Goal: Feedback & Contribution: Leave review/rating

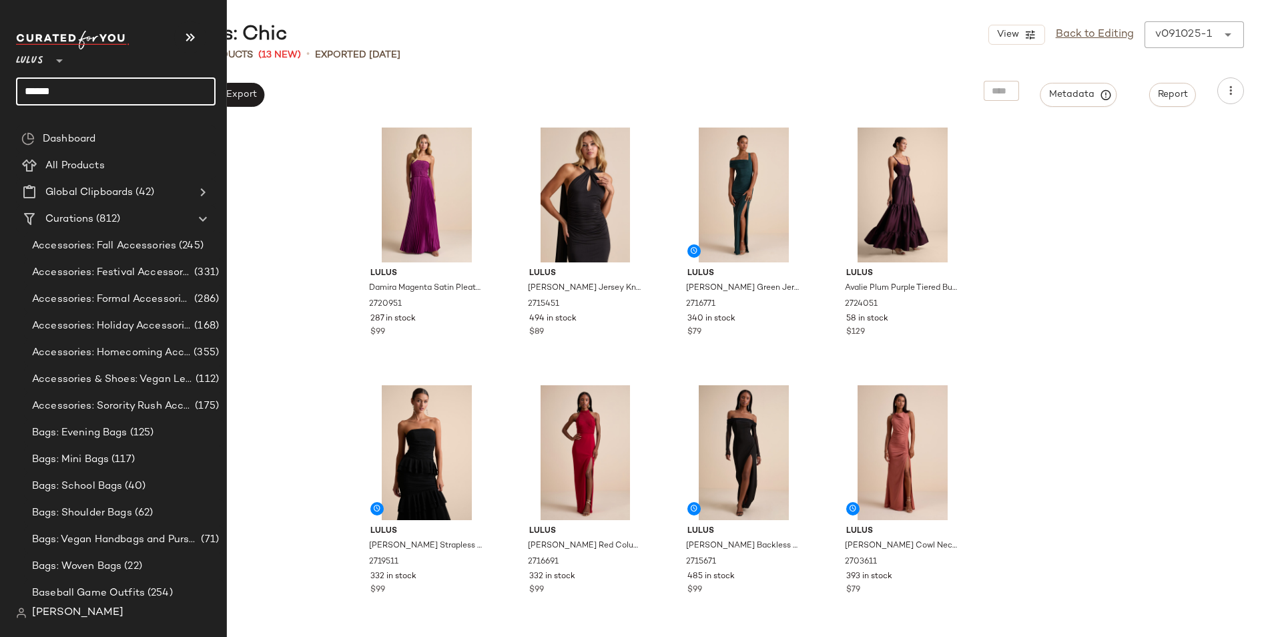
type input "******"
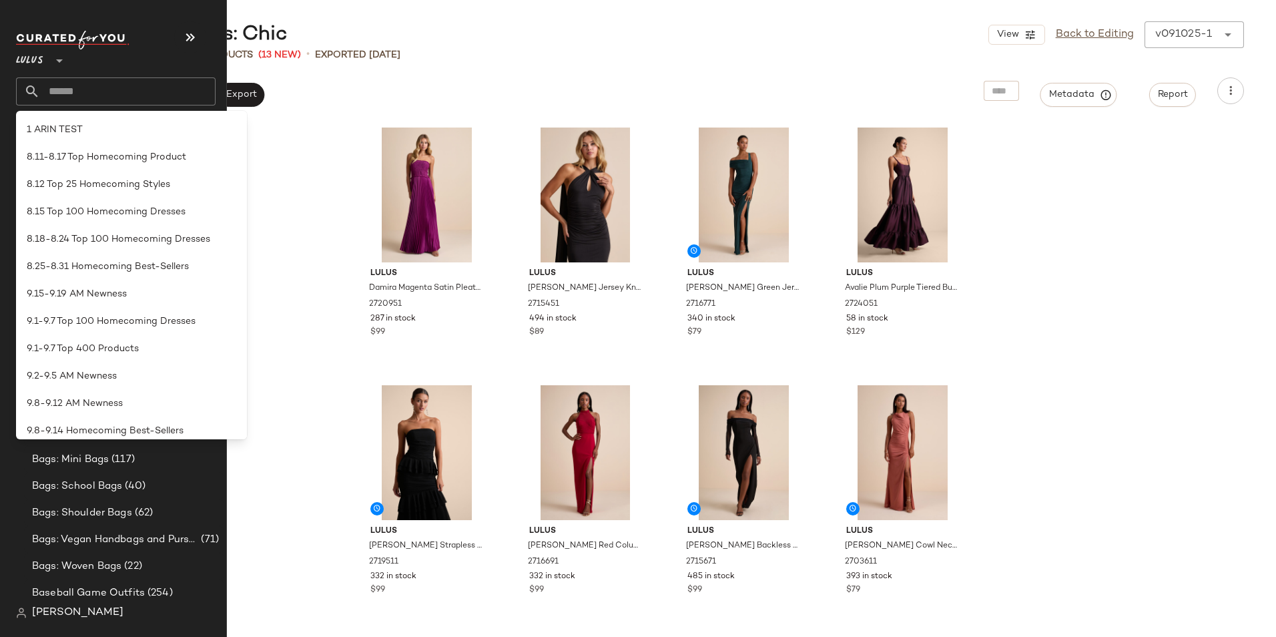
click at [94, 91] on input "text" at bounding box center [128, 91] width 176 height 28
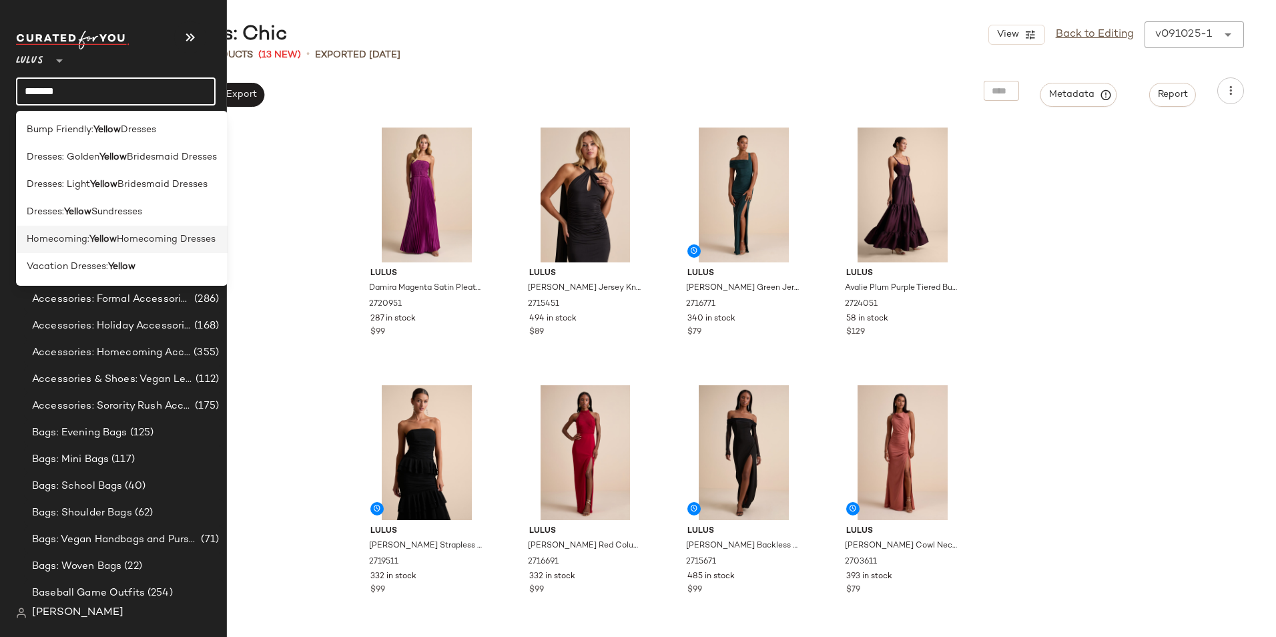
type input "******"
click at [121, 233] on div "Homecoming: Yellow Homecoming Dresses" at bounding box center [122, 239] width 212 height 27
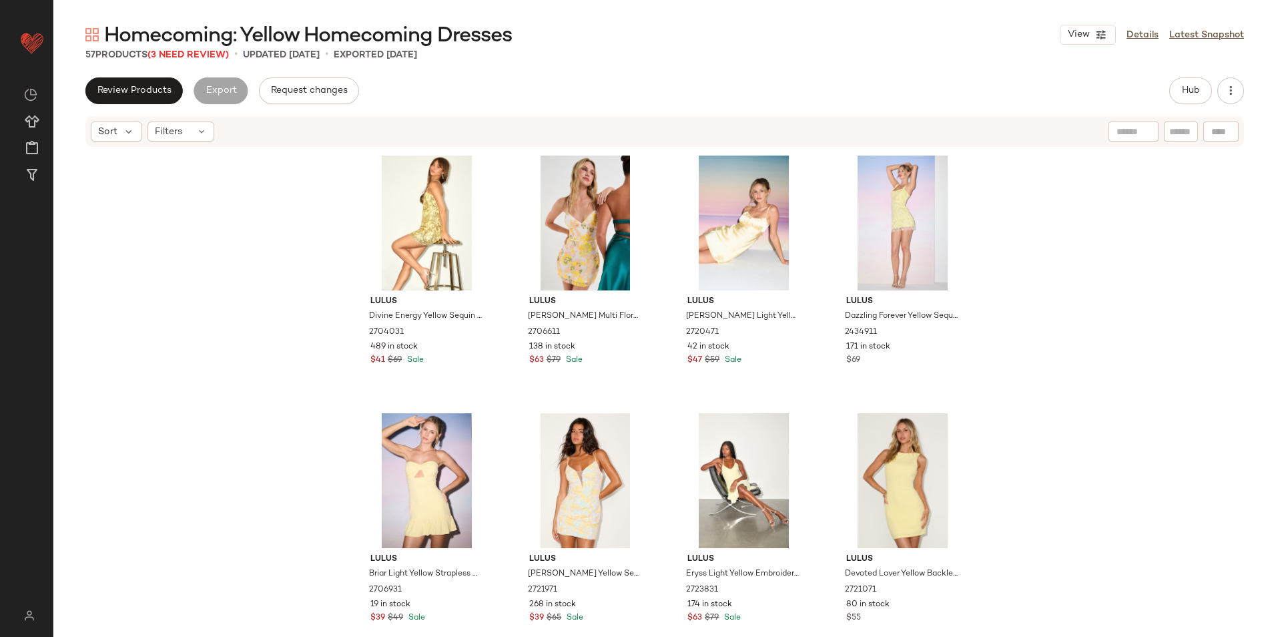
click at [200, 61] on div "57 Products (3 Need Review)" at bounding box center [157, 55] width 144 height 14
click at [198, 56] on span "(3 Need Review)" at bounding box center [188, 55] width 81 height 10
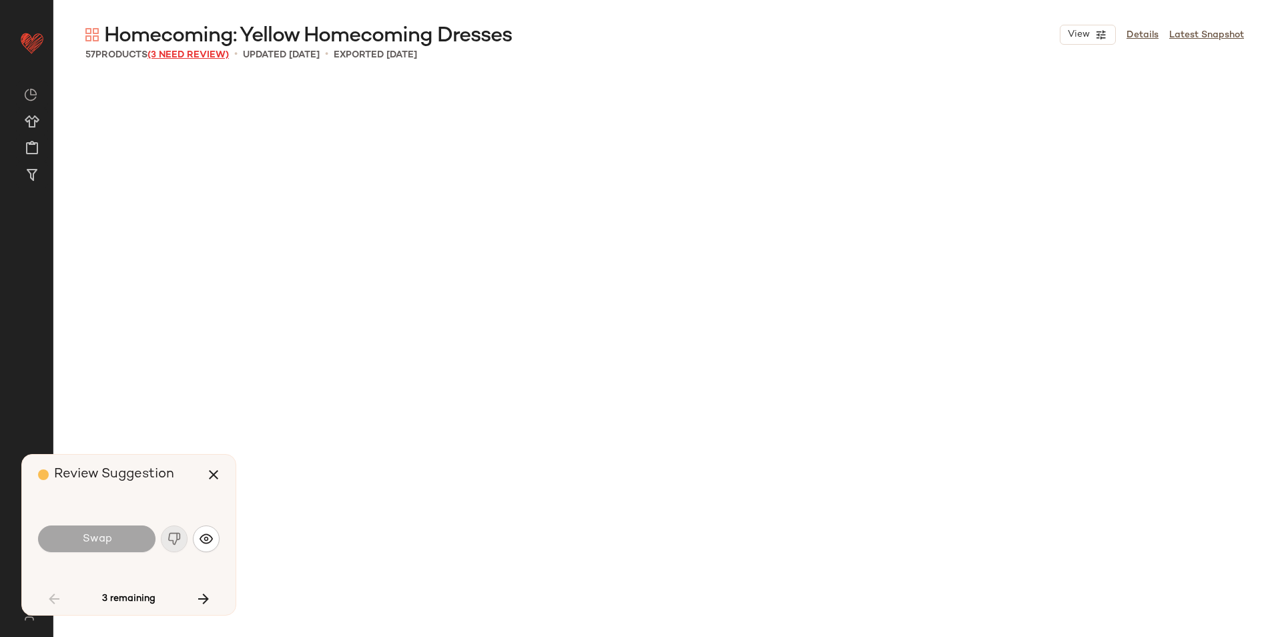
scroll to position [3092, 0]
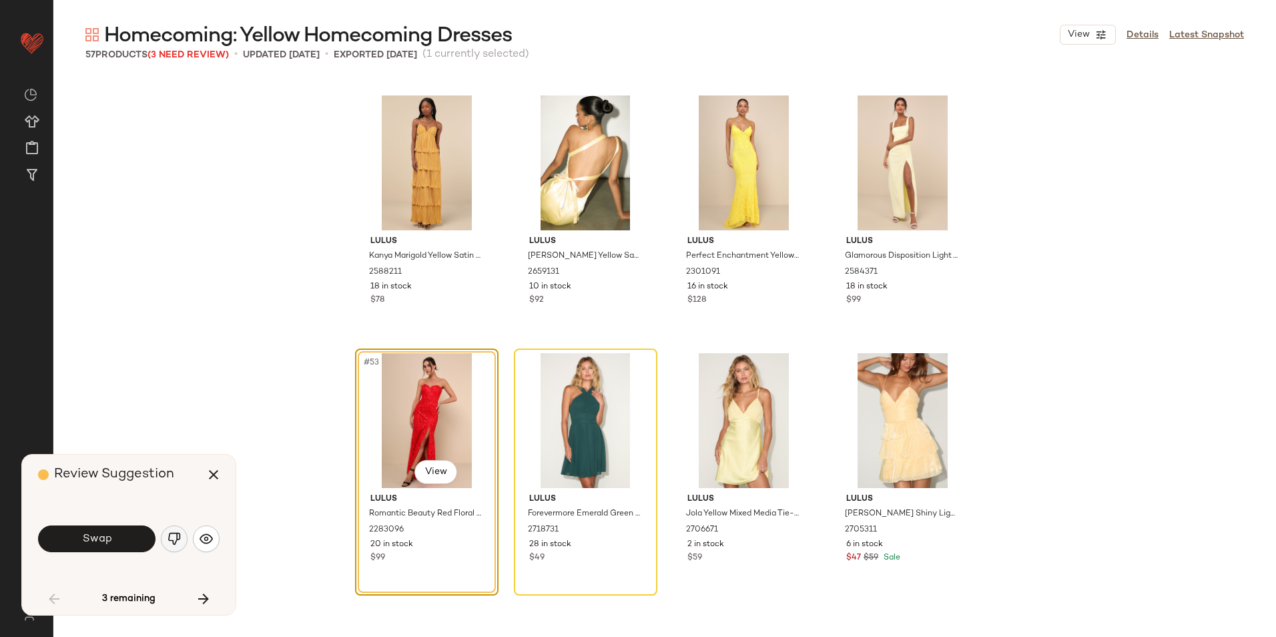
click at [170, 547] on button "button" at bounding box center [174, 538] width 27 height 27
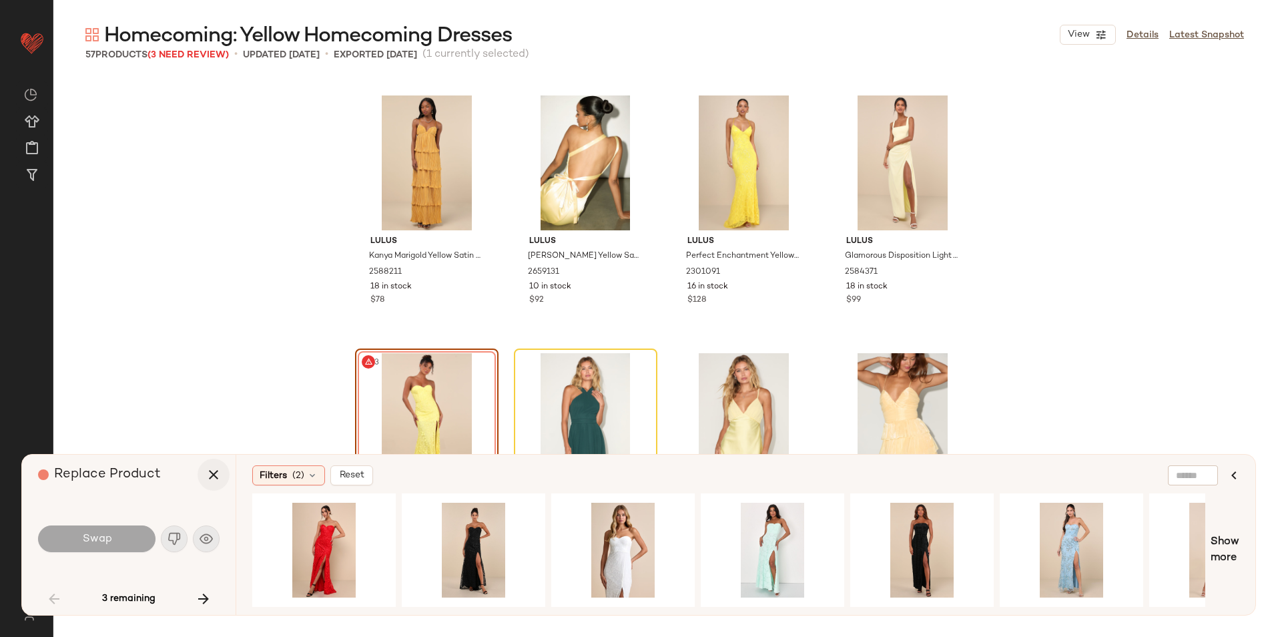
click at [210, 463] on button "button" at bounding box center [214, 475] width 32 height 32
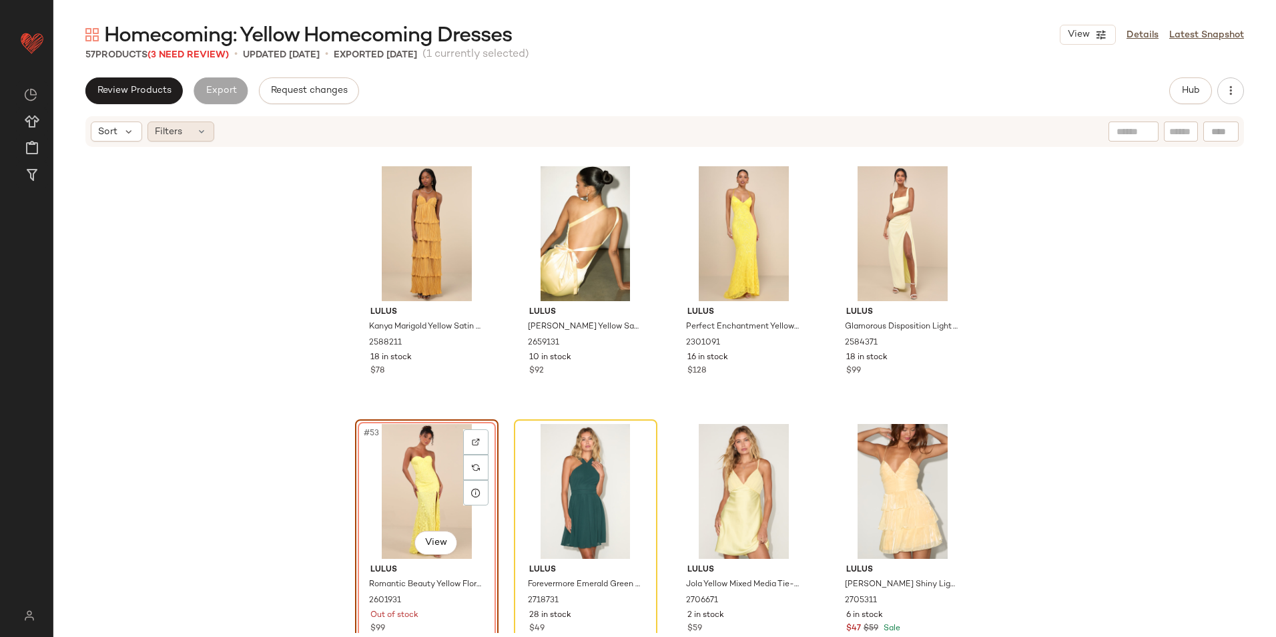
click at [194, 133] on div "Filters" at bounding box center [181, 131] width 67 height 20
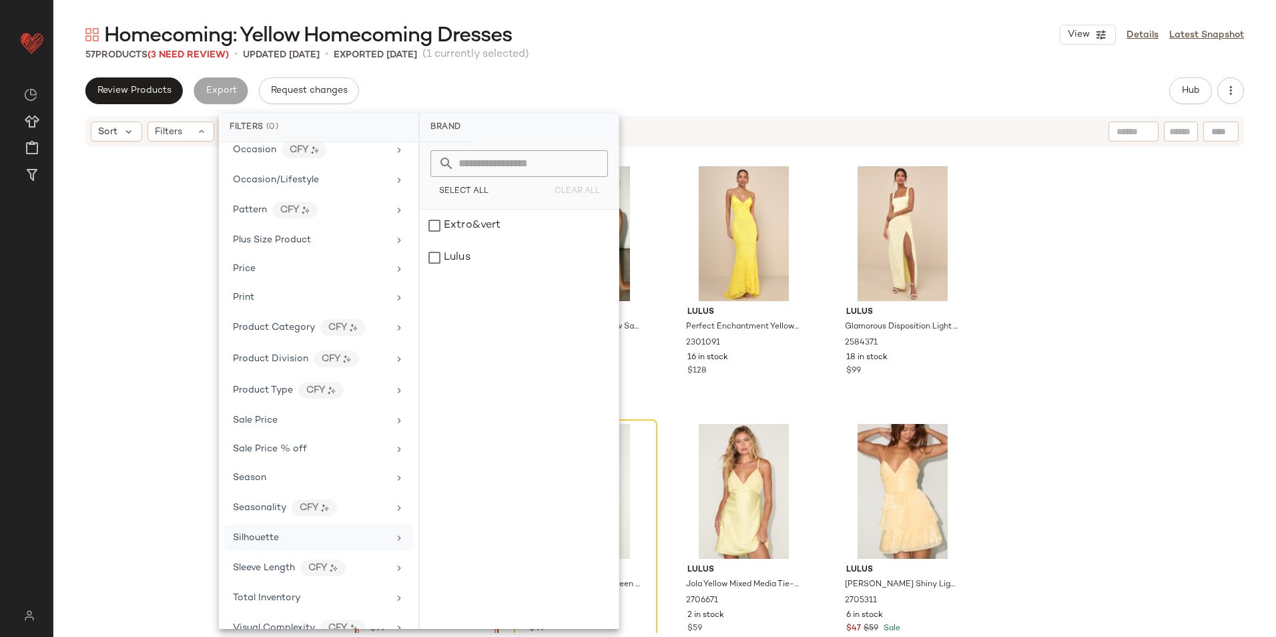
scroll to position [689, 0]
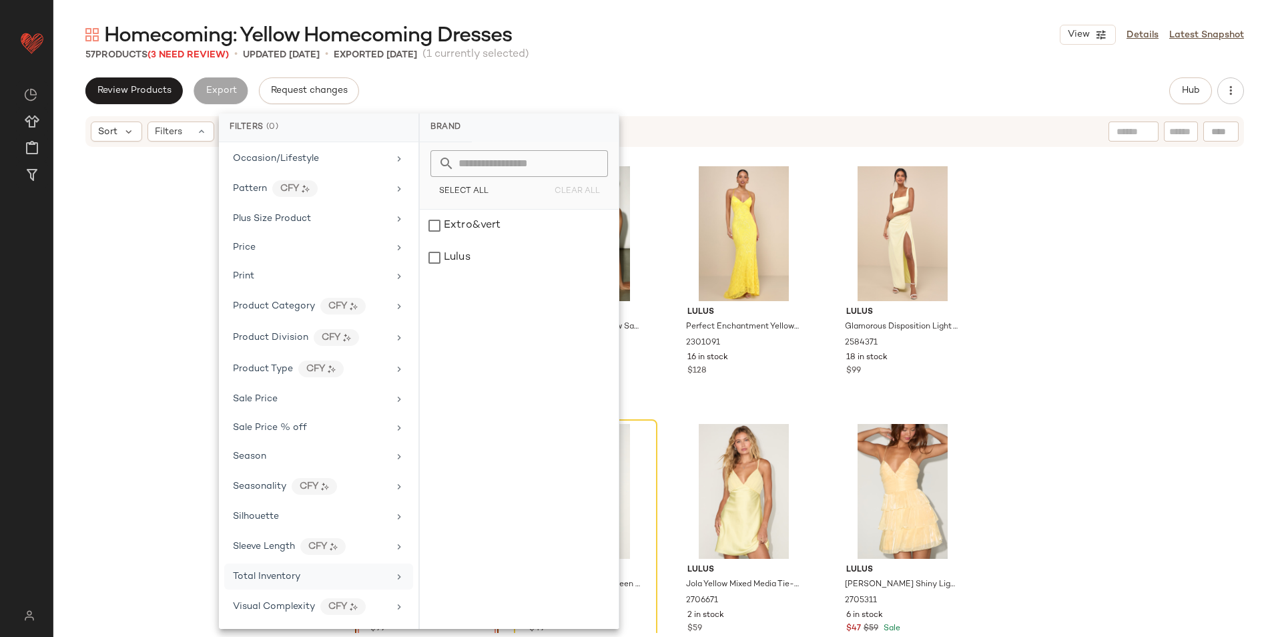
click at [306, 573] on div "Total Inventory" at bounding box center [311, 576] width 156 height 14
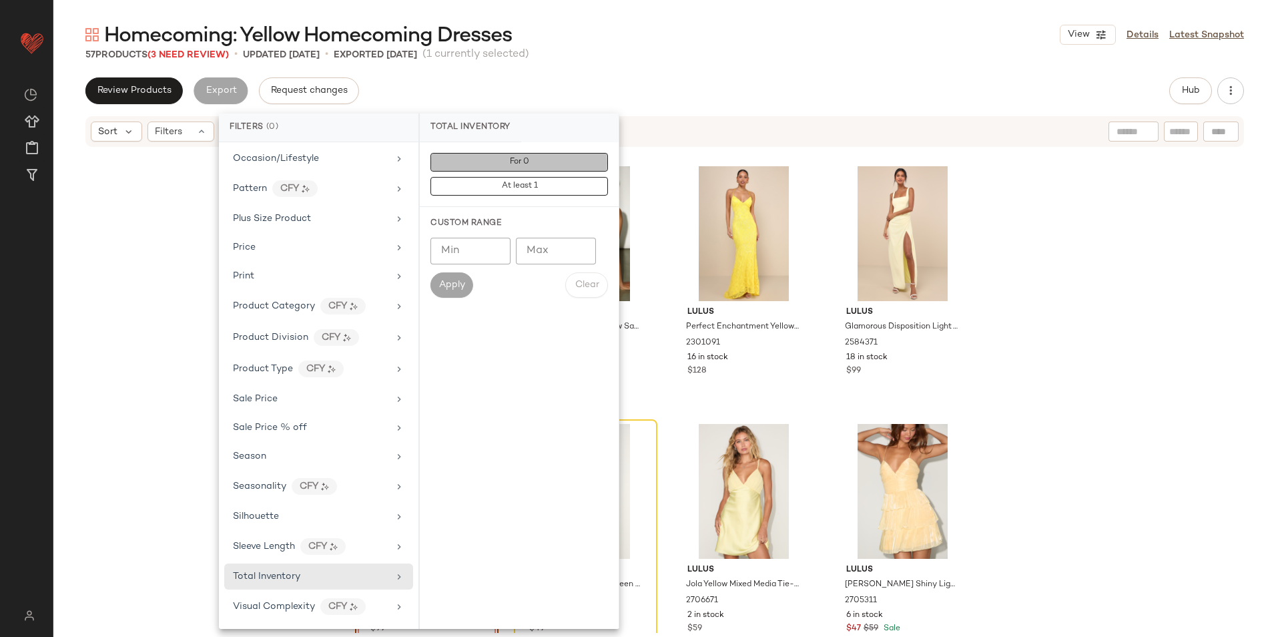
click at [531, 157] on button "For 0" at bounding box center [520, 162] width 178 height 19
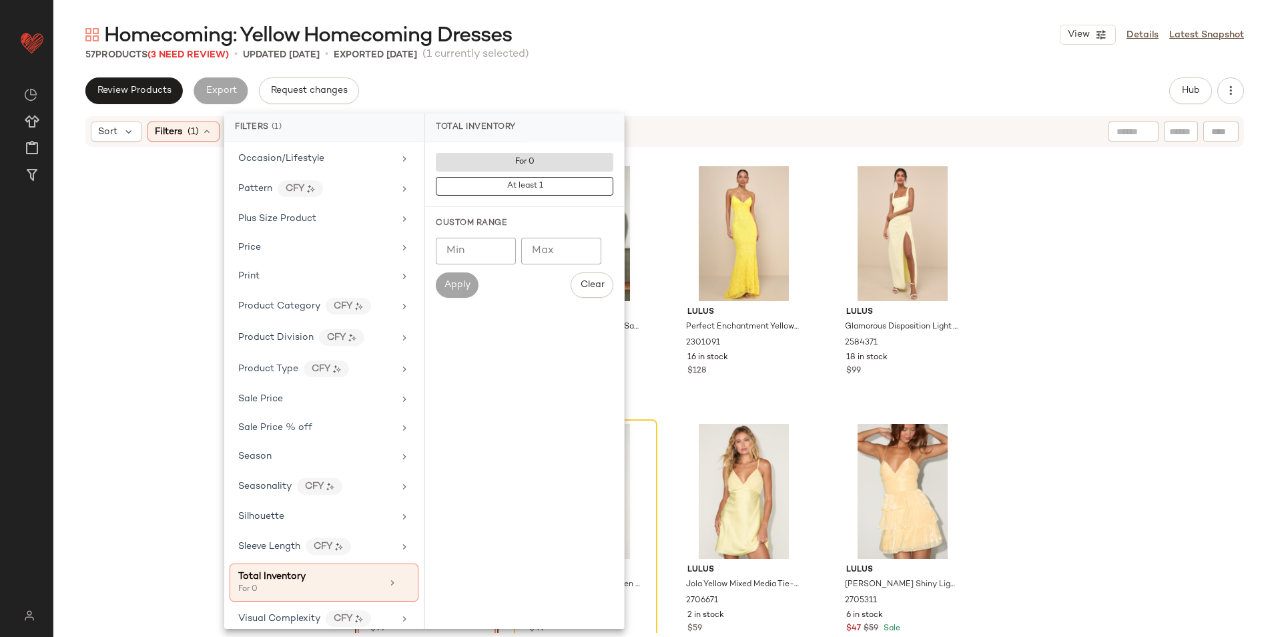
click at [619, 60] on div "57 Products (3 Need Review) • updated Sep 19th • Exported Sep 19th (1 currently…" at bounding box center [664, 54] width 1223 height 13
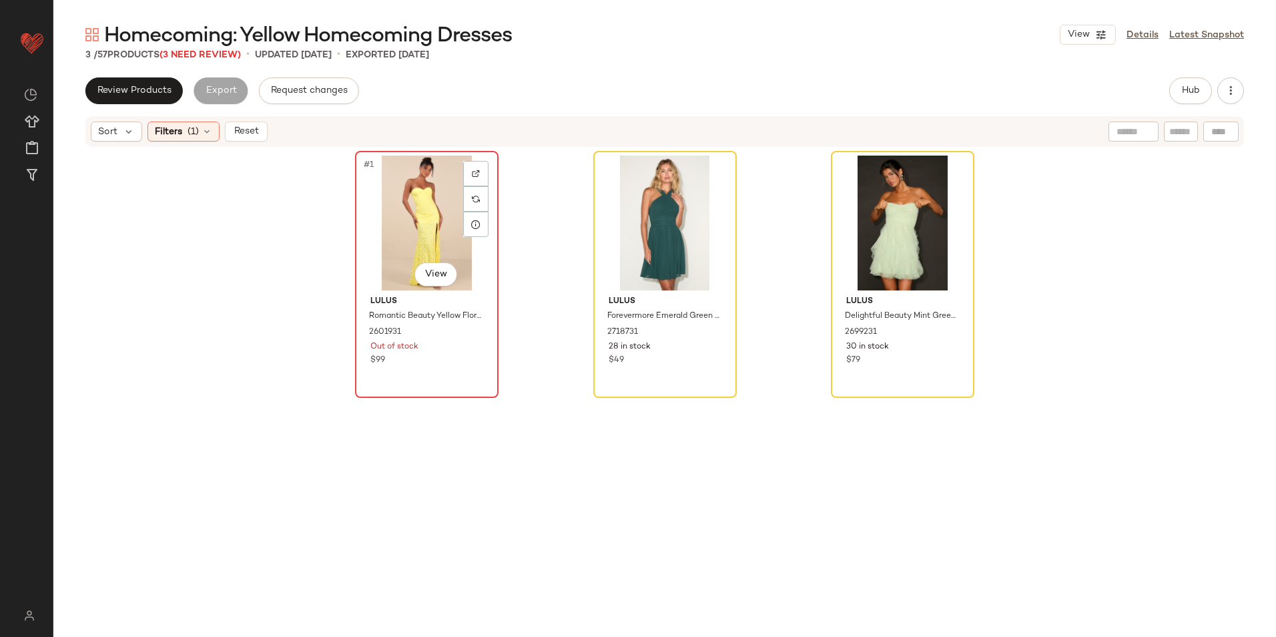
click at [421, 213] on div "#1 View" at bounding box center [427, 223] width 134 height 135
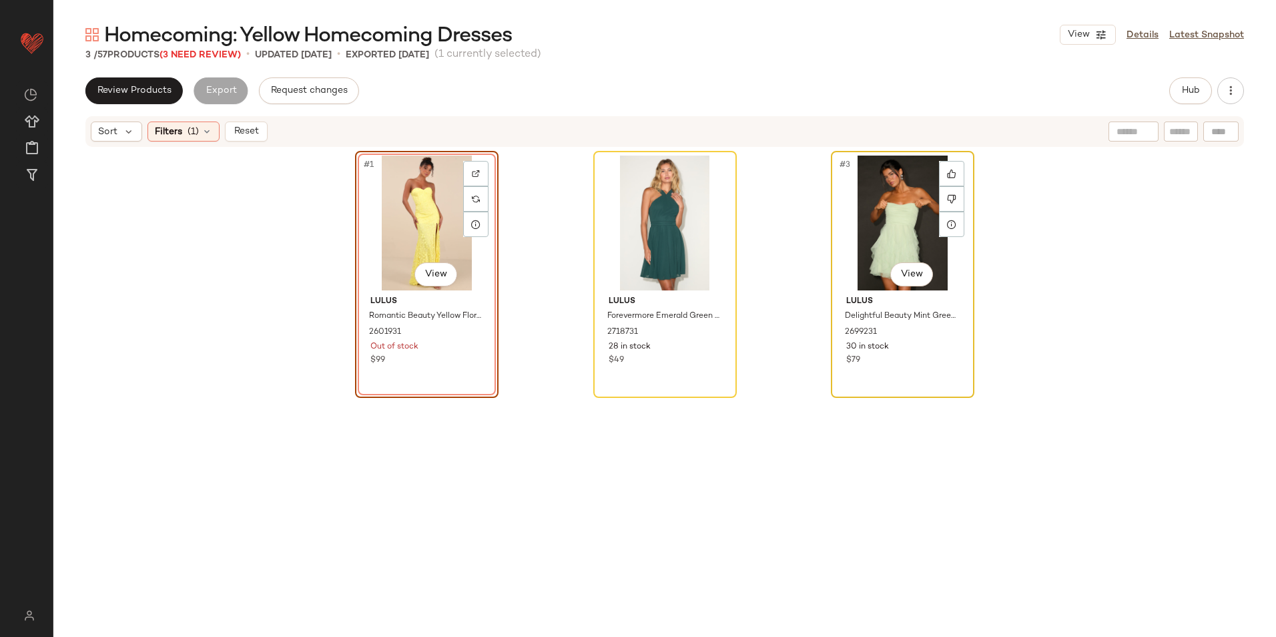
click at [893, 212] on div "#3 View" at bounding box center [903, 223] width 134 height 135
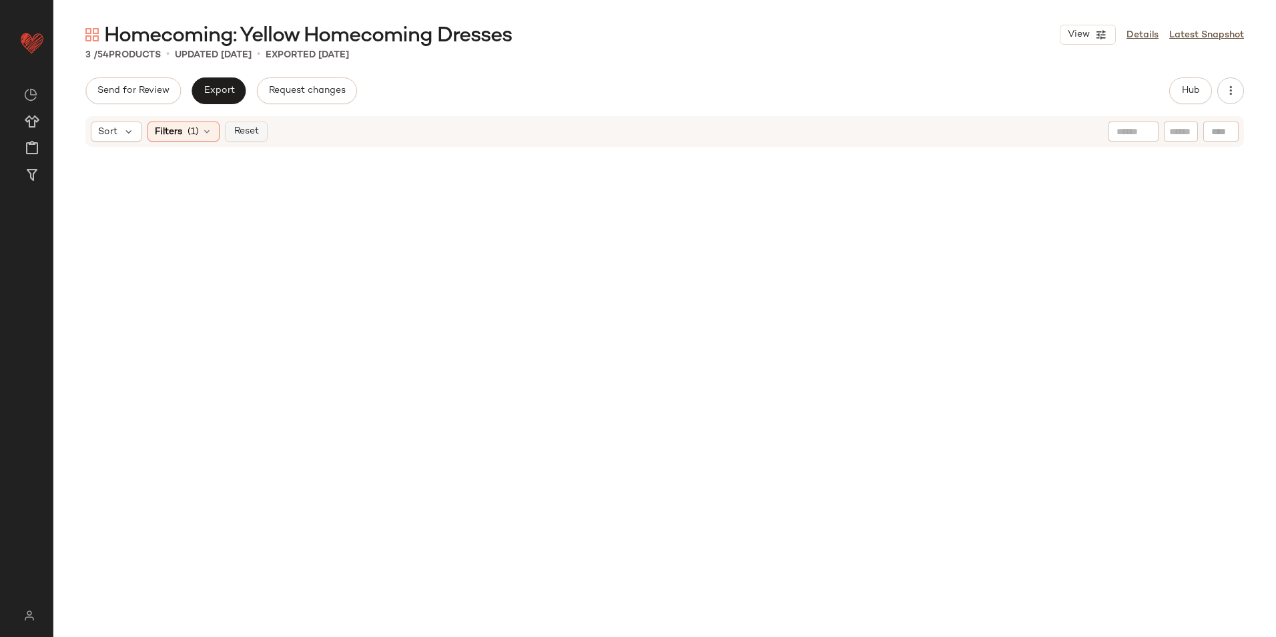
click at [225, 126] on button "Reset" at bounding box center [246, 131] width 43 height 20
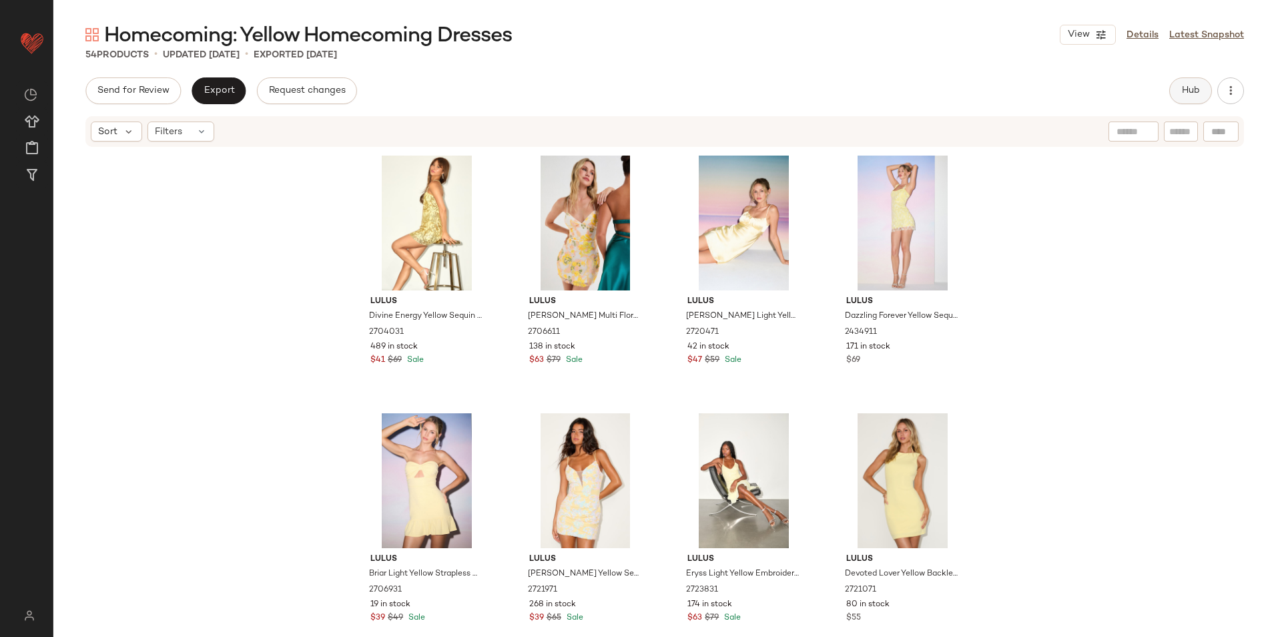
click at [1183, 85] on span "Hub" at bounding box center [1191, 90] width 19 height 11
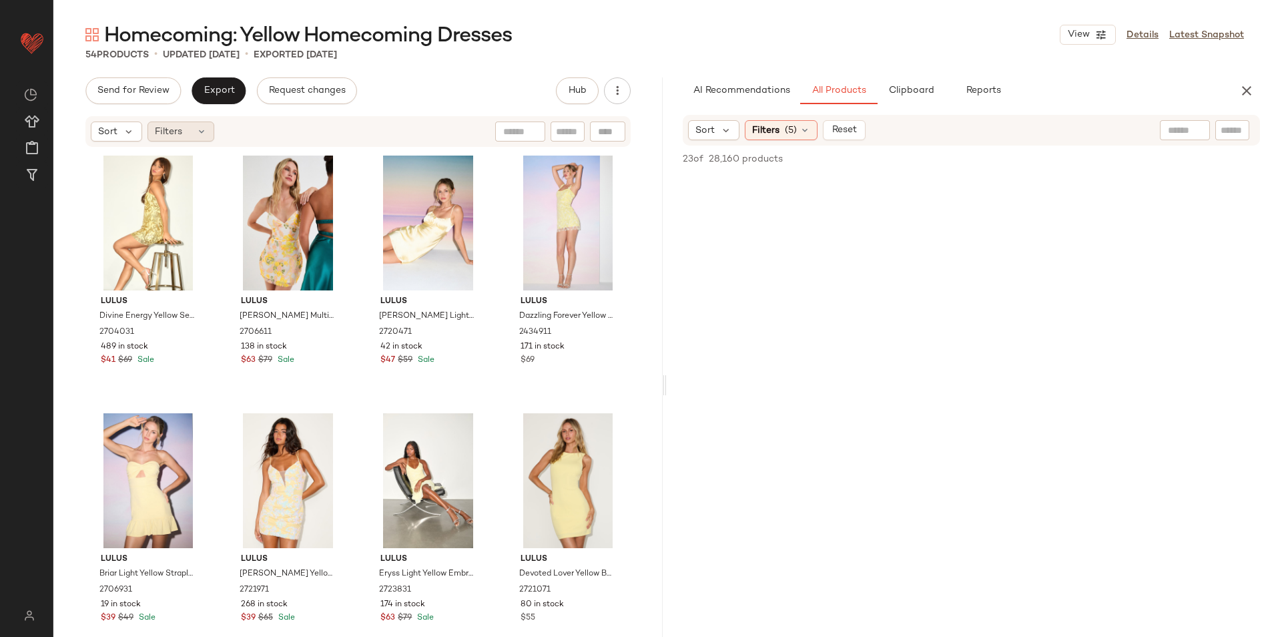
click at [202, 136] on icon at bounding box center [201, 131] width 11 height 11
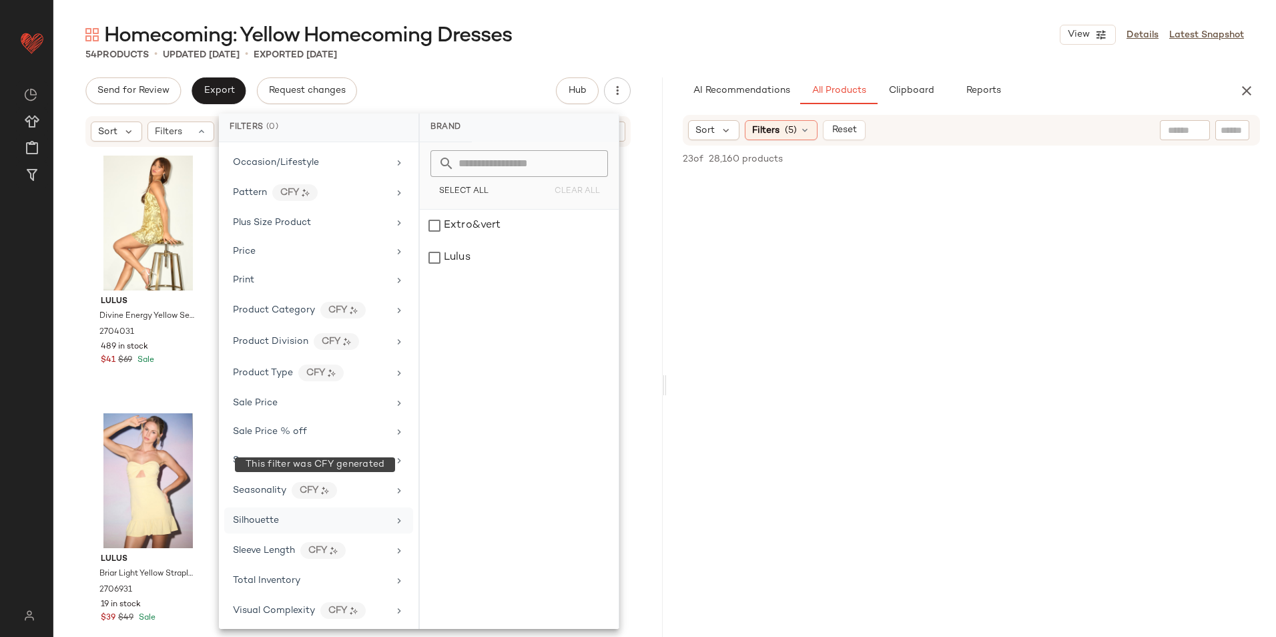
scroll to position [689, 0]
click at [289, 577] on span "Total Inventory" at bounding box center [266, 576] width 67 height 10
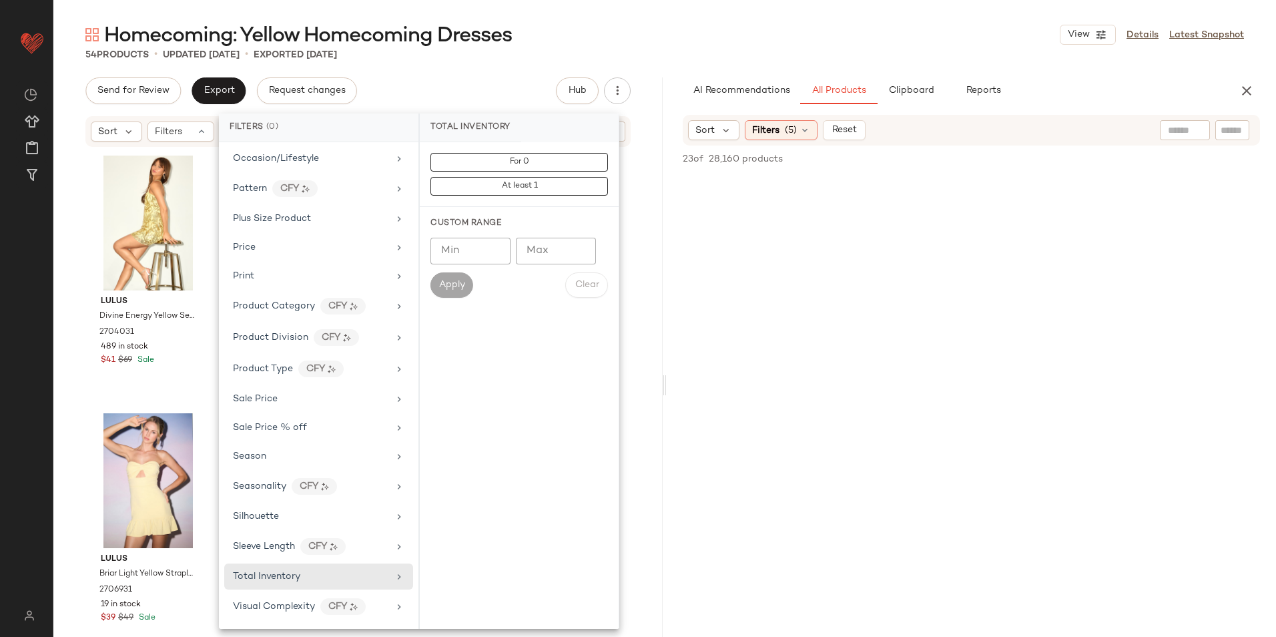
click at [559, 242] on input "Max" at bounding box center [556, 251] width 80 height 27
type input "**"
click at [451, 282] on span "Apply" at bounding box center [452, 285] width 27 height 11
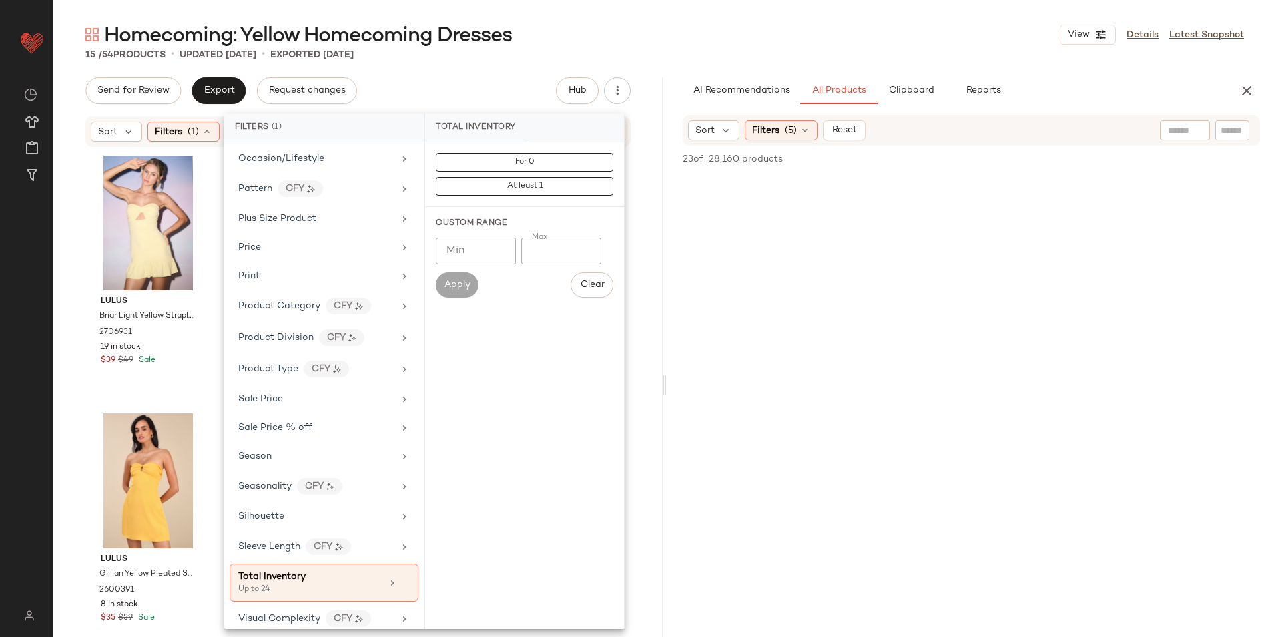
click at [634, 21] on div "Homecoming: Yellow Homecoming Dresses View Details Latest Snapshot" at bounding box center [664, 34] width 1223 height 27
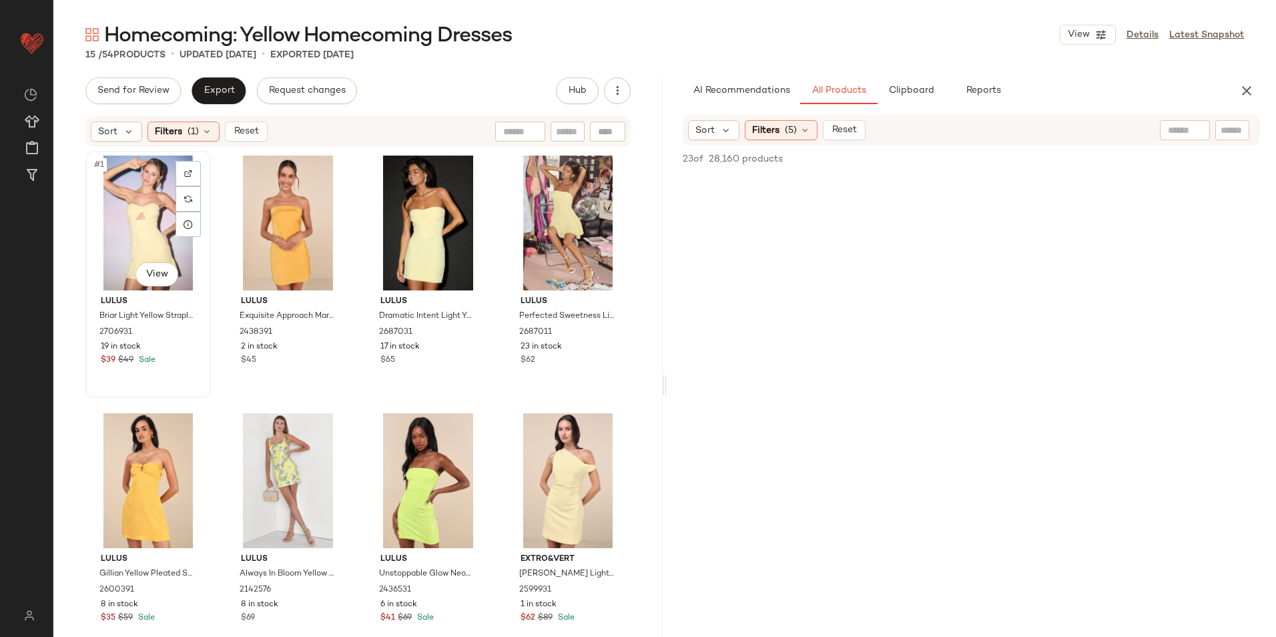
click at [119, 194] on div "#1 View" at bounding box center [148, 223] width 116 height 135
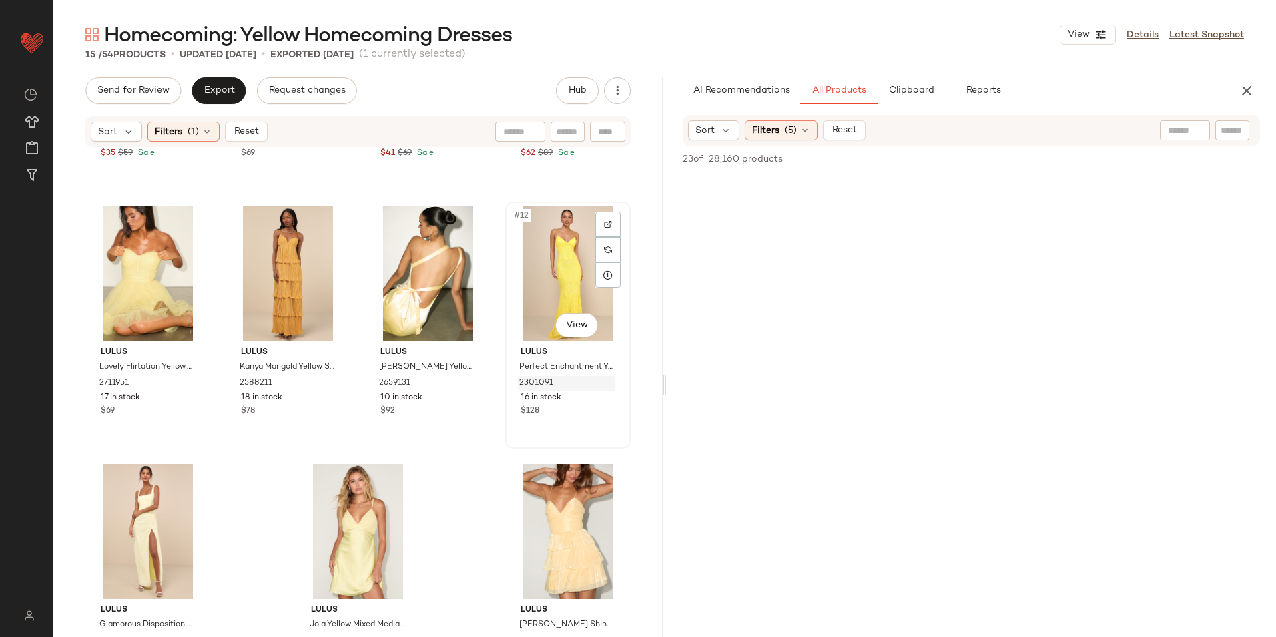
scroll to position [549, 0]
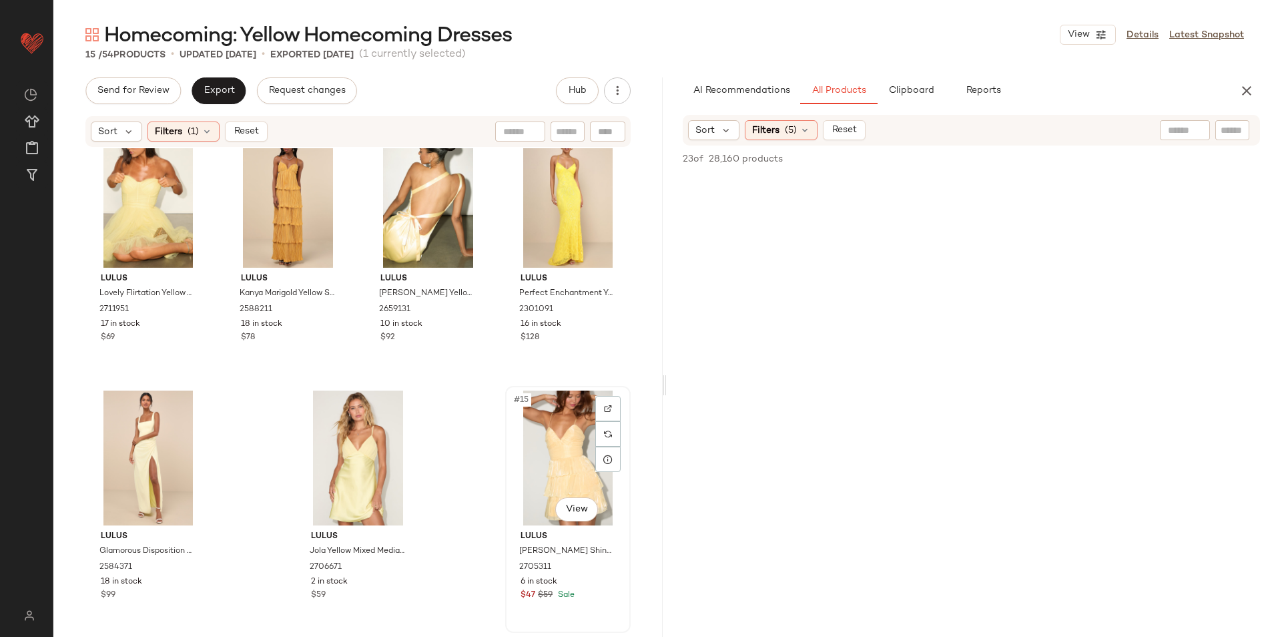
click at [556, 464] on div "#15 View" at bounding box center [568, 458] width 116 height 135
click at [247, 130] on span "Reset" at bounding box center [245, 131] width 25 height 11
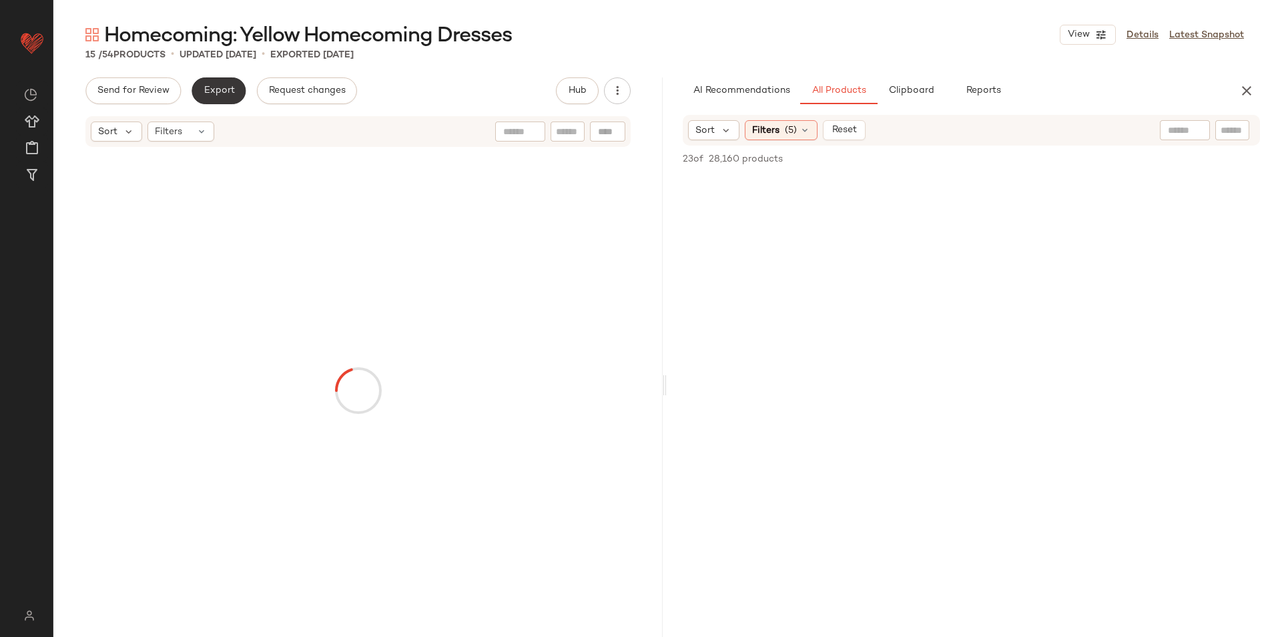
click at [238, 91] on button "Export" at bounding box center [219, 90] width 54 height 27
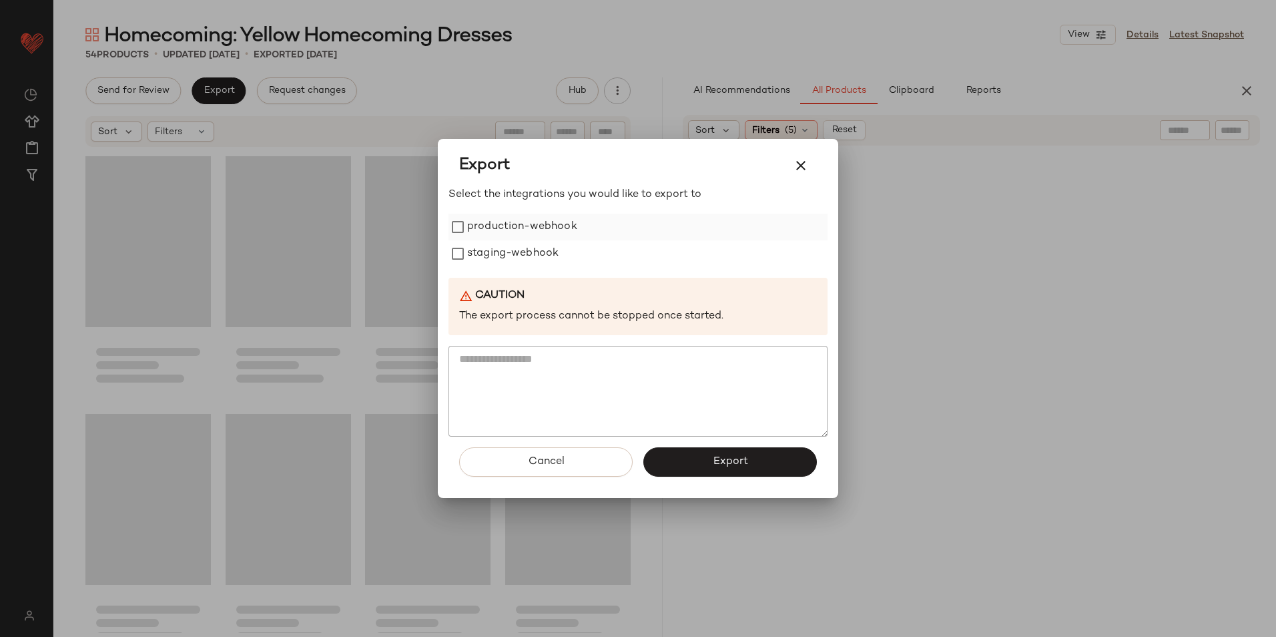
scroll to position [3125, 0]
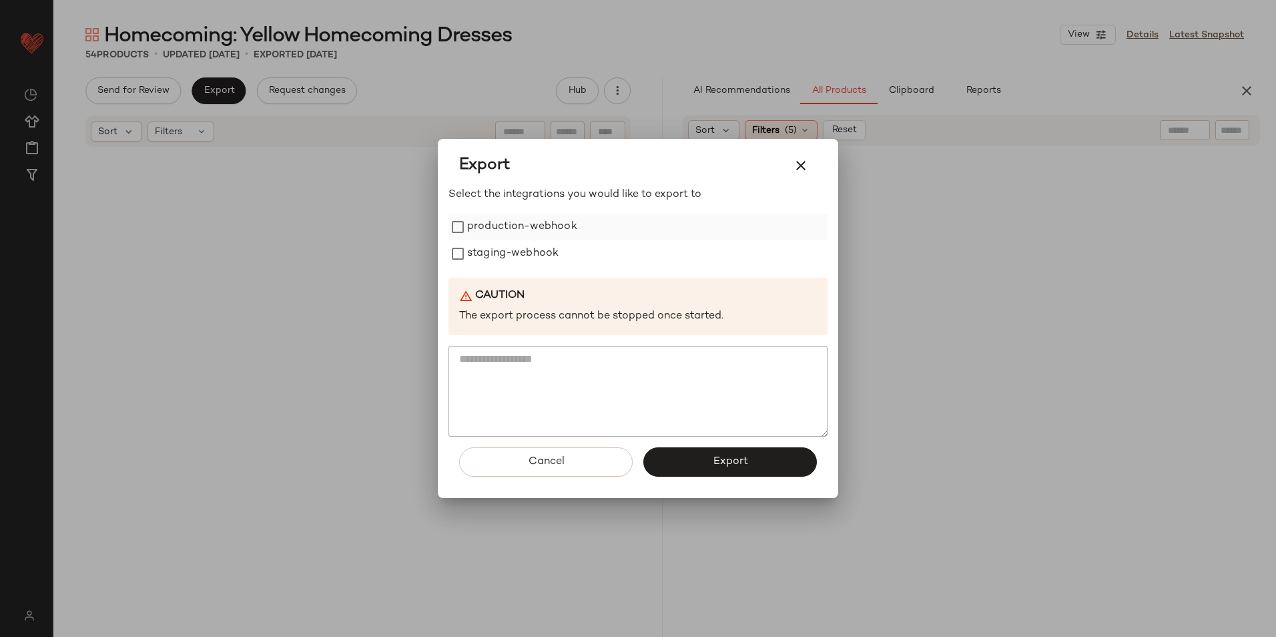
click at [557, 225] on label "production-webhook" at bounding box center [522, 227] width 110 height 27
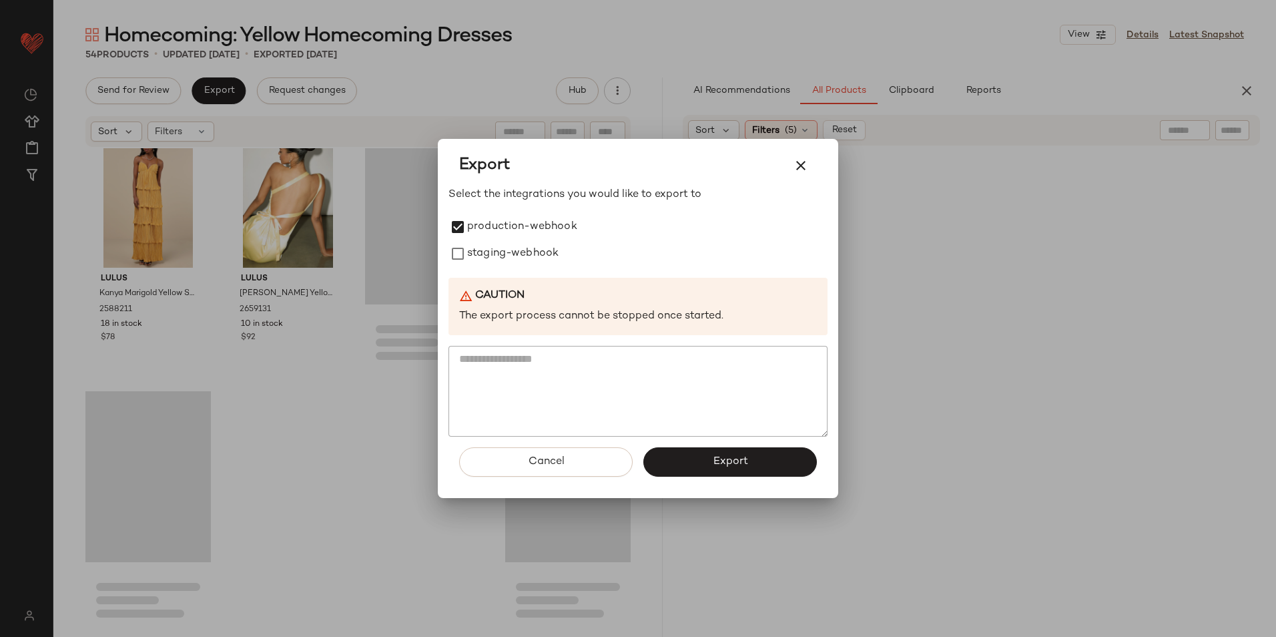
click at [517, 282] on div "Caution The export process cannot be stopped once started." at bounding box center [638, 306] width 379 height 57
click at [516, 263] on label "staging-webhook" at bounding box center [512, 253] width 91 height 27
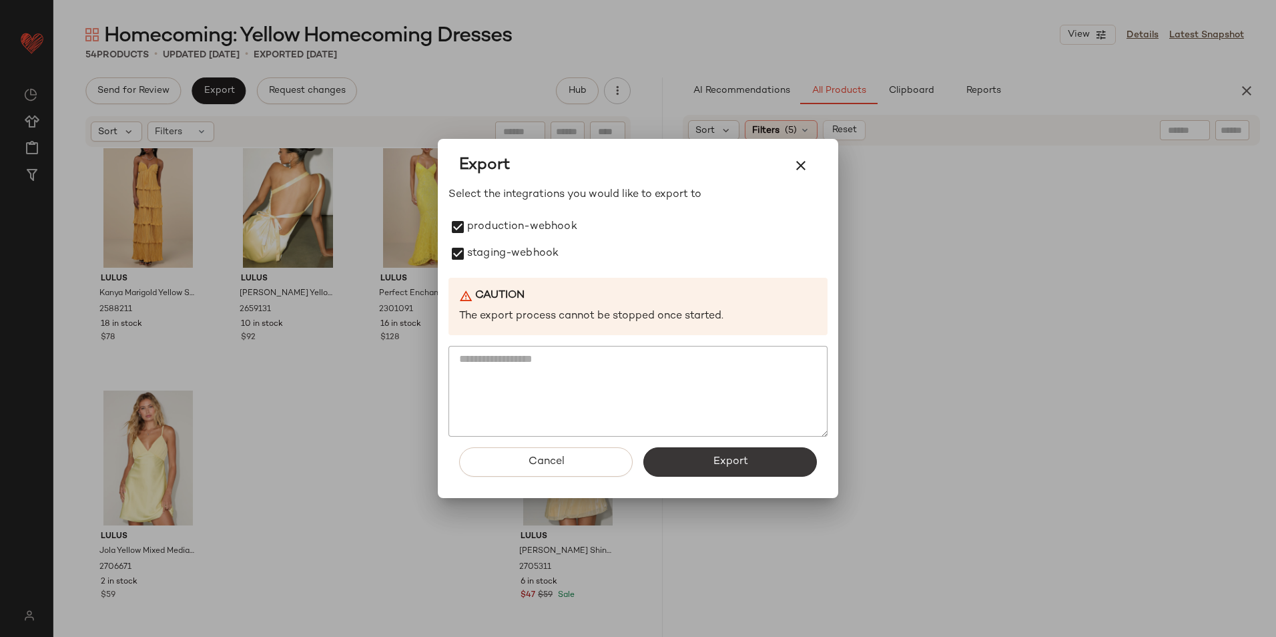
click at [678, 467] on button "Export" at bounding box center [731, 461] width 174 height 29
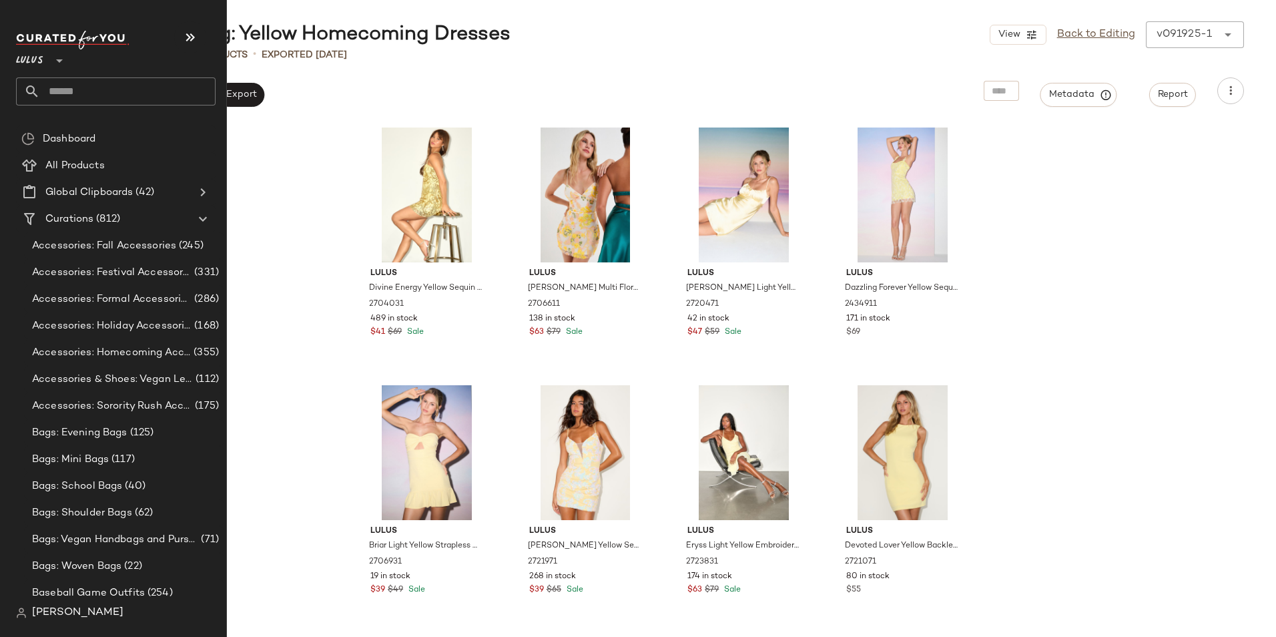
click at [75, 83] on input "text" at bounding box center [128, 91] width 176 height 28
click at [81, 85] on input "text" at bounding box center [128, 91] width 176 height 28
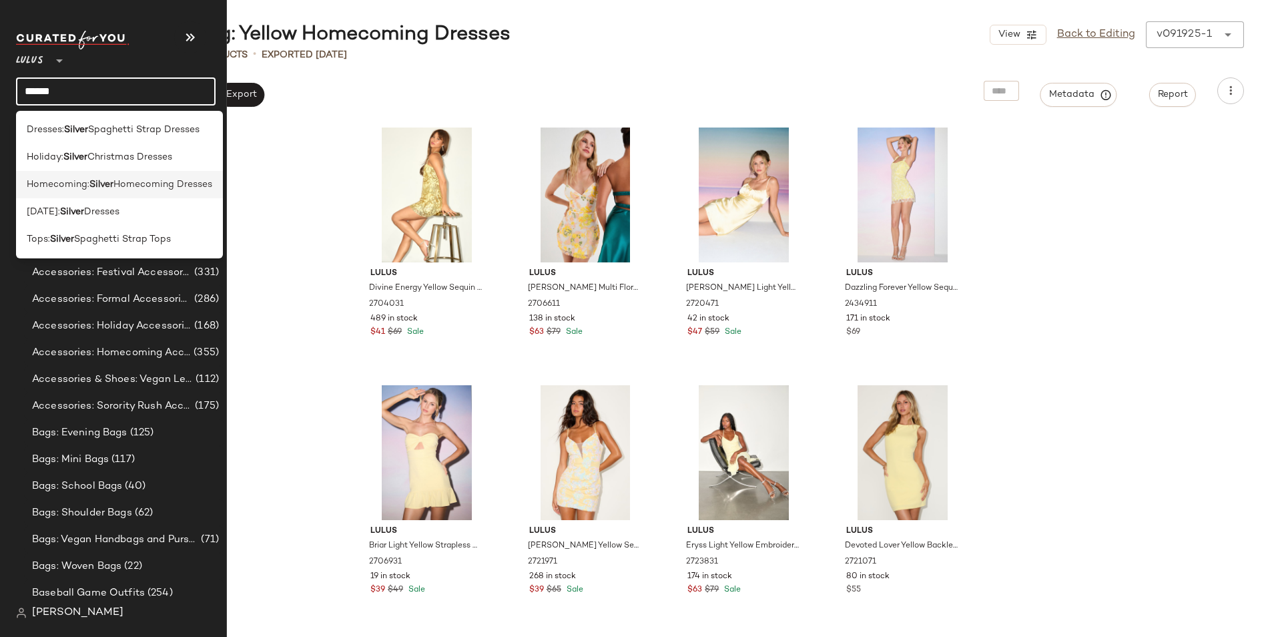
type input "******"
click at [102, 194] on div "Homecoming: Silver Homecoming Dresses" at bounding box center [119, 184] width 207 height 27
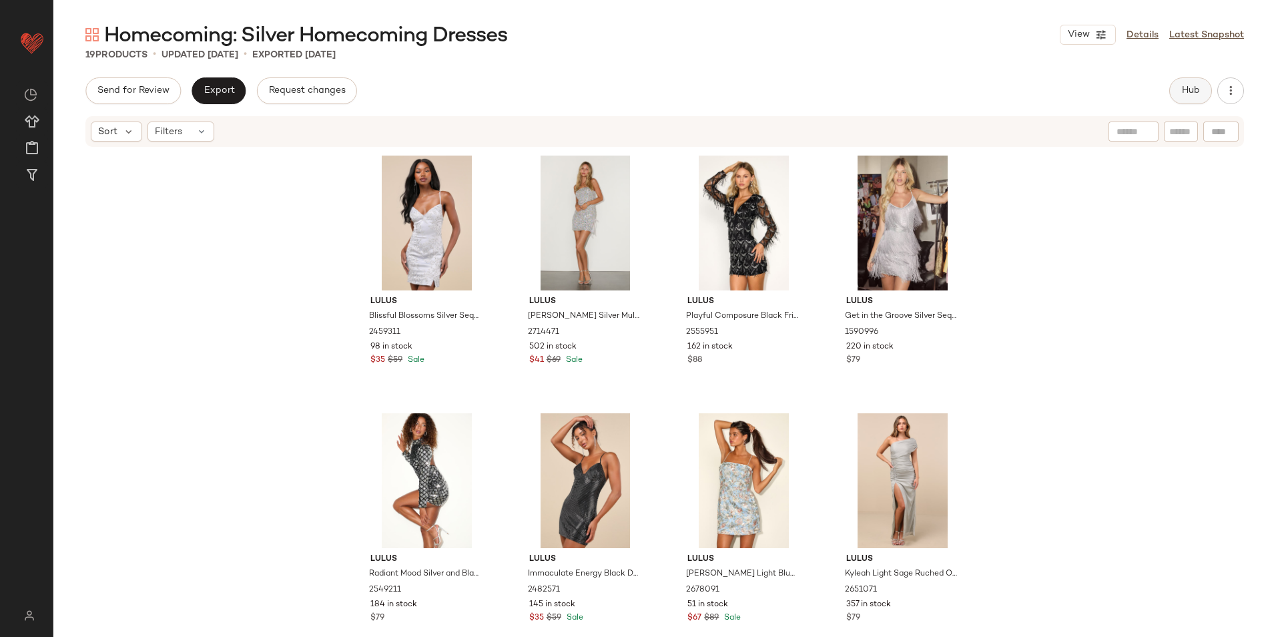
click at [1192, 88] on span "Hub" at bounding box center [1191, 90] width 19 height 11
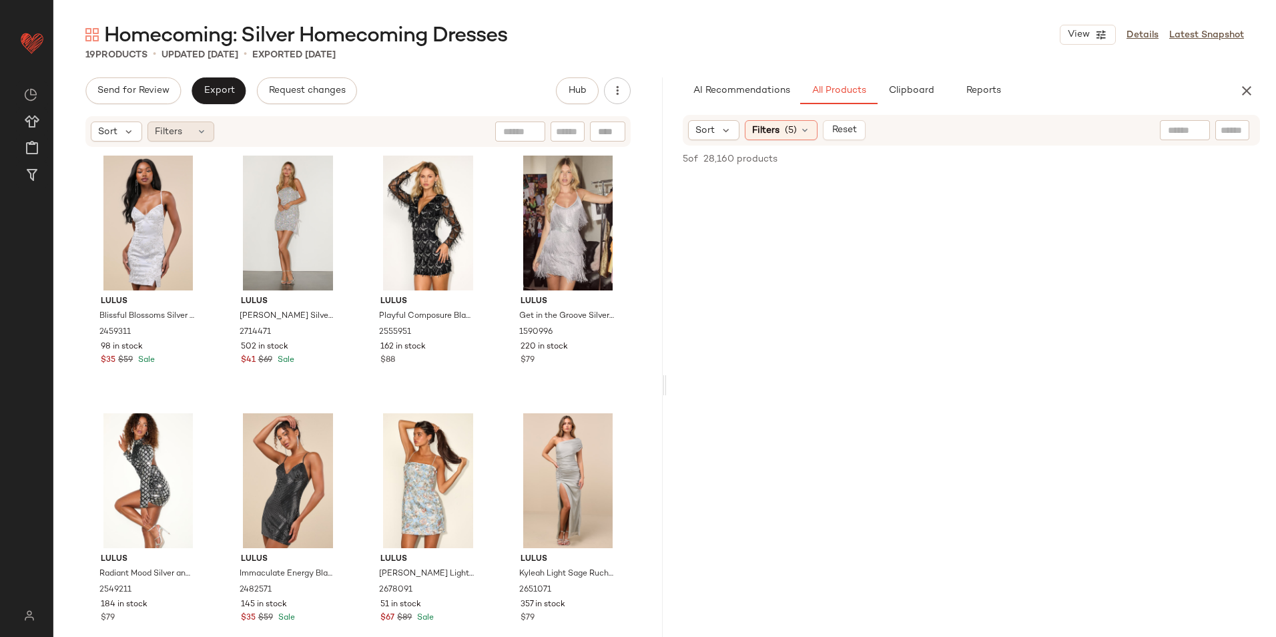
click at [195, 127] on div "Filters" at bounding box center [181, 131] width 67 height 20
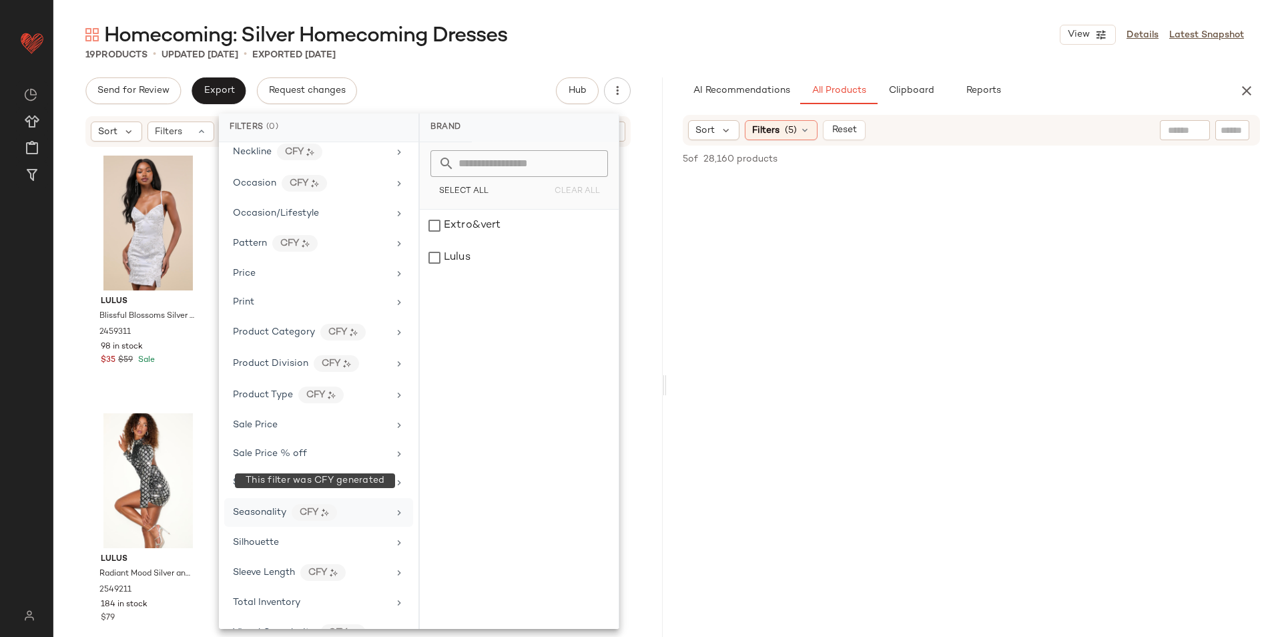
scroll to position [660, 0]
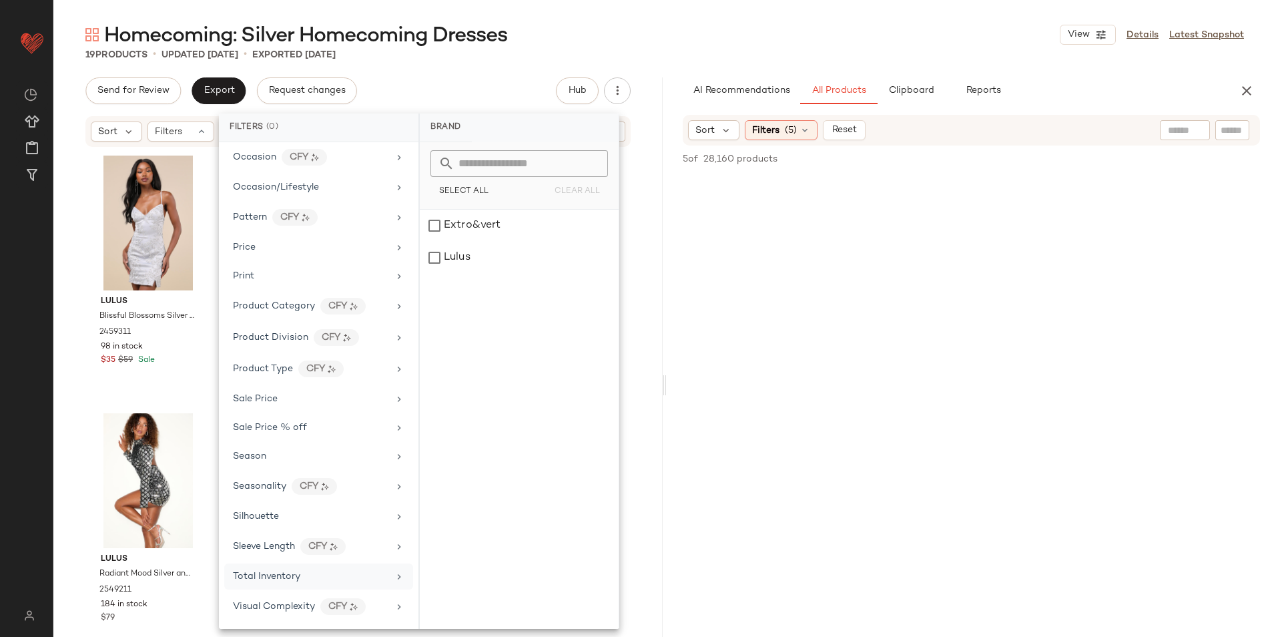
click at [278, 583] on div "Total Inventory" at bounding box center [266, 576] width 67 height 14
click at [545, 252] on input "Max" at bounding box center [556, 251] width 80 height 27
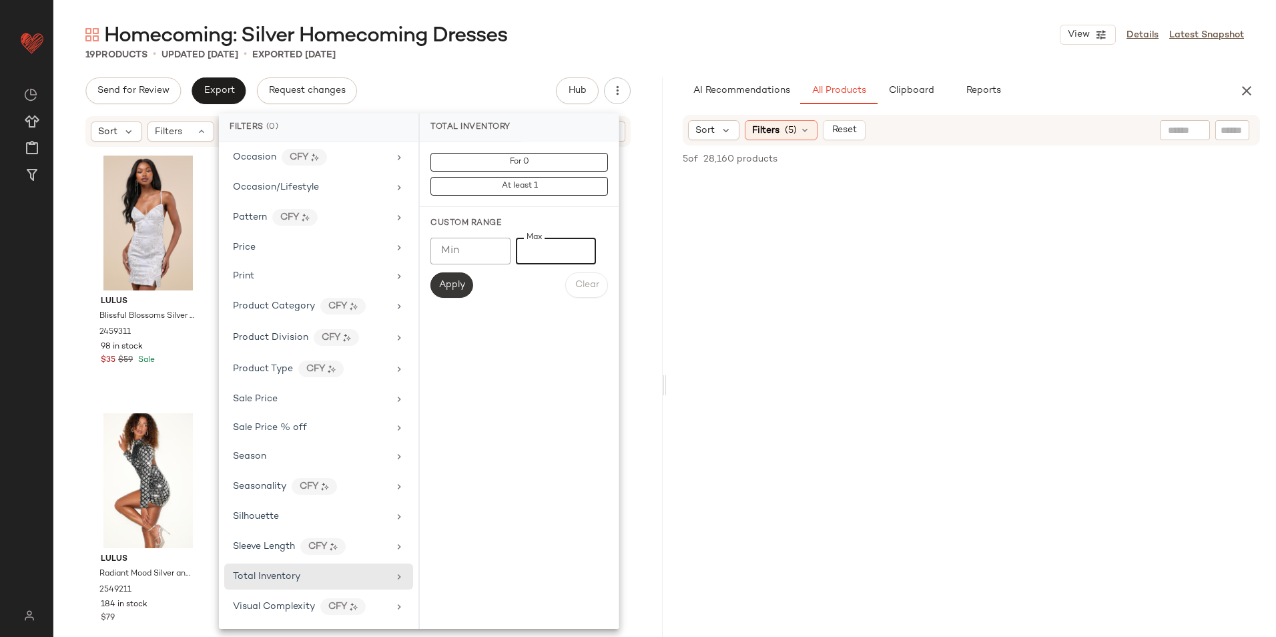
type input "**"
click at [467, 277] on button "Apply" at bounding box center [452, 284] width 43 height 25
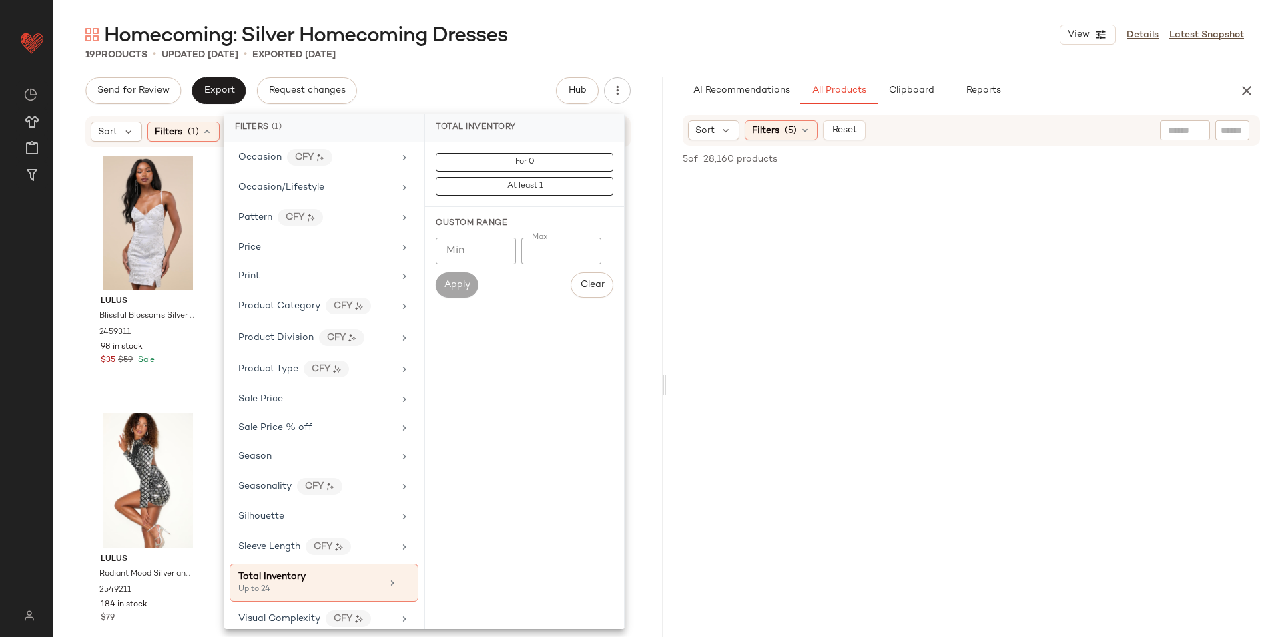
click at [640, 58] on div "19 Products • updated Sep 19th • Exported Sep 19th" at bounding box center [664, 54] width 1223 height 13
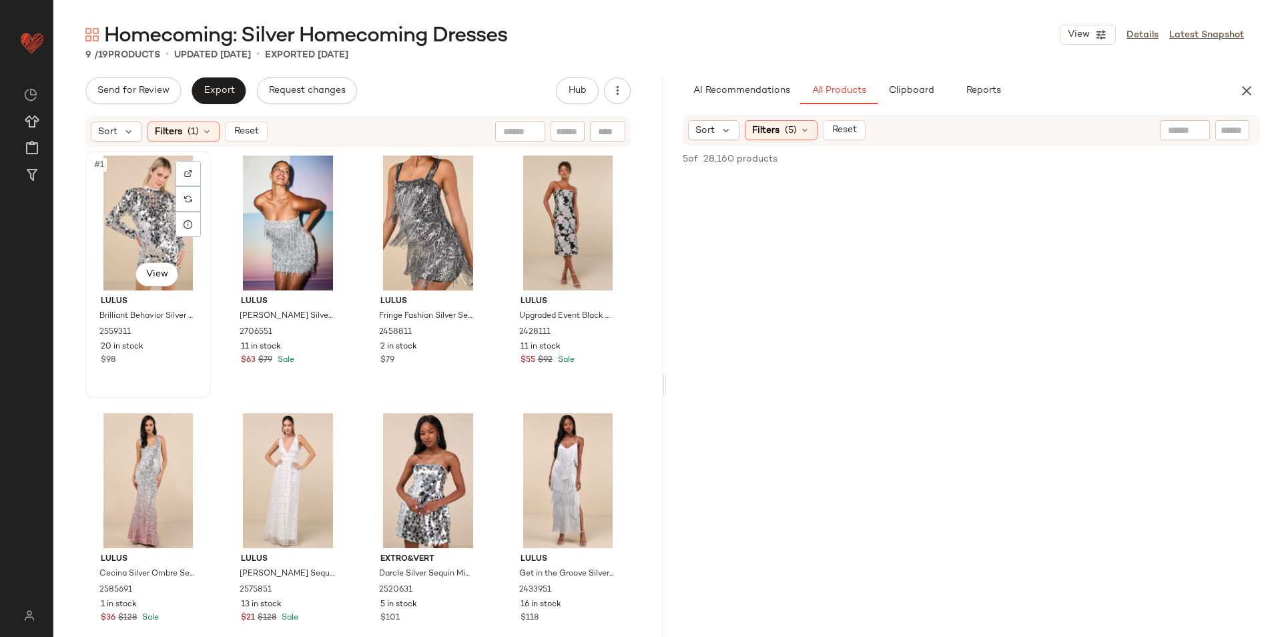
click at [120, 201] on div "#1 View" at bounding box center [148, 223] width 116 height 135
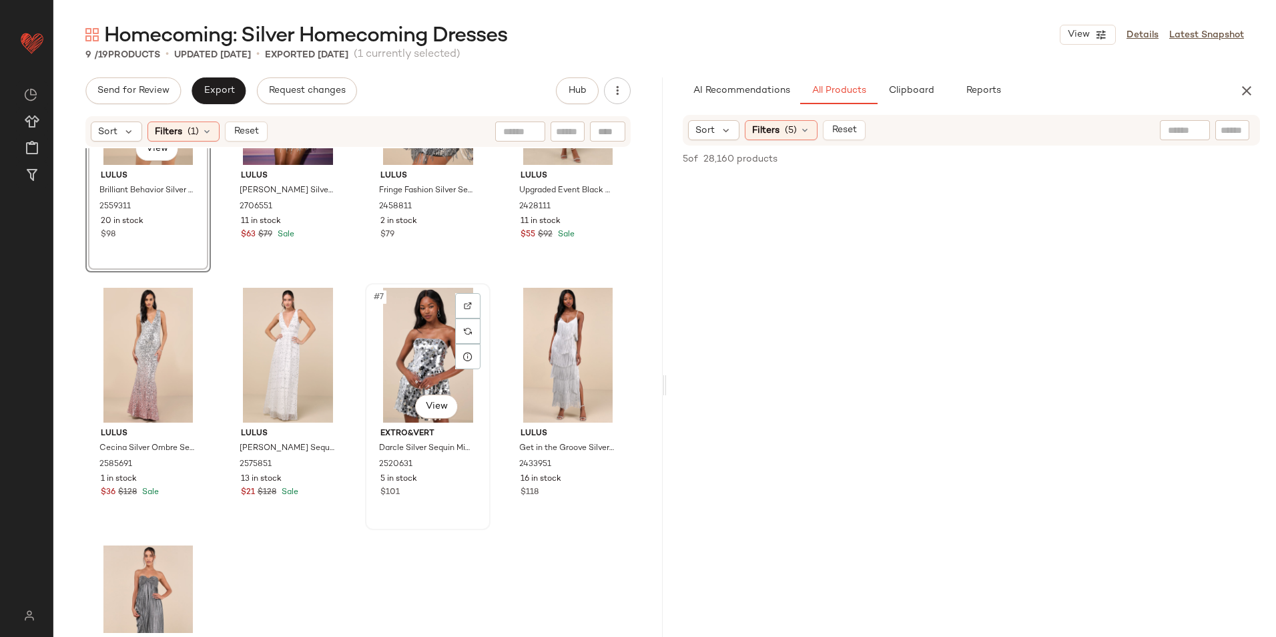
scroll to position [280, 0]
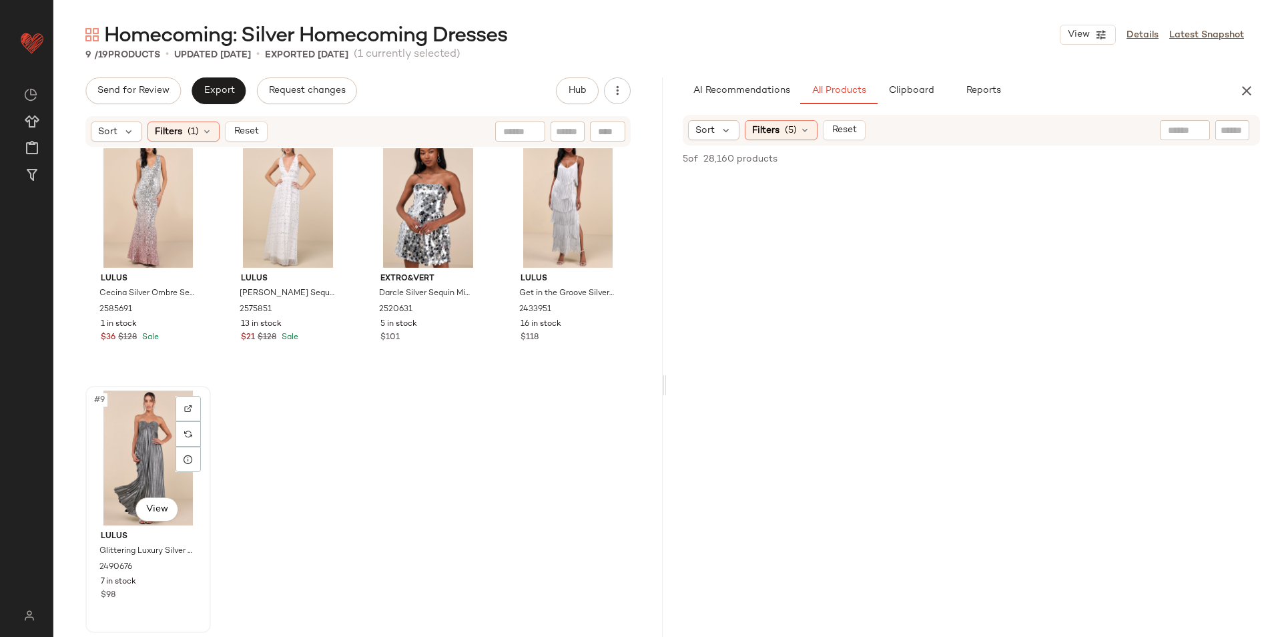
click at [119, 436] on div "#9 View" at bounding box center [148, 458] width 116 height 135
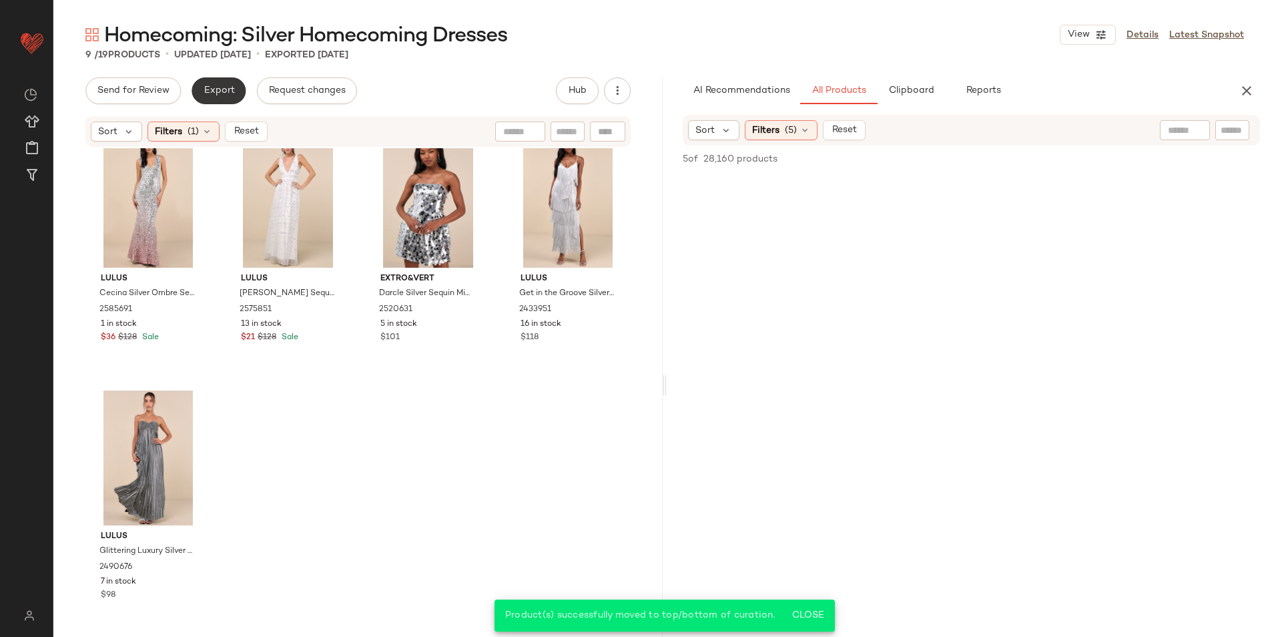
click at [222, 90] on span "Export" at bounding box center [218, 90] width 31 height 11
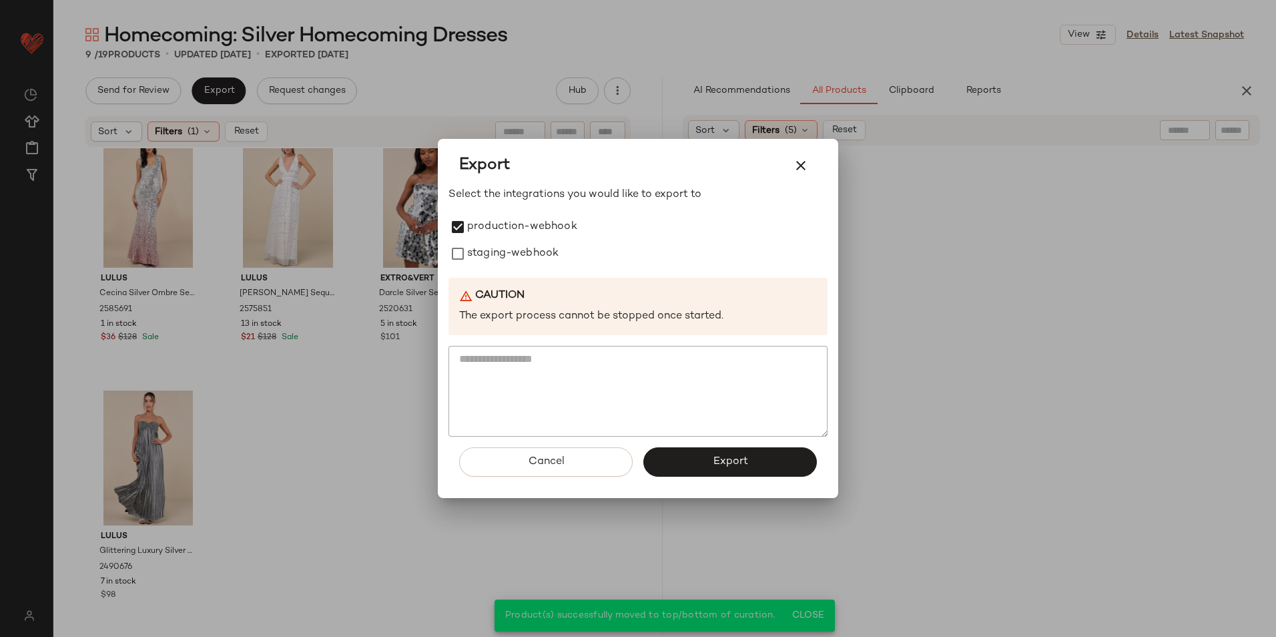
drag, startPoint x: 477, startPoint y: 258, endPoint x: 490, endPoint y: 276, distance: 22.0
click at [477, 258] on label "staging-webhook" at bounding box center [512, 253] width 91 height 27
click at [694, 469] on button "Export" at bounding box center [731, 461] width 174 height 29
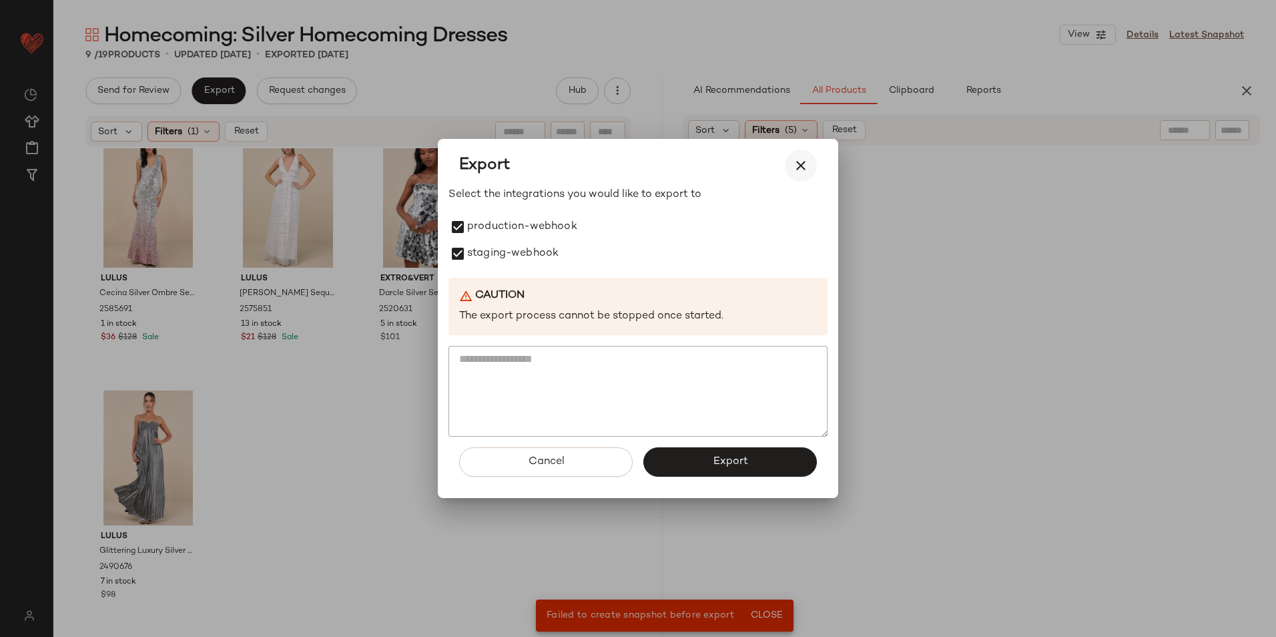
click at [797, 157] on button "button" at bounding box center [801, 166] width 32 height 32
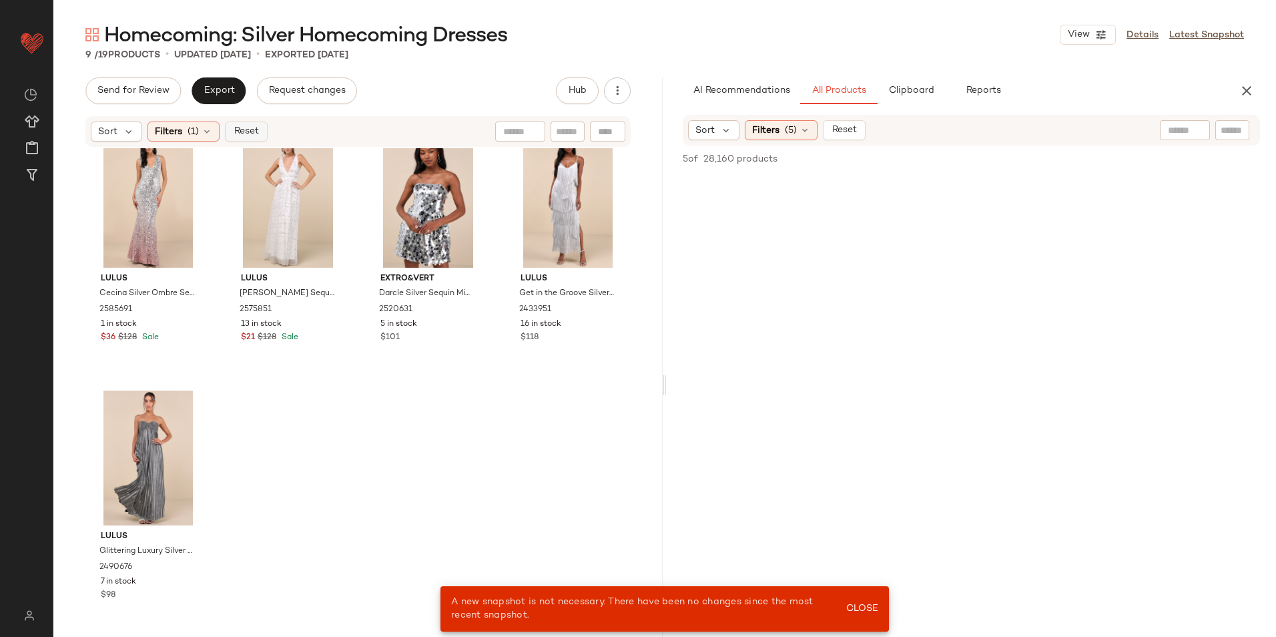
click at [244, 126] on span "Reset" at bounding box center [245, 131] width 25 height 11
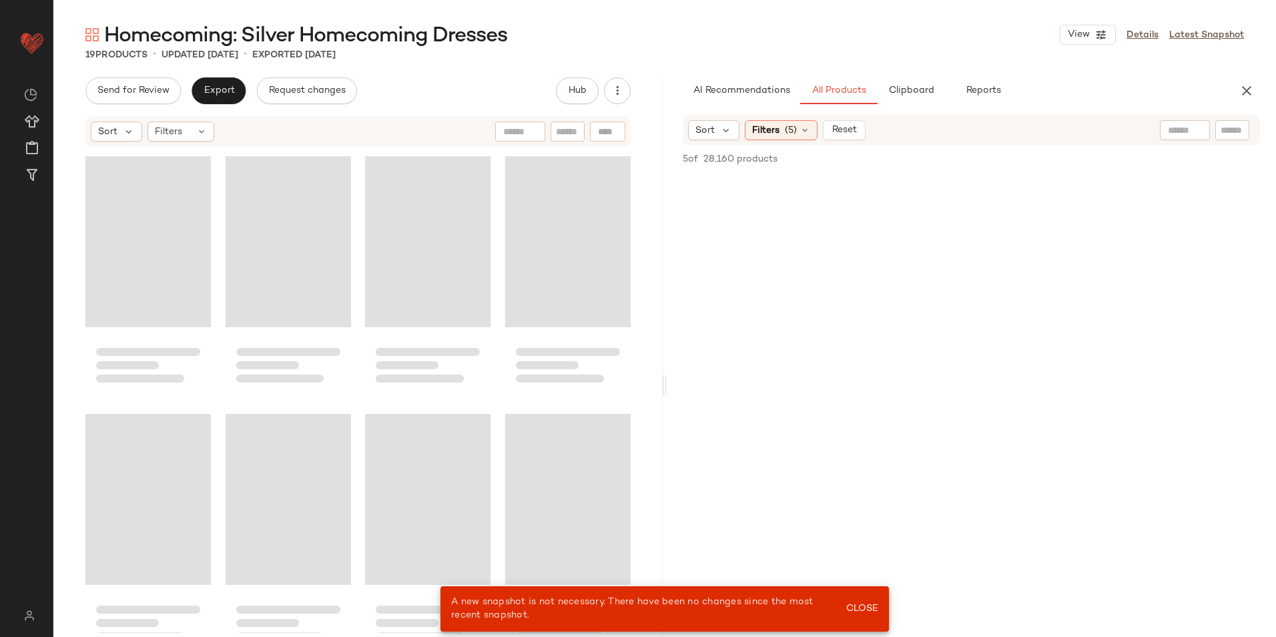
scroll to position [806, 0]
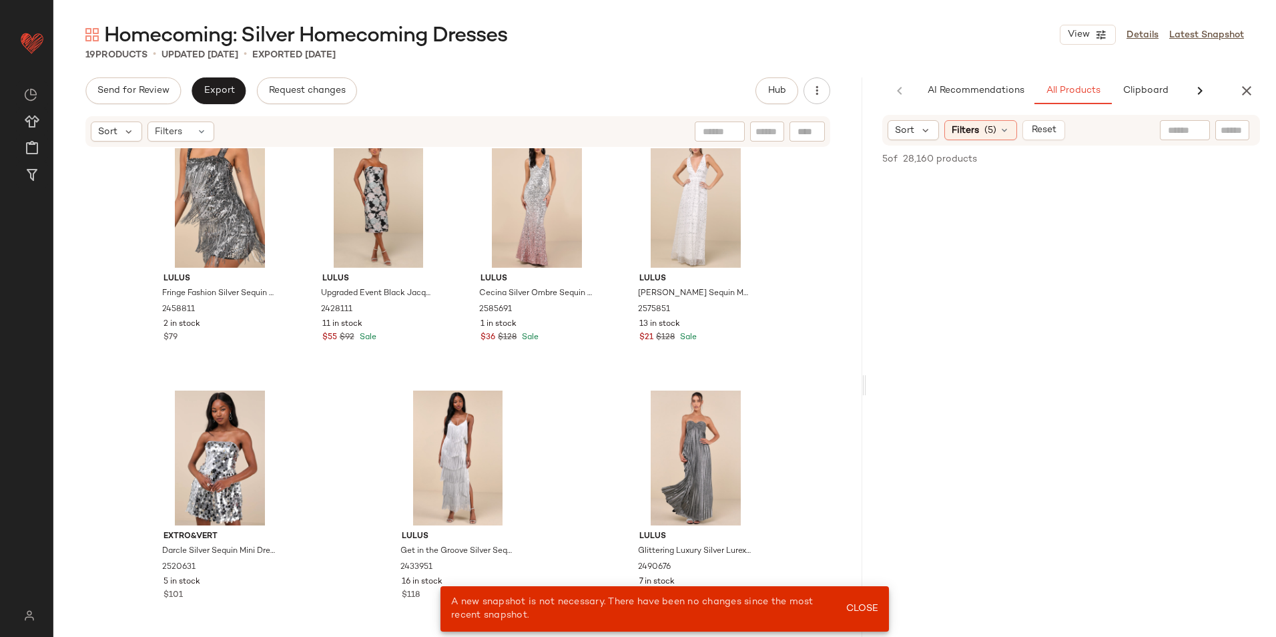
drag, startPoint x: 664, startPoint y: 385, endPoint x: 882, endPoint y: 387, distance: 218.3
click at [882, 387] on div "Homecoming: Silver Homecoming Dresses View Details Latest Snapshot 19 Products …" at bounding box center [664, 328] width 1223 height 615
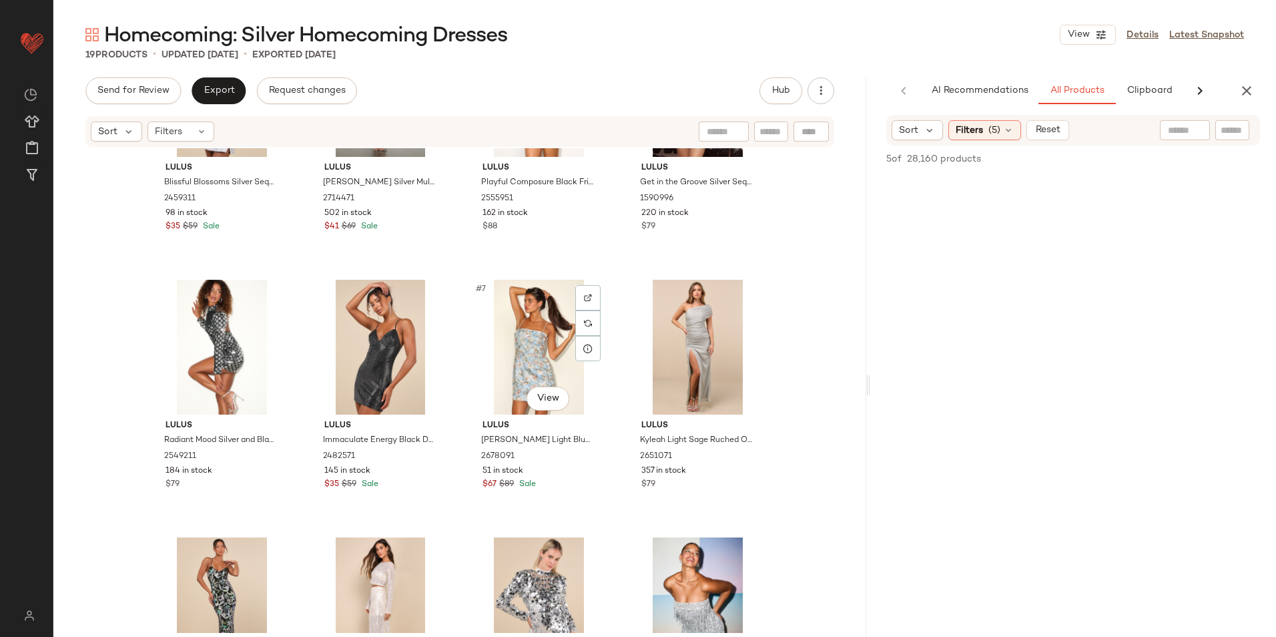
scroll to position [0, 0]
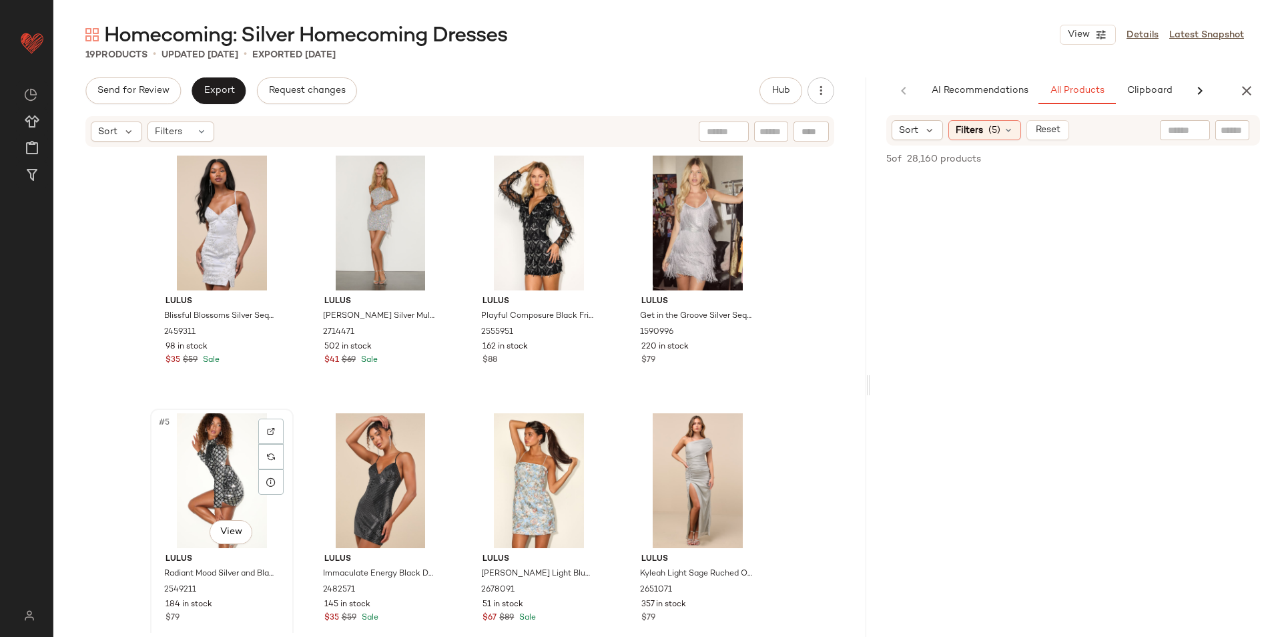
click at [227, 476] on div "#5 View" at bounding box center [222, 480] width 134 height 135
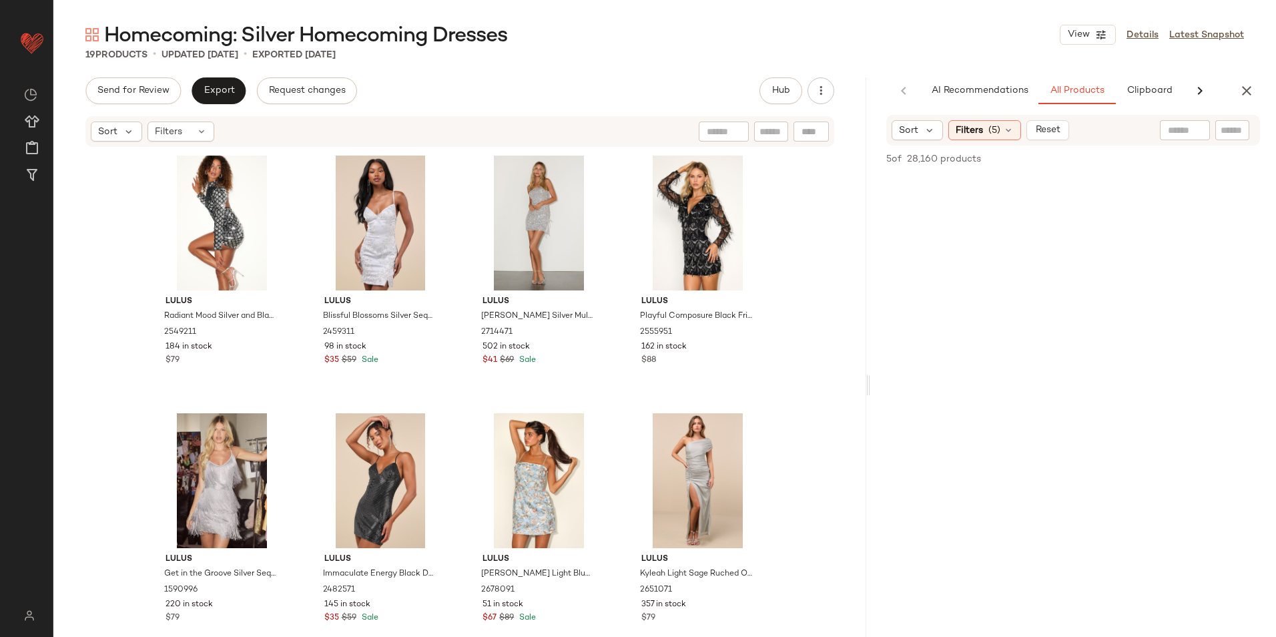
click at [220, 75] on div "Homecoming: Silver Homecoming Dresses View Details Latest Snapshot 19 Products …" at bounding box center [664, 328] width 1223 height 615
click at [225, 87] on span "Export" at bounding box center [218, 90] width 31 height 11
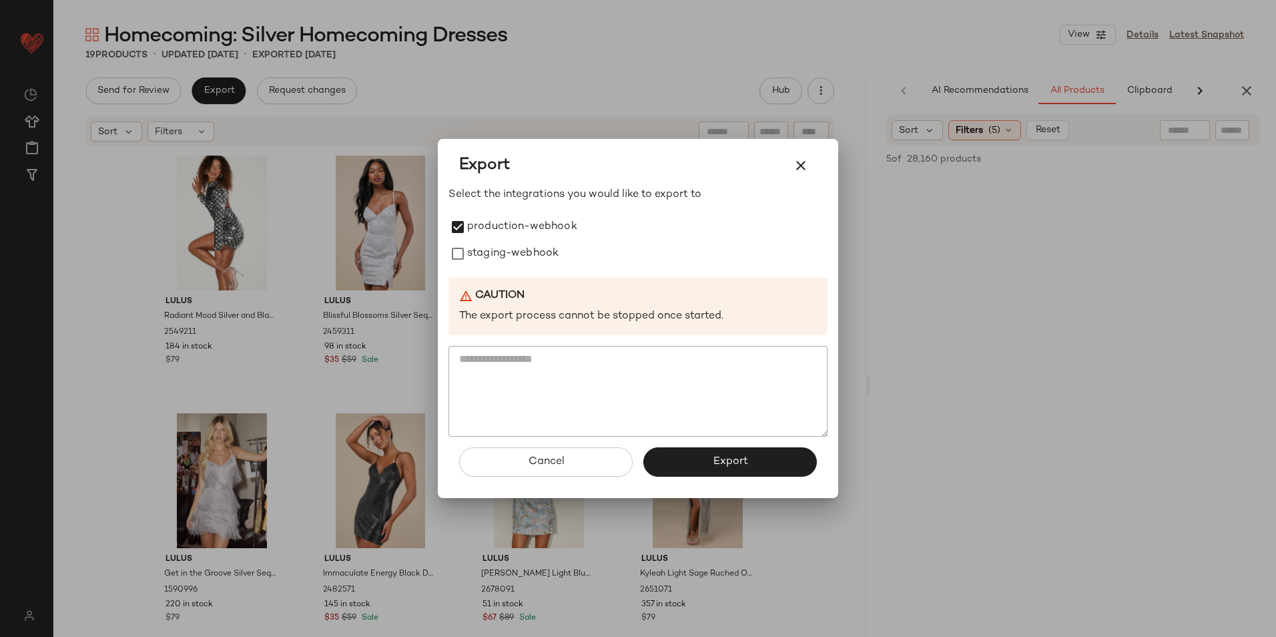
drag, startPoint x: 470, startPoint y: 254, endPoint x: 502, endPoint y: 282, distance: 42.6
click at [471, 254] on label "staging-webhook" at bounding box center [512, 253] width 91 height 27
click at [691, 460] on button "Export" at bounding box center [731, 461] width 174 height 29
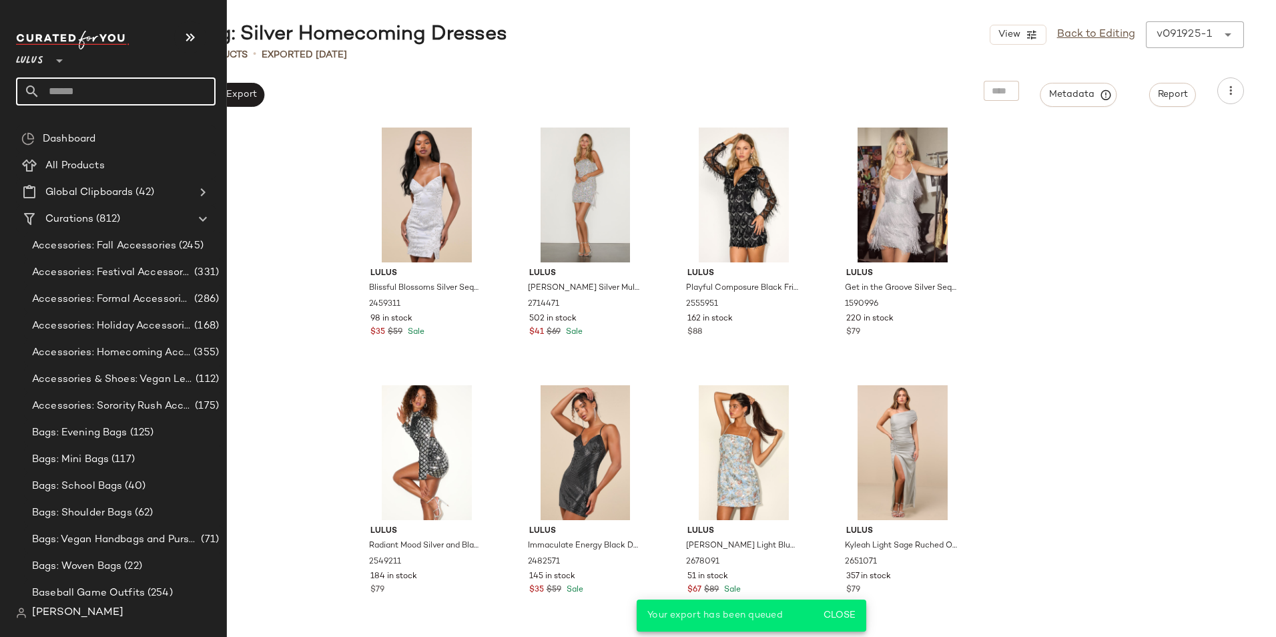
click at [63, 85] on input "text" at bounding box center [128, 91] width 176 height 28
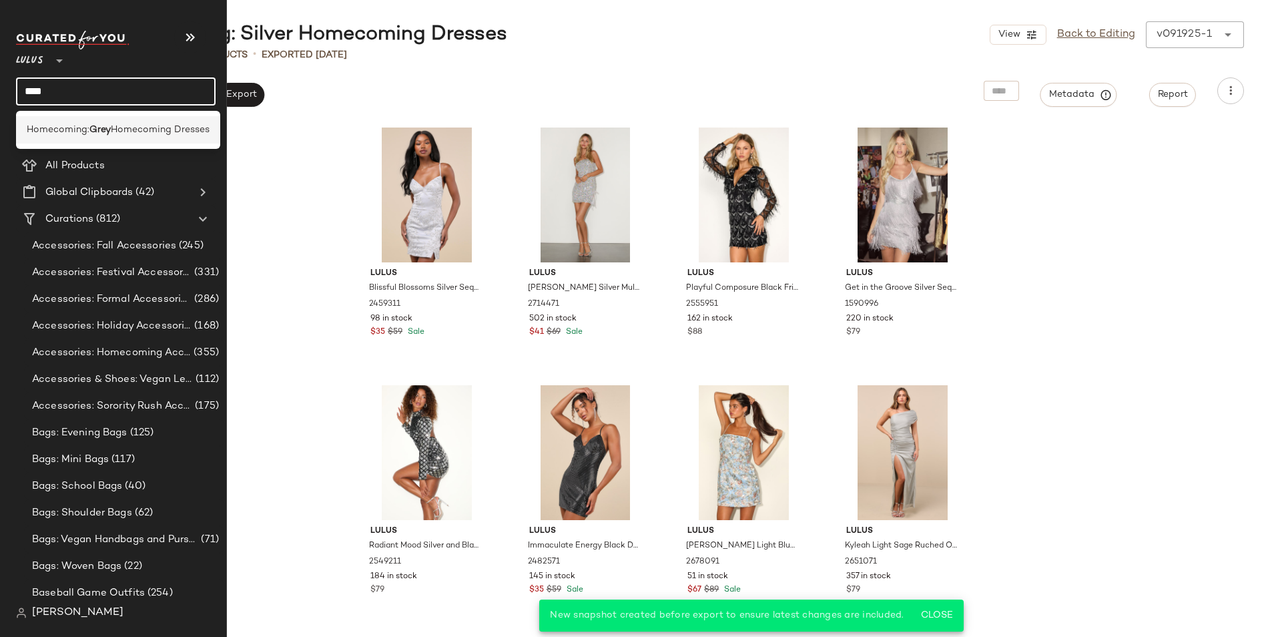
type input "****"
click at [77, 129] on span "Homecoming:" at bounding box center [58, 130] width 63 height 14
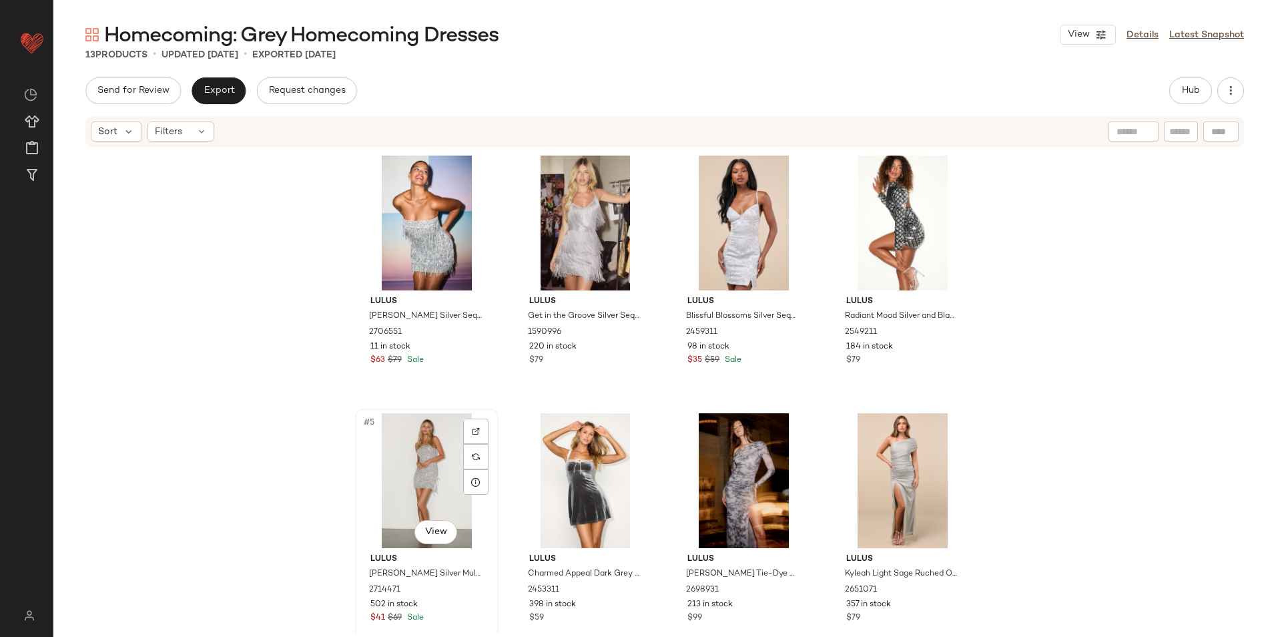
click at [429, 474] on div "#5 View" at bounding box center [427, 480] width 134 height 135
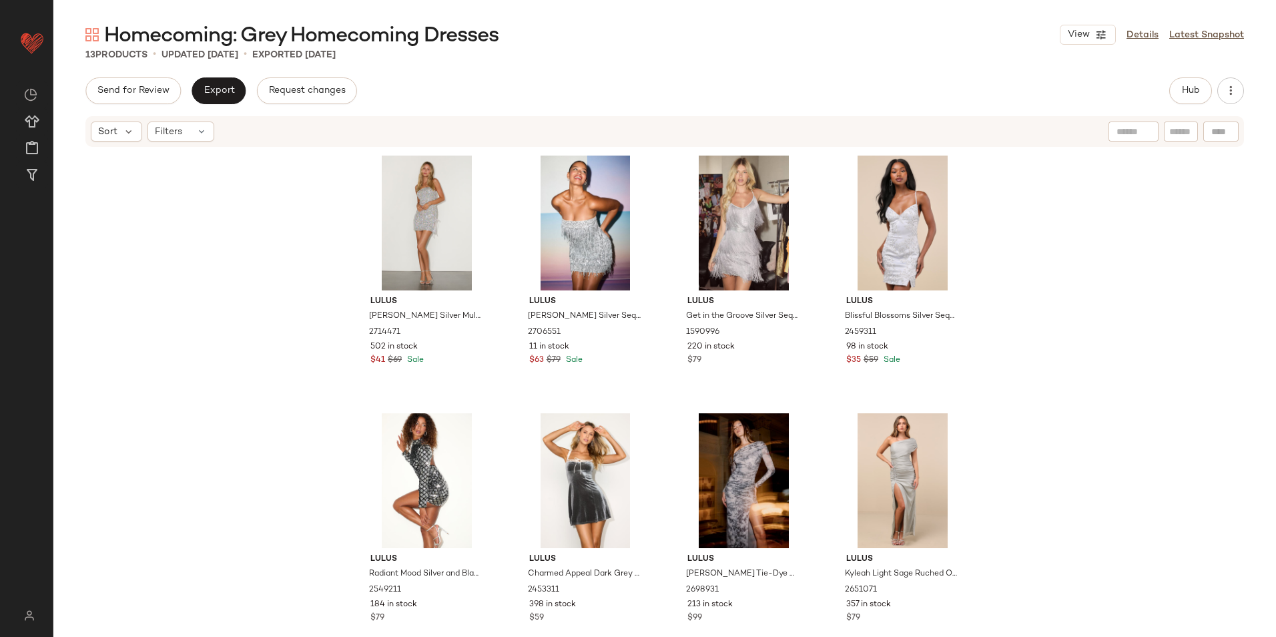
click at [216, 76] on div "Homecoming: Grey Homecoming Dresses View Details Latest Snapshot 13 Products • …" at bounding box center [664, 328] width 1223 height 615
click at [232, 93] on span "Export" at bounding box center [218, 90] width 31 height 11
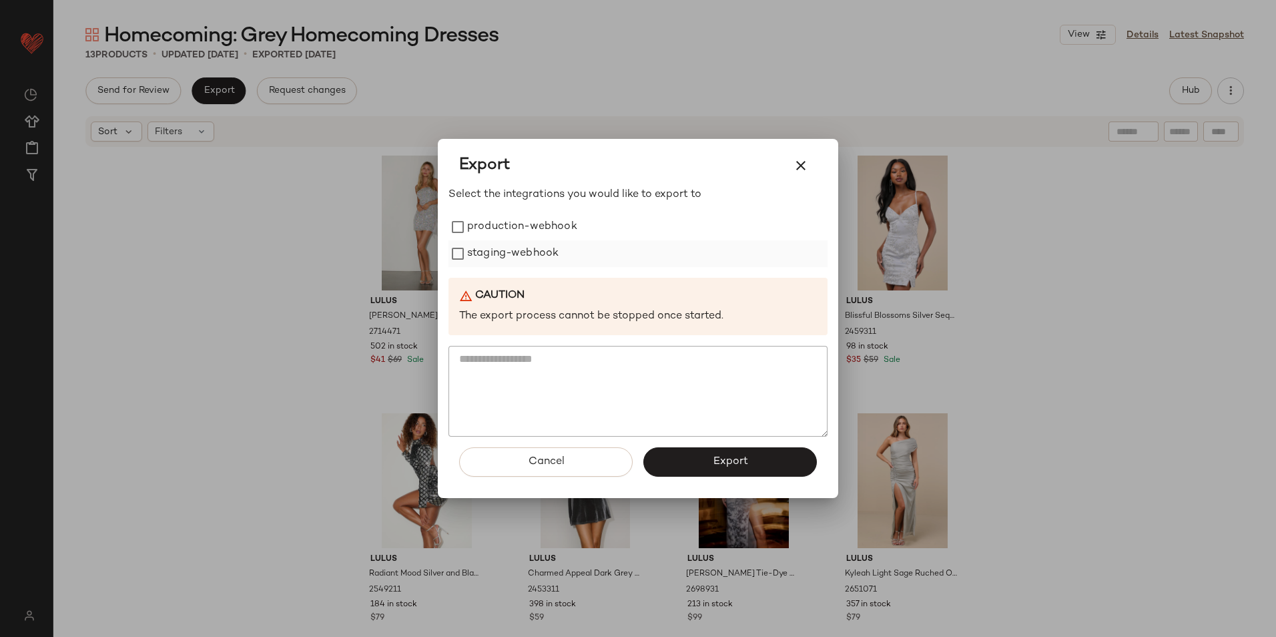
drag, startPoint x: 501, startPoint y: 228, endPoint x: 506, endPoint y: 248, distance: 21.4
click at [501, 228] on label "production-webhook" at bounding box center [522, 227] width 110 height 27
drag, startPoint x: 506, startPoint y: 248, endPoint x: 527, endPoint y: 290, distance: 46.9
click at [507, 250] on label "staging-webhook" at bounding box center [512, 253] width 91 height 27
click at [697, 456] on button "Export" at bounding box center [731, 461] width 174 height 29
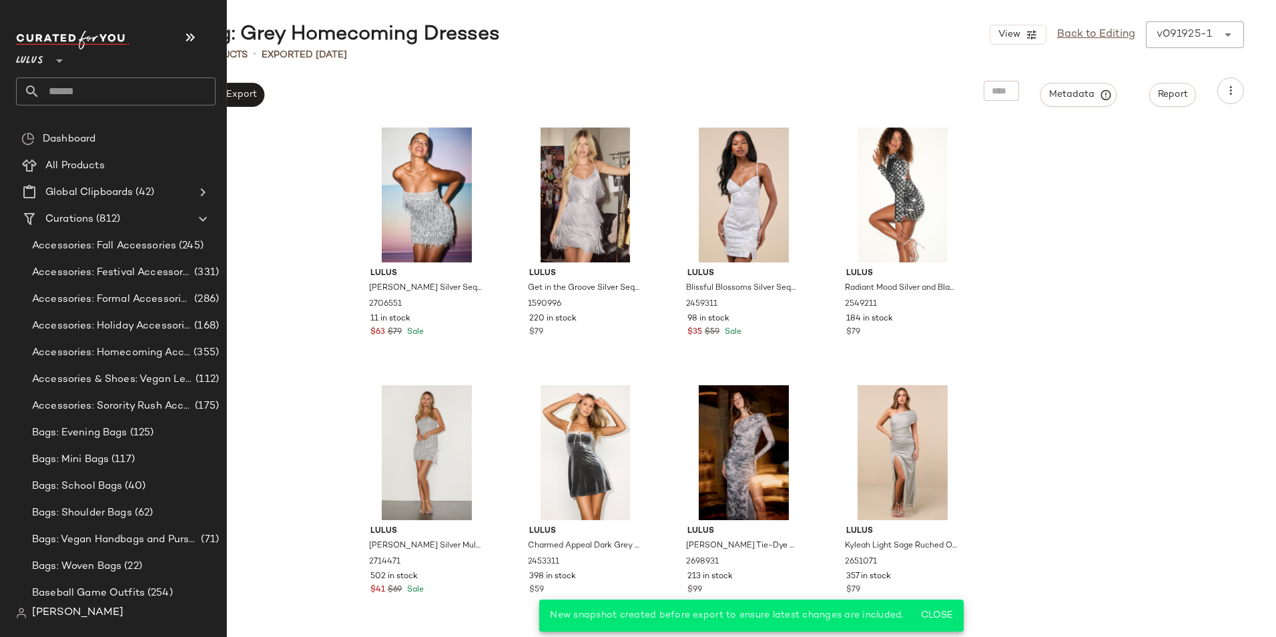
click at [63, 89] on input "text" at bounding box center [128, 91] width 176 height 28
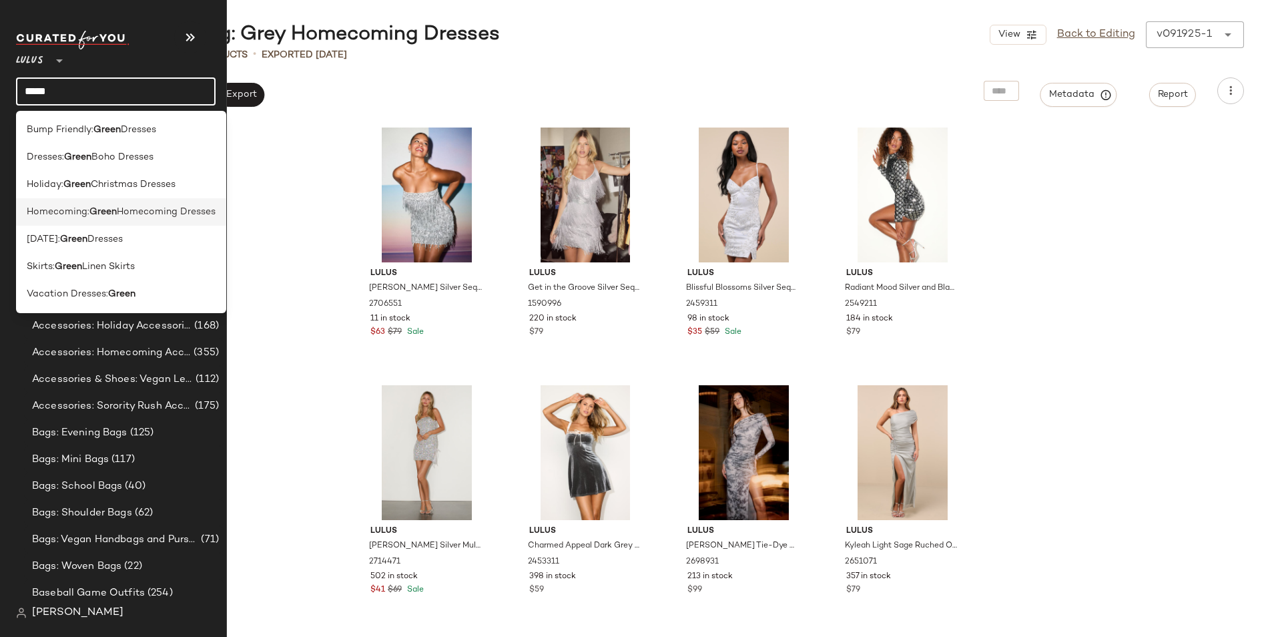
type input "*****"
click at [59, 211] on span "Homecoming:" at bounding box center [58, 212] width 63 height 14
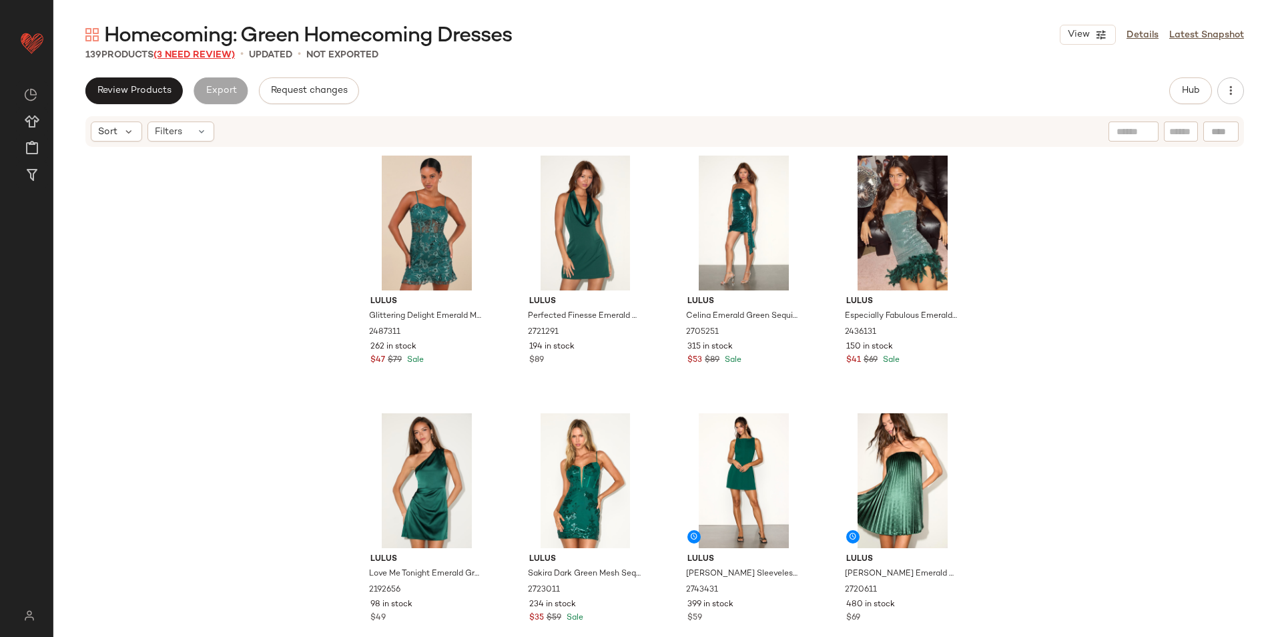
click at [192, 52] on span "(3 Need Review)" at bounding box center [194, 55] width 81 height 10
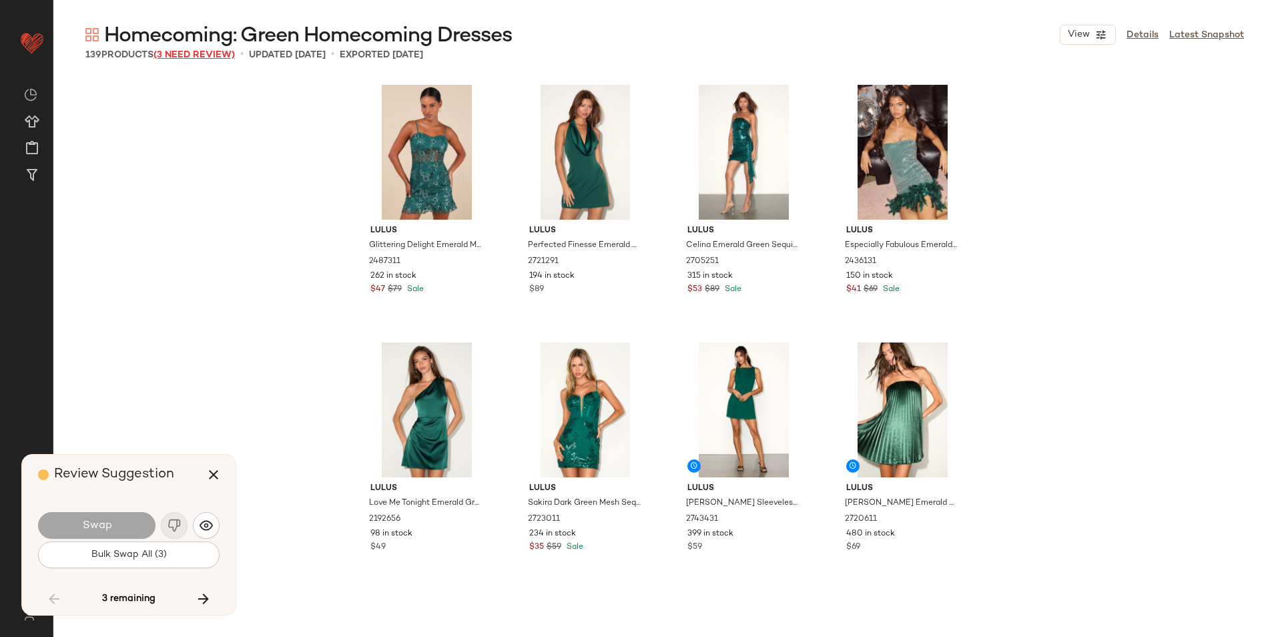
scroll to position [8246, 0]
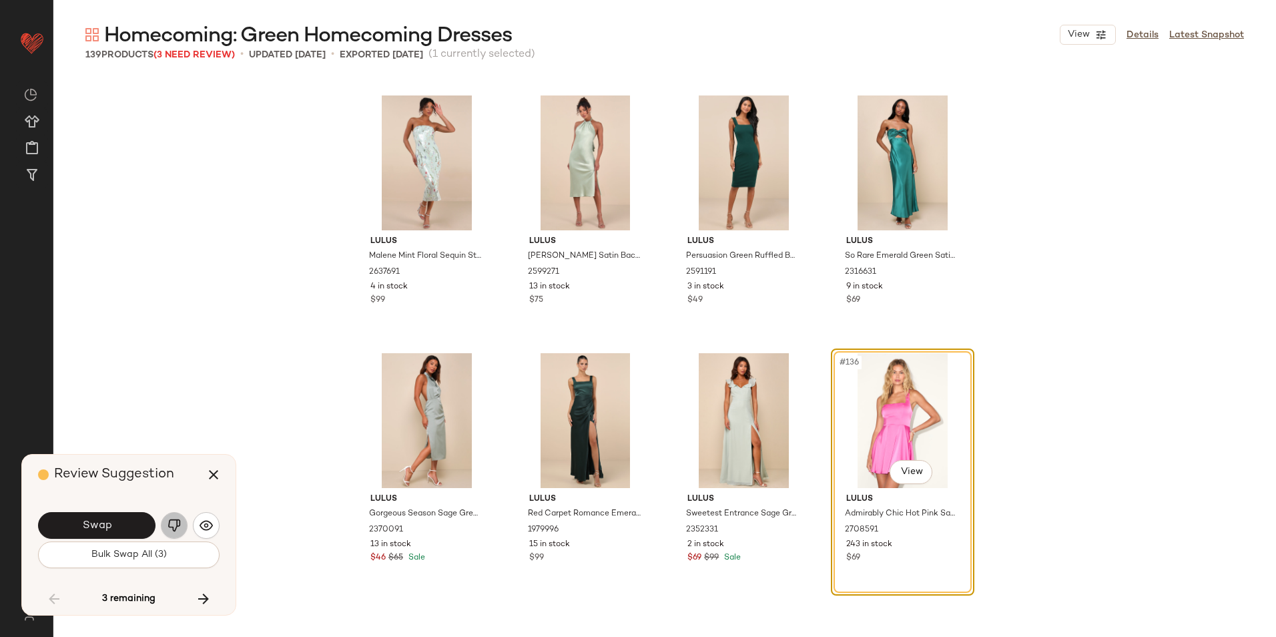
click at [170, 515] on button "button" at bounding box center [174, 525] width 27 height 27
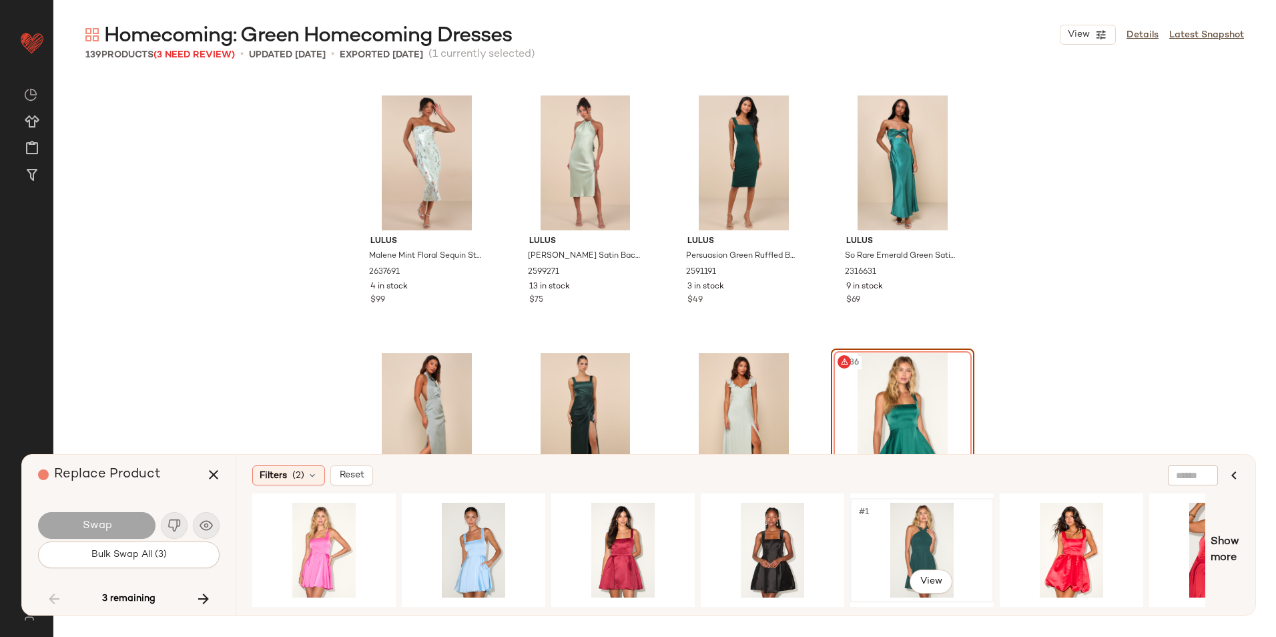
click at [883, 519] on div "#1 View" at bounding box center [922, 550] width 134 height 95
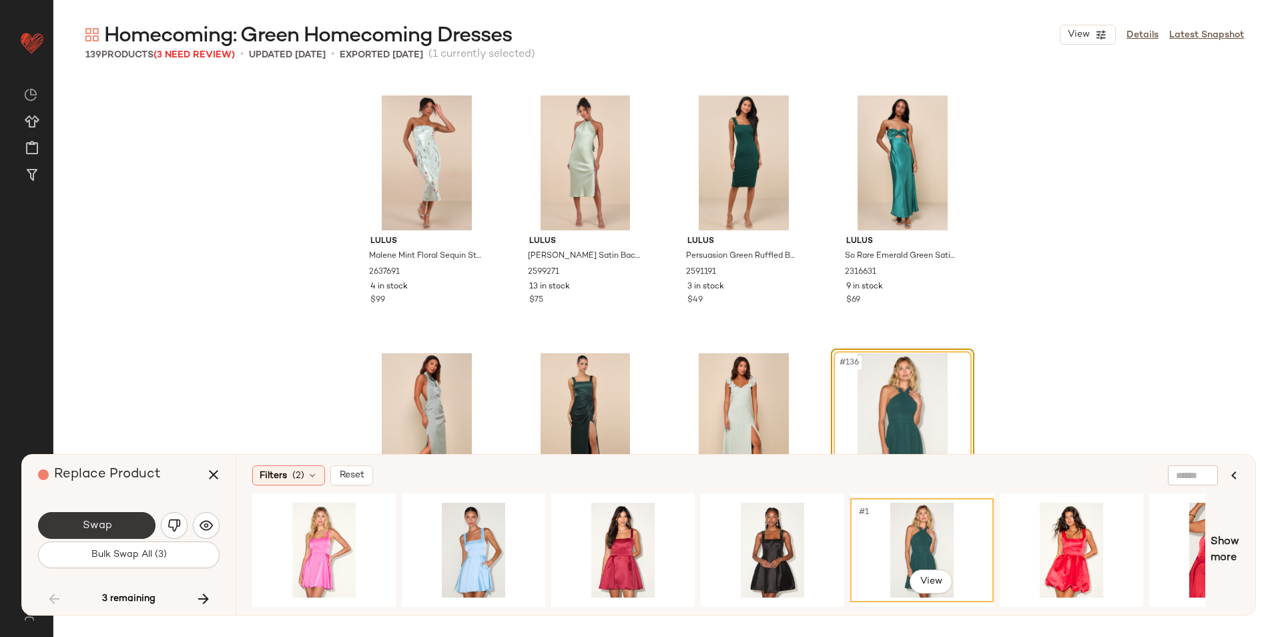
click at [95, 519] on span "Swap" at bounding box center [96, 525] width 30 height 13
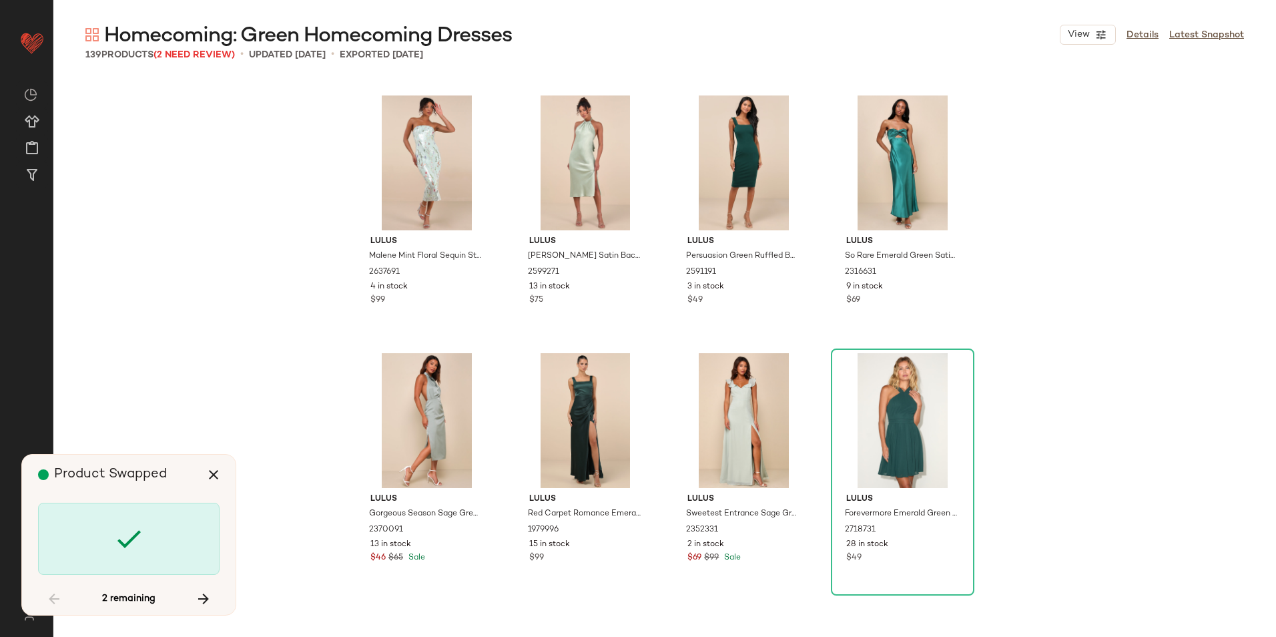
scroll to position [8499, 0]
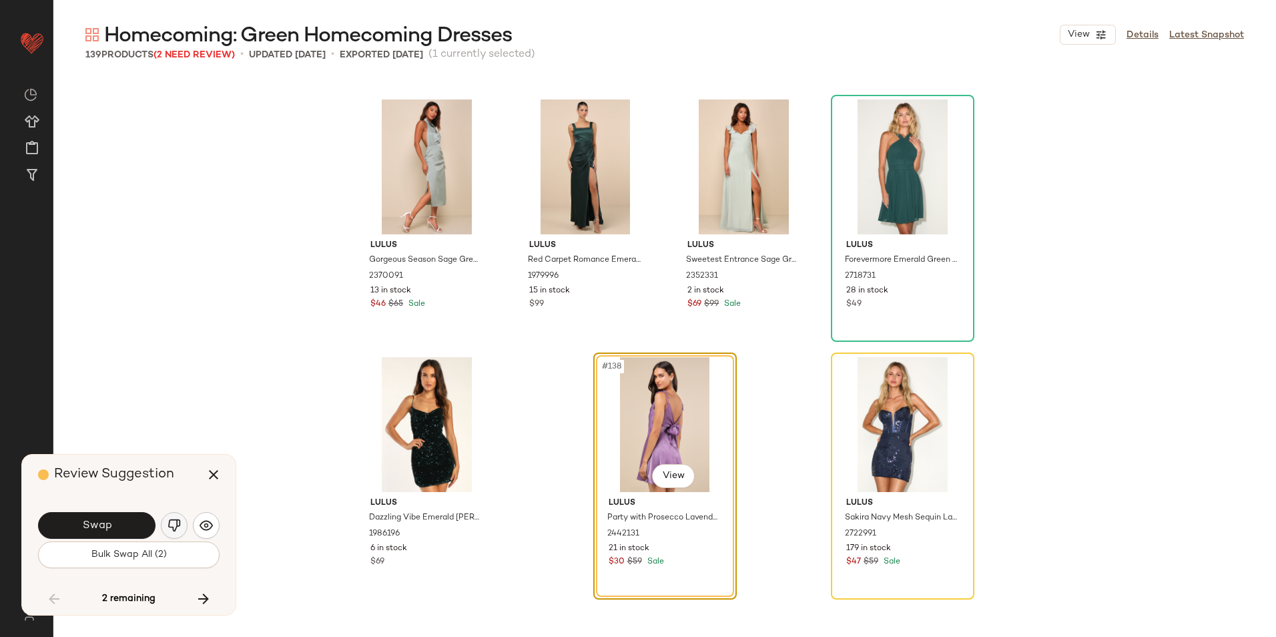
click at [166, 527] on button "button" at bounding box center [174, 525] width 27 height 27
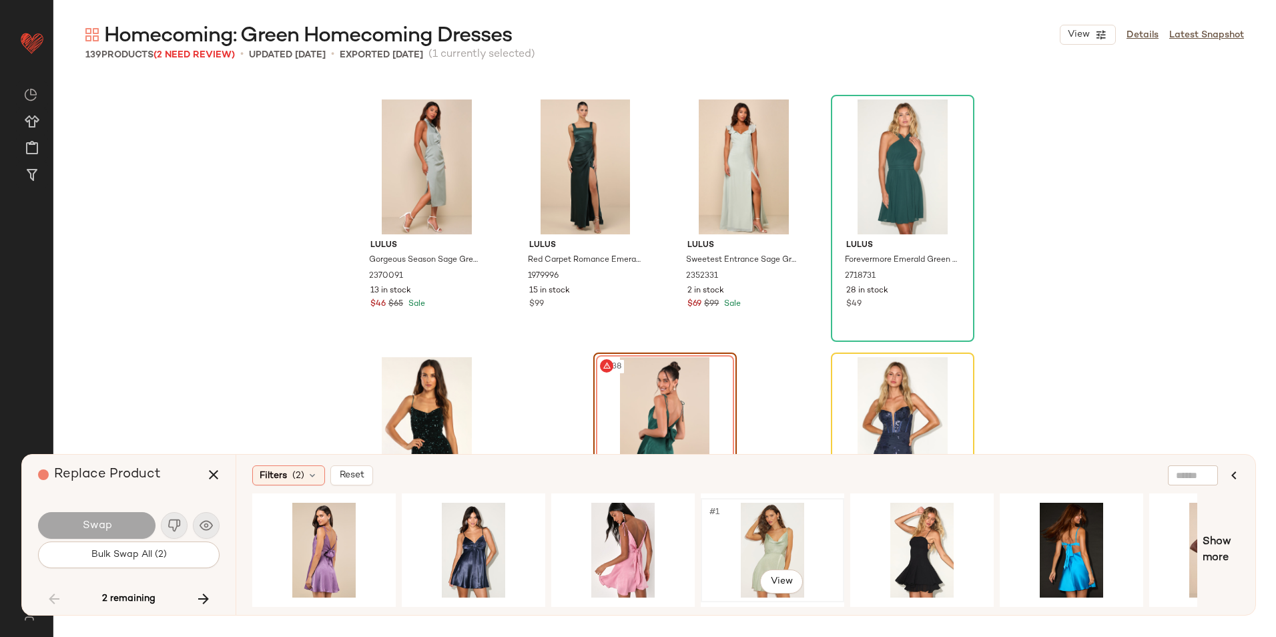
click at [770, 533] on div "#1 View" at bounding box center [773, 550] width 134 height 95
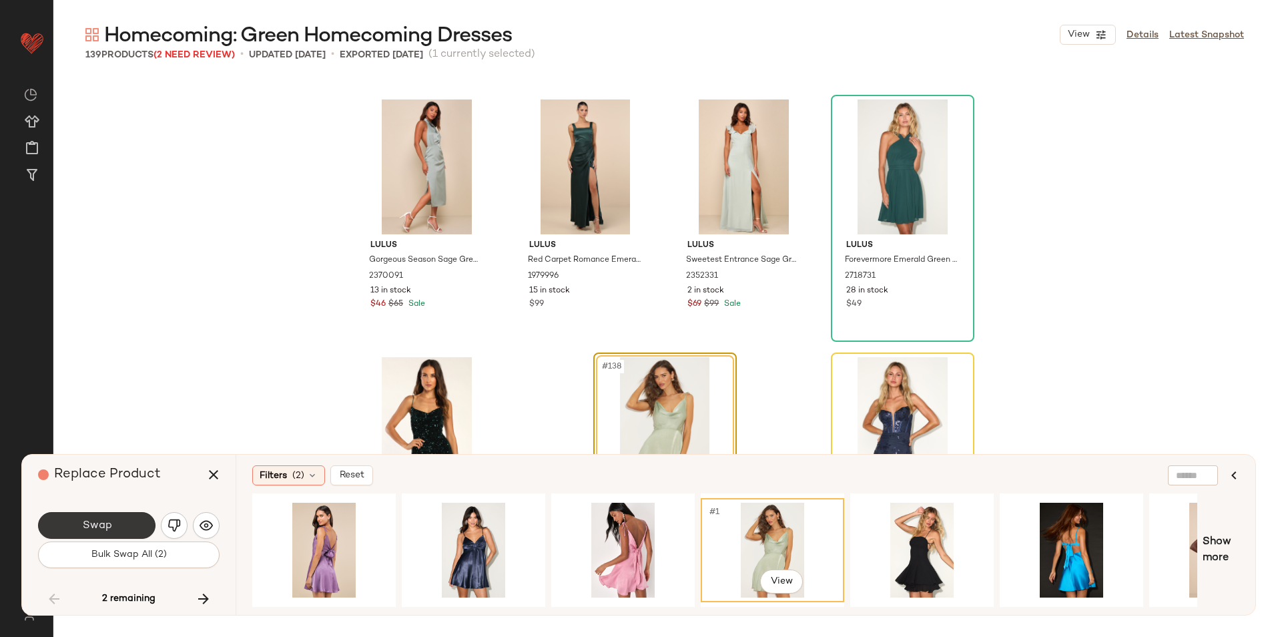
click at [109, 518] on button "Swap" at bounding box center [96, 525] width 117 height 27
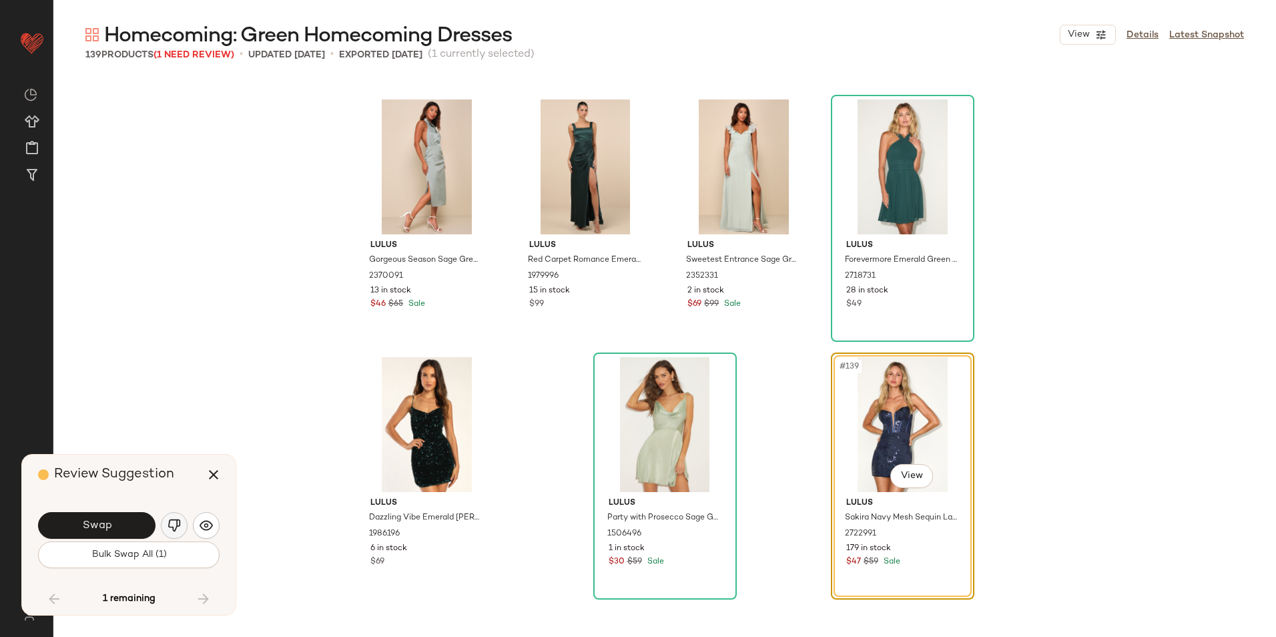
click at [175, 519] on img "button" at bounding box center [174, 525] width 13 height 13
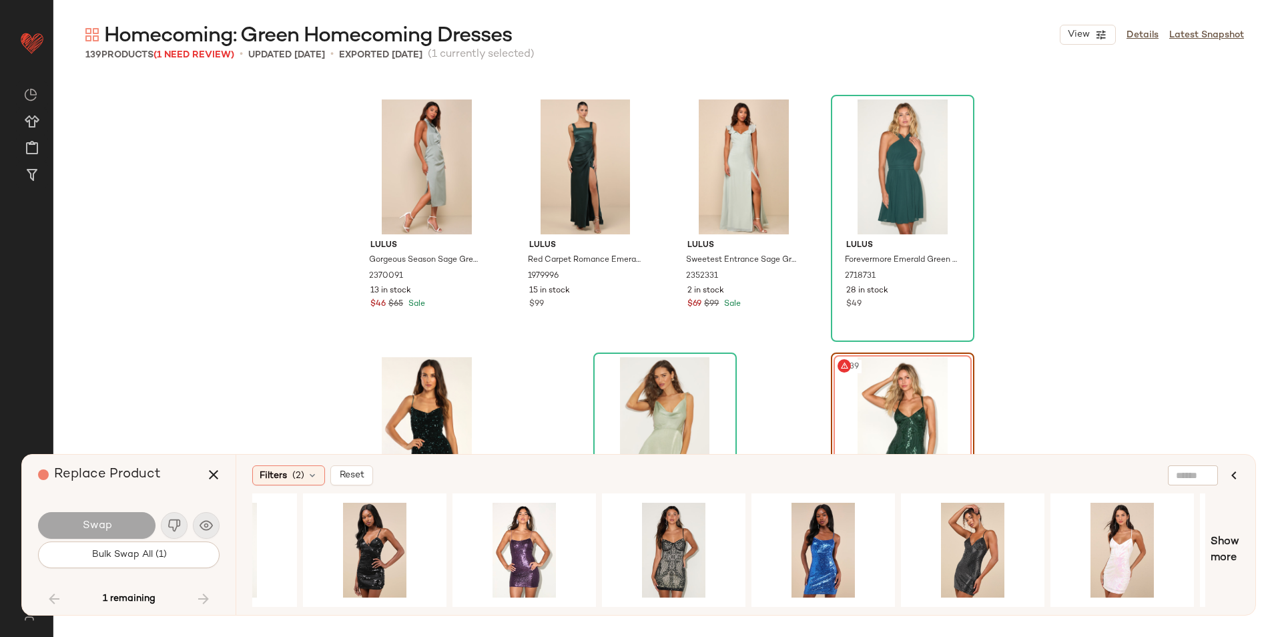
scroll to position [0, 591]
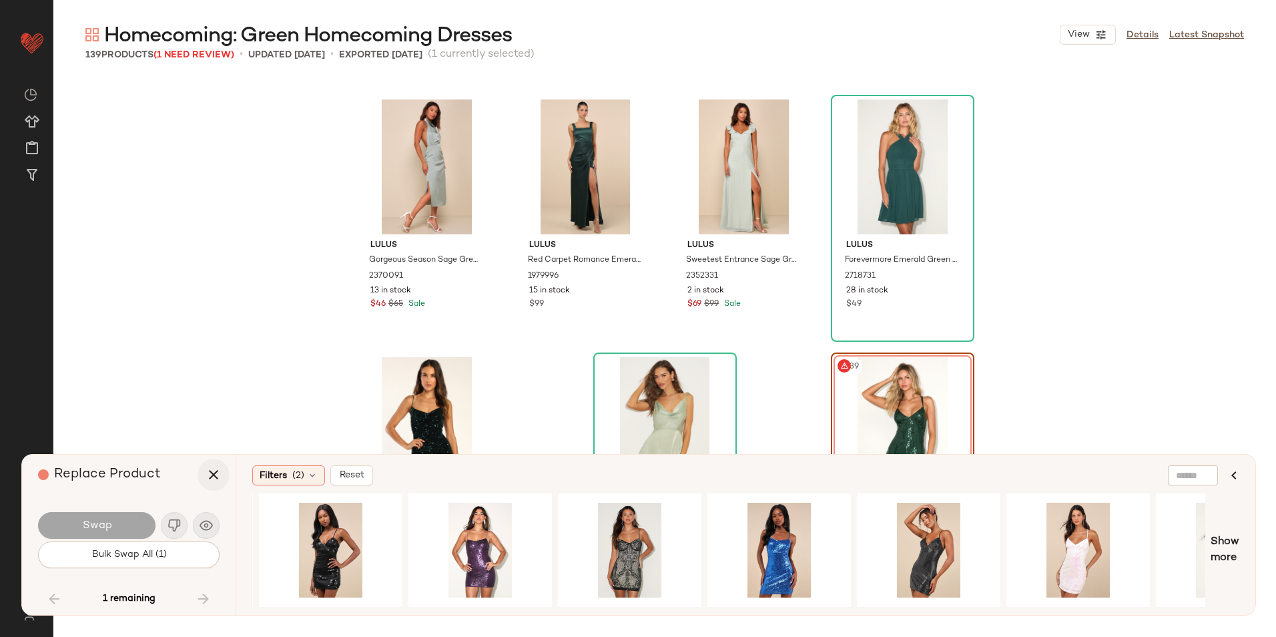
click at [212, 477] on icon "button" at bounding box center [214, 475] width 16 height 16
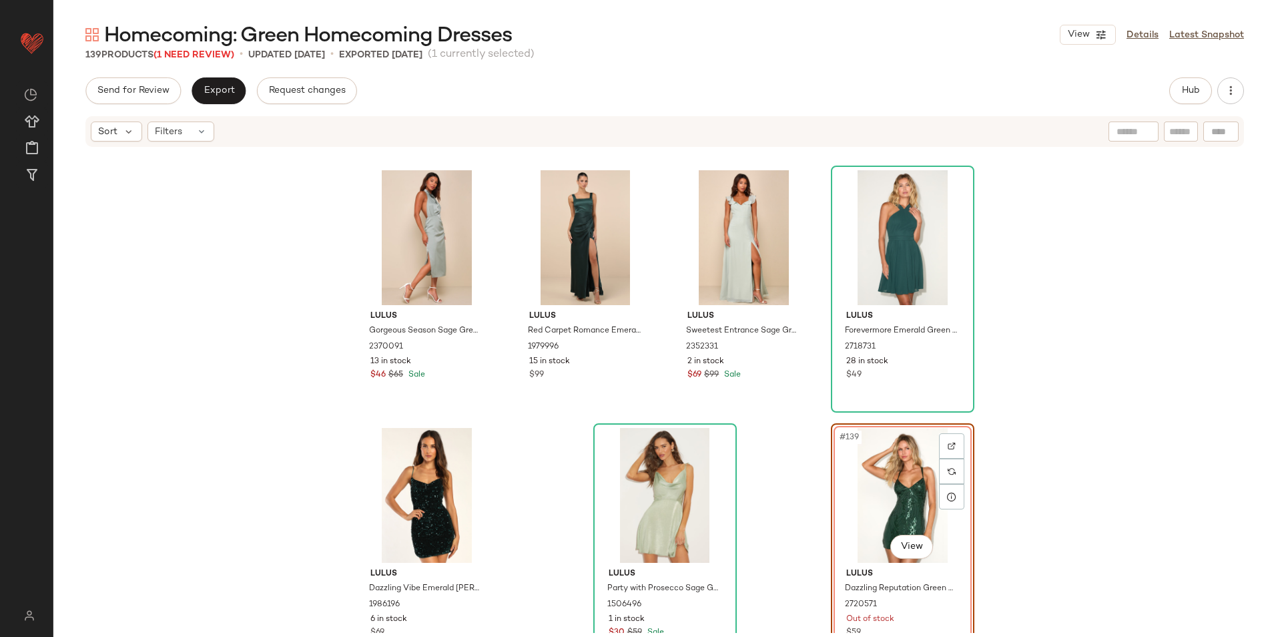
click at [881, 469] on div "#139 View" at bounding box center [903, 495] width 134 height 135
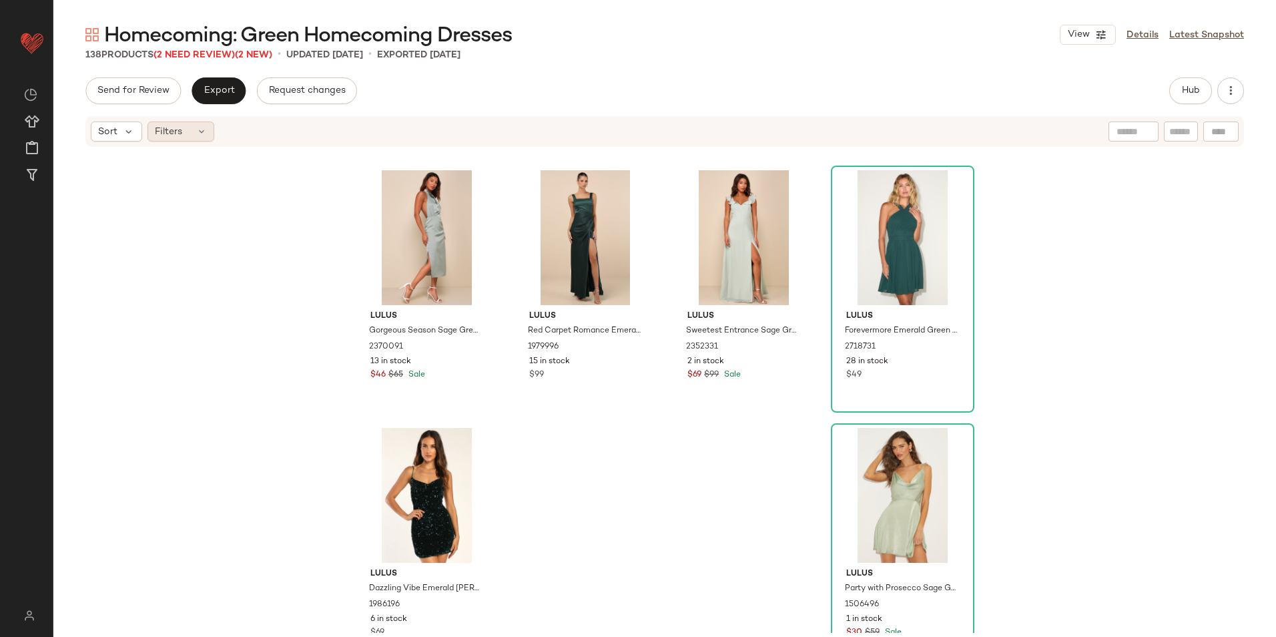
click at [192, 130] on div "Filters" at bounding box center [181, 131] width 67 height 20
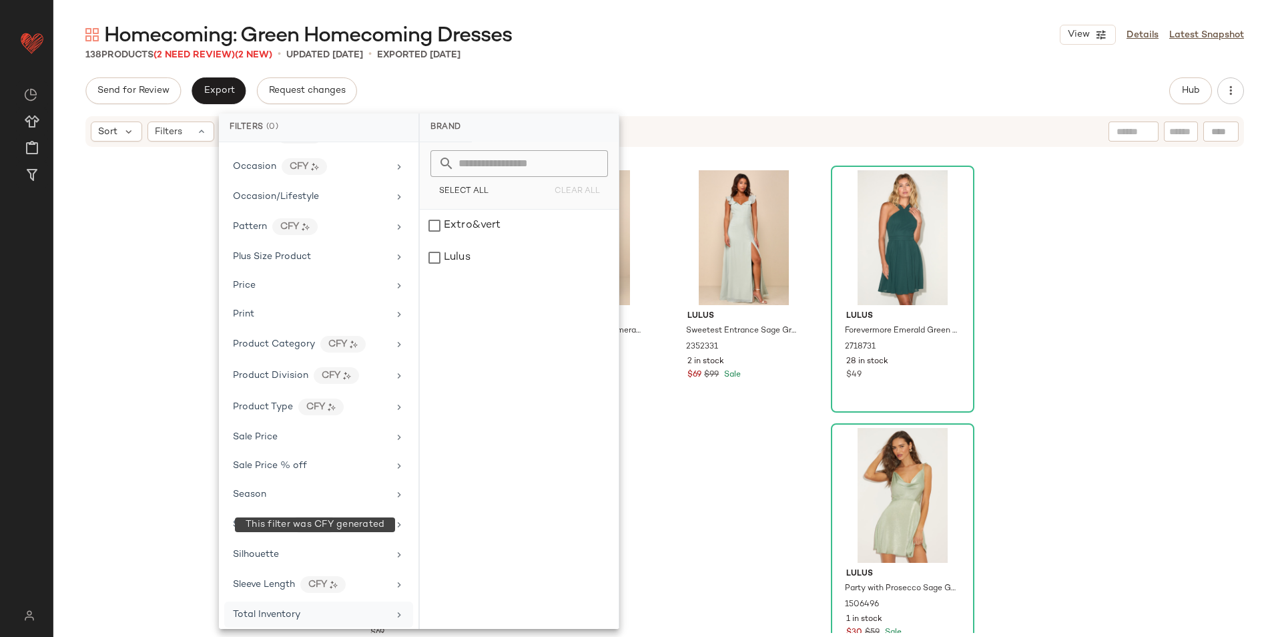
scroll to position [689, 0]
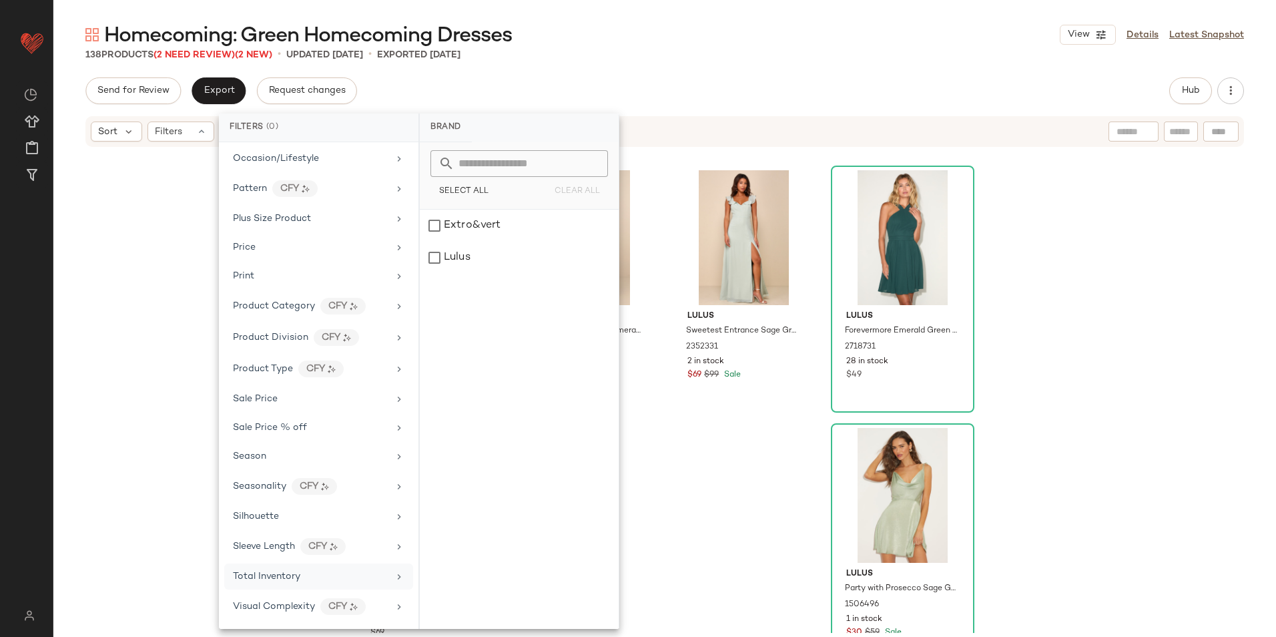
click at [293, 575] on span "Total Inventory" at bounding box center [266, 576] width 67 height 10
click at [540, 161] on button "For 0" at bounding box center [520, 162] width 178 height 19
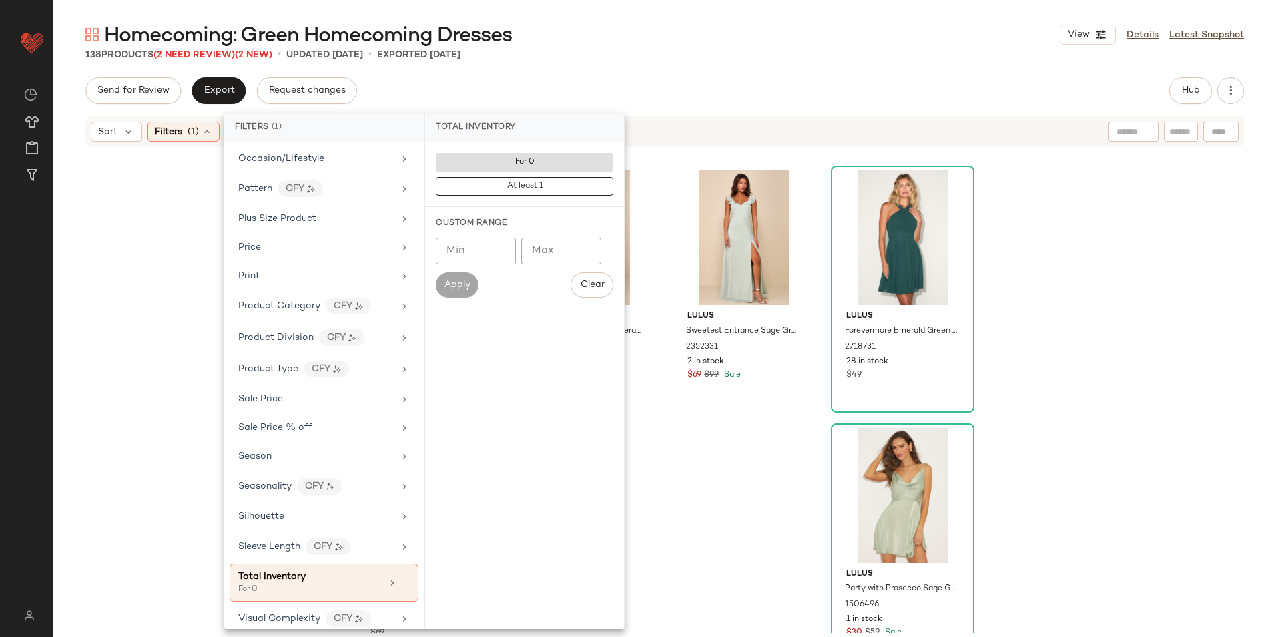
click at [627, 57] on div "138 Products (2 Need Review) (2 New) • updated Sep 22nd • Exported Sep 19th" at bounding box center [664, 54] width 1223 height 13
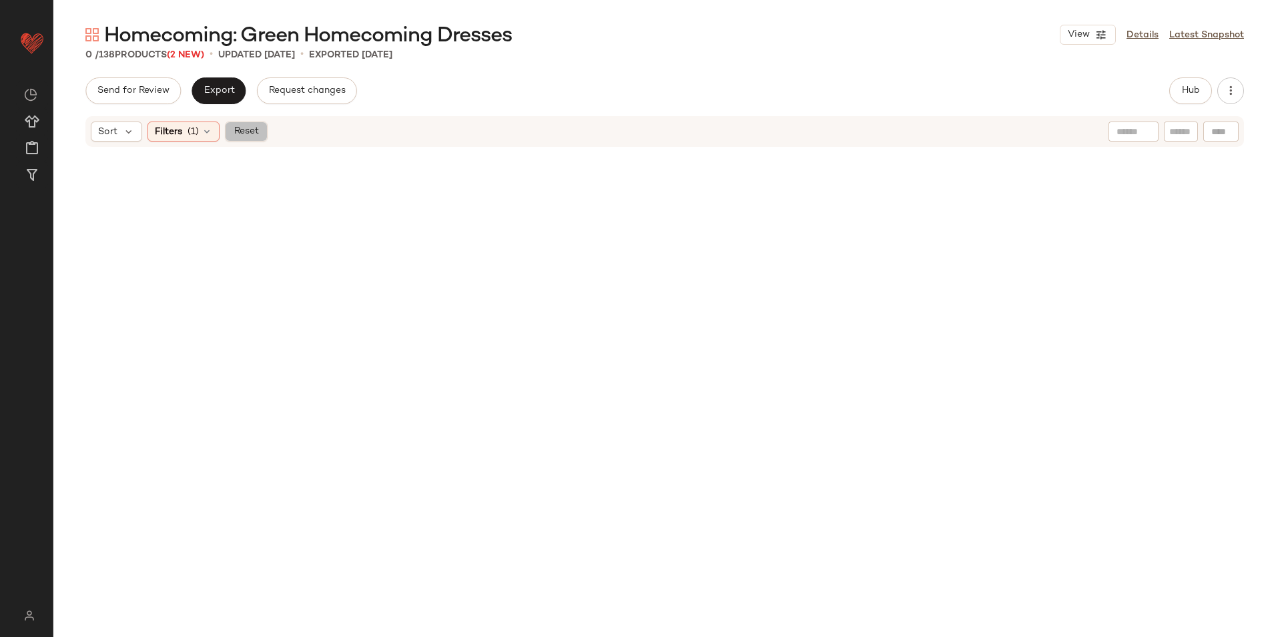
click at [245, 132] on span "Reset" at bounding box center [245, 131] width 25 height 11
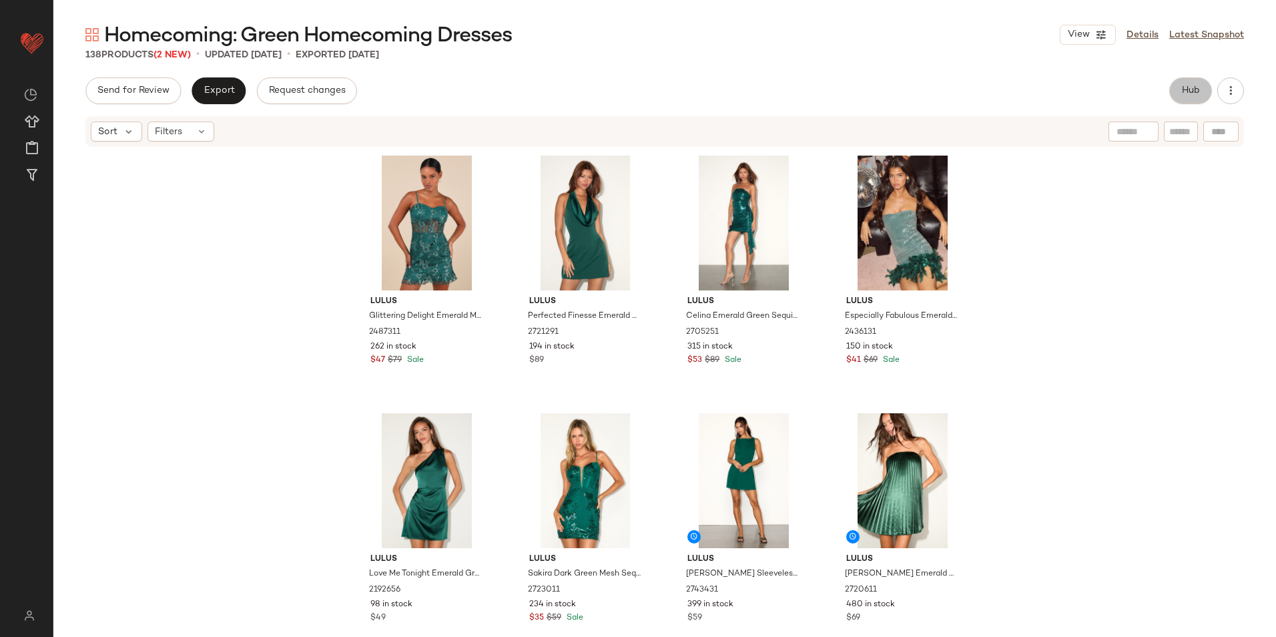
click at [1187, 79] on button "Hub" at bounding box center [1191, 90] width 43 height 27
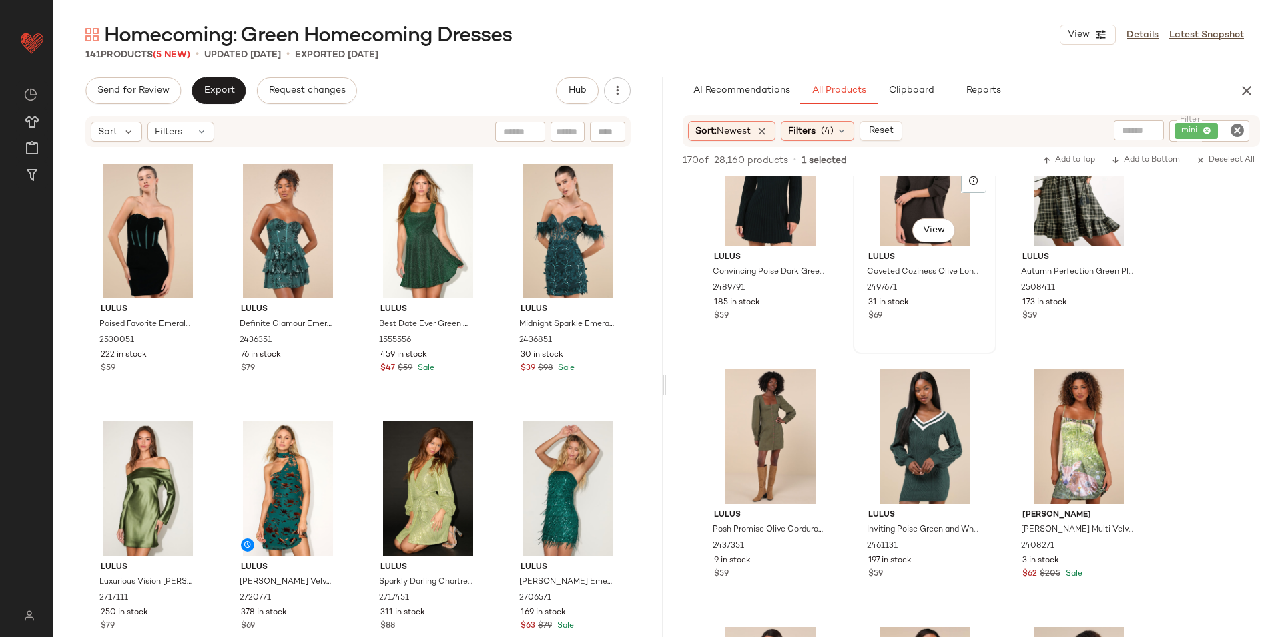
scroll to position [3939, 0]
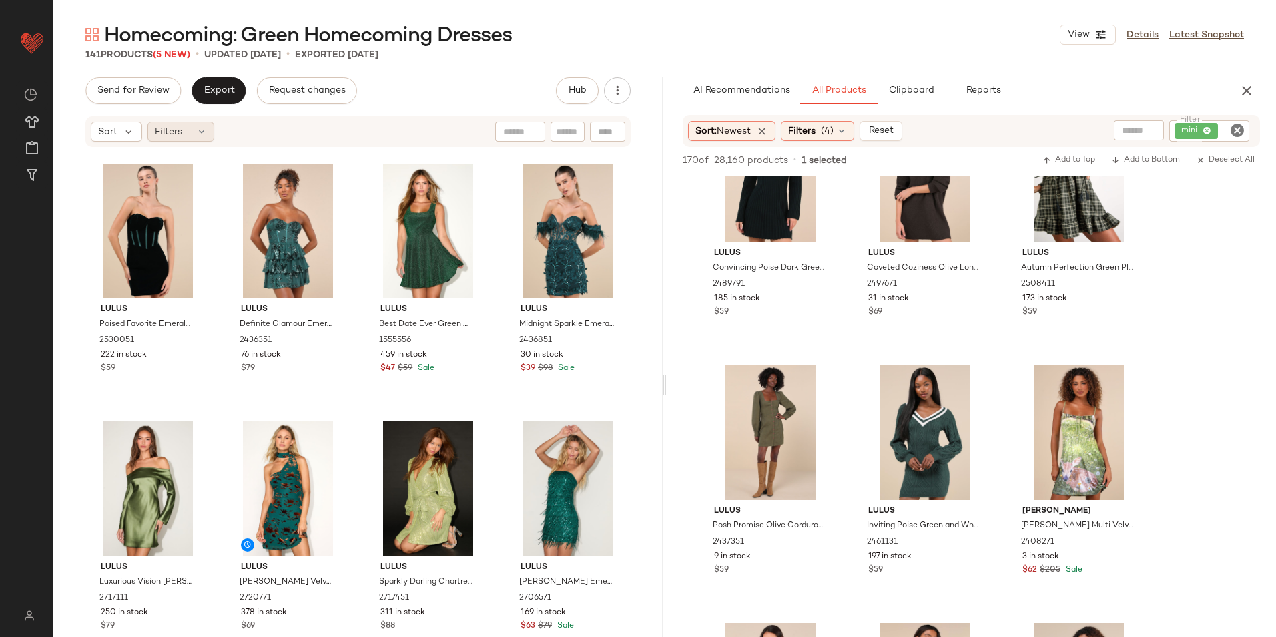
click at [197, 129] on icon at bounding box center [201, 131] width 11 height 11
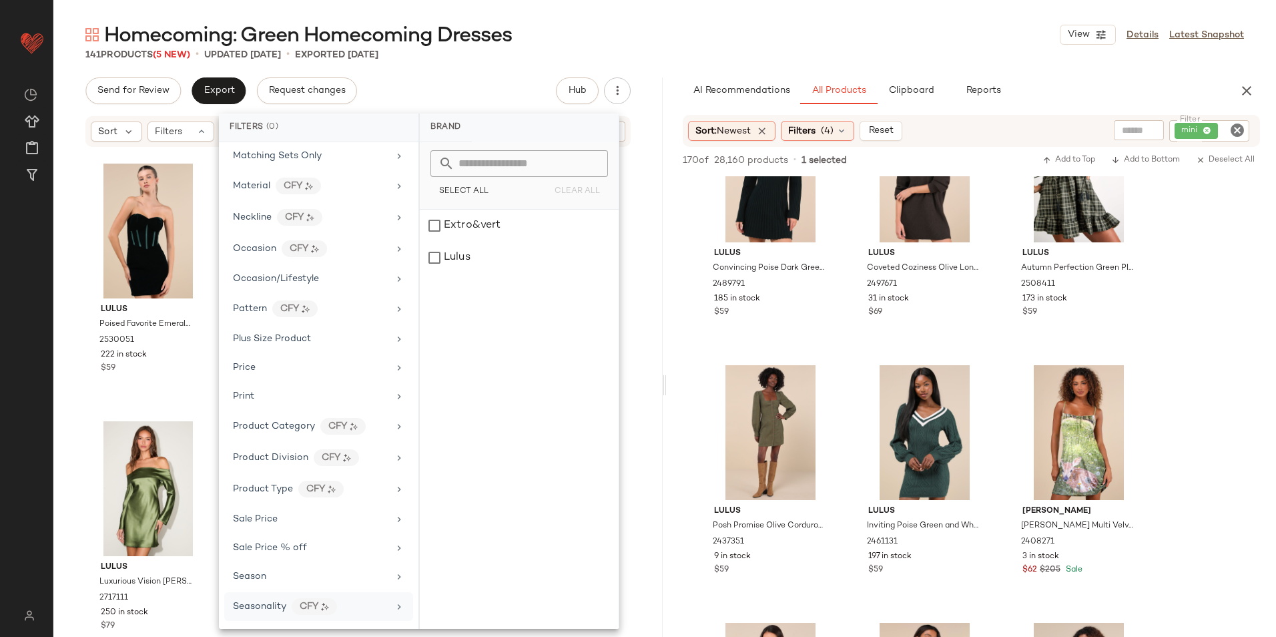
scroll to position [689, 0]
click at [296, 577] on span "Total Inventory" at bounding box center [266, 576] width 67 height 10
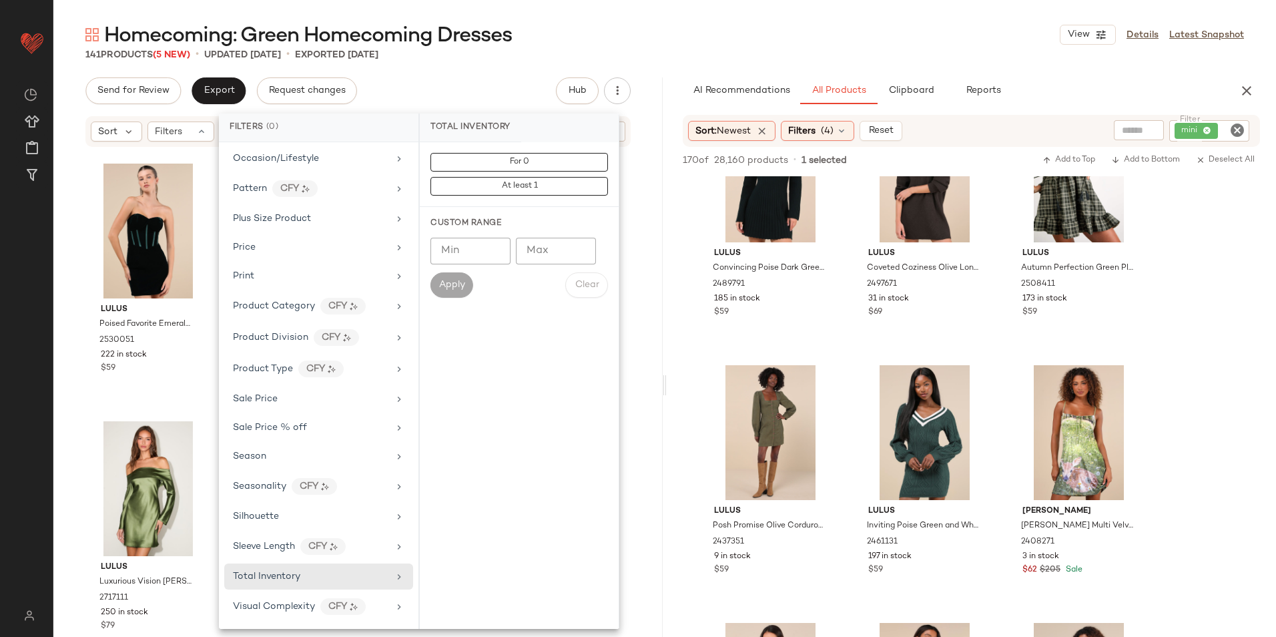
click at [530, 260] on input "Max" at bounding box center [556, 251] width 80 height 27
type input "**"
click at [454, 292] on button "Apply" at bounding box center [452, 284] width 43 height 25
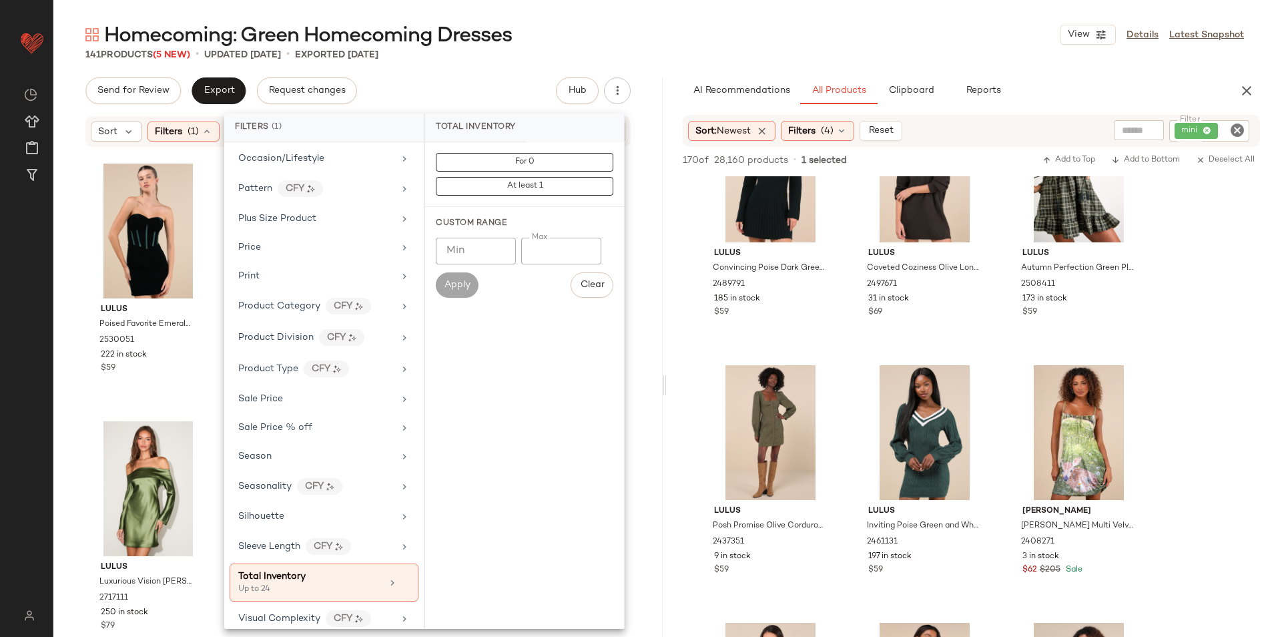
click at [678, 38] on div "Homecoming: Green Homecoming Dresses View Details Latest Snapshot" at bounding box center [664, 34] width 1223 height 27
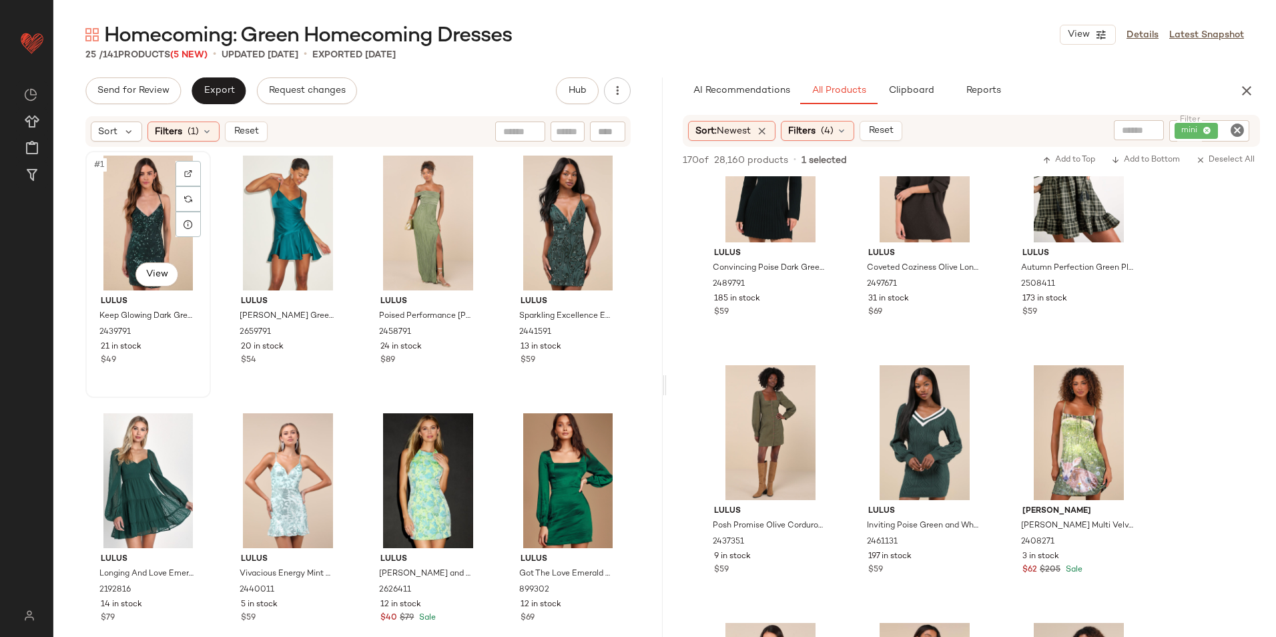
click at [137, 205] on div "#1 View" at bounding box center [148, 223] width 116 height 135
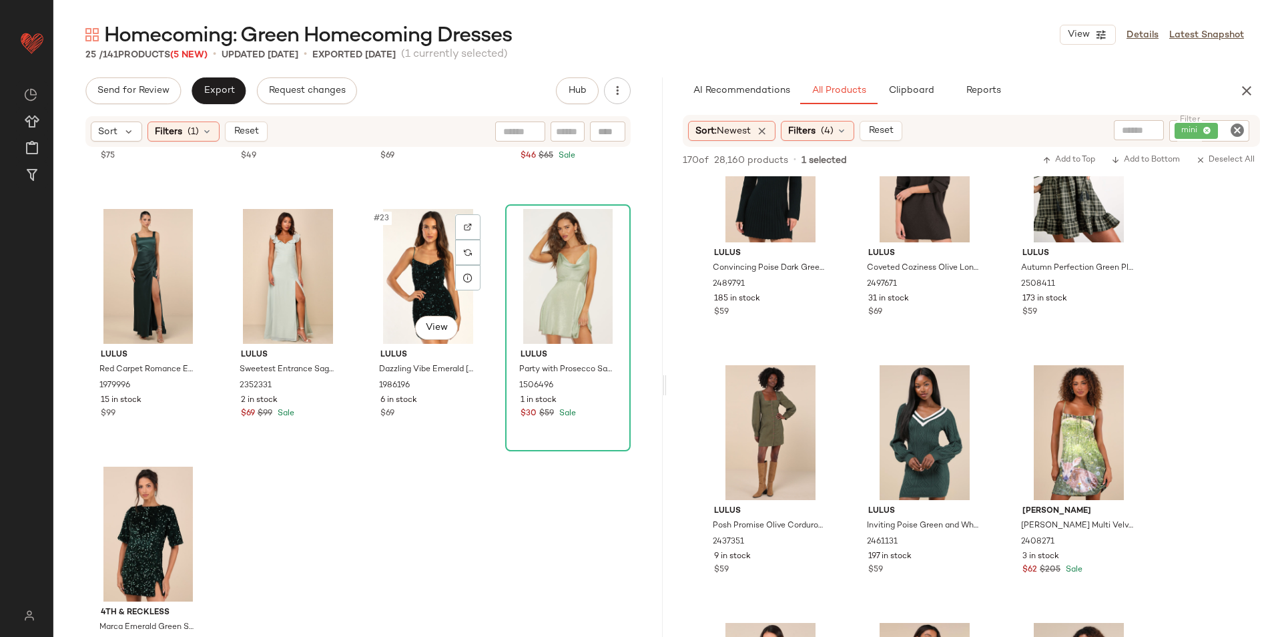
scroll to position [1322, 0]
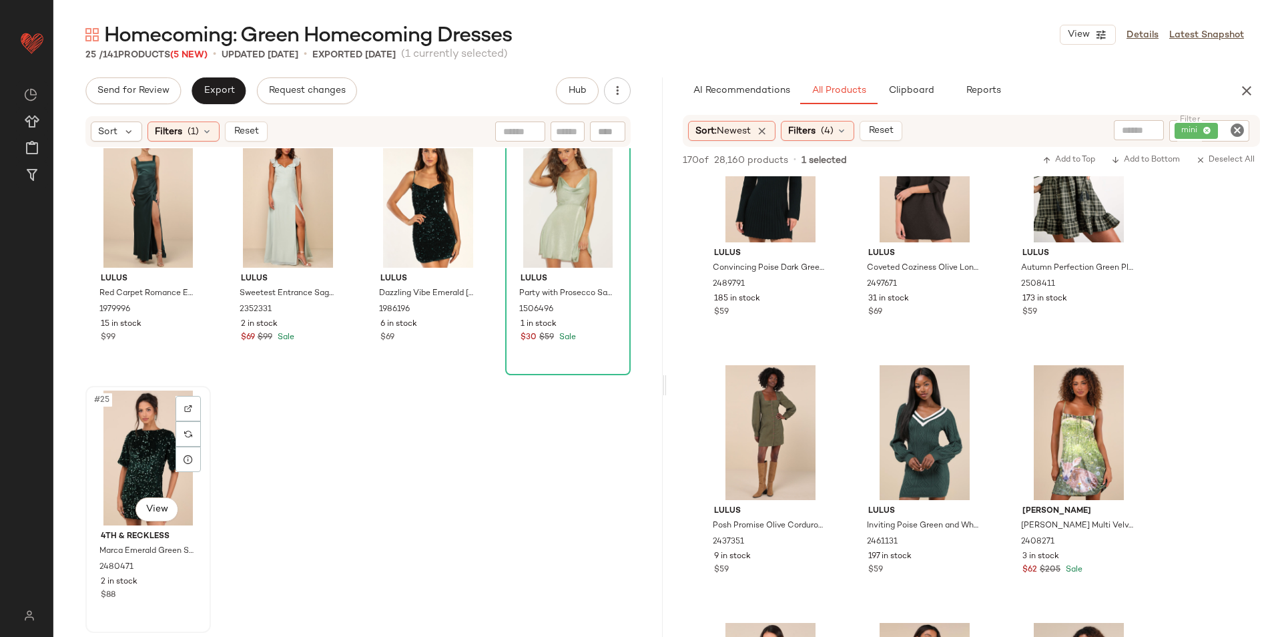
click at [129, 441] on div "#25 View" at bounding box center [148, 458] width 116 height 135
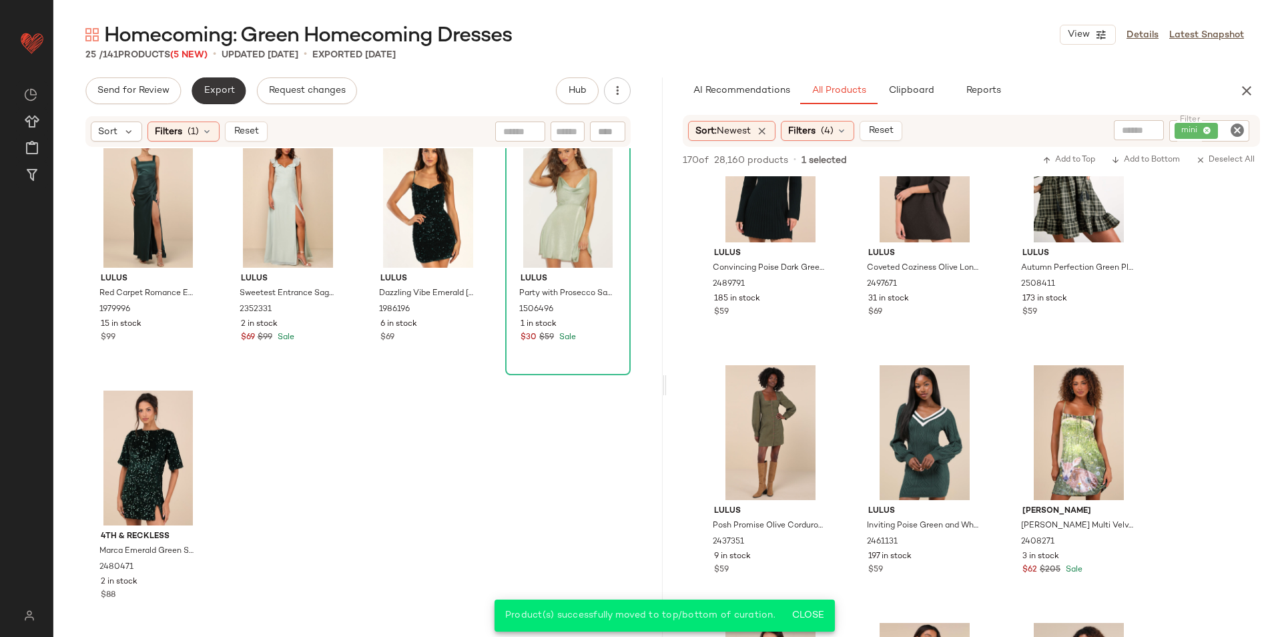
click at [198, 91] on button "Export" at bounding box center [219, 90] width 54 height 27
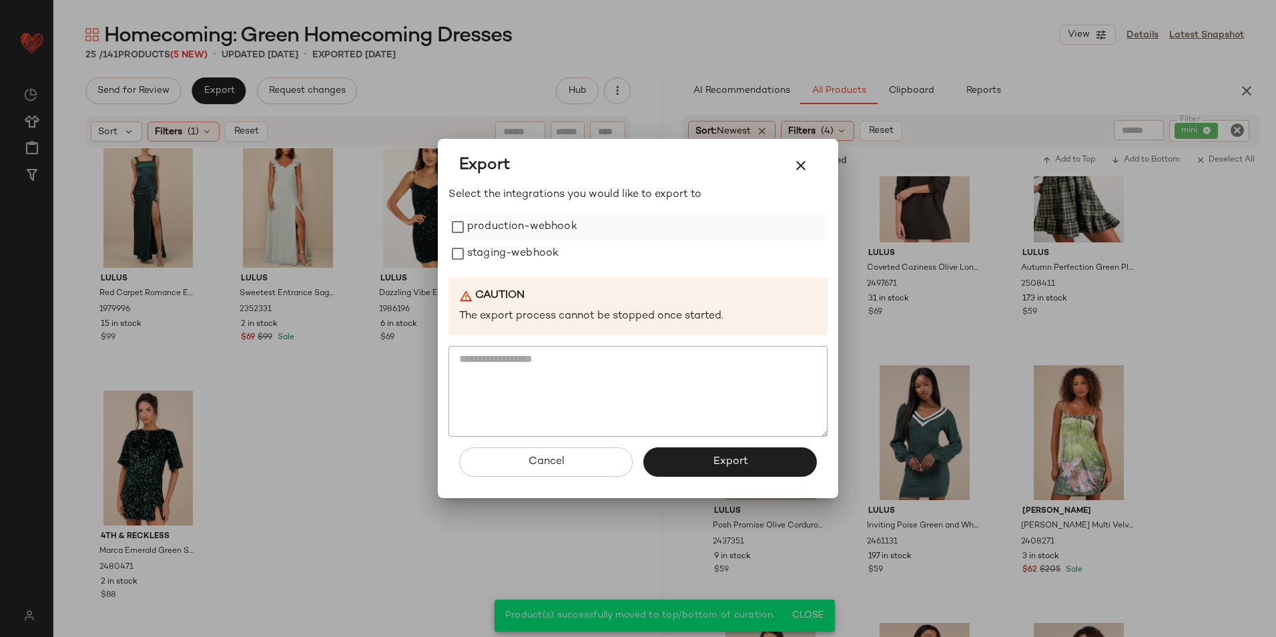
click at [562, 230] on label "production-webhook" at bounding box center [522, 227] width 110 height 27
click at [551, 252] on label "staging-webhook" at bounding box center [512, 253] width 91 height 27
click at [720, 449] on button "Export" at bounding box center [731, 461] width 174 height 29
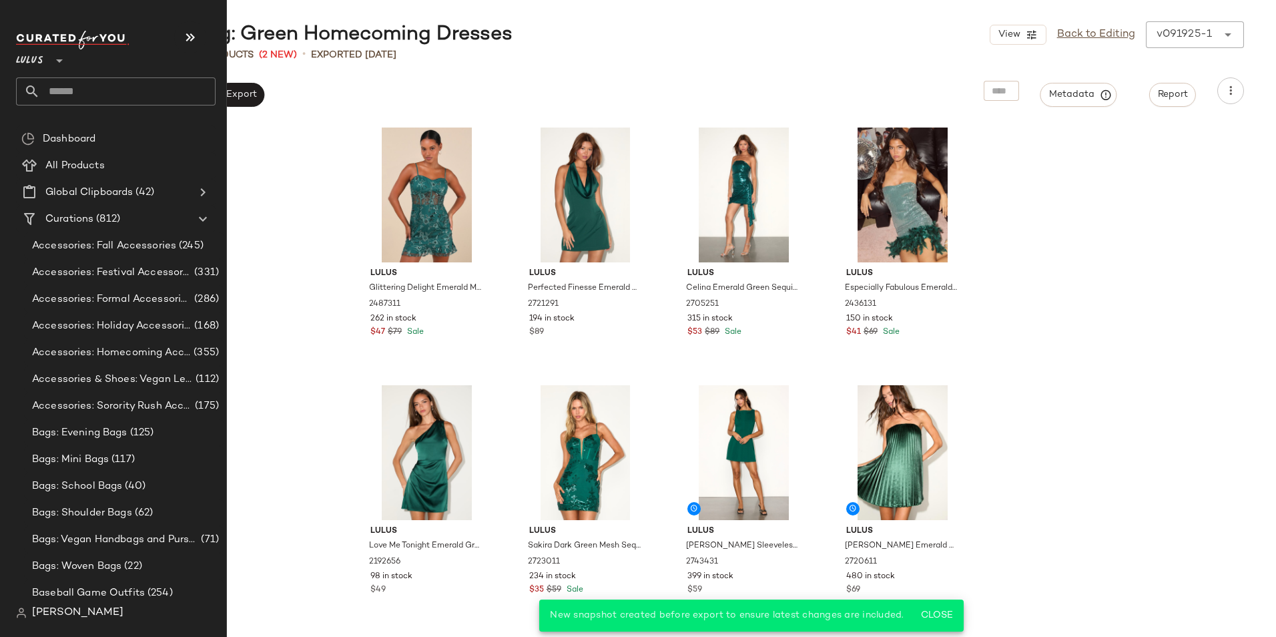
click at [65, 91] on input "text" at bounding box center [128, 91] width 176 height 28
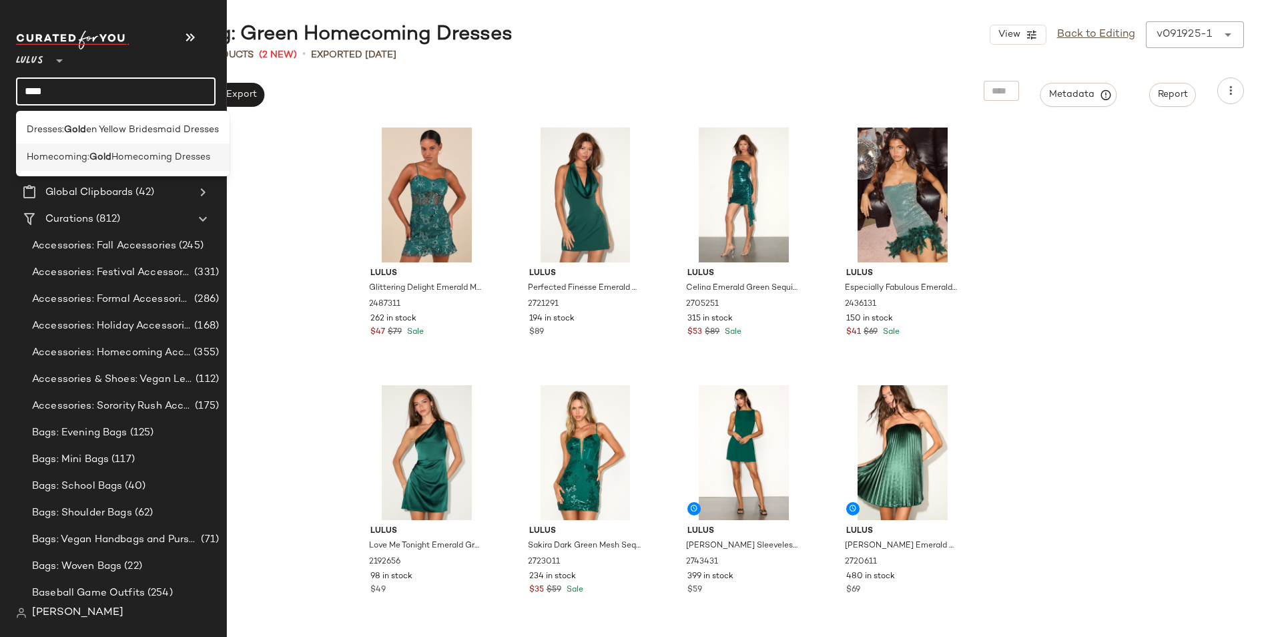
type input "****"
click at [70, 157] on span "Homecoming:" at bounding box center [58, 157] width 63 height 14
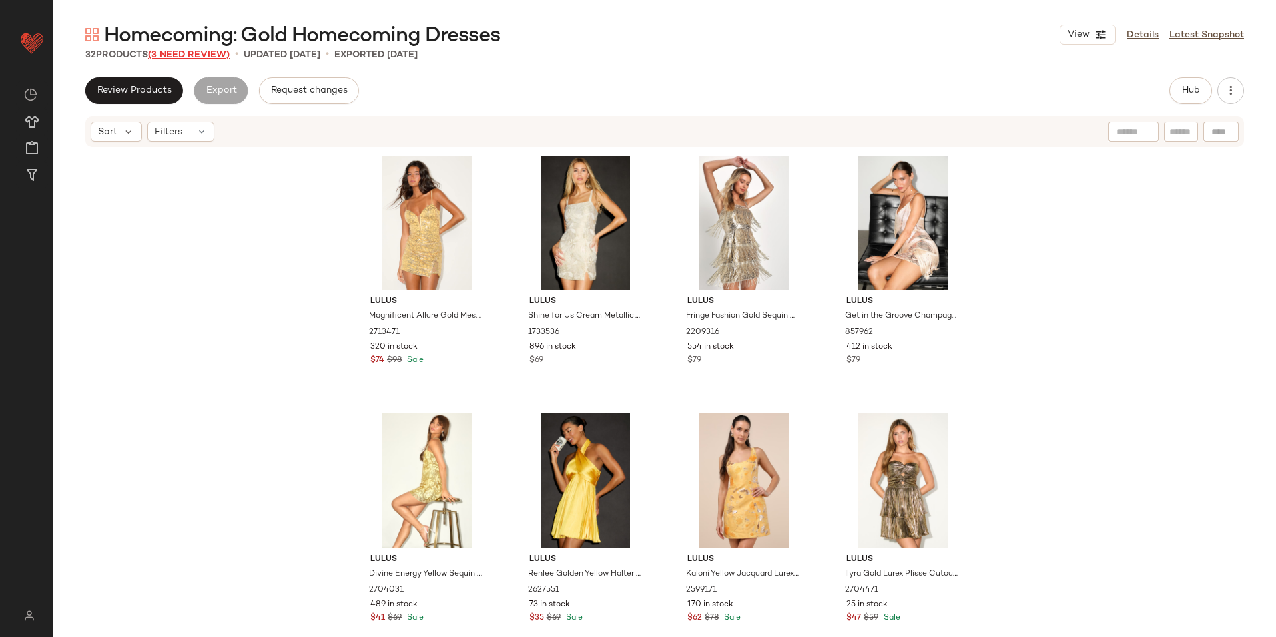
click at [183, 53] on span "(3 Need Review)" at bounding box center [188, 55] width 81 height 10
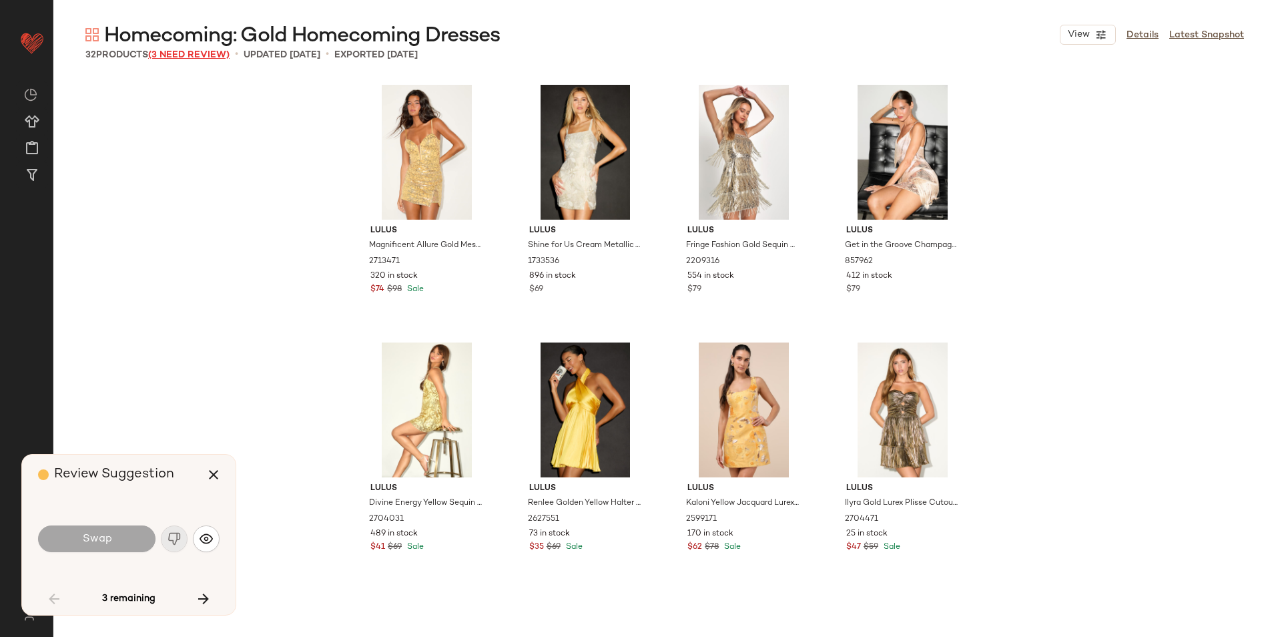
scroll to position [1041, 0]
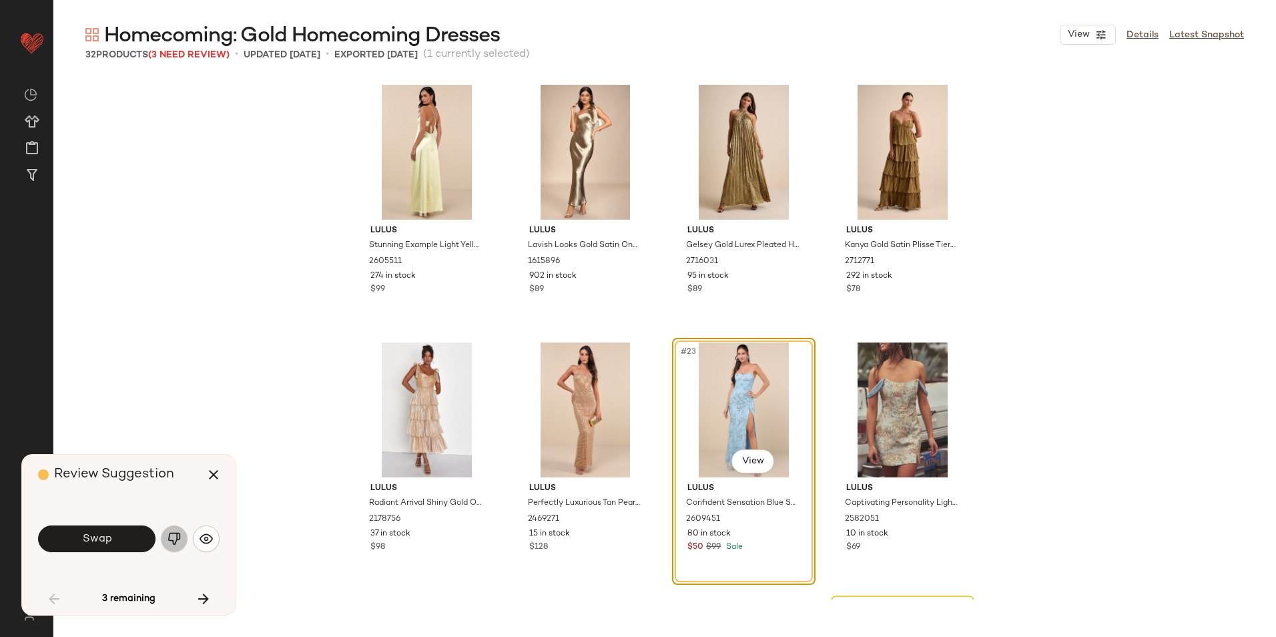
click at [168, 541] on img "button" at bounding box center [174, 538] width 13 height 13
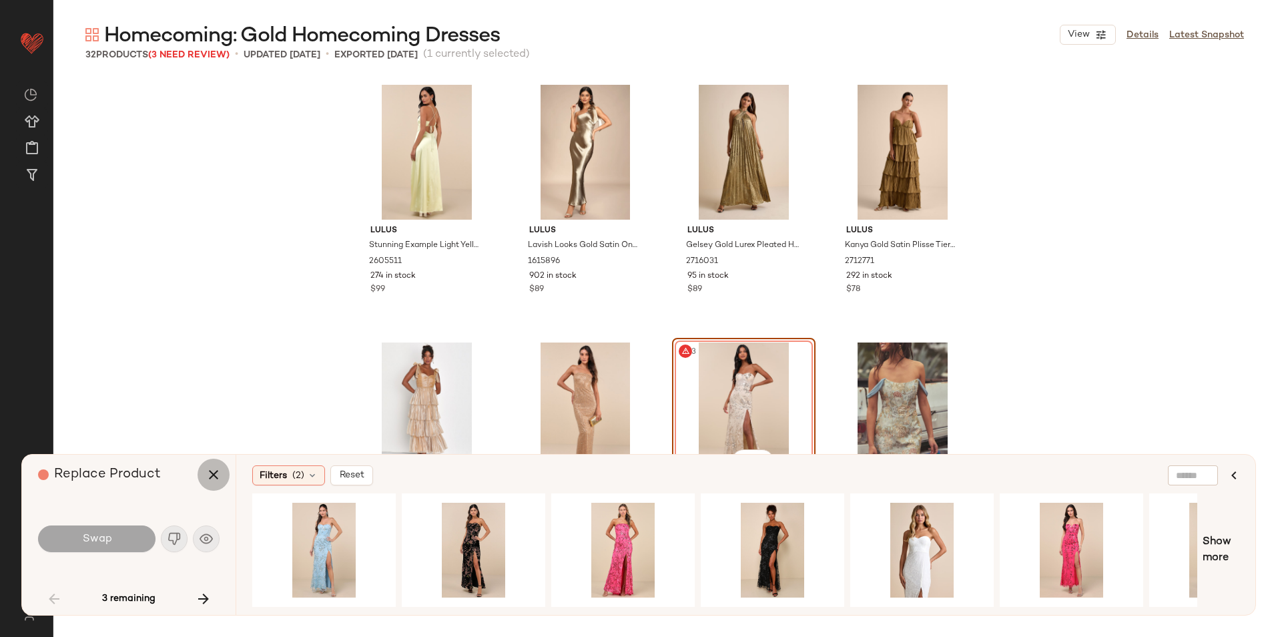
click at [210, 474] on icon "button" at bounding box center [214, 475] width 16 height 16
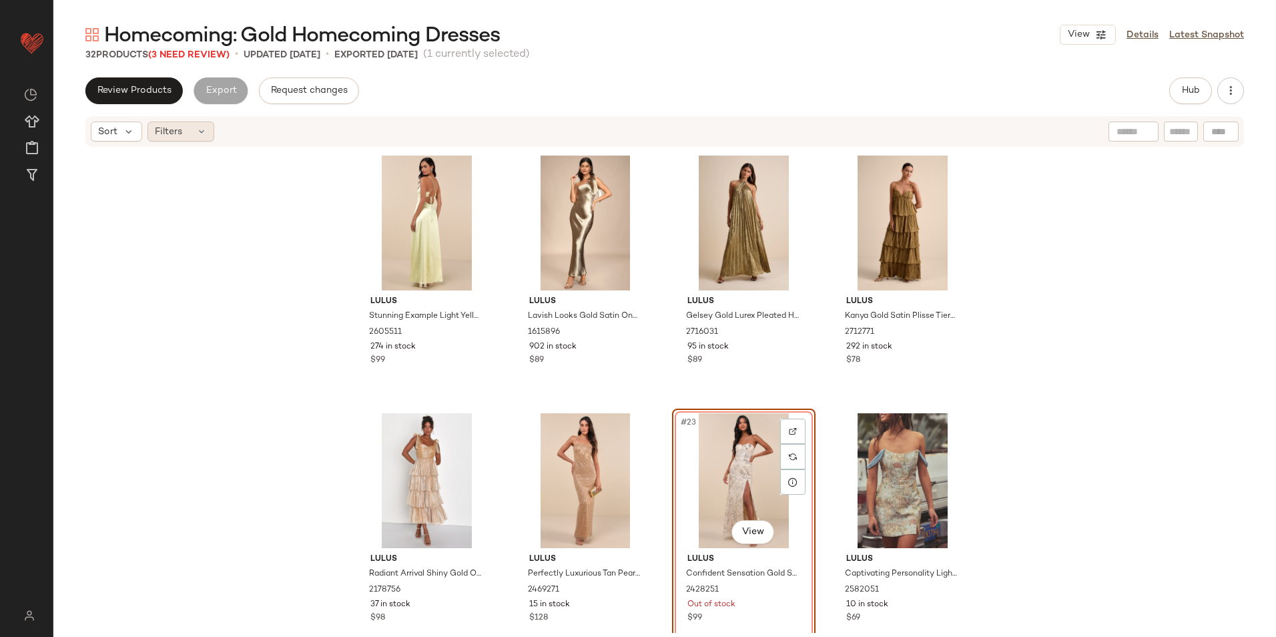
click at [198, 122] on div "Filters" at bounding box center [181, 131] width 67 height 20
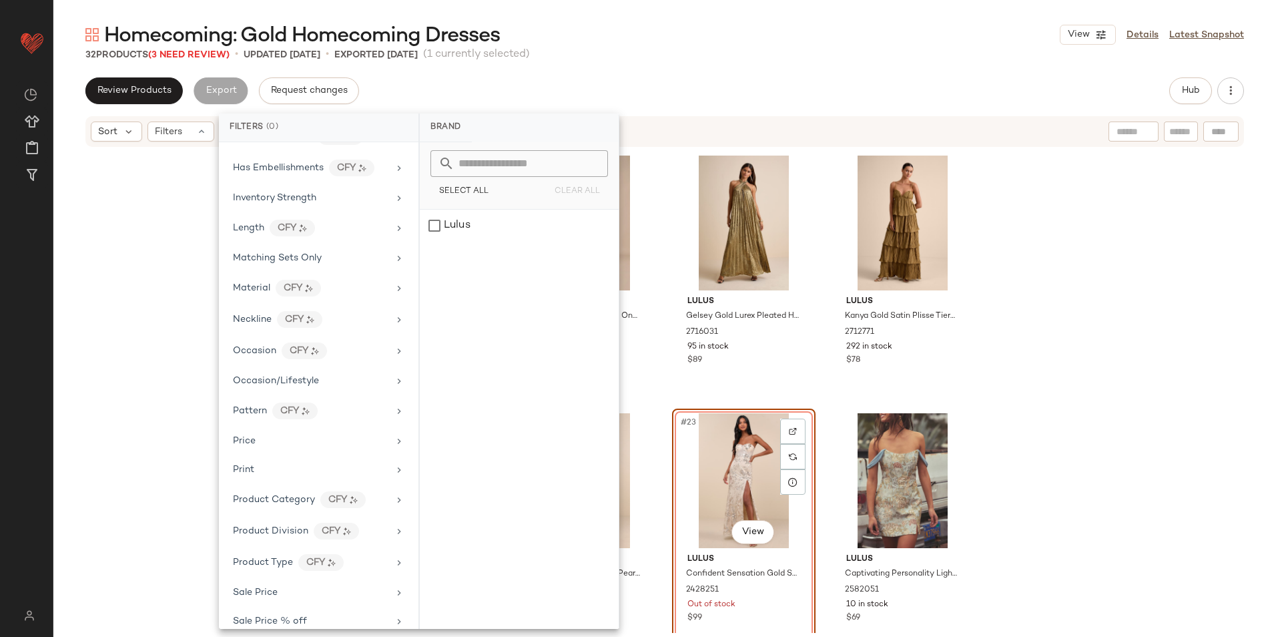
scroll to position [660, 0]
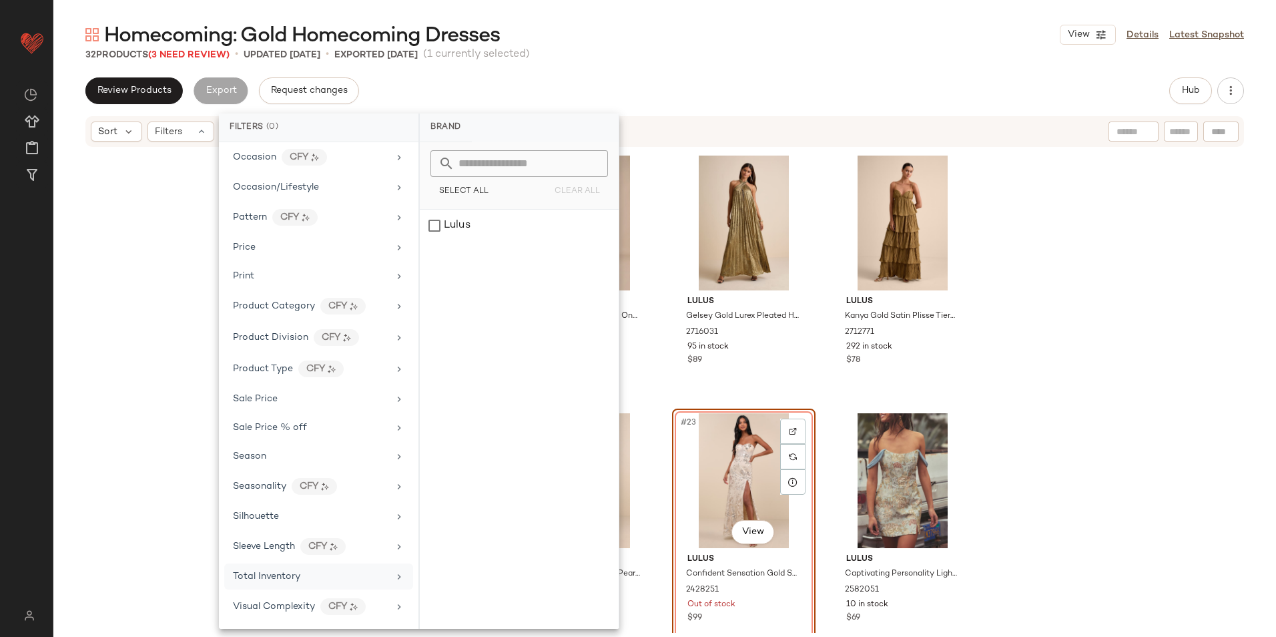
click at [296, 576] on span "Total Inventory" at bounding box center [266, 576] width 67 height 10
click at [500, 156] on button "For 0" at bounding box center [520, 162] width 178 height 19
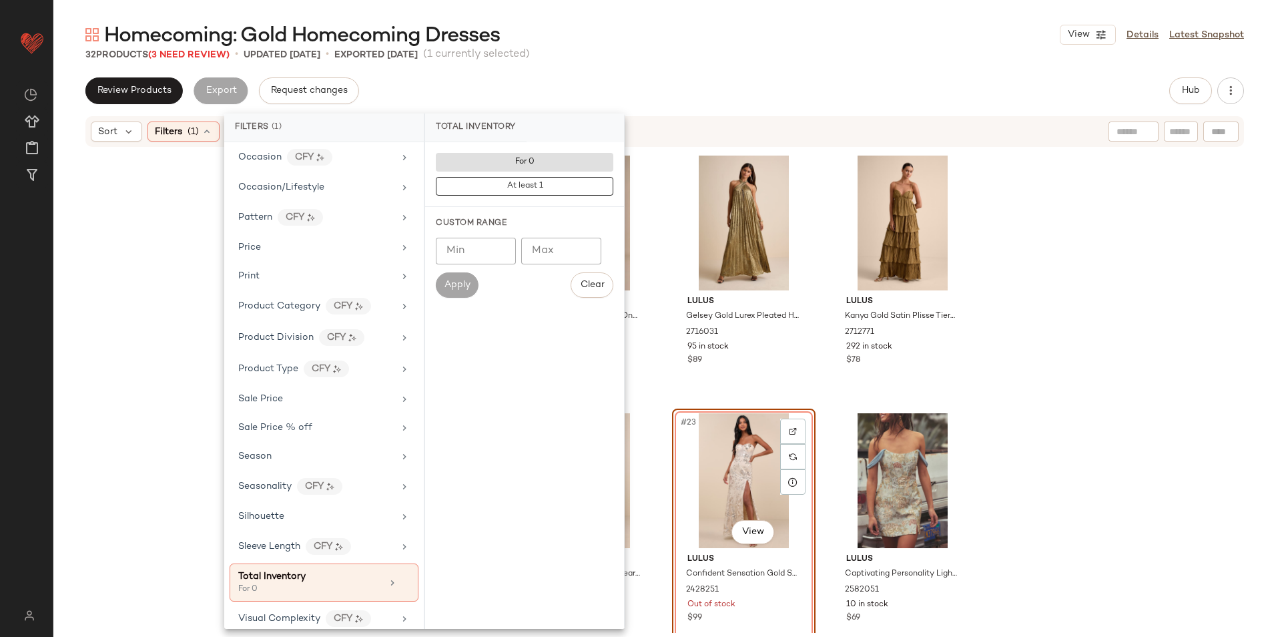
click at [665, 49] on div "32 Products (3 Need Review) • updated Sep 19th • Exported Sep 19th (1 currently…" at bounding box center [664, 54] width 1223 height 13
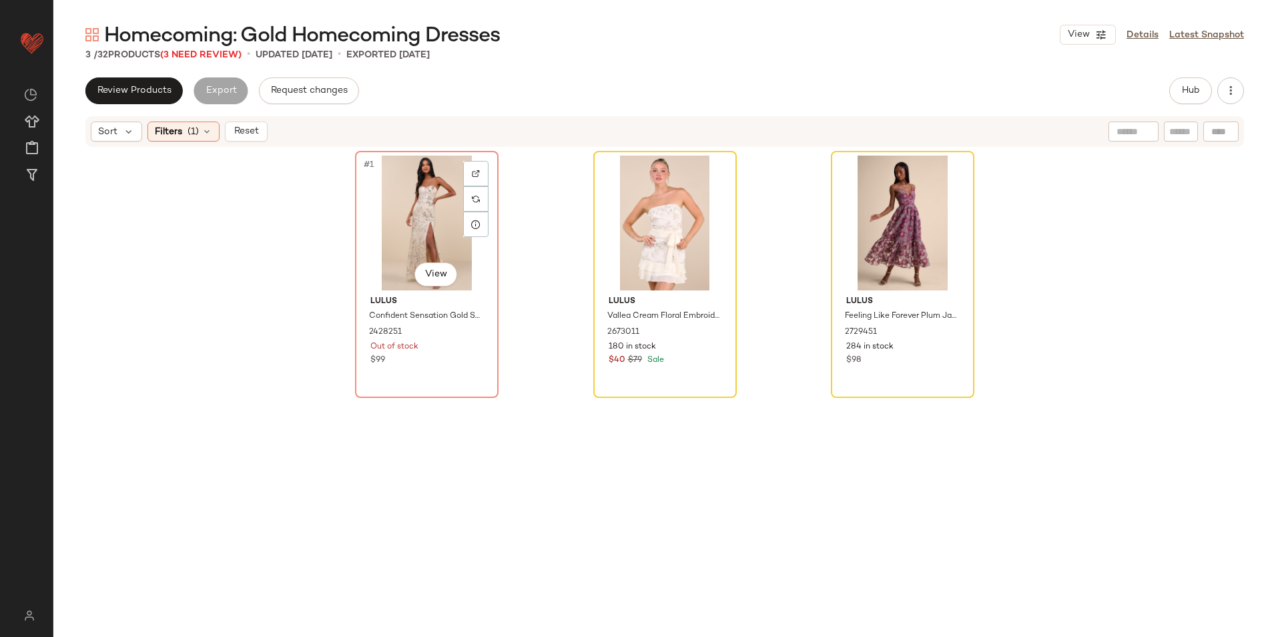
click at [385, 192] on div "#1 View" at bounding box center [427, 223] width 134 height 135
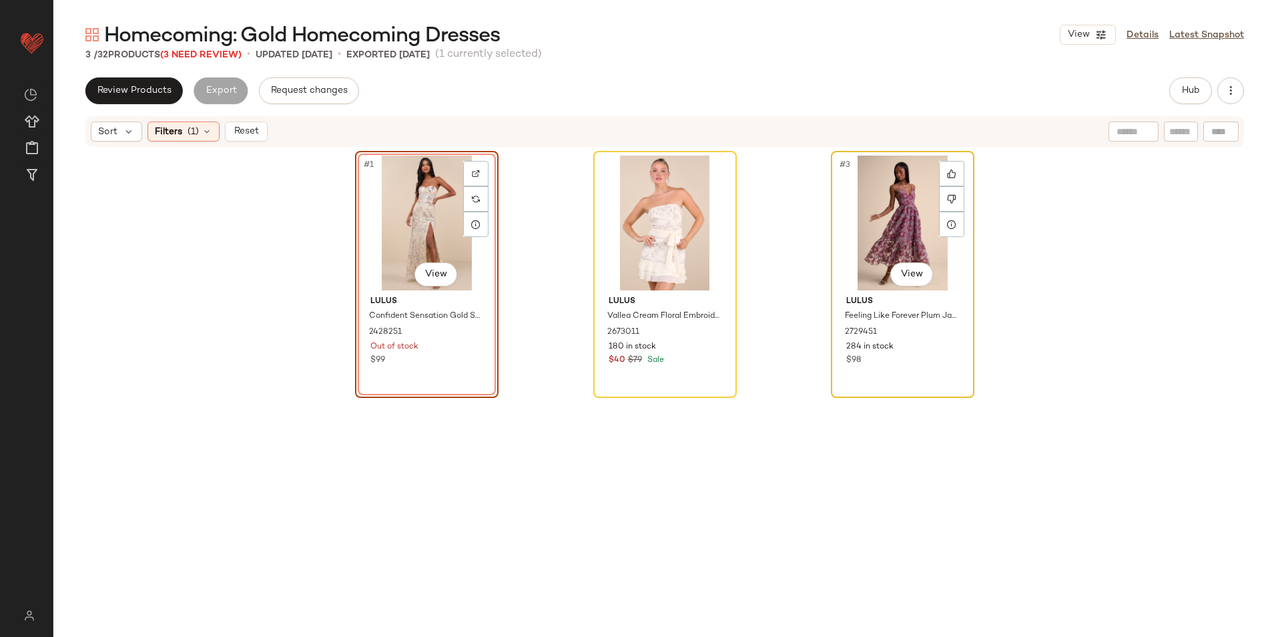
click at [913, 207] on div "#3 View" at bounding box center [903, 223] width 134 height 135
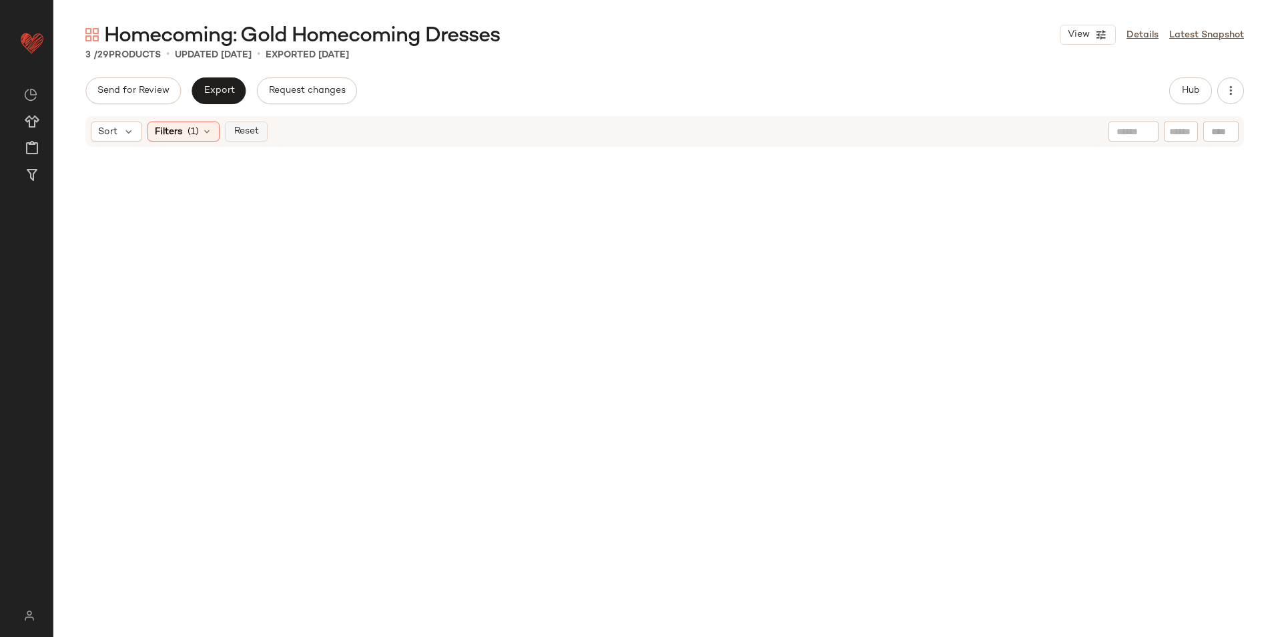
click at [240, 130] on span "Reset" at bounding box center [245, 131] width 25 height 11
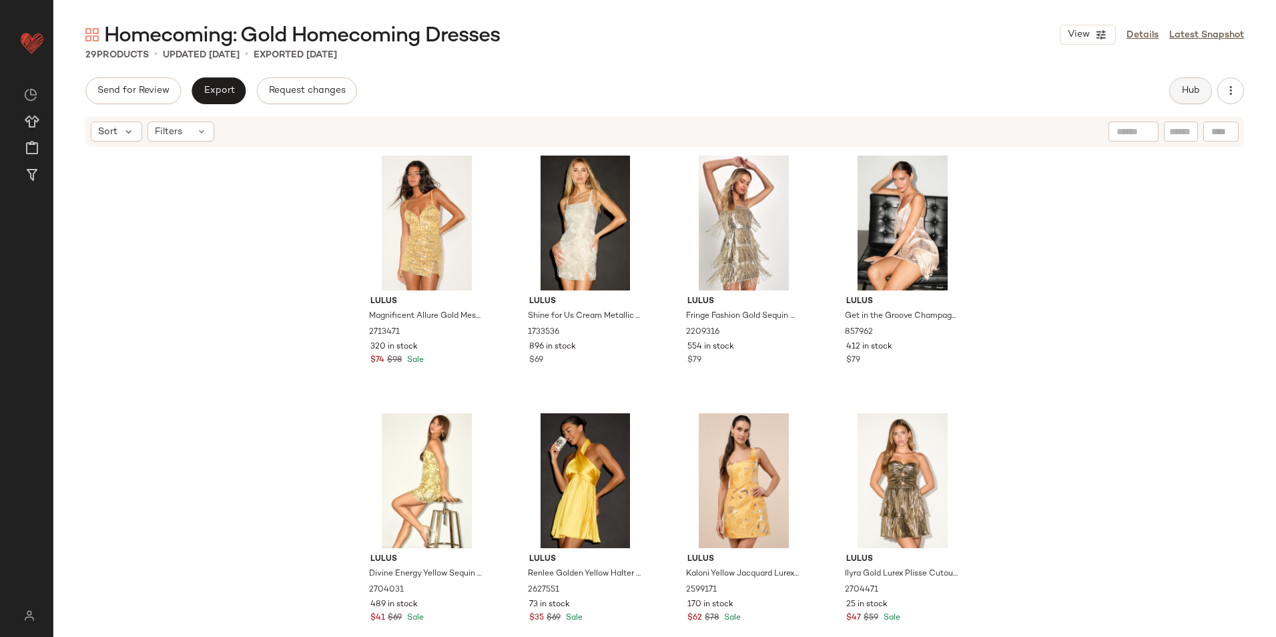
click at [1186, 93] on span "Hub" at bounding box center [1191, 90] width 19 height 11
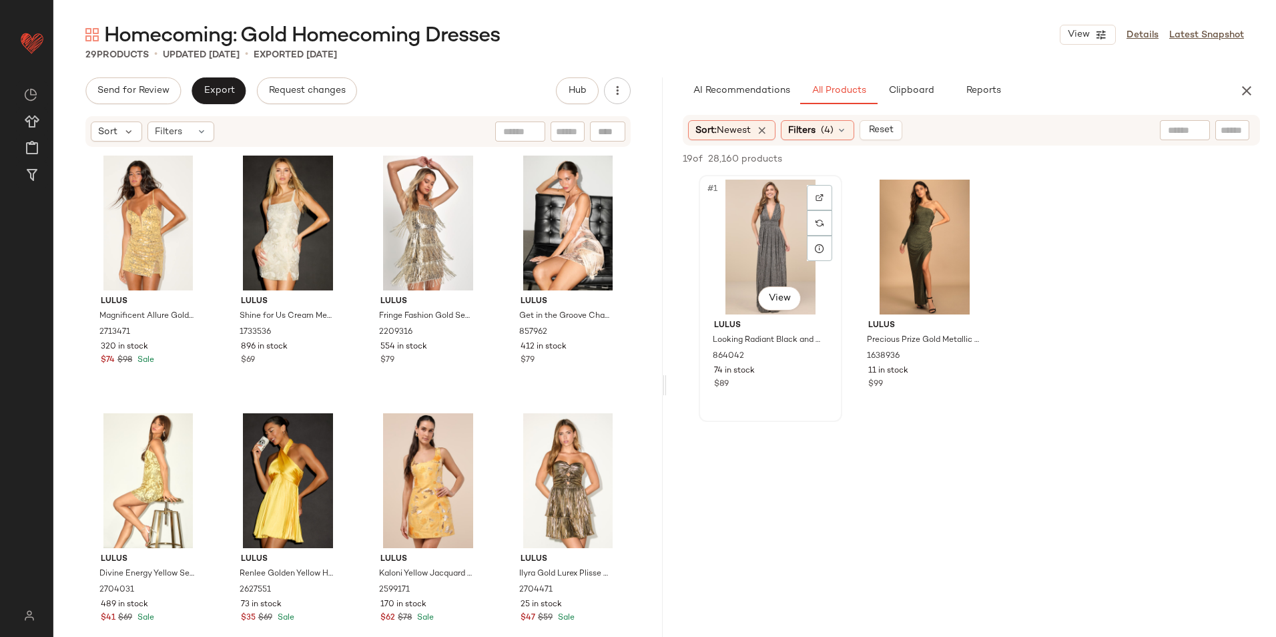
drag, startPoint x: 694, startPoint y: 386, endPoint x: 797, endPoint y: 383, distance: 103.5
click at [797, 383] on div "#1 View Lulus Looking Radiant Black and Gold Metallic Maxi Dress 864042 74 in s…" at bounding box center [971, 298] width 609 height 247
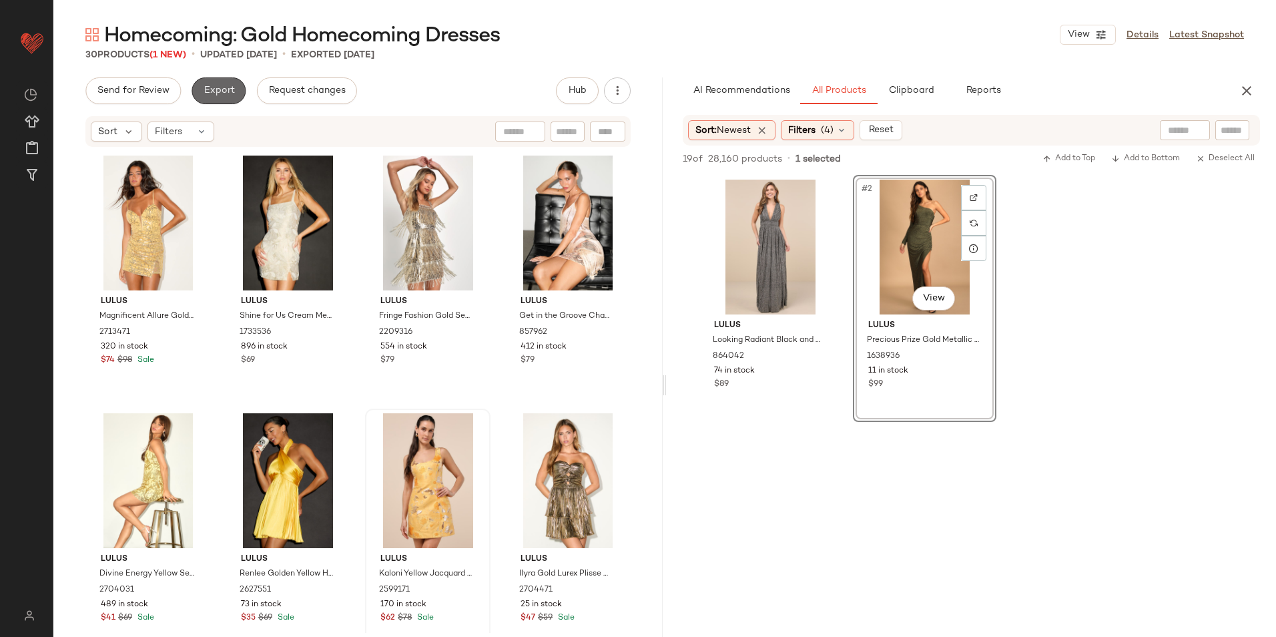
click at [206, 85] on span "Export" at bounding box center [218, 90] width 31 height 11
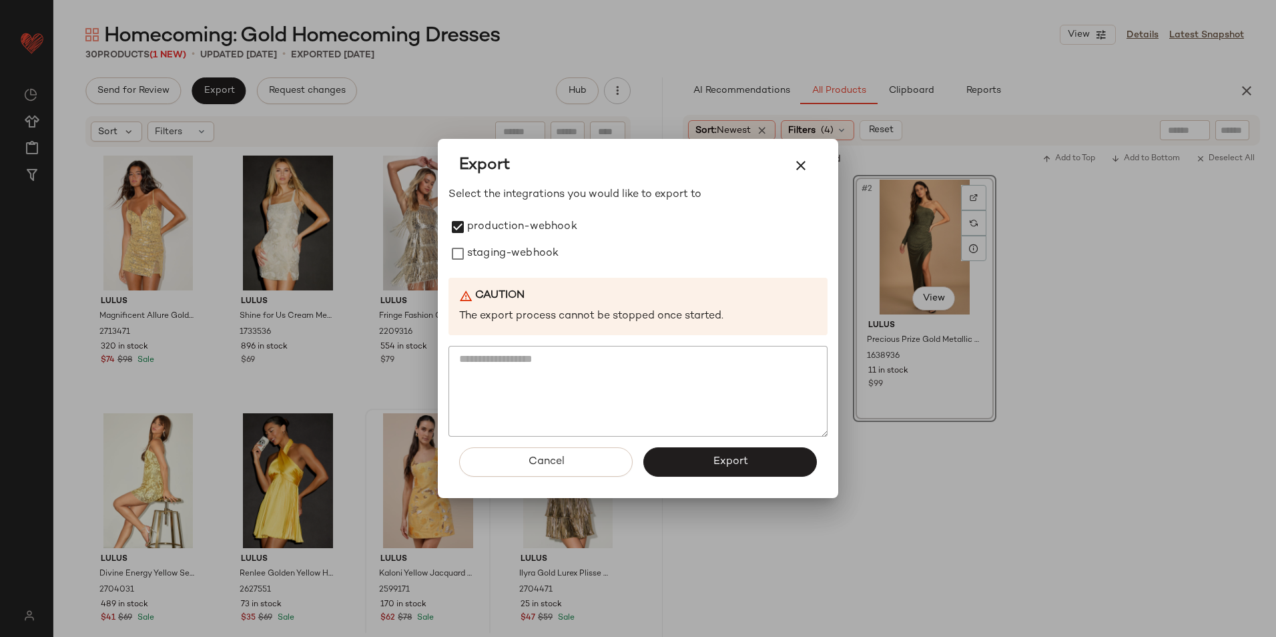
drag, startPoint x: 471, startPoint y: 242, endPoint x: 497, endPoint y: 273, distance: 40.8
click at [471, 242] on label "staging-webhook" at bounding box center [512, 253] width 91 height 27
click at [688, 459] on button "Export" at bounding box center [731, 461] width 174 height 29
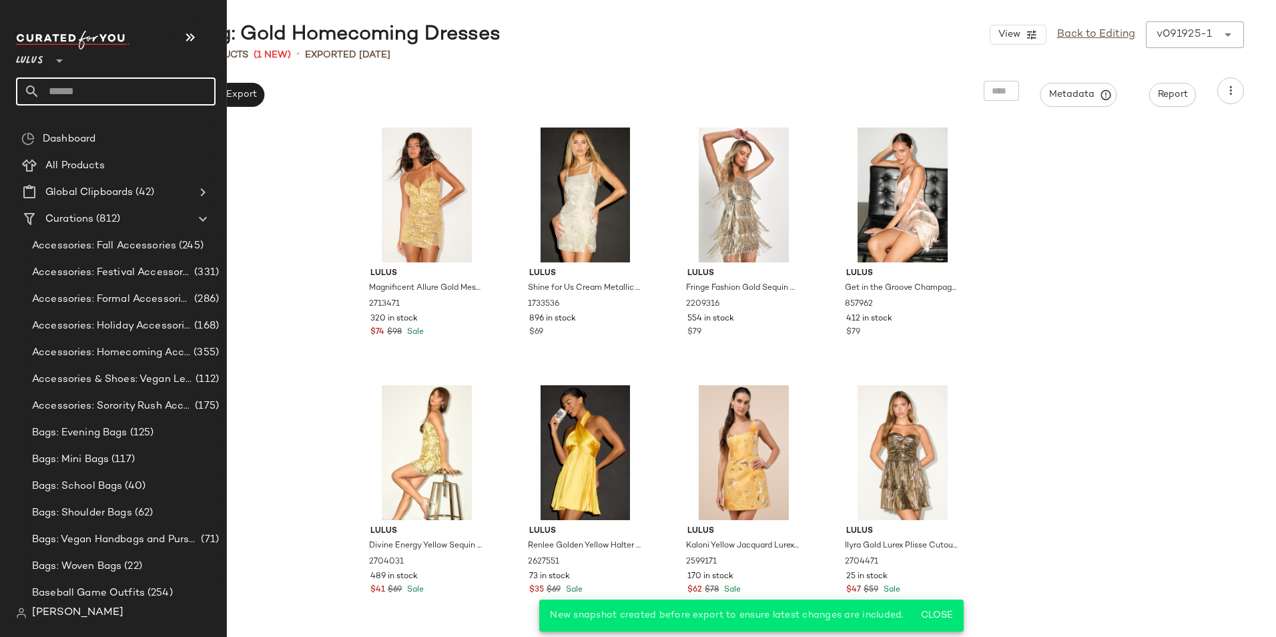
click at [117, 92] on input "text" at bounding box center [128, 91] width 176 height 28
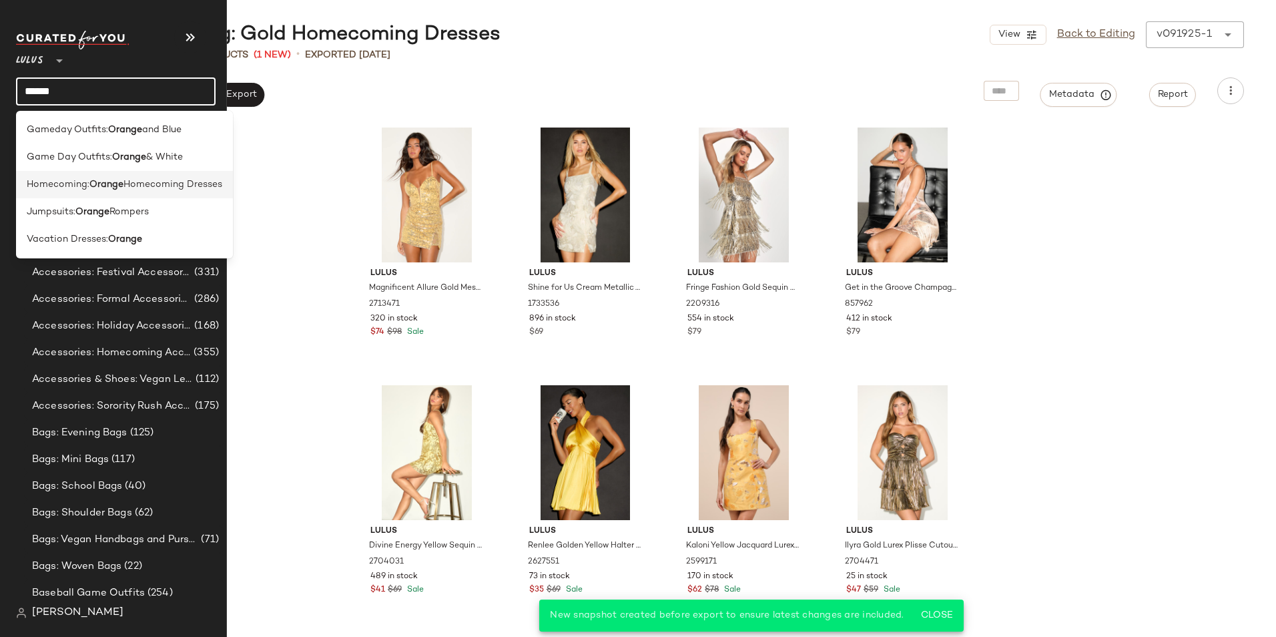
type input "******"
click at [81, 188] on span "Homecoming:" at bounding box center [58, 185] width 63 height 14
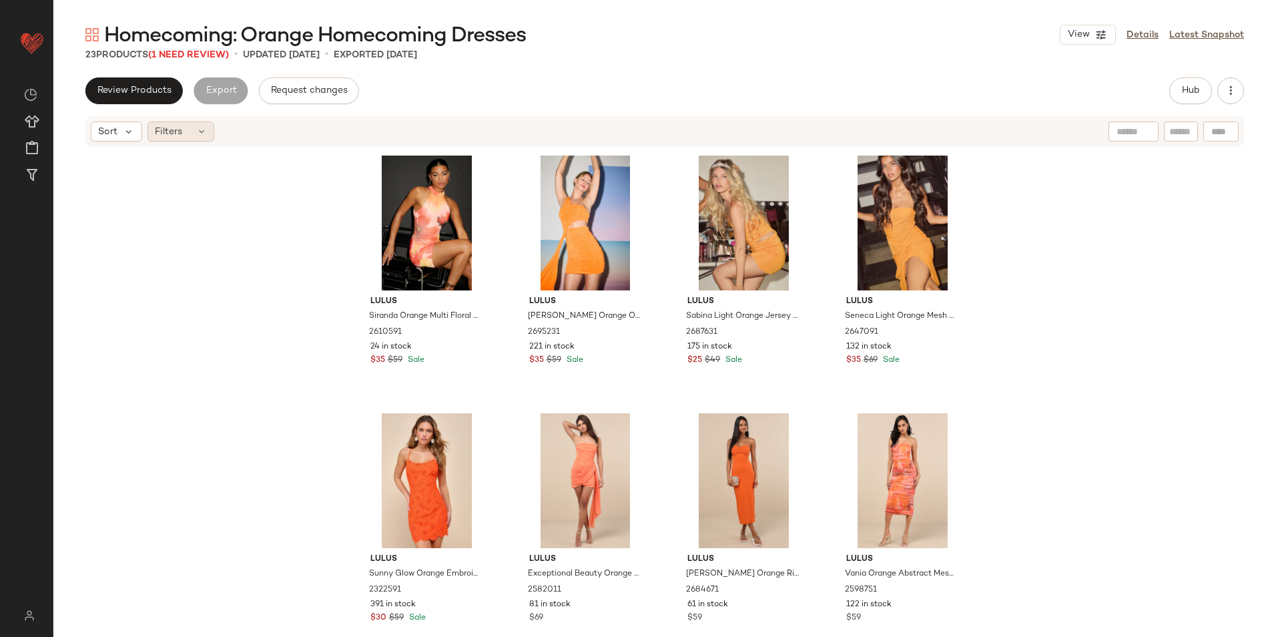
click at [200, 128] on icon at bounding box center [201, 131] width 11 height 11
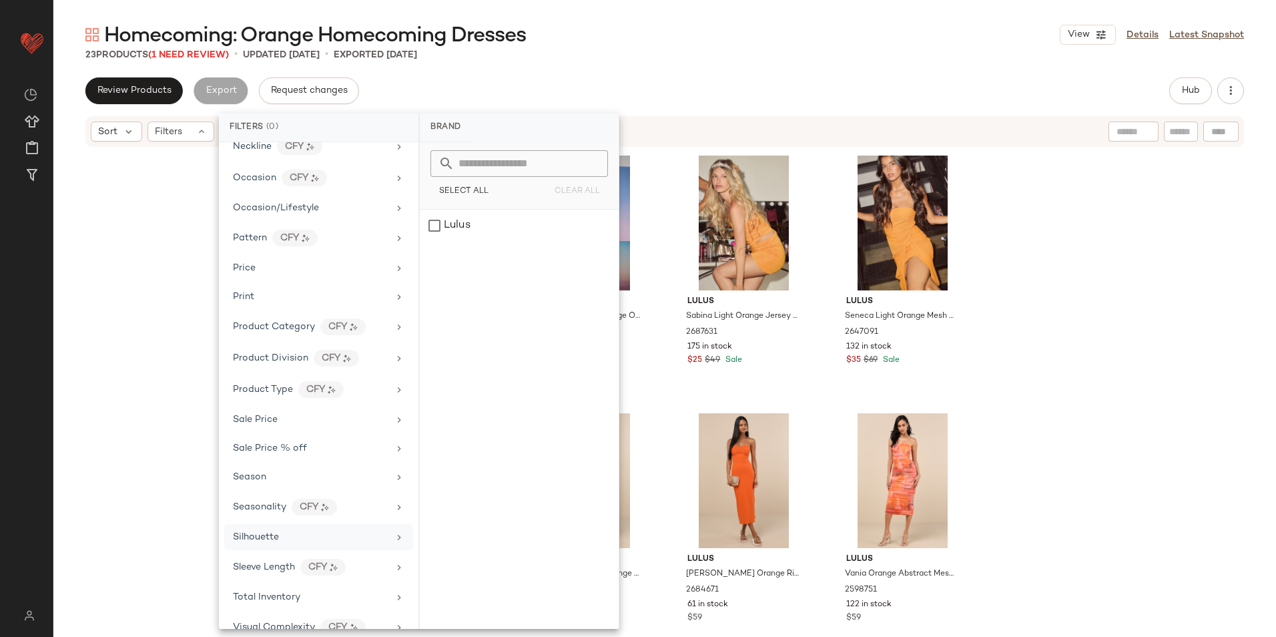
scroll to position [660, 0]
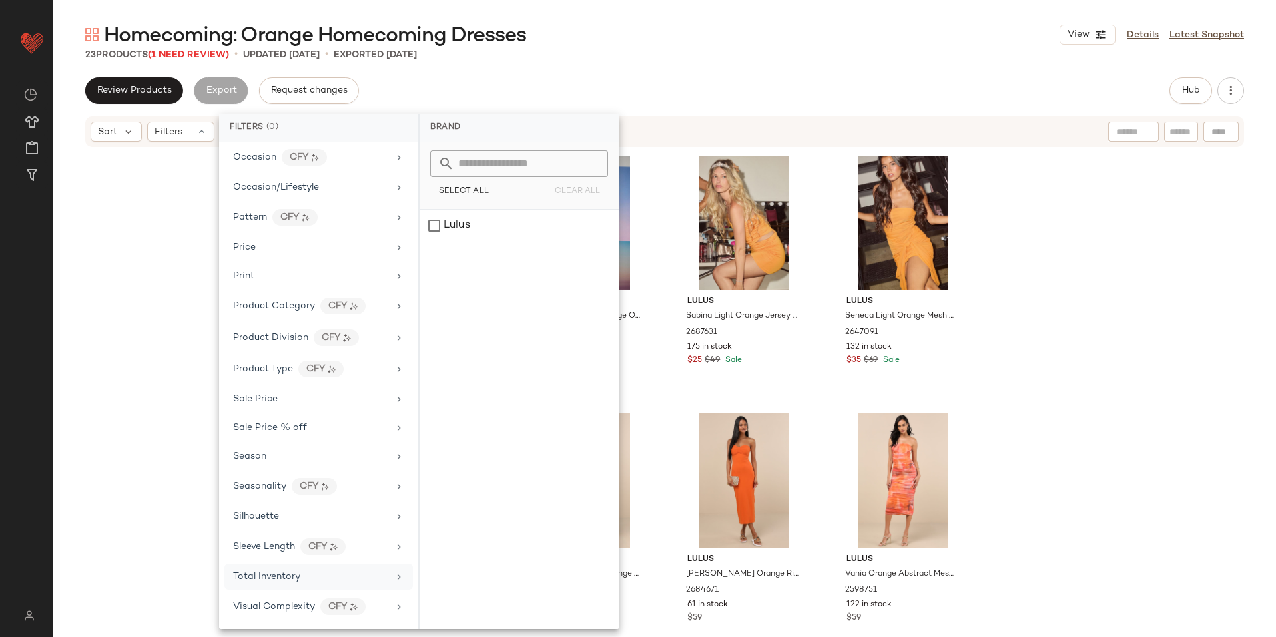
click at [284, 577] on span "Total Inventory" at bounding box center [266, 576] width 67 height 10
click at [525, 158] on span "For 0" at bounding box center [519, 162] width 20 height 9
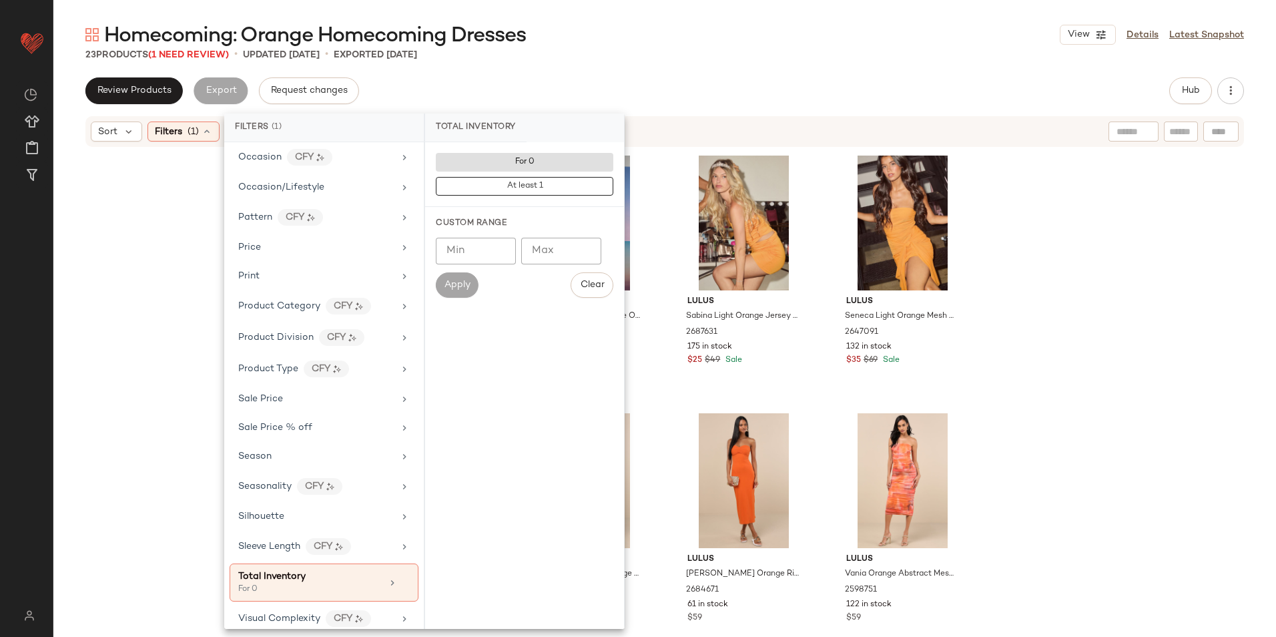
click at [649, 52] on div "23 Products (1 Need Review) • updated Sep 19th • Exported Sep 19th" at bounding box center [664, 54] width 1223 height 13
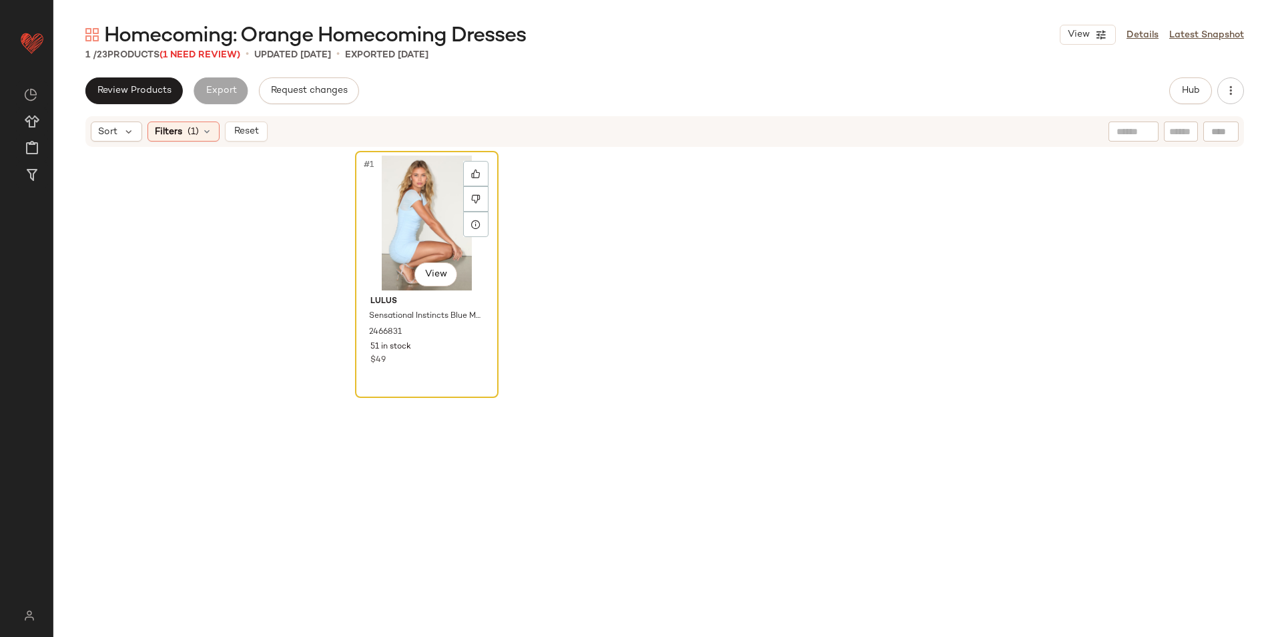
click at [407, 209] on div "#1 View" at bounding box center [427, 223] width 134 height 135
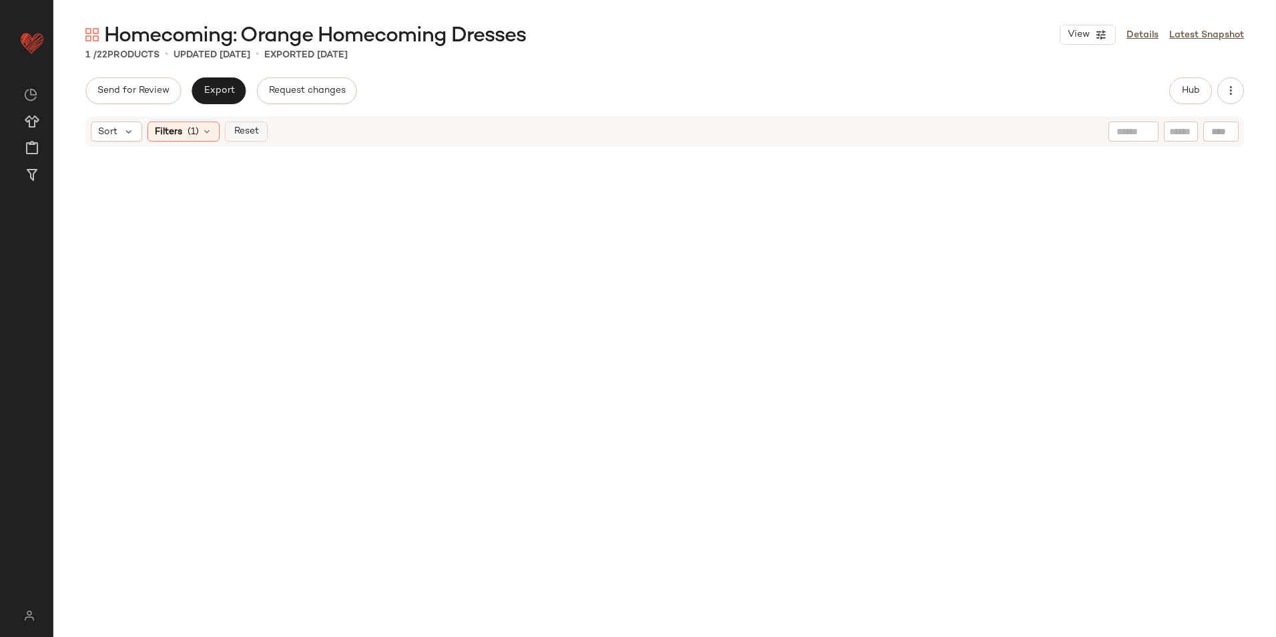
click at [254, 134] on span "Reset" at bounding box center [245, 131] width 25 height 11
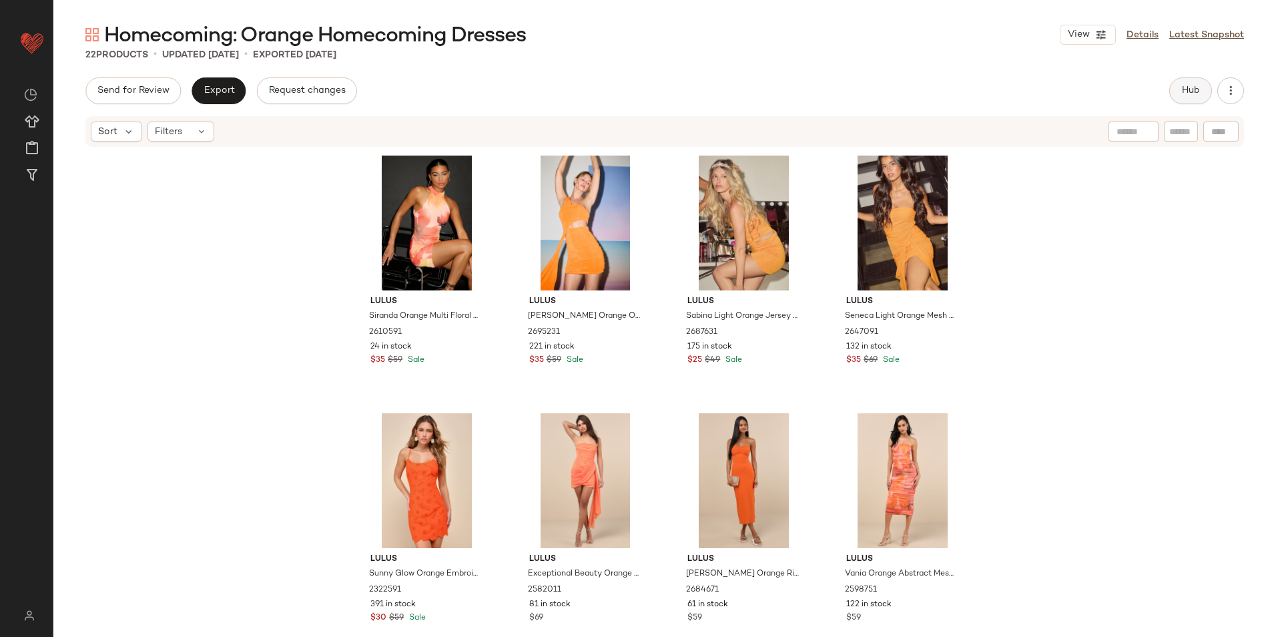
click at [1193, 95] on span "Hub" at bounding box center [1191, 90] width 19 height 11
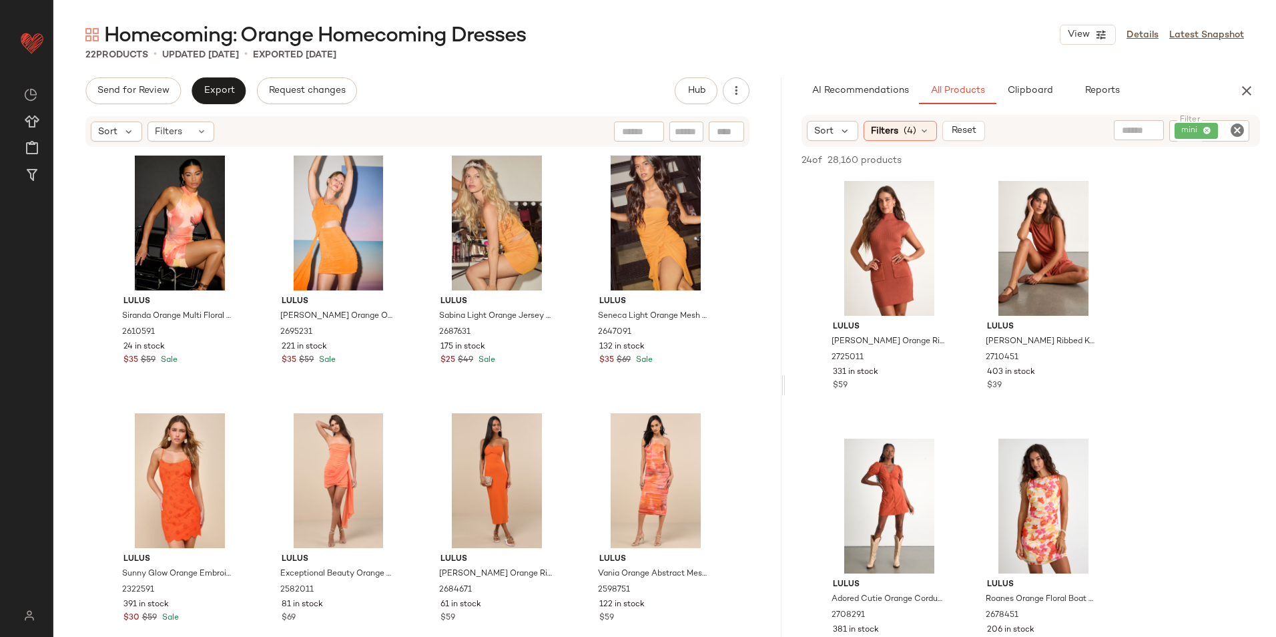
drag, startPoint x: 665, startPoint y: 381, endPoint x: 787, endPoint y: 382, distance: 122.2
click at [787, 382] on div "Homecoming: Orange Homecoming Dresses View Details Latest Snapshot 22 Products …" at bounding box center [664, 328] width 1223 height 615
click at [202, 132] on icon at bounding box center [201, 131] width 11 height 11
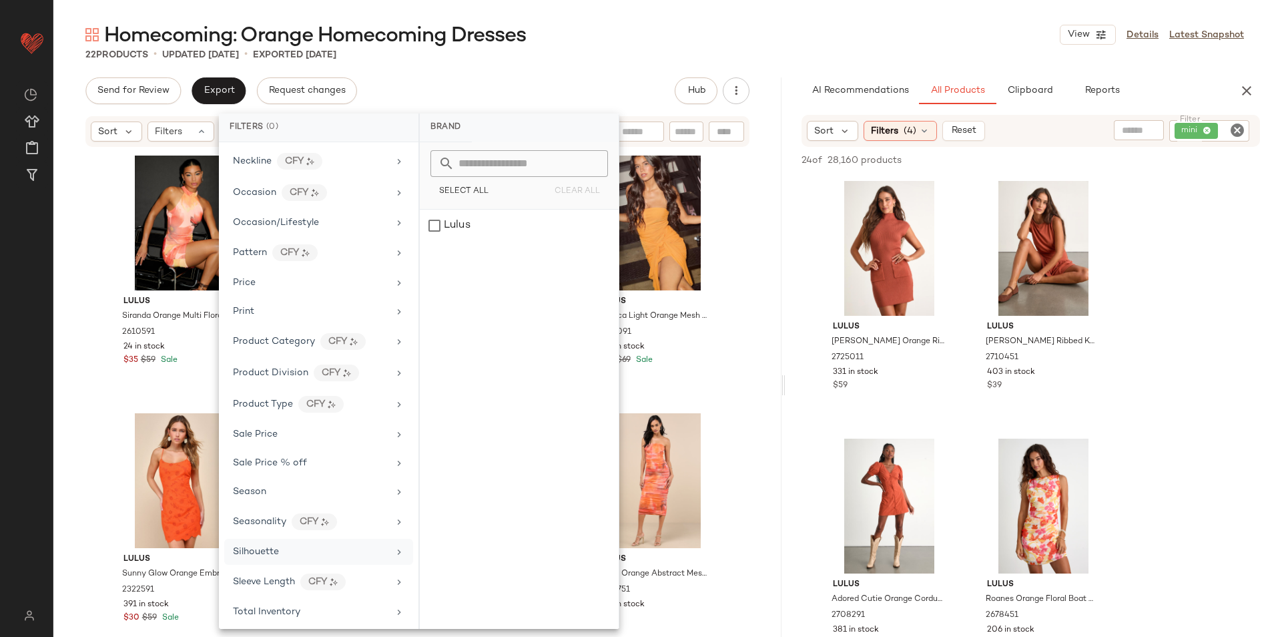
scroll to position [660, 0]
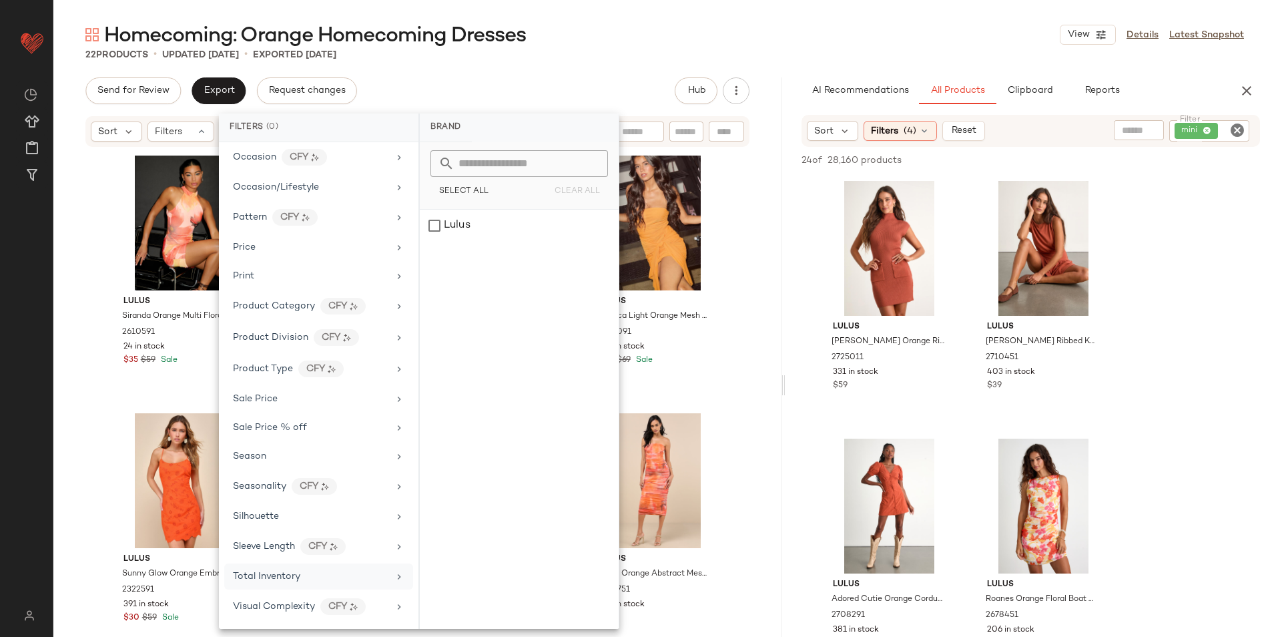
click at [279, 581] on span "Total Inventory" at bounding box center [266, 576] width 67 height 10
click at [555, 236] on div "Custom Range Min Min Max Max Apply Clear" at bounding box center [519, 257] width 199 height 101
click at [545, 248] on input "Max" at bounding box center [556, 251] width 80 height 27
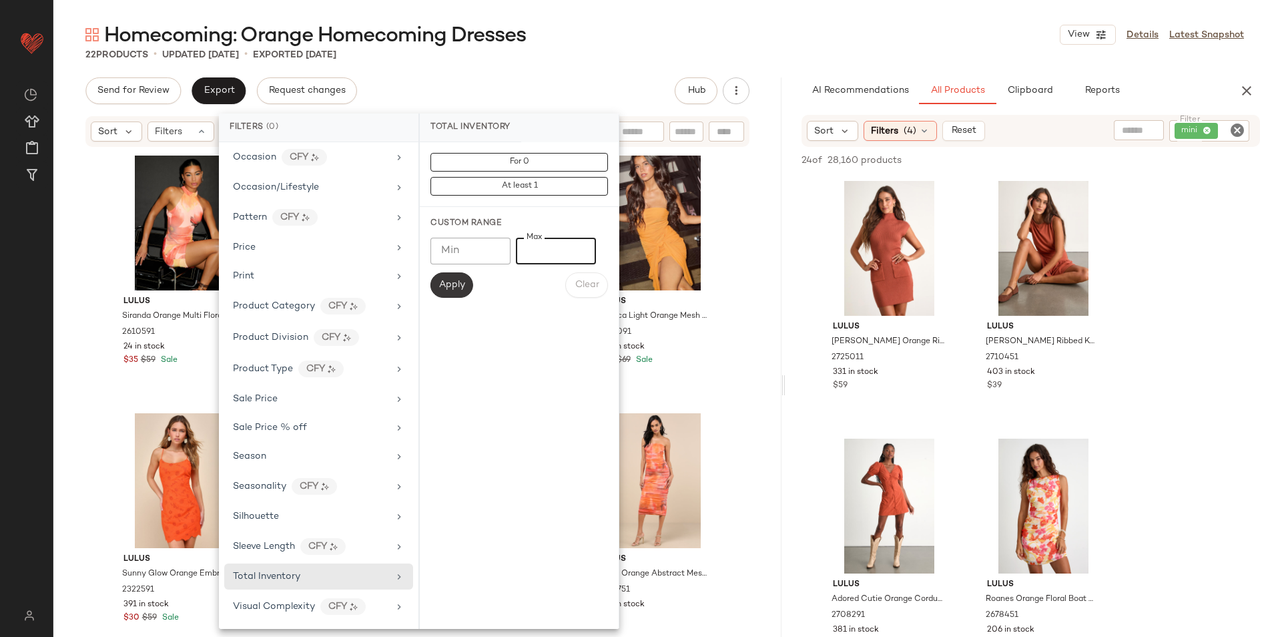
type input "**"
click at [455, 290] on span "Apply" at bounding box center [452, 285] width 27 height 11
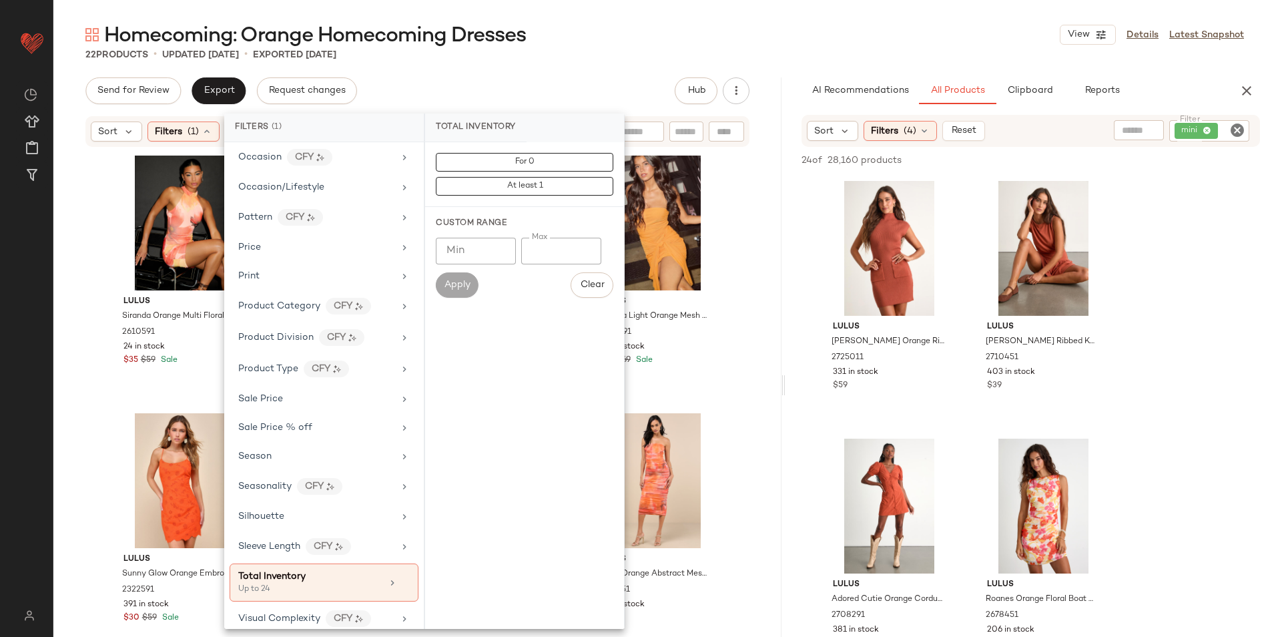
click at [631, 57] on div "22 Products • updated Sep 22nd • Exported Sep 19th" at bounding box center [664, 54] width 1223 height 13
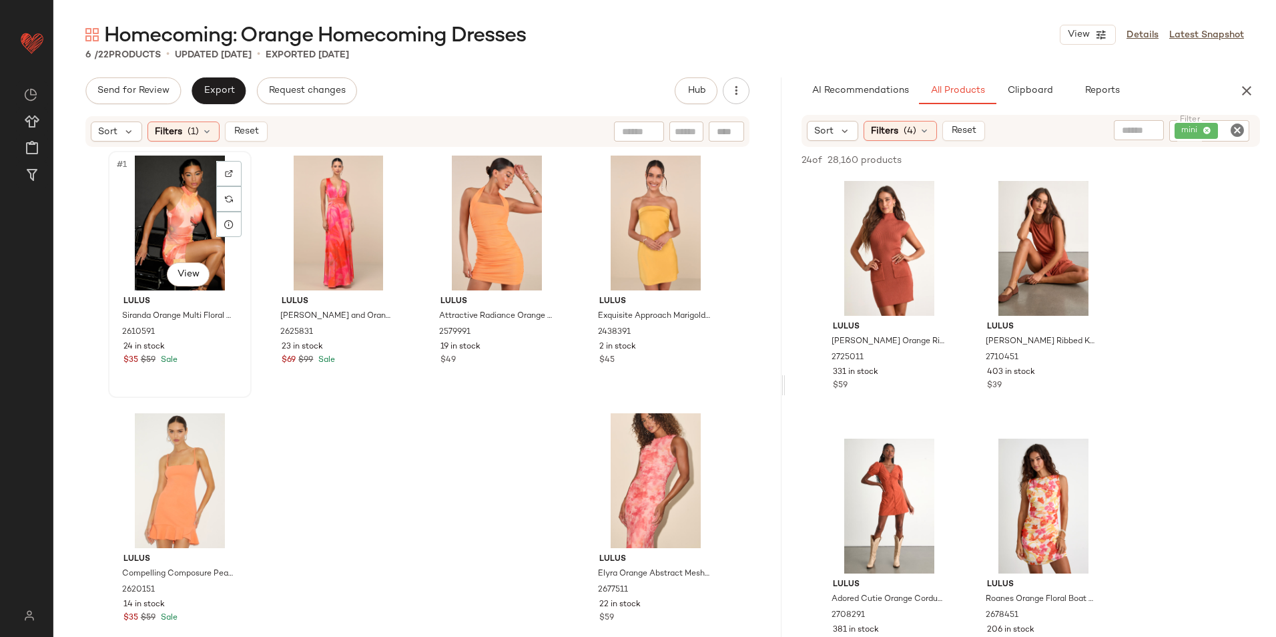
click at [164, 181] on div "#1 View" at bounding box center [180, 223] width 134 height 135
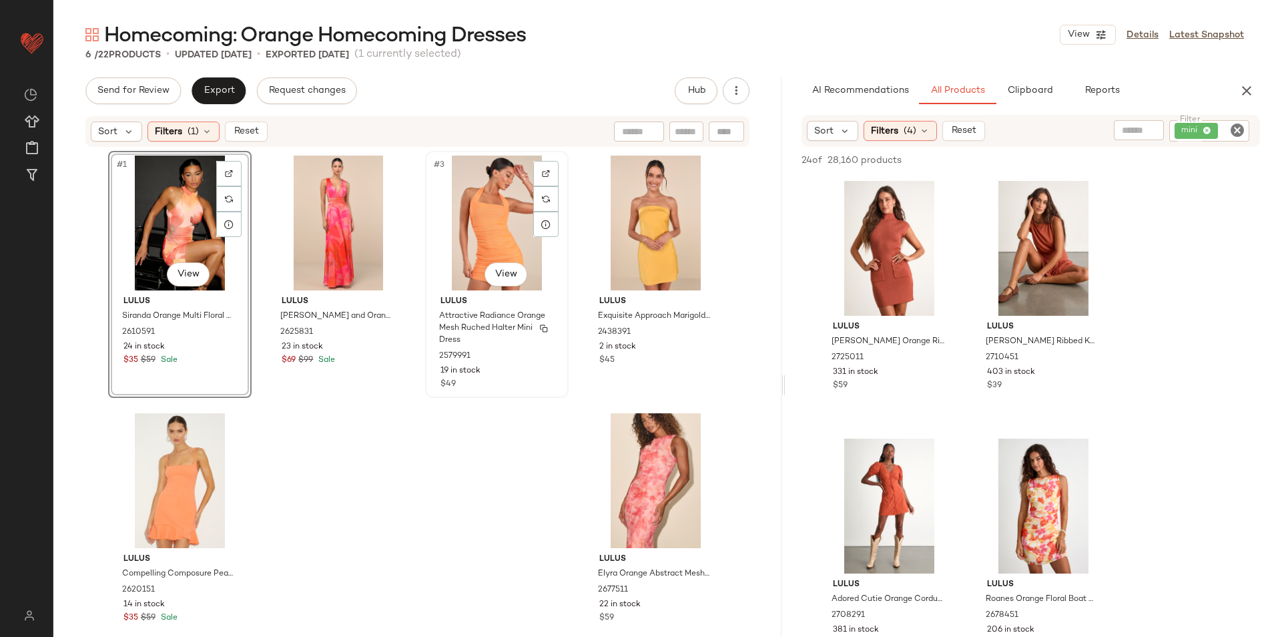
scroll to position [23, 0]
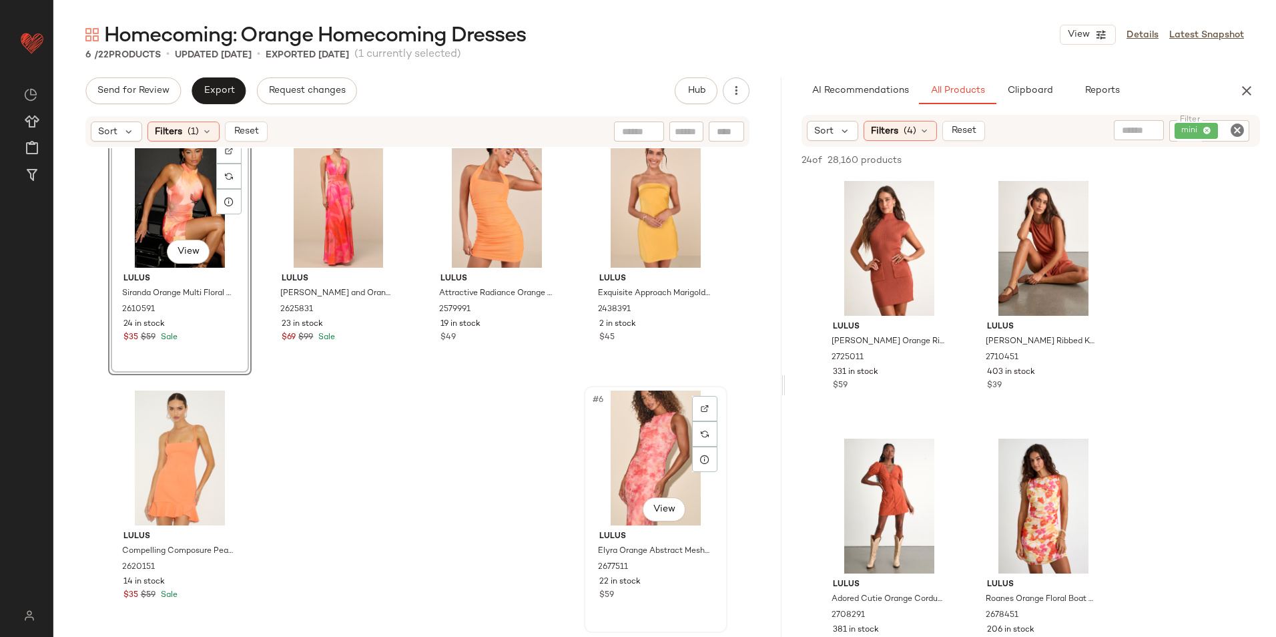
click at [623, 417] on div "#6 View" at bounding box center [656, 458] width 134 height 135
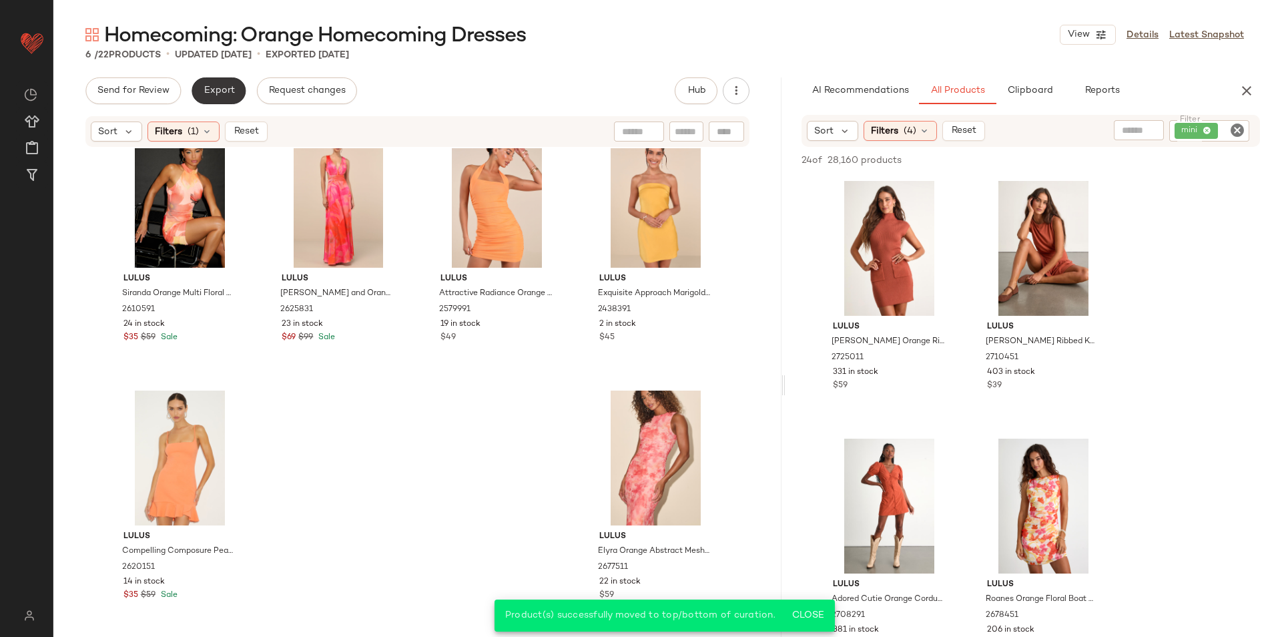
click at [214, 85] on span "Export" at bounding box center [218, 90] width 31 height 11
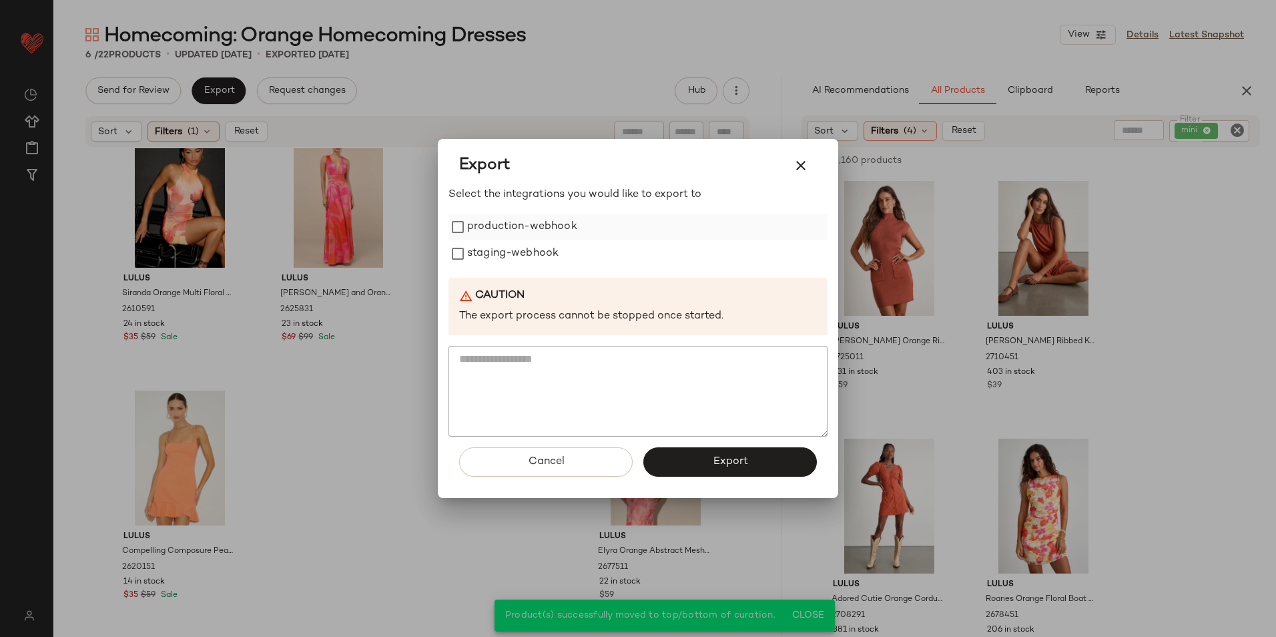
click at [535, 234] on label "production-webhook" at bounding box center [522, 227] width 110 height 27
click at [529, 249] on label "staging-webhook" at bounding box center [512, 253] width 91 height 27
click at [695, 469] on button "Export" at bounding box center [731, 461] width 174 height 29
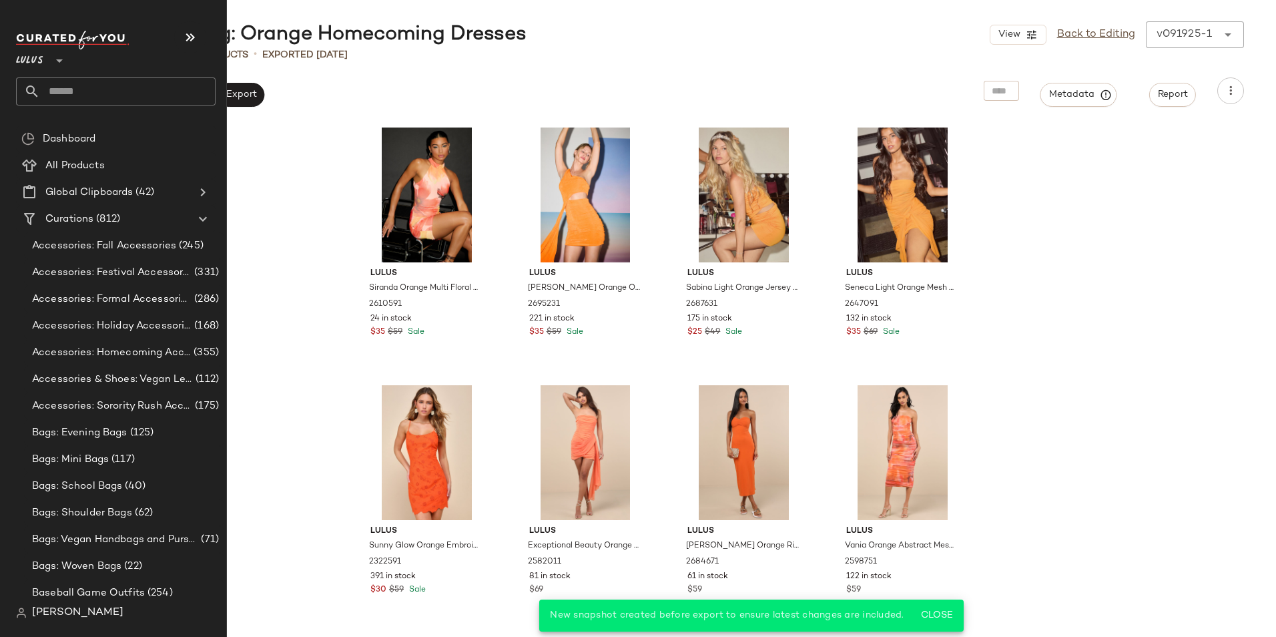
click at [83, 91] on input "text" at bounding box center [128, 91] width 176 height 28
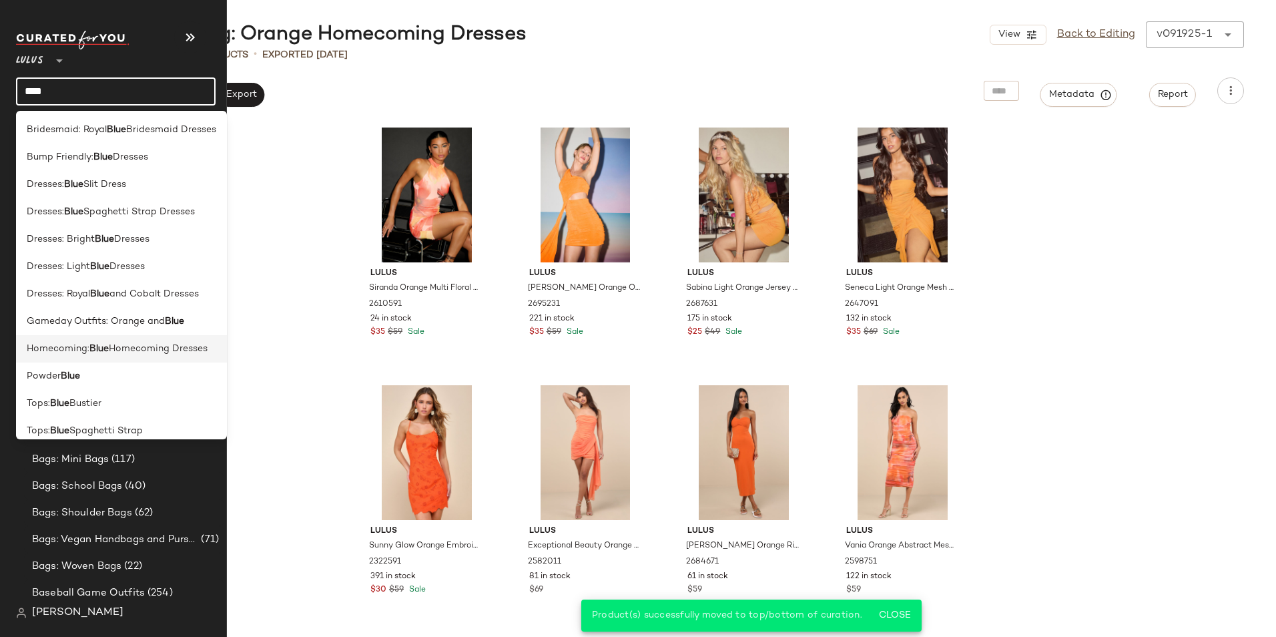
type input "****"
click at [128, 341] on div "Homecoming: Blue Homecoming Dresses" at bounding box center [121, 348] width 211 height 27
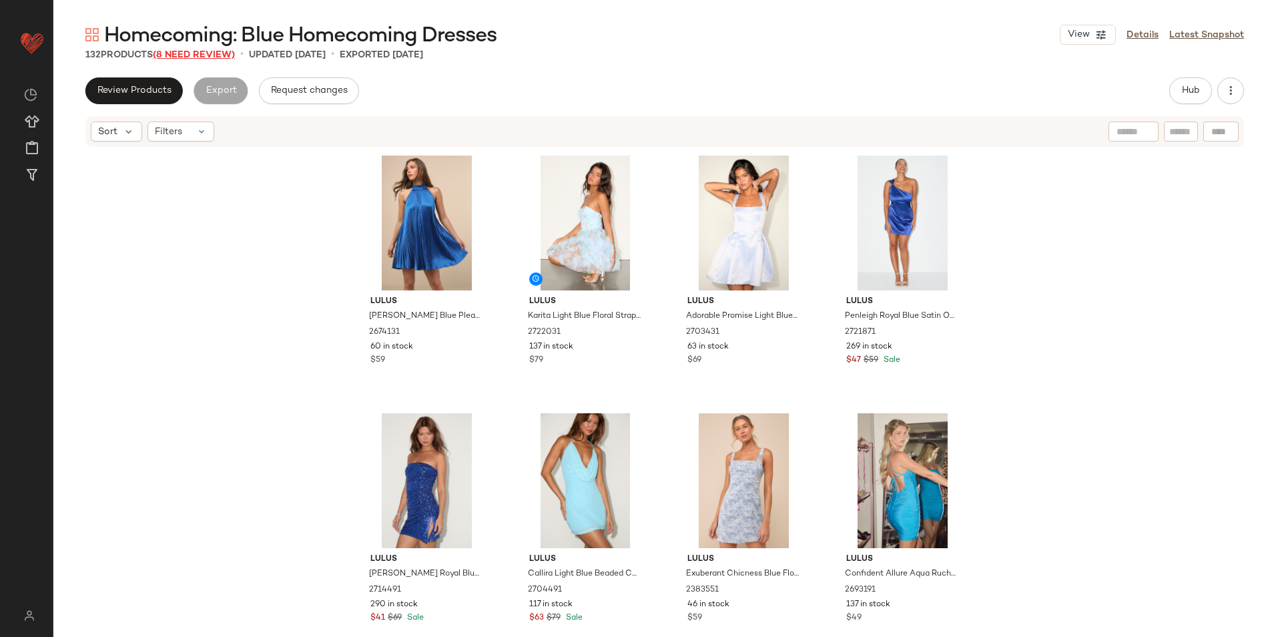
click at [212, 53] on span "(8 Need Review)" at bounding box center [194, 55] width 82 height 10
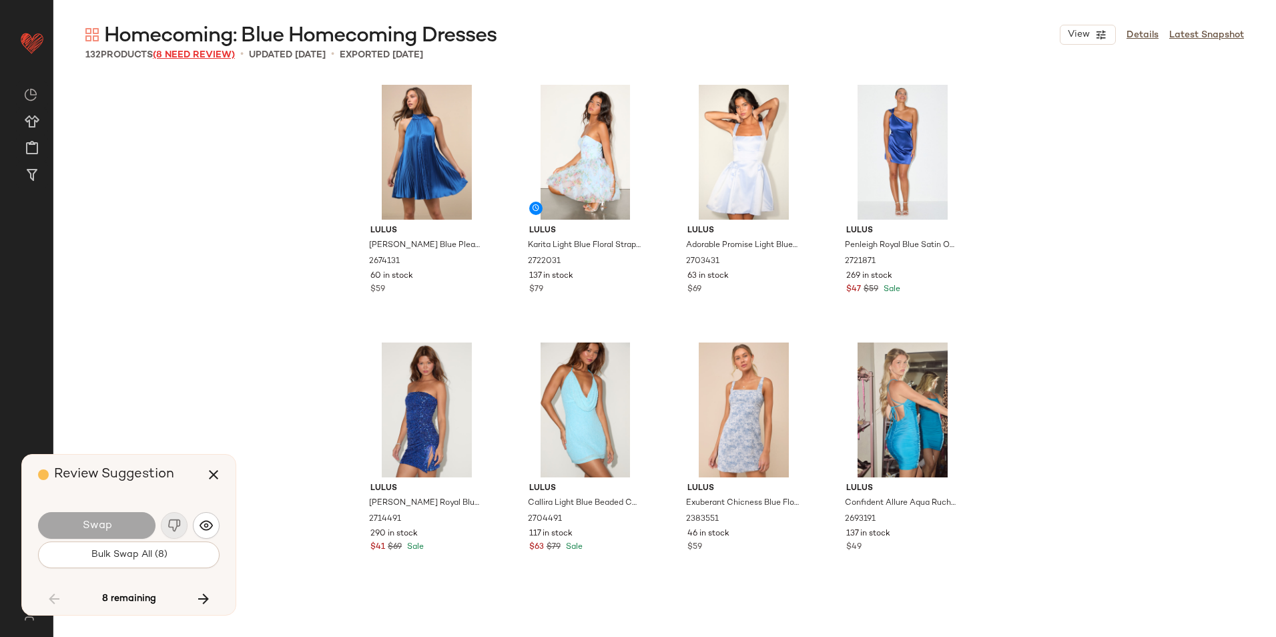
scroll to position [6184, 0]
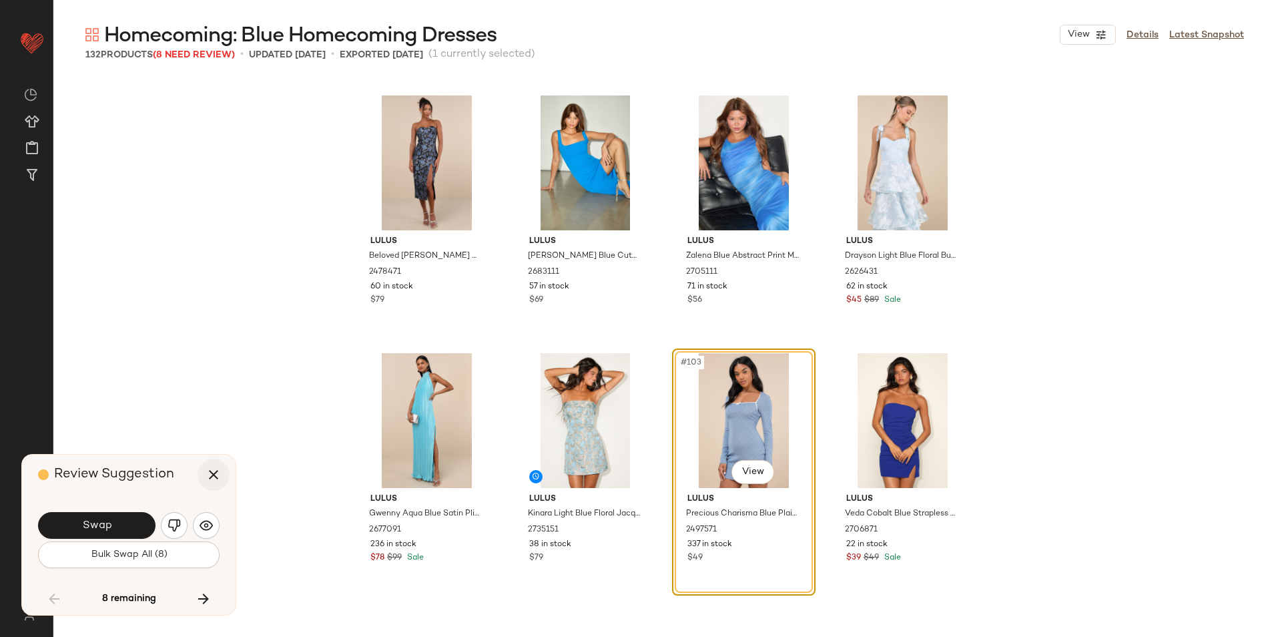
drag, startPoint x: 178, startPoint y: 529, endPoint x: 200, endPoint y: 473, distance: 60.6
click at [178, 528] on img "button" at bounding box center [174, 525] width 13 height 13
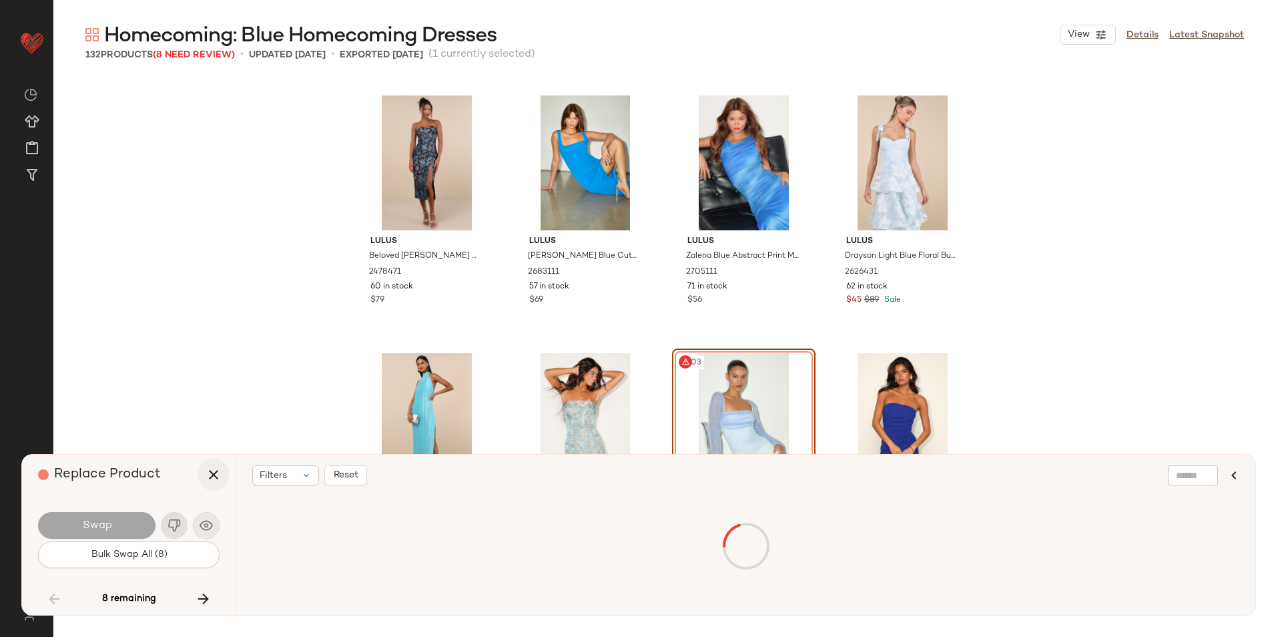
click at [208, 459] on button "button" at bounding box center [214, 475] width 32 height 32
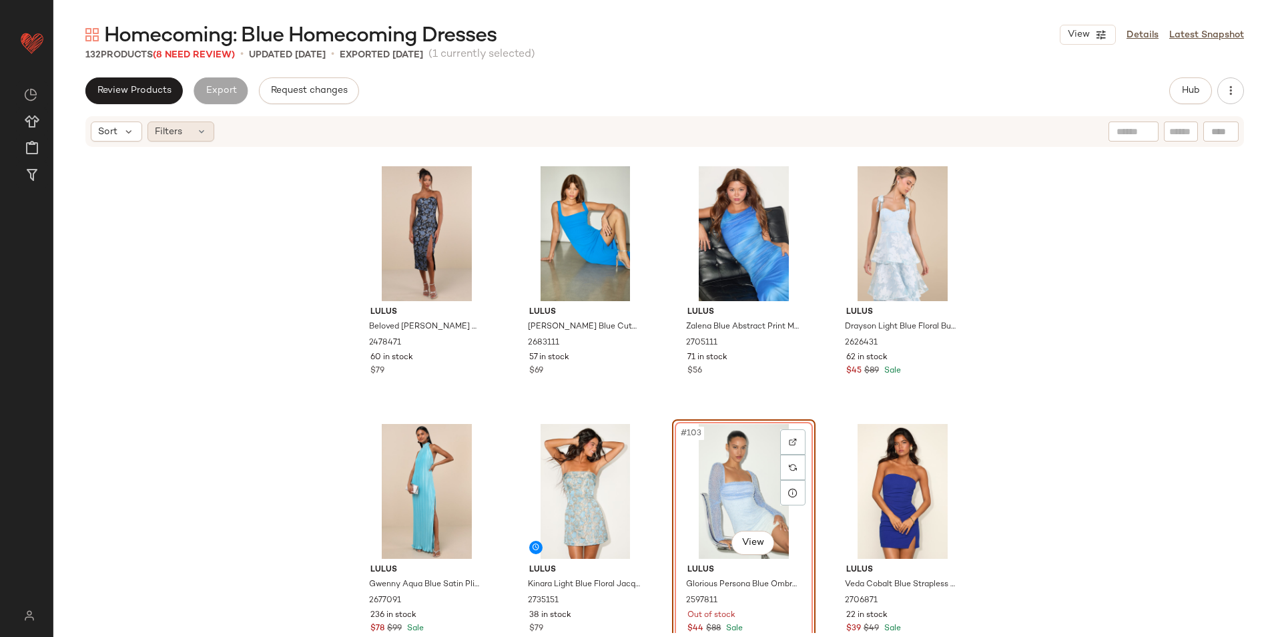
click at [164, 132] on span "Filters" at bounding box center [168, 132] width 27 height 14
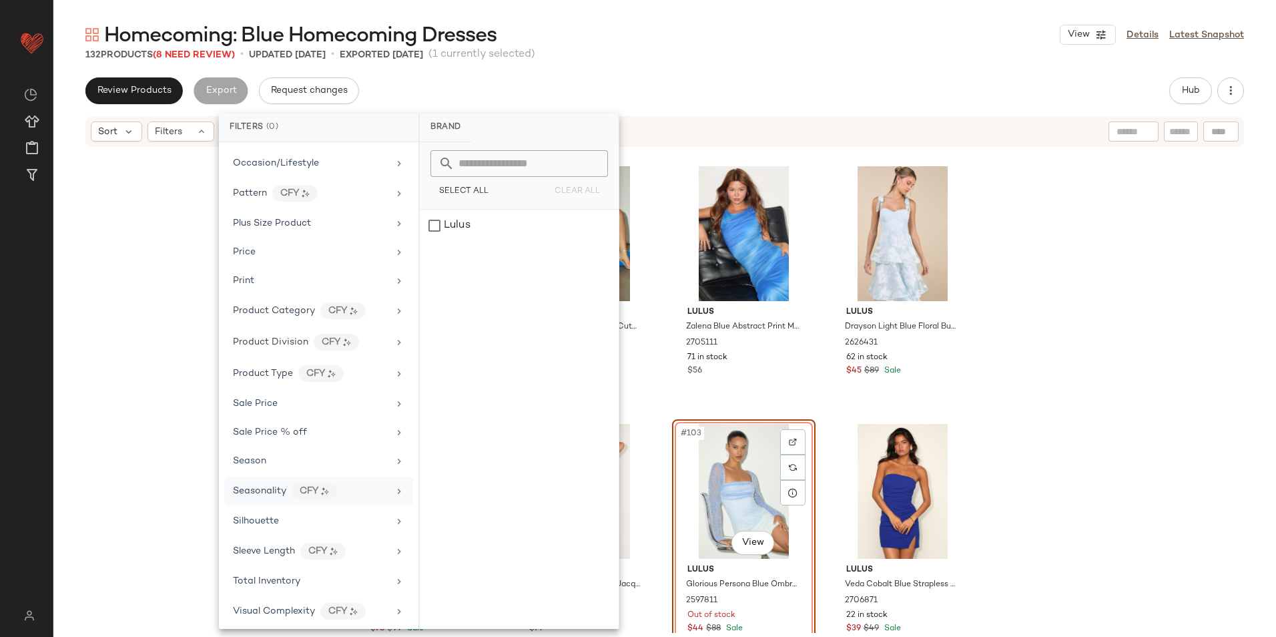
scroll to position [689, 0]
click at [318, 579] on div "Total Inventory" at bounding box center [311, 576] width 156 height 14
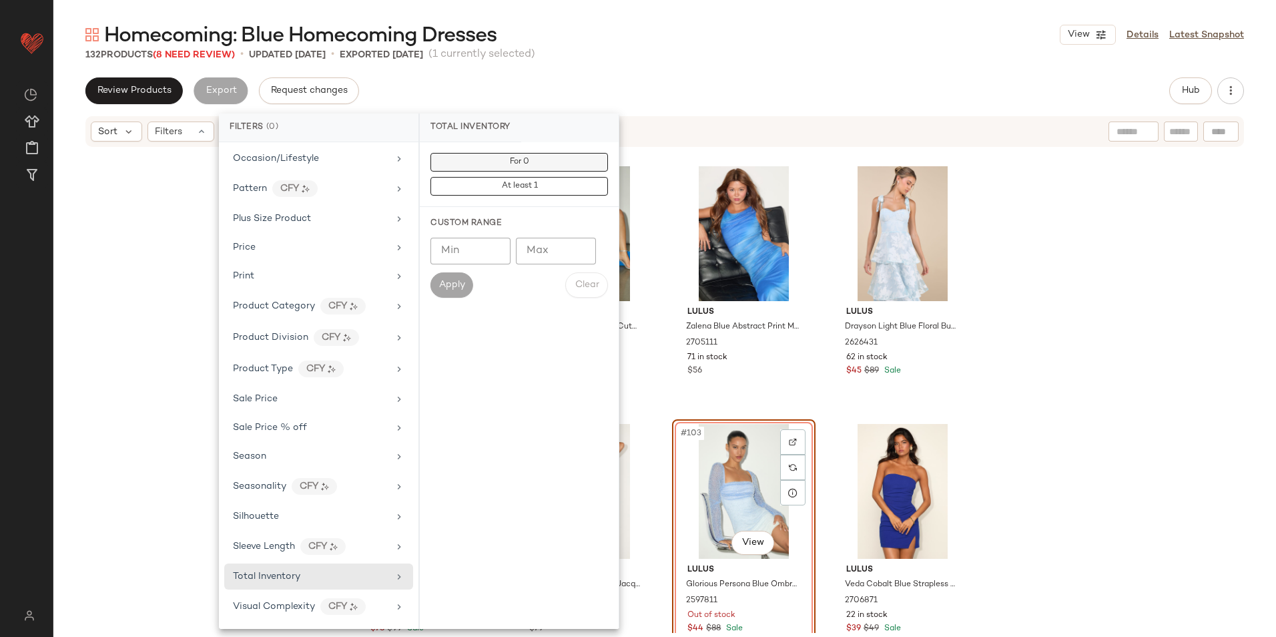
click at [517, 158] on span "For 0" at bounding box center [519, 162] width 20 height 9
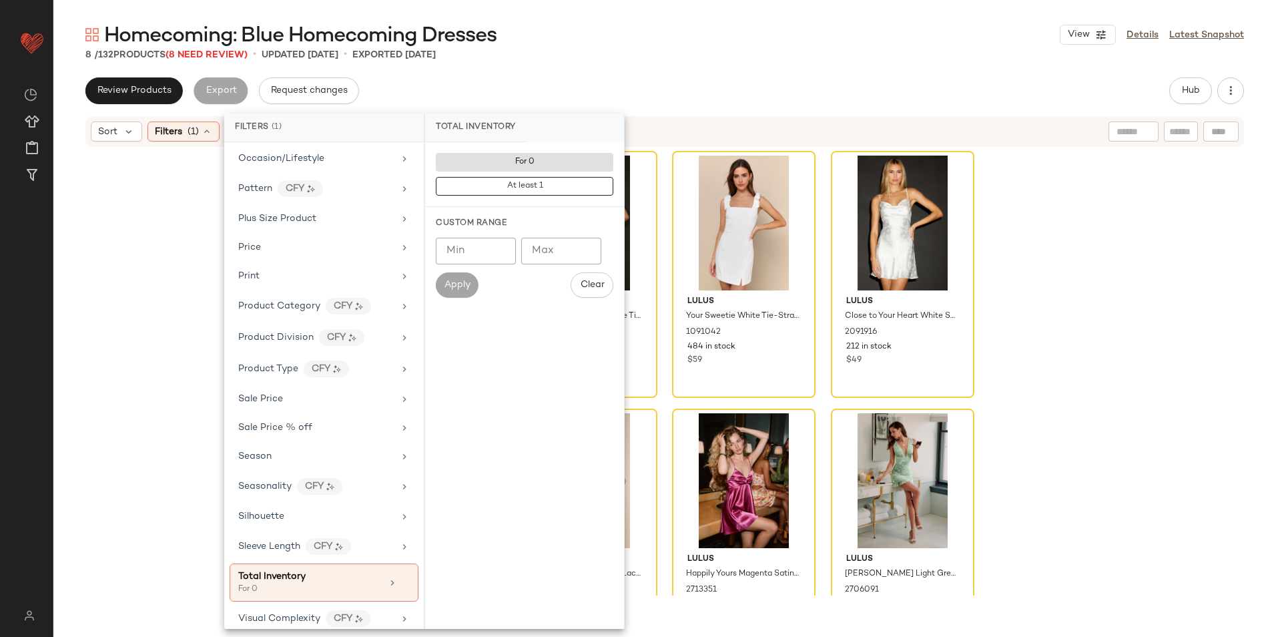
click at [652, 72] on div "Homecoming: Blue Homecoming Dresses View Details Latest Snapshot 8 / 132 Produc…" at bounding box center [664, 328] width 1223 height 615
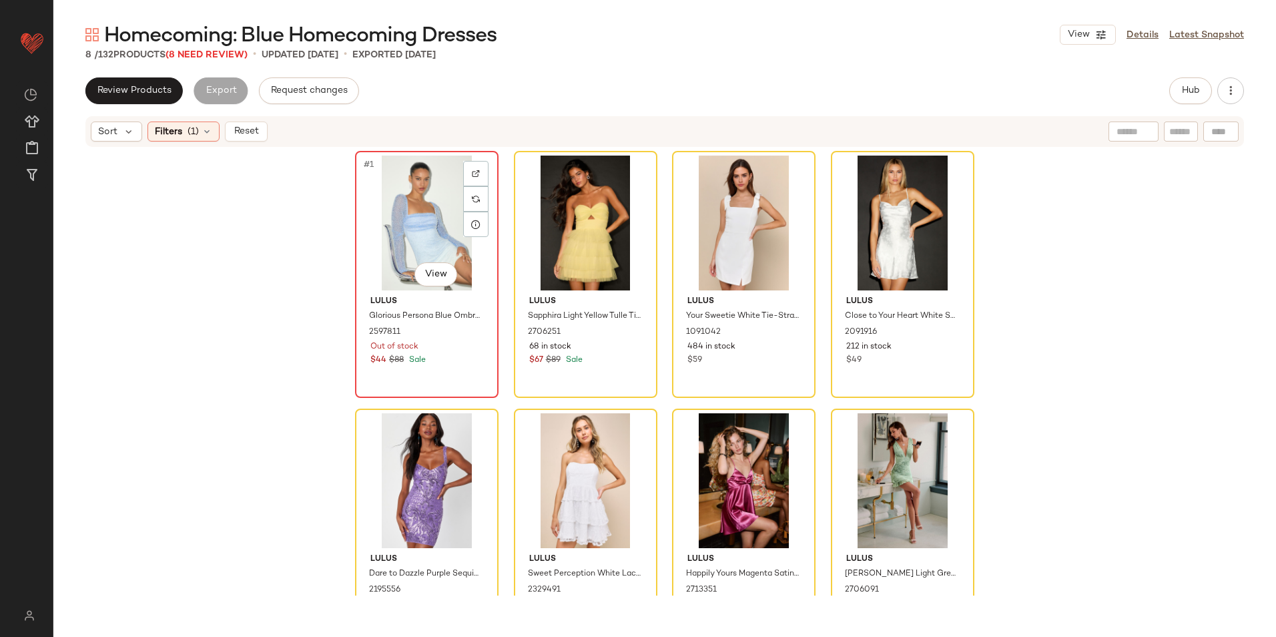
click at [385, 214] on div "#1 View" at bounding box center [427, 223] width 134 height 135
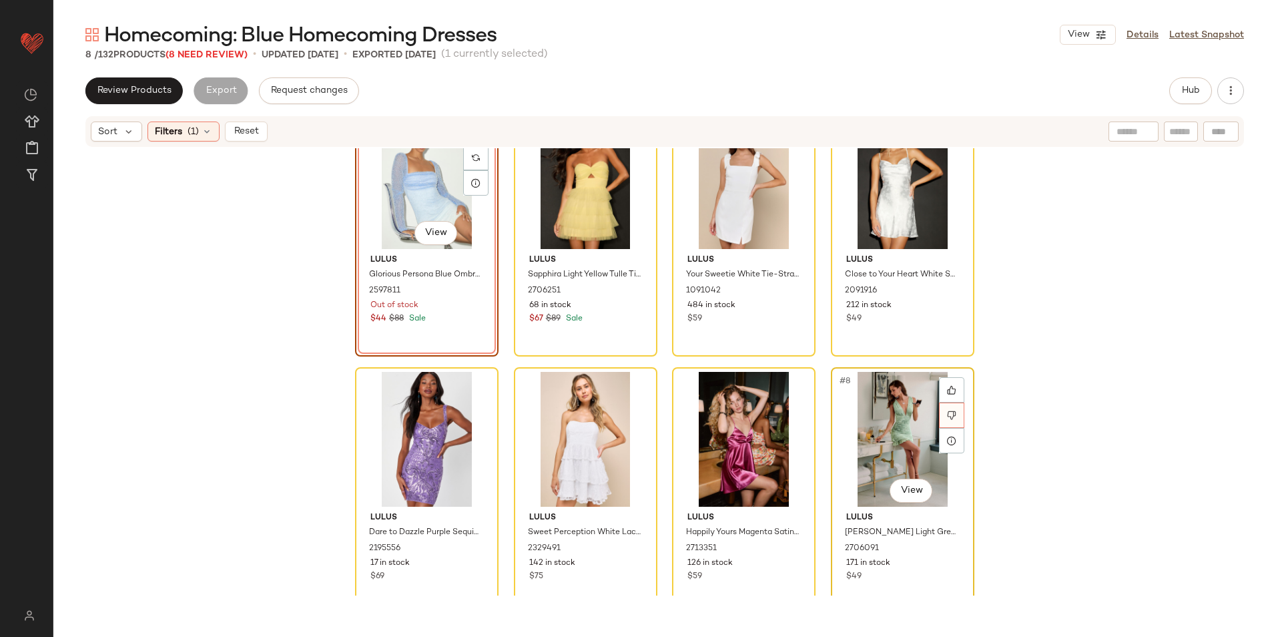
scroll to position [60, 0]
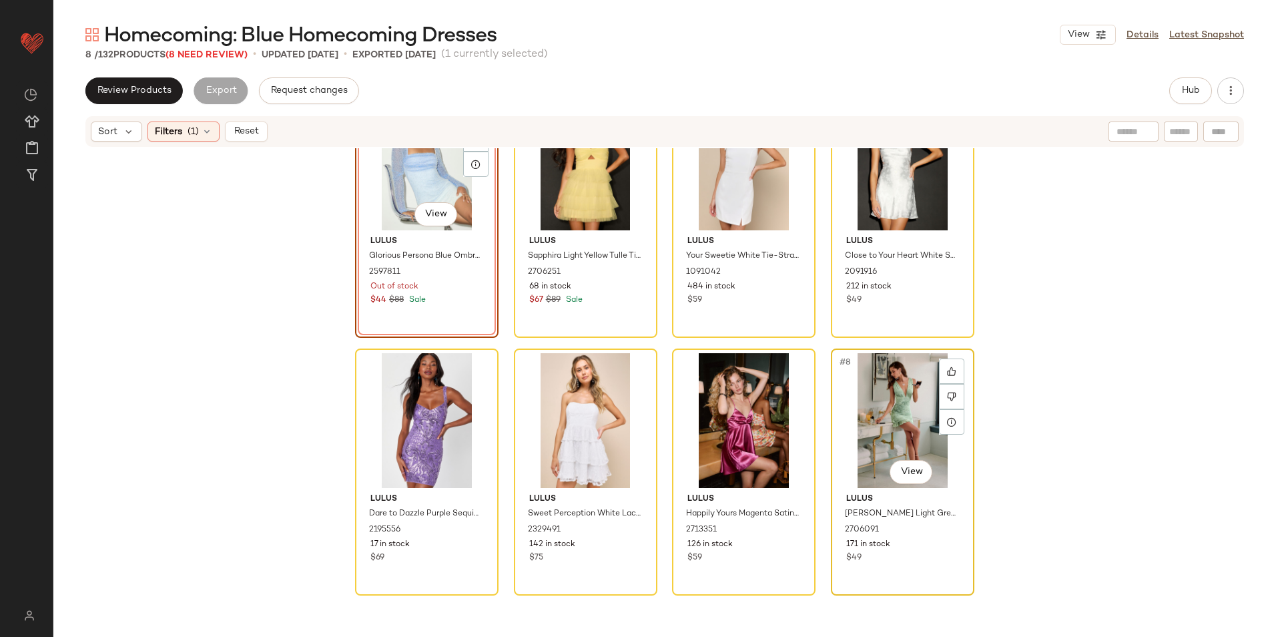
click at [903, 445] on div "#8 View" at bounding box center [903, 420] width 134 height 135
click at [867, 423] on div "#8 View" at bounding box center [903, 420] width 134 height 135
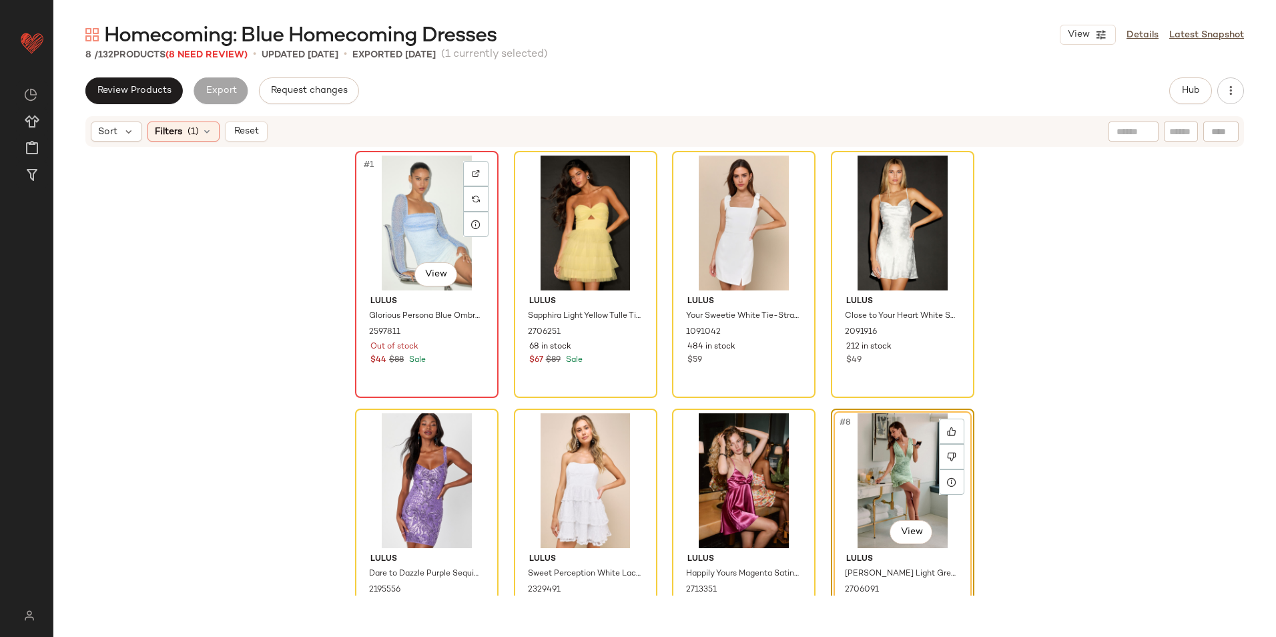
click at [408, 206] on div "#1 View" at bounding box center [427, 223] width 134 height 135
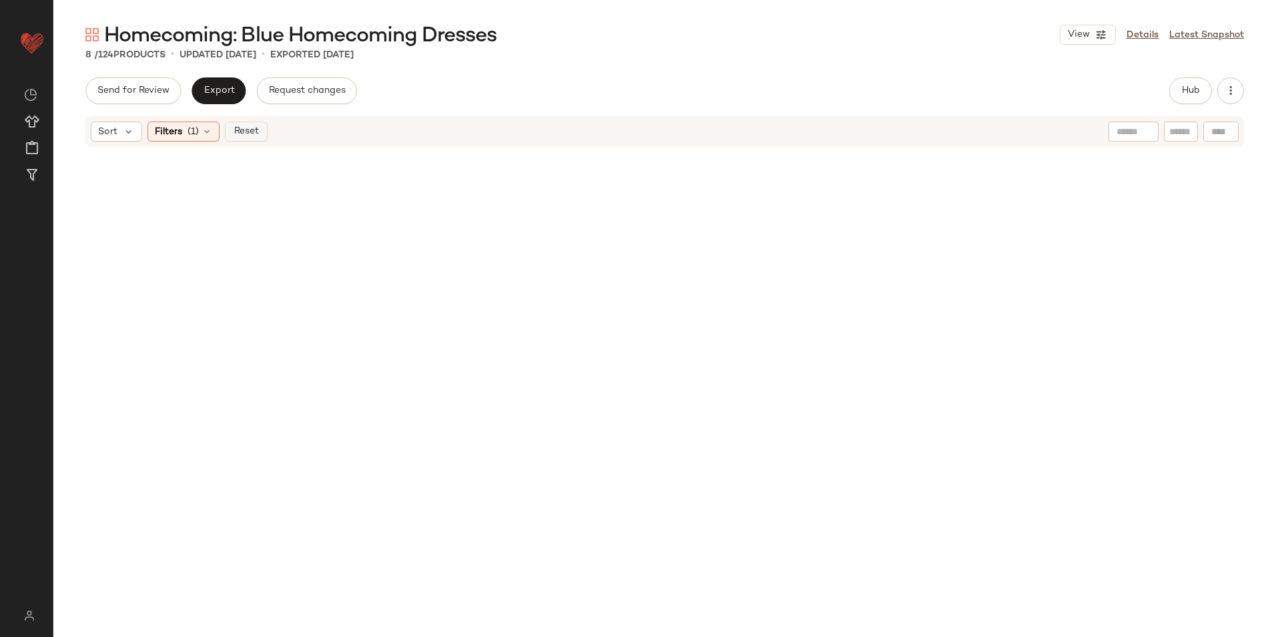
click at [243, 126] on span "Reset" at bounding box center [245, 131] width 25 height 11
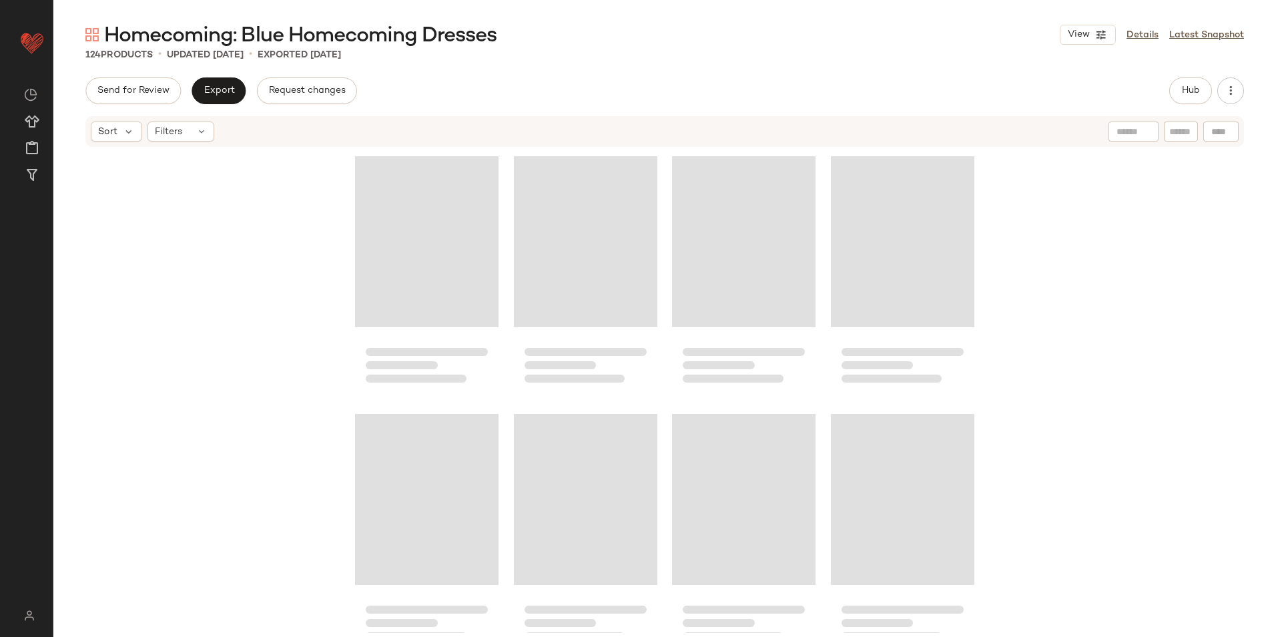
click at [603, 88] on div "Send for Review Export Request changes Hub" at bounding box center [664, 90] width 1159 height 27
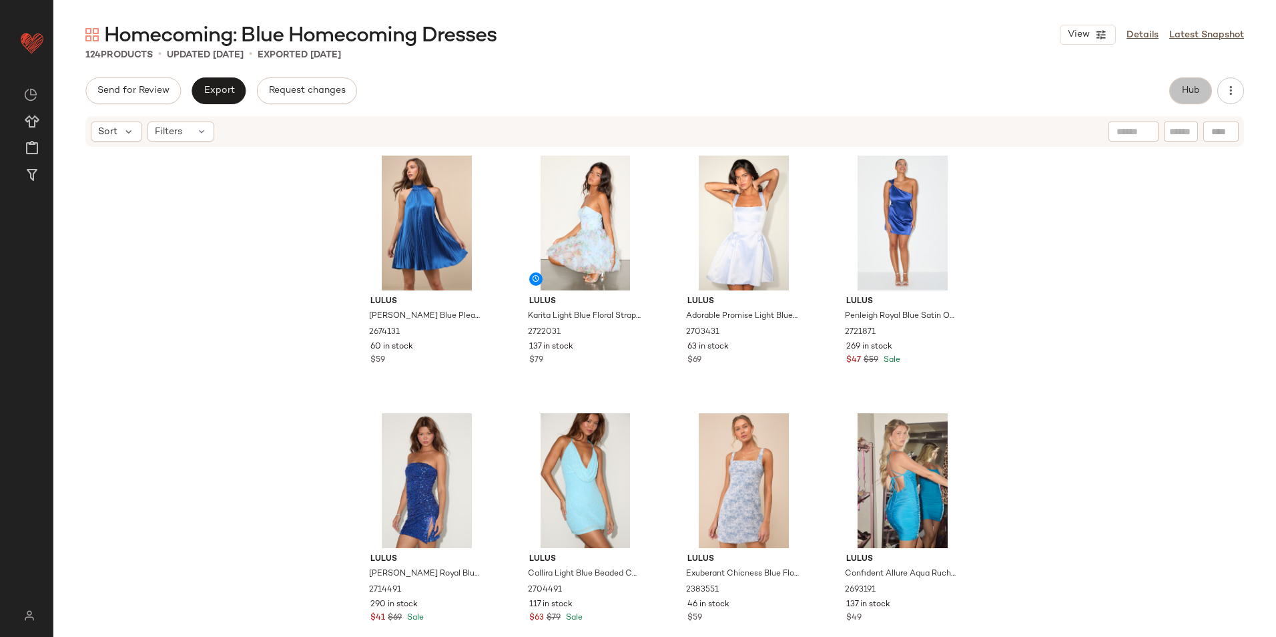
click at [1198, 90] on span "Hub" at bounding box center [1191, 90] width 19 height 11
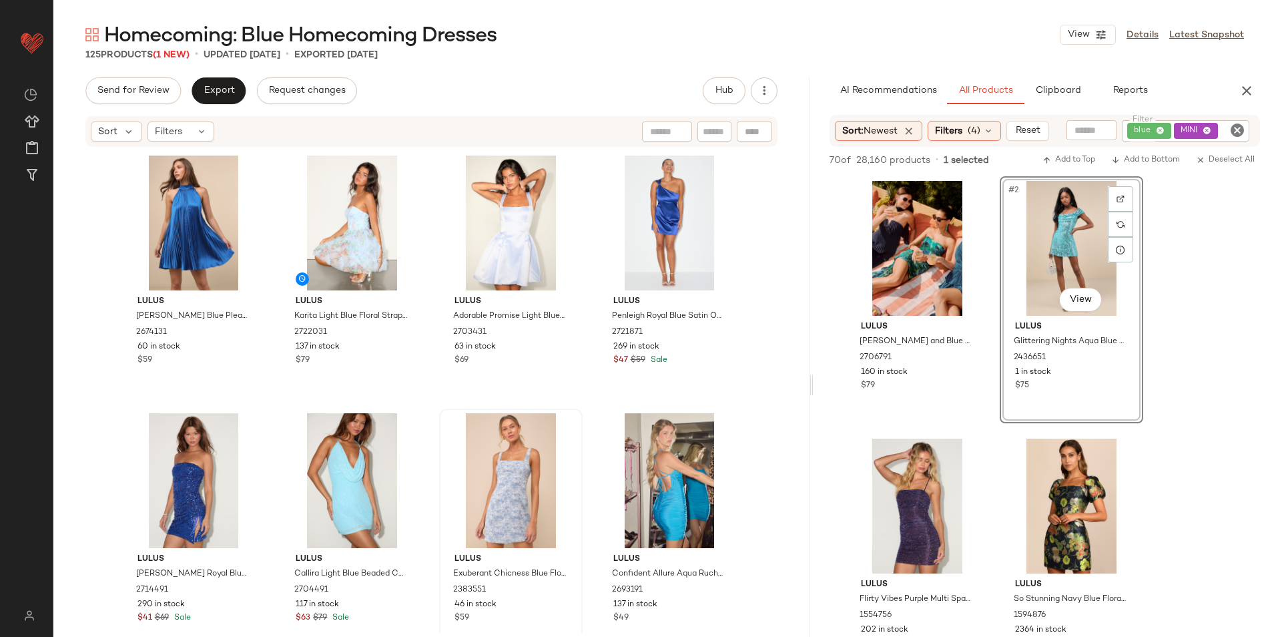
drag, startPoint x: 663, startPoint y: 384, endPoint x: 813, endPoint y: 386, distance: 150.2
click at [813, 386] on div "Homecoming: Blue Homecoming Dresses View Details Latest Snapshot 125 Products (…" at bounding box center [664, 328] width 1223 height 615
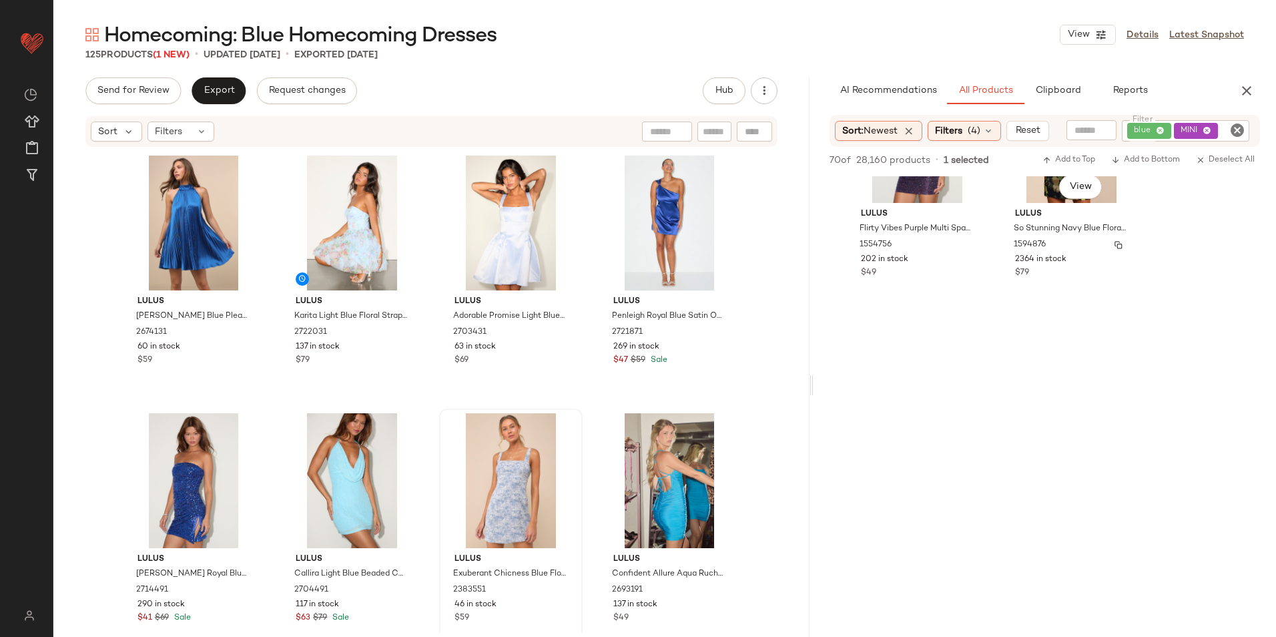
scroll to position [534, 0]
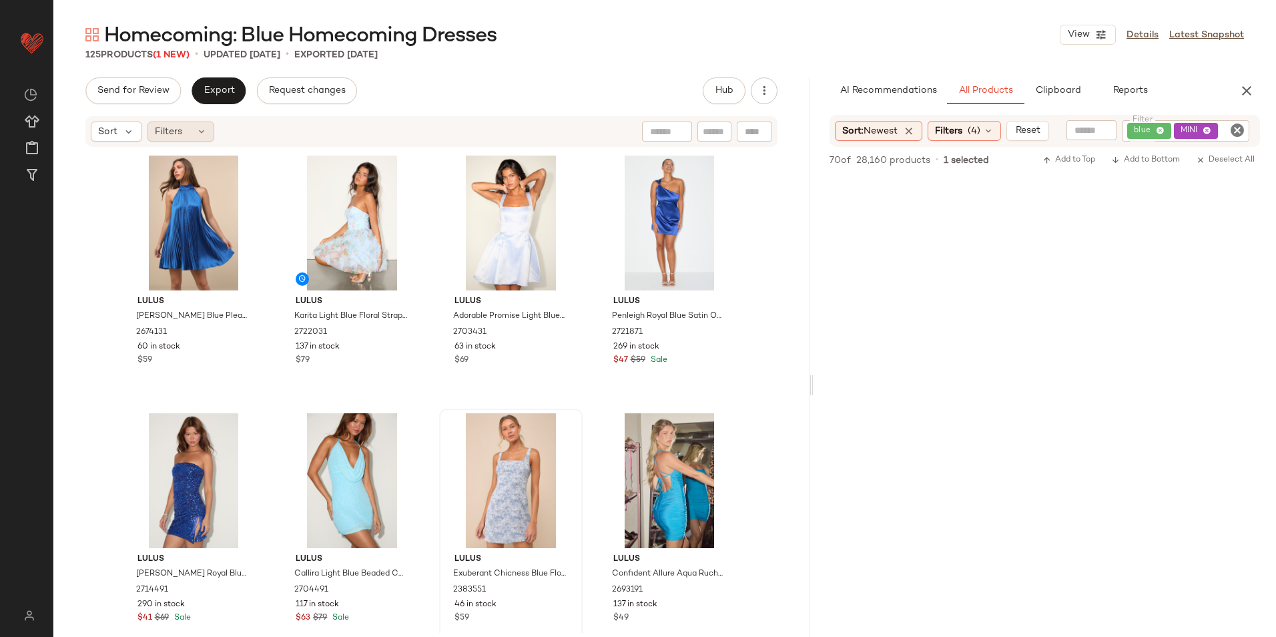
drag, startPoint x: 159, startPoint y: 112, endPoint x: 162, endPoint y: 130, distance: 17.6
click at [159, 112] on div "Send for Review Export Request changes Hub Sort Filters Lulus Ceslie Blue Pleat…" at bounding box center [431, 384] width 756 height 615
click at [162, 130] on span "Filters" at bounding box center [168, 132] width 27 height 14
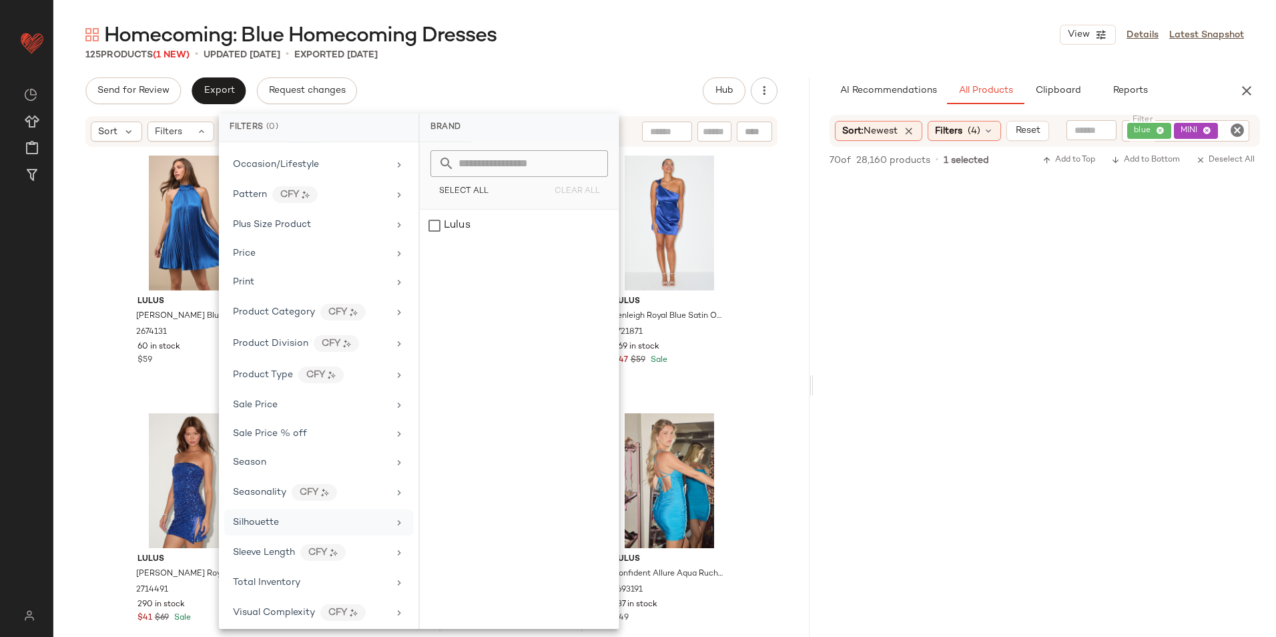
scroll to position [689, 0]
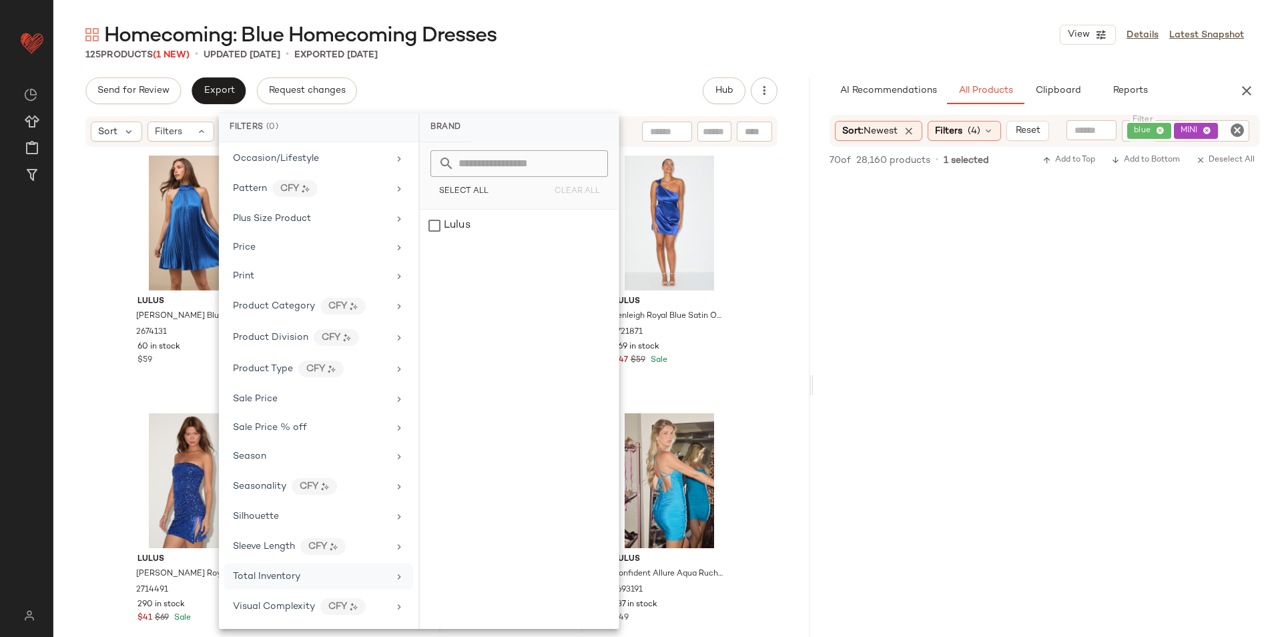
click at [288, 581] on span "Total Inventory" at bounding box center [266, 576] width 67 height 10
click at [547, 260] on input "Max" at bounding box center [556, 251] width 80 height 27
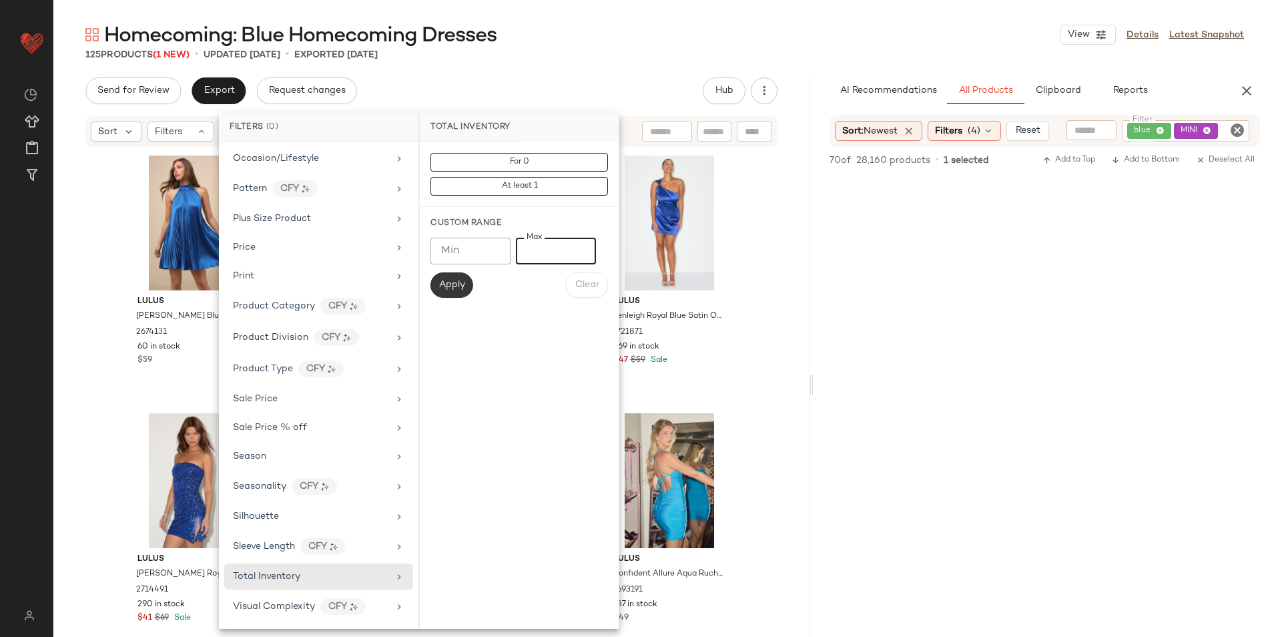
type input "**"
click at [437, 285] on button "Apply" at bounding box center [452, 284] width 43 height 25
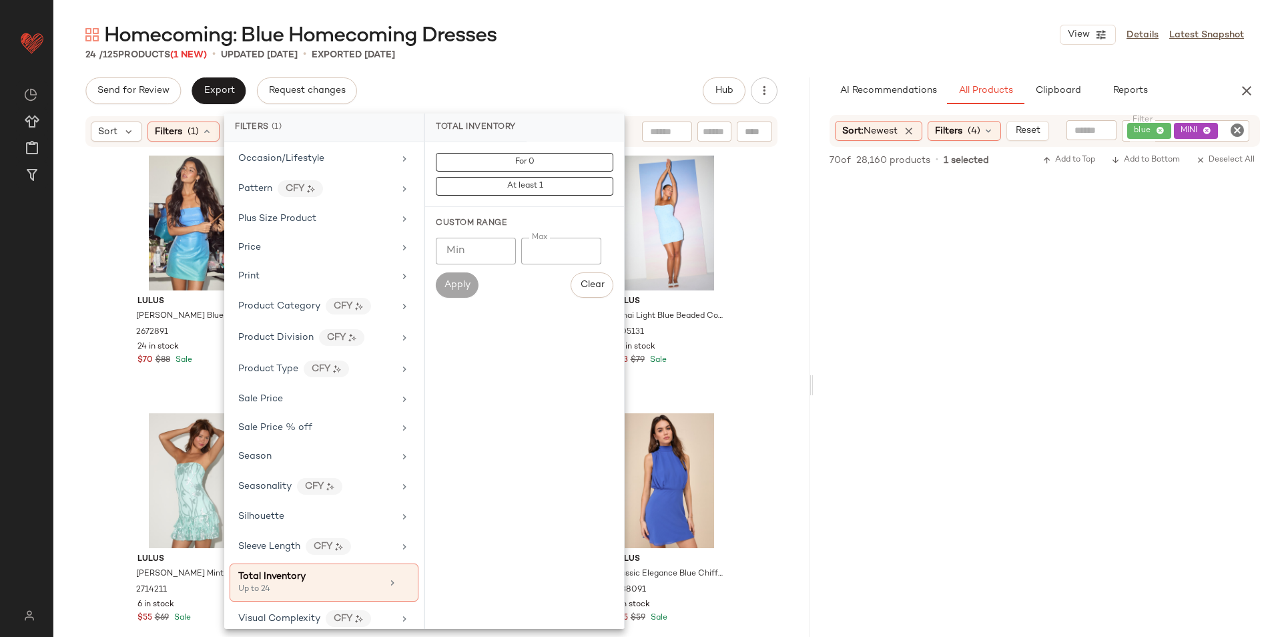
click at [643, 45] on div "Homecoming: Blue Homecoming Dresses View Details Latest Snapshot" at bounding box center [664, 34] width 1223 height 27
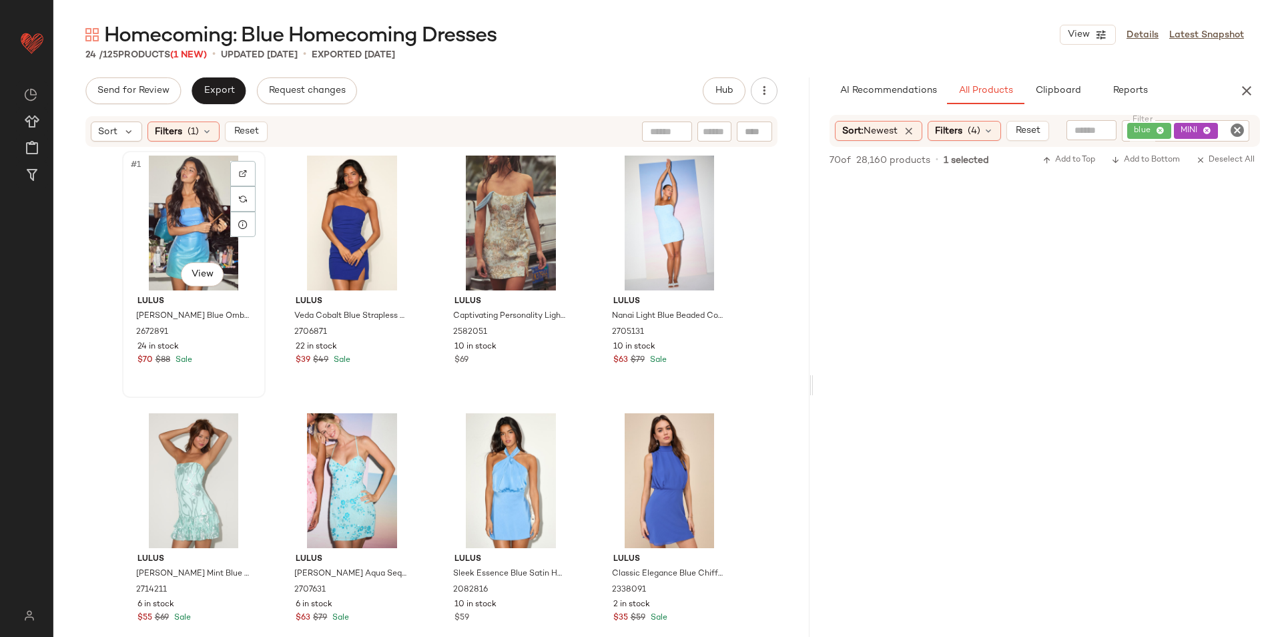
click at [184, 206] on div "#1 View" at bounding box center [194, 223] width 134 height 135
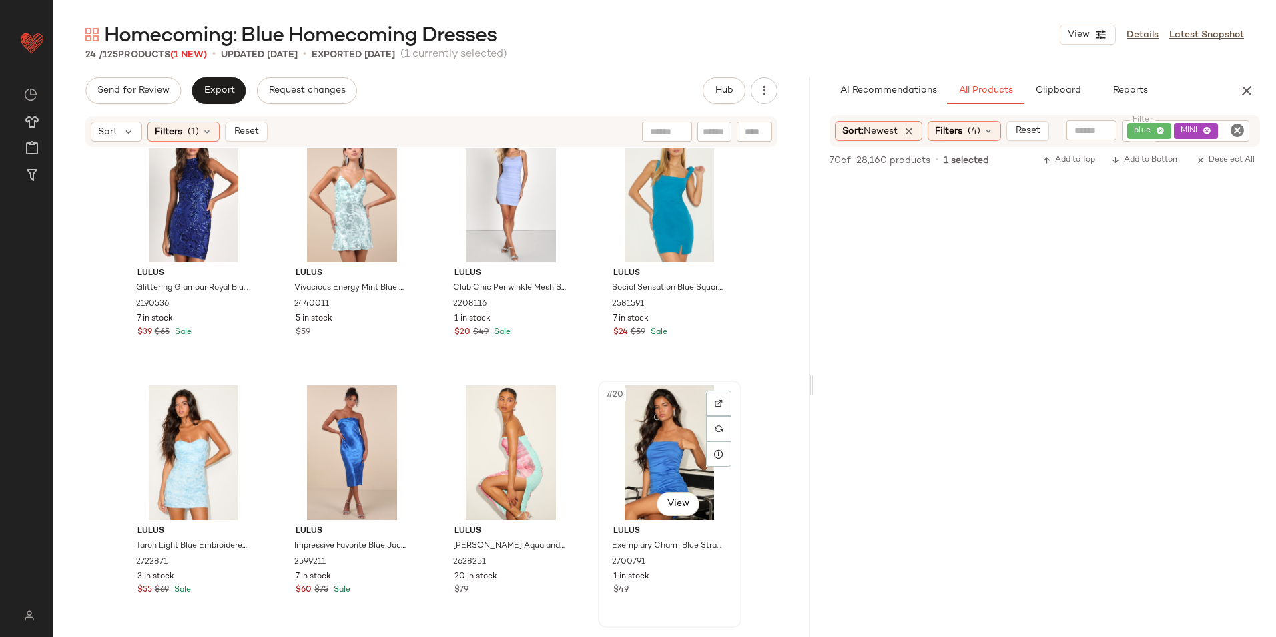
scroll to position [1064, 0]
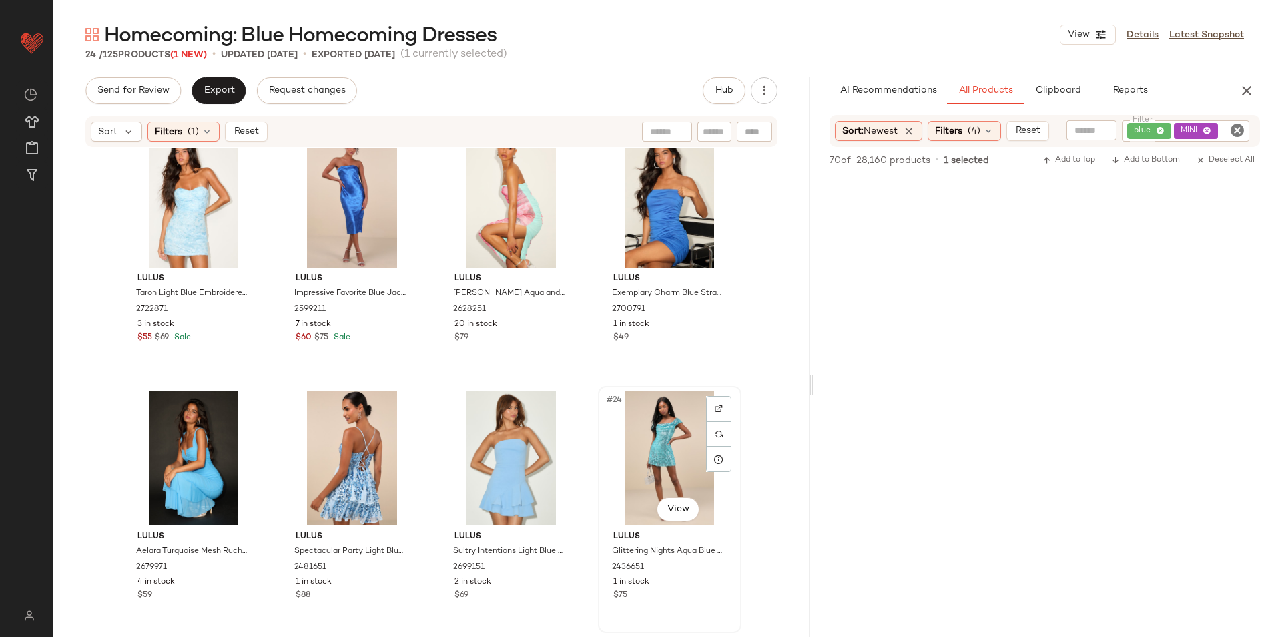
click at [657, 432] on div "#24 View" at bounding box center [670, 458] width 134 height 135
click at [210, 98] on button "Export" at bounding box center [219, 90] width 54 height 27
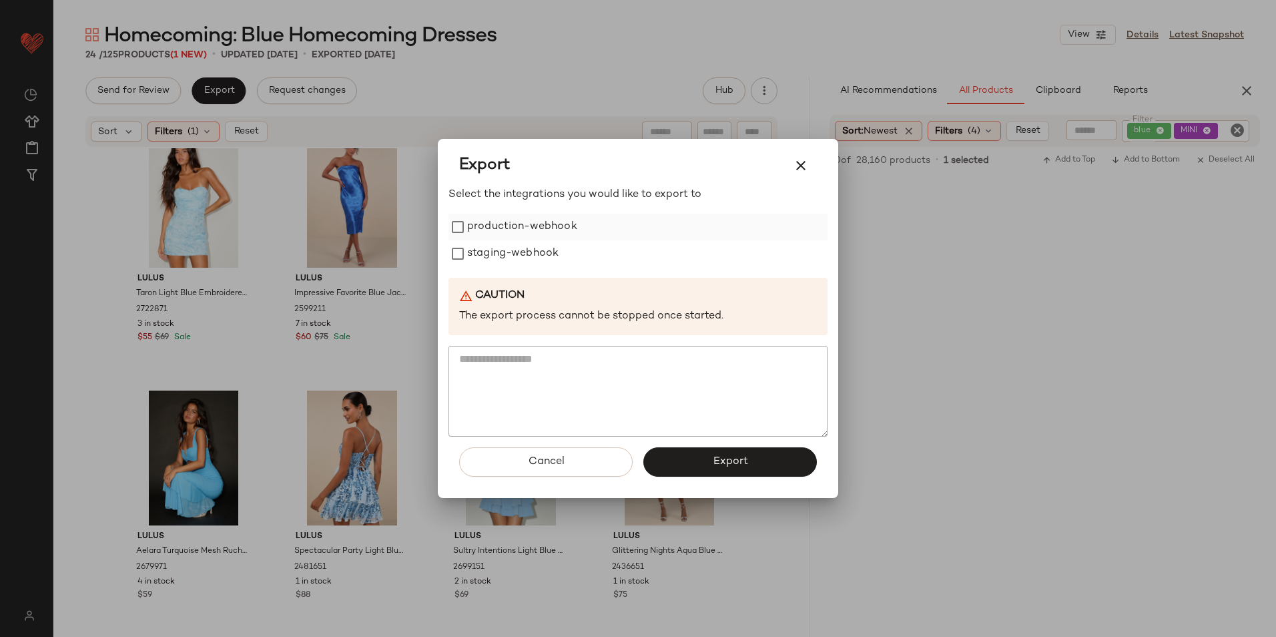
click at [489, 234] on label "production-webhook" at bounding box center [522, 227] width 110 height 27
click at [491, 252] on label "staging-webhook" at bounding box center [512, 253] width 91 height 27
click at [691, 465] on button "Export" at bounding box center [731, 461] width 174 height 29
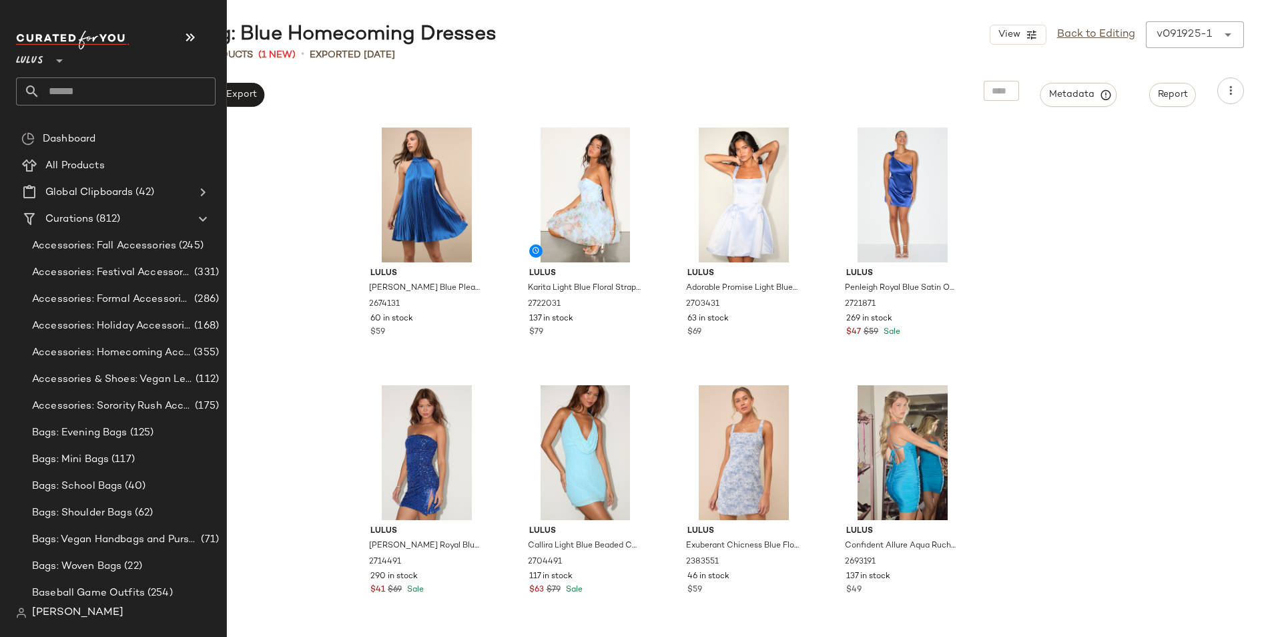
click at [72, 95] on input "text" at bounding box center [128, 91] width 176 height 28
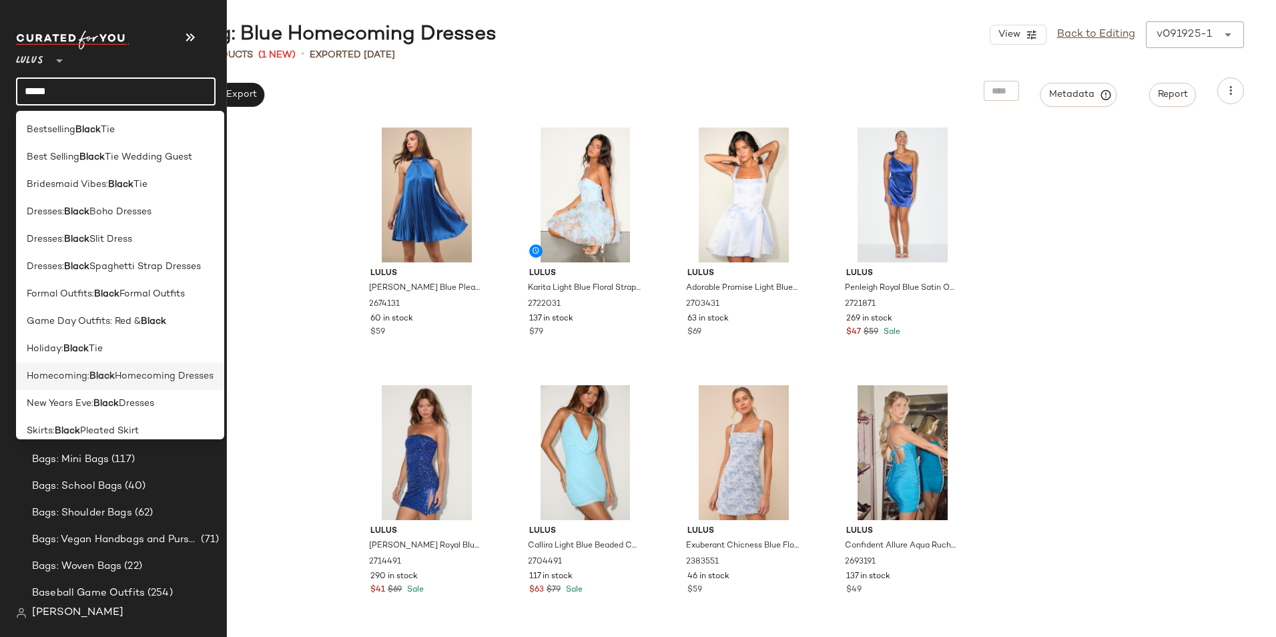
type input "*****"
click at [110, 377] on b "Black" at bounding box center [101, 376] width 25 height 14
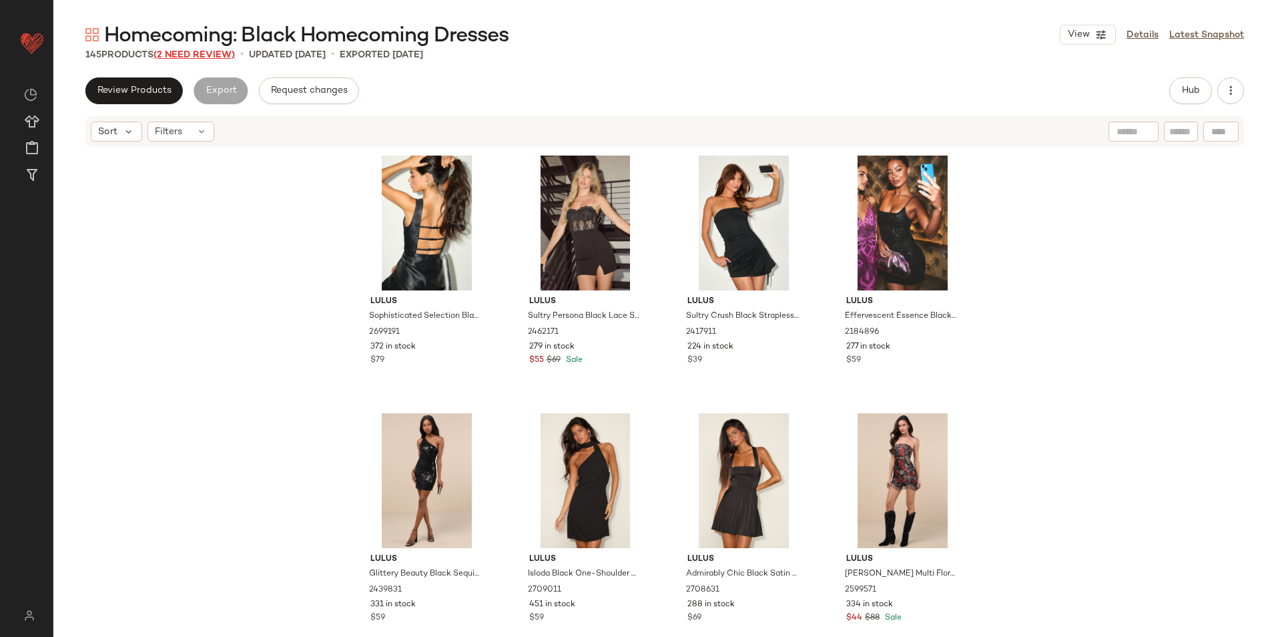
click at [215, 56] on span "(2 Need Review)" at bounding box center [194, 55] width 81 height 10
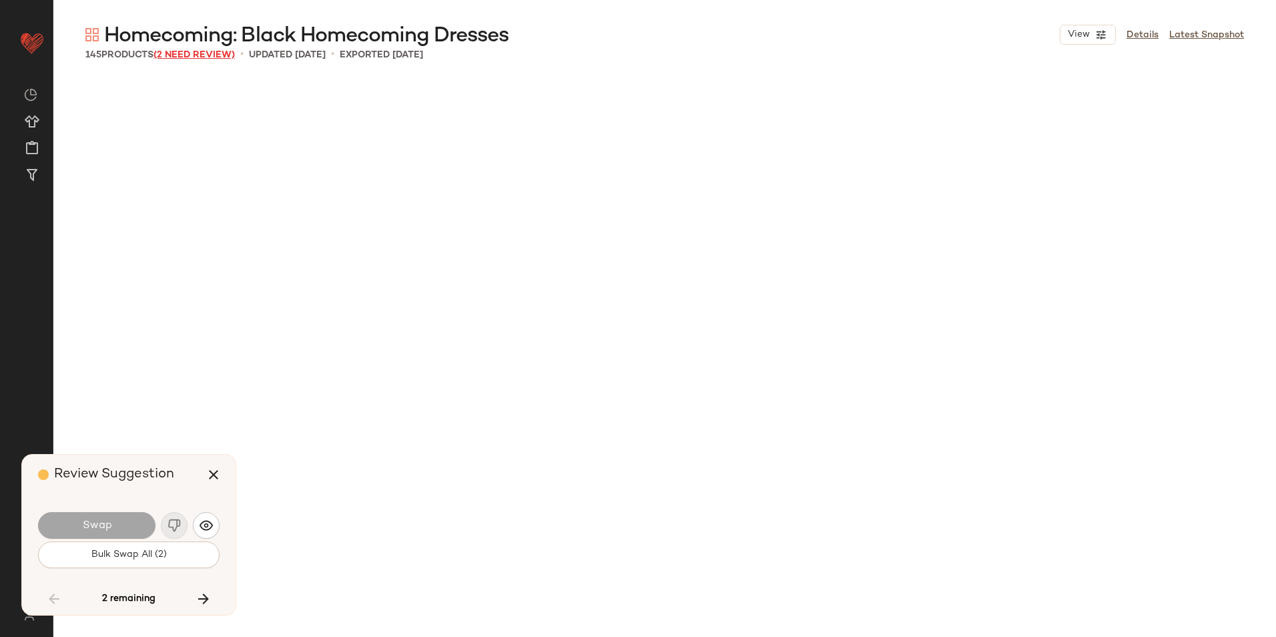
scroll to position [7473, 0]
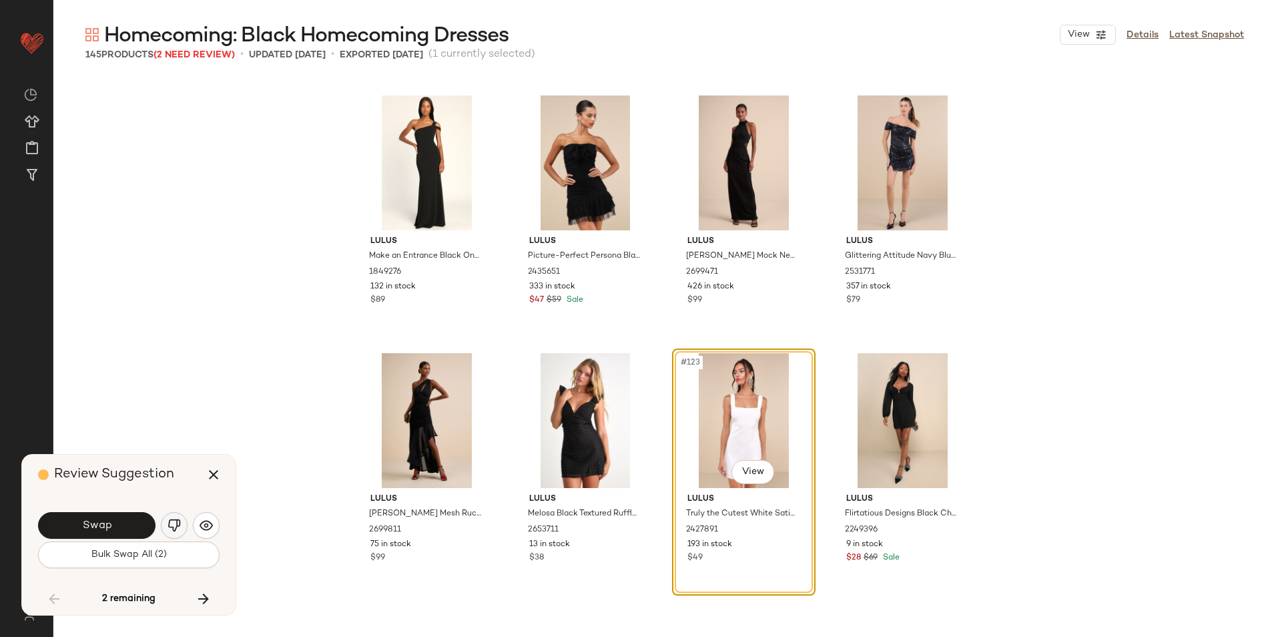
click at [173, 525] on img "button" at bounding box center [174, 525] width 13 height 13
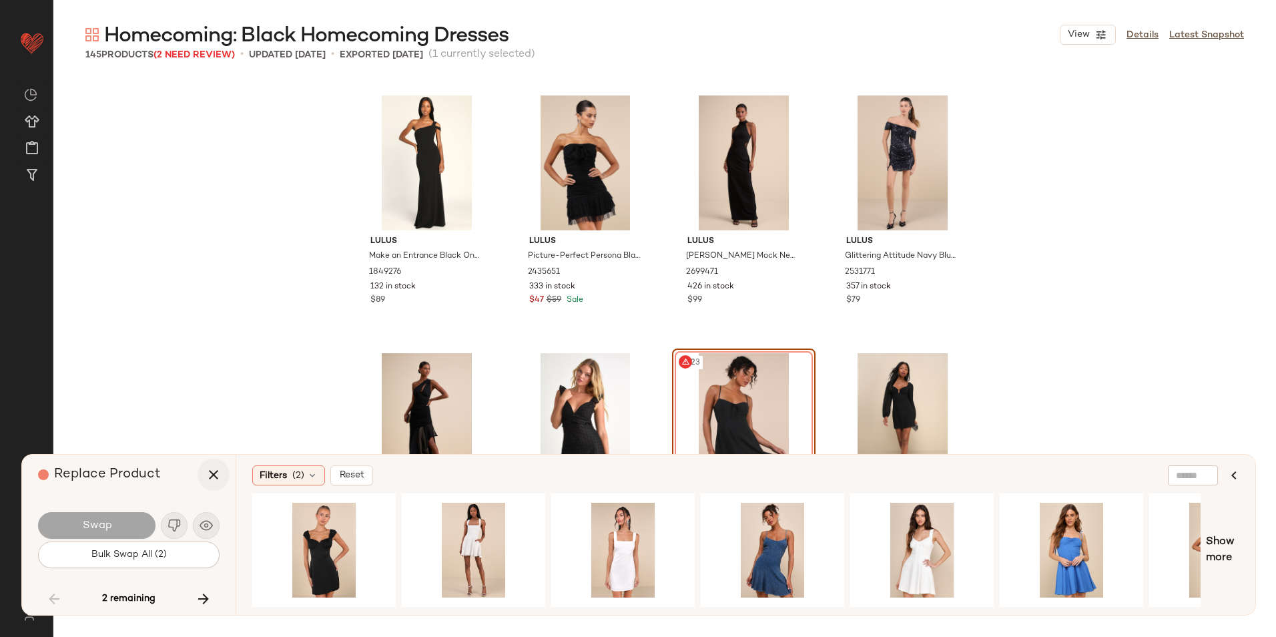
click at [208, 469] on icon "button" at bounding box center [214, 475] width 16 height 16
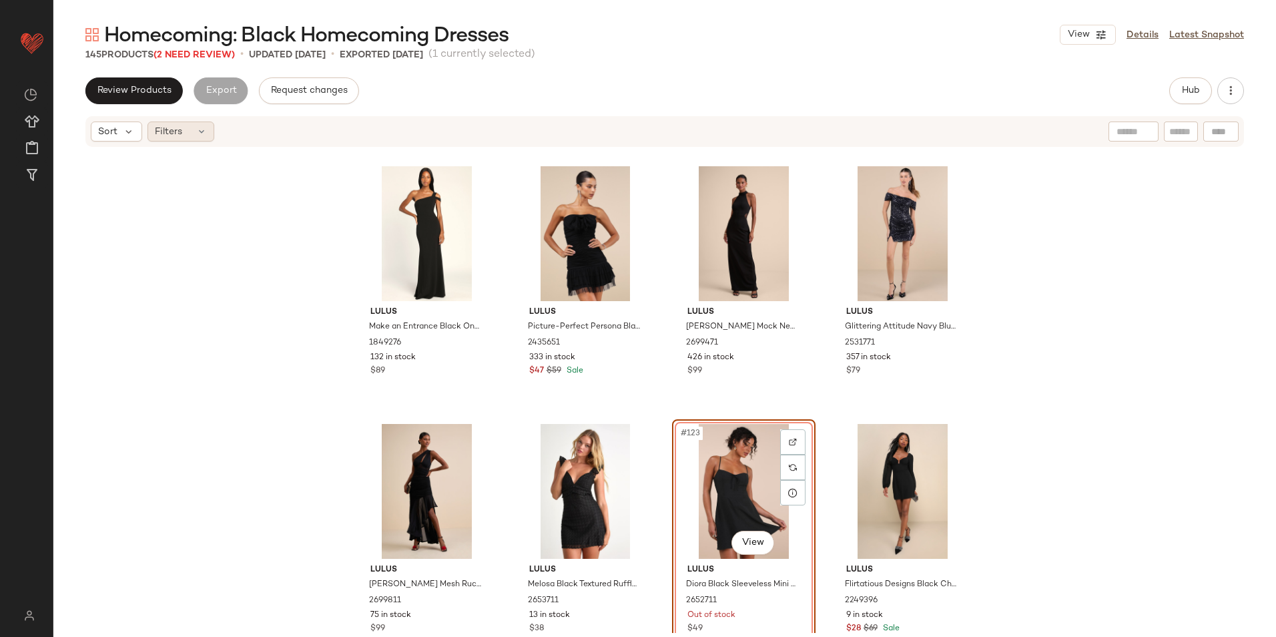
click at [192, 134] on div "Filters" at bounding box center [181, 131] width 67 height 20
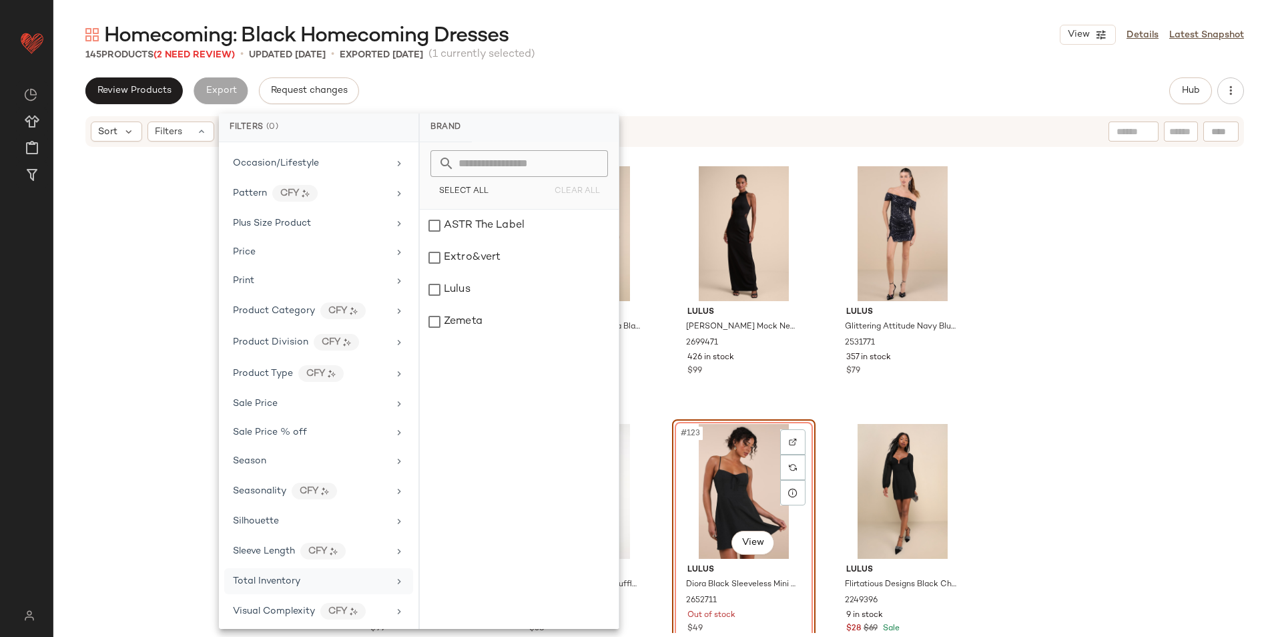
scroll to position [689, 0]
click at [287, 587] on div "Total Inventory" at bounding box center [318, 576] width 189 height 26
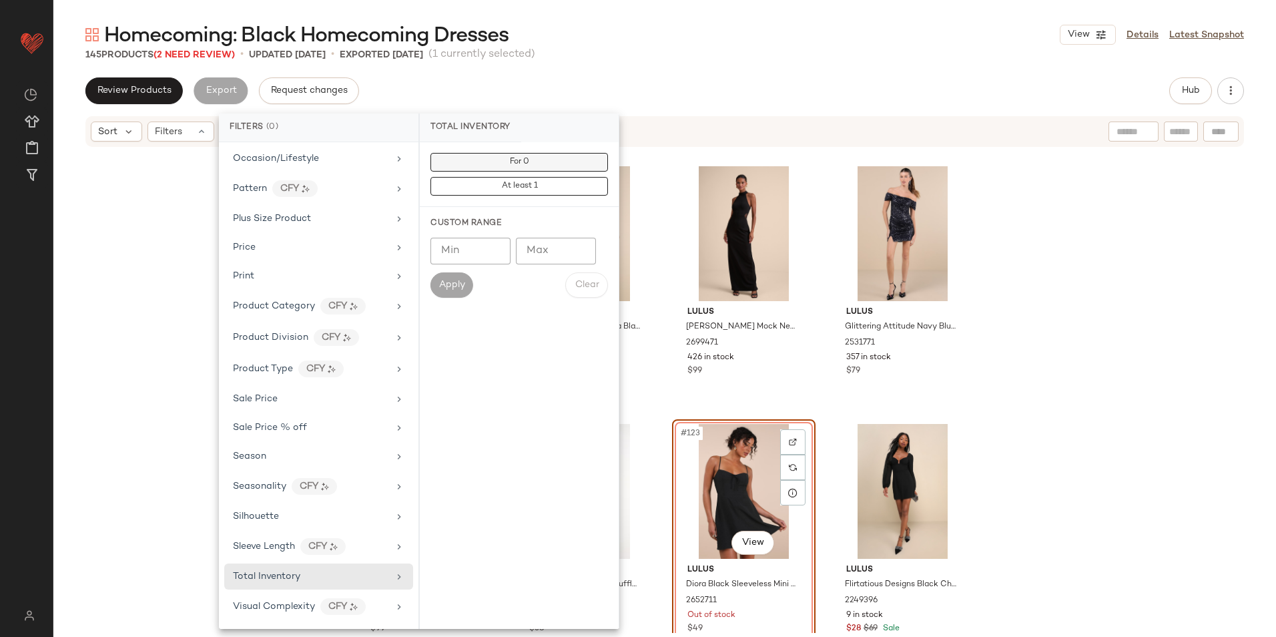
click at [557, 156] on button "For 0" at bounding box center [520, 162] width 178 height 19
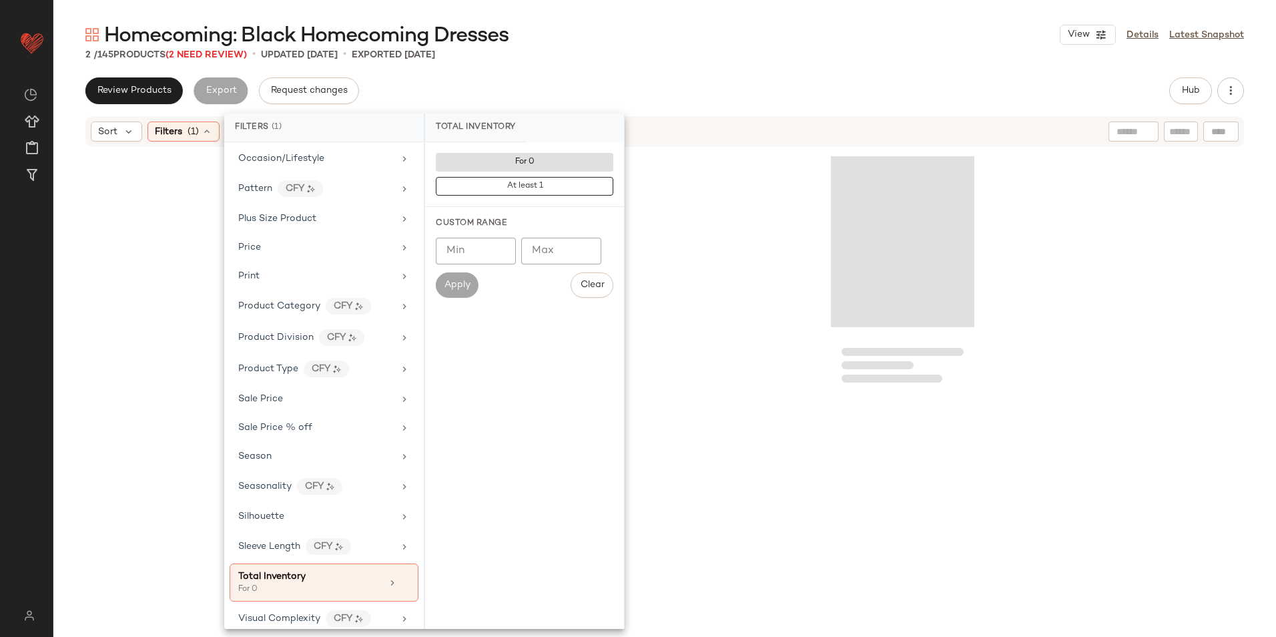
click at [689, 69] on div "Homecoming: Black Homecoming Dresses View Details Latest Snapshot 2 / 145 Produ…" at bounding box center [664, 328] width 1223 height 615
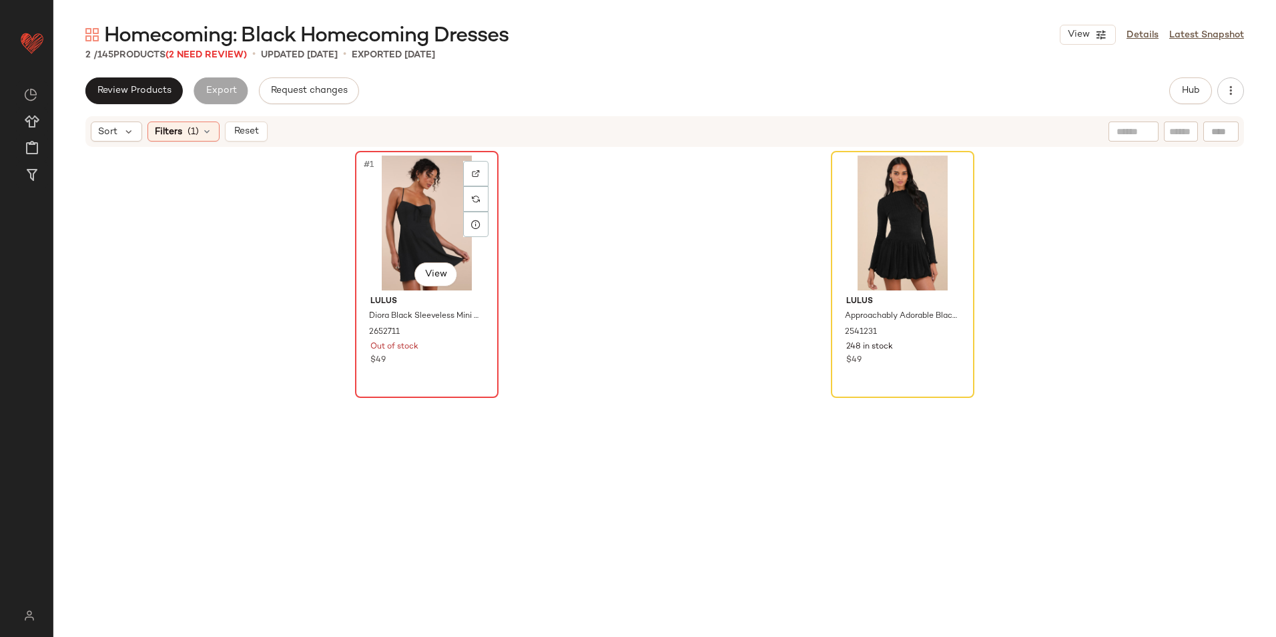
click at [428, 198] on div "#1 View" at bounding box center [427, 223] width 134 height 135
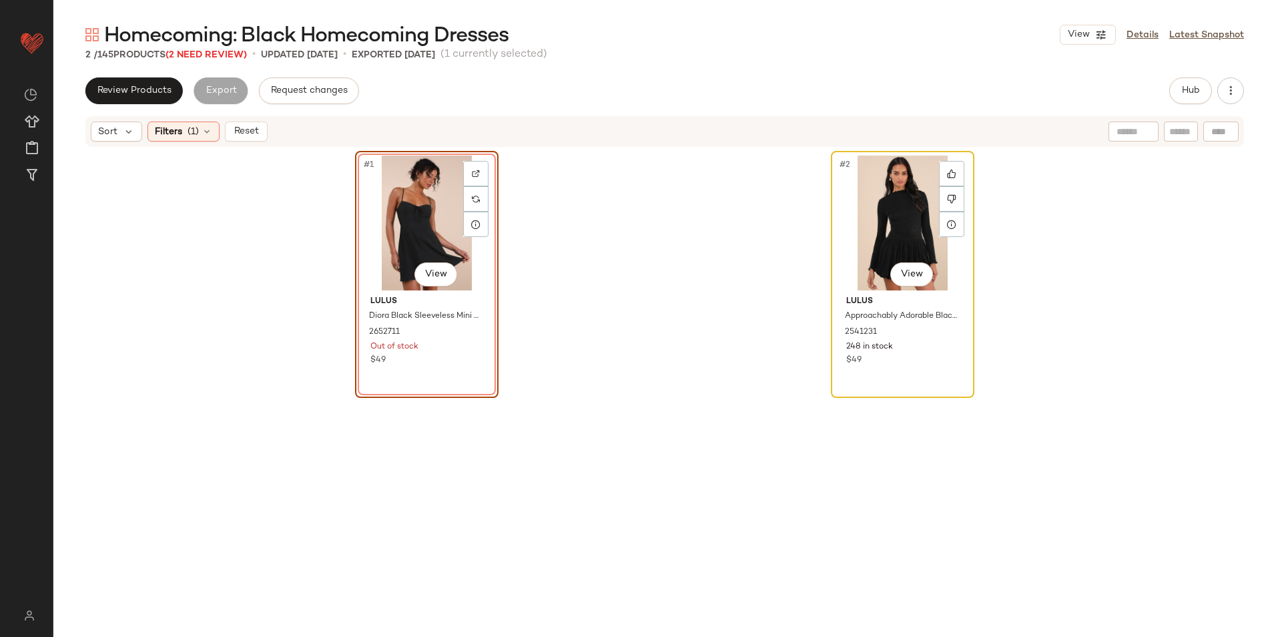
click at [908, 228] on div "#2 View" at bounding box center [903, 223] width 134 height 135
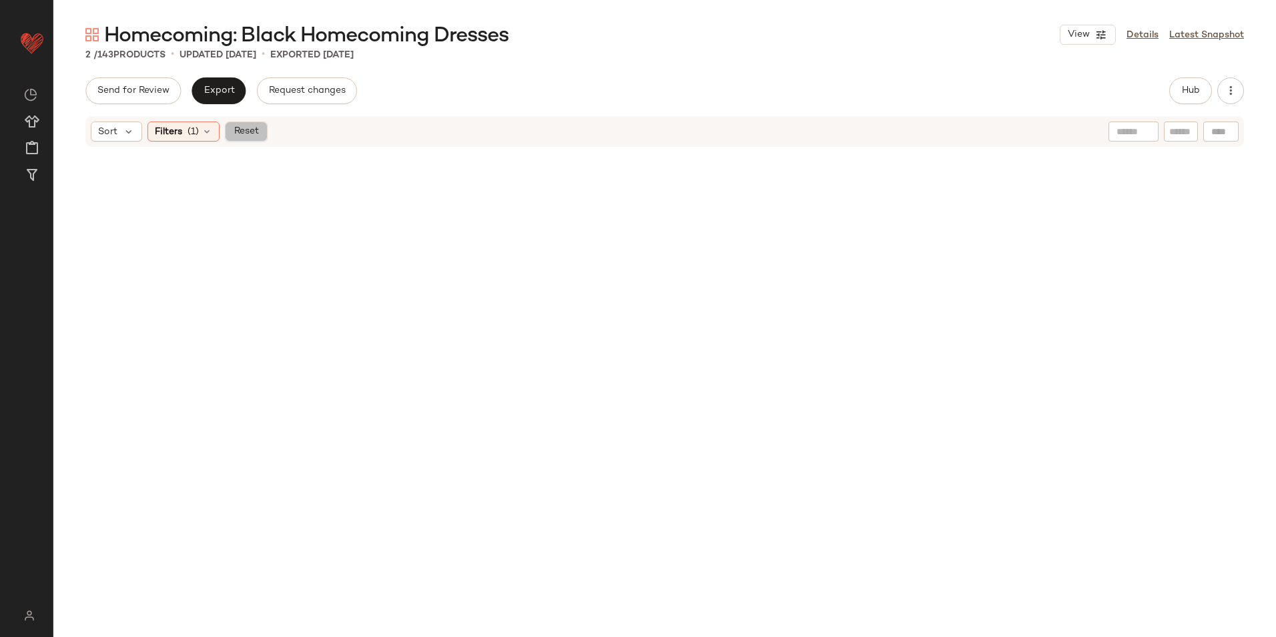
click at [244, 133] on span "Reset" at bounding box center [245, 131] width 25 height 11
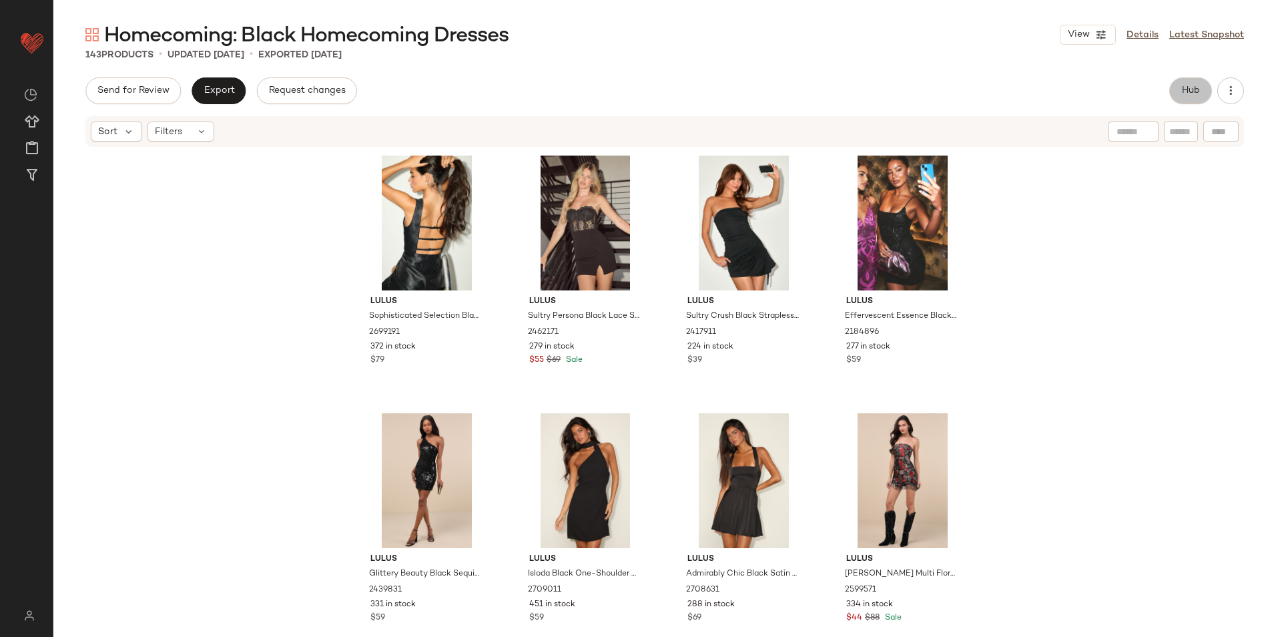
click at [1188, 92] on span "Hub" at bounding box center [1191, 90] width 19 height 11
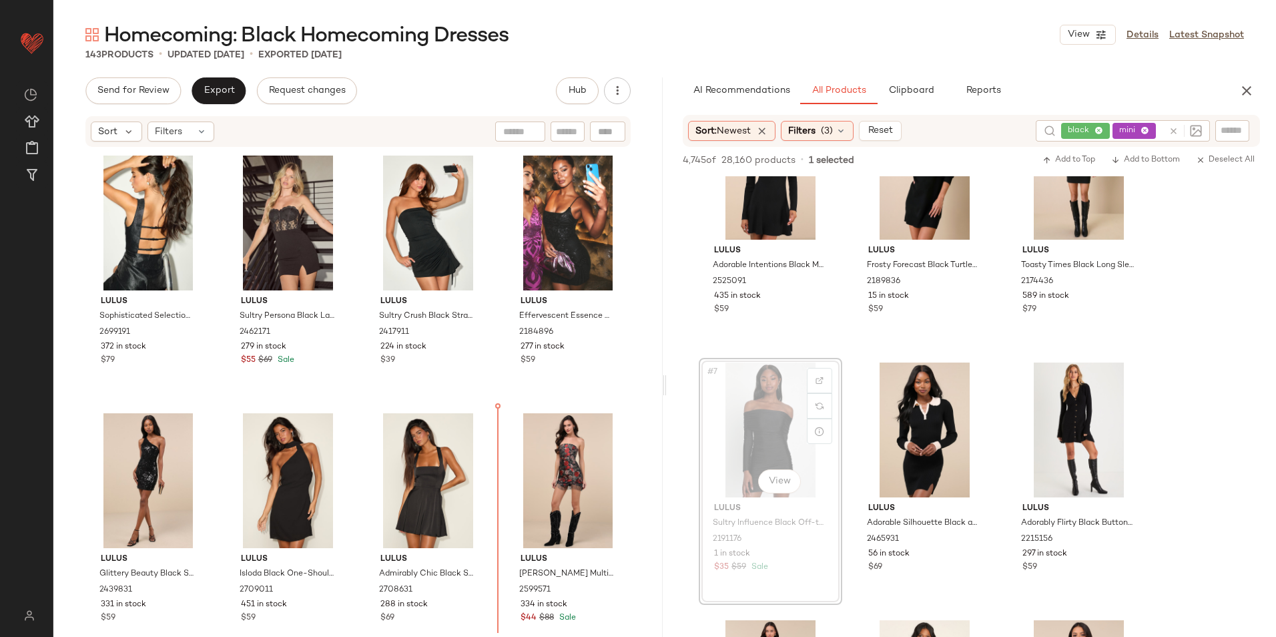
scroll to position [5, 0]
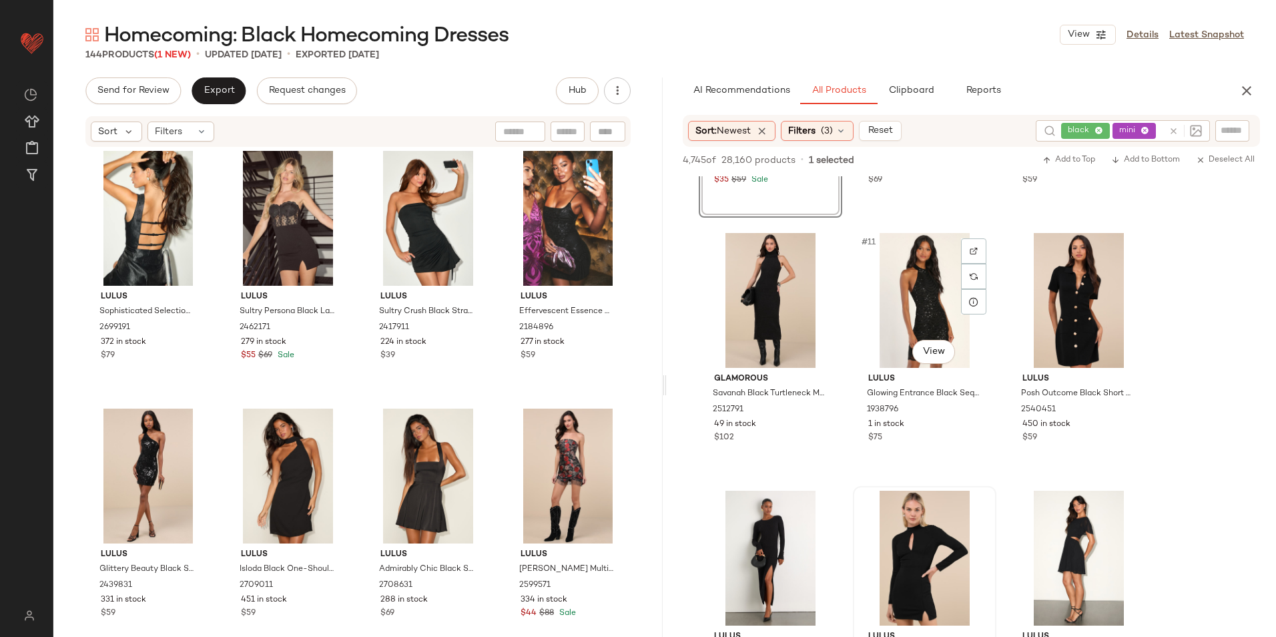
scroll to position [734, 0]
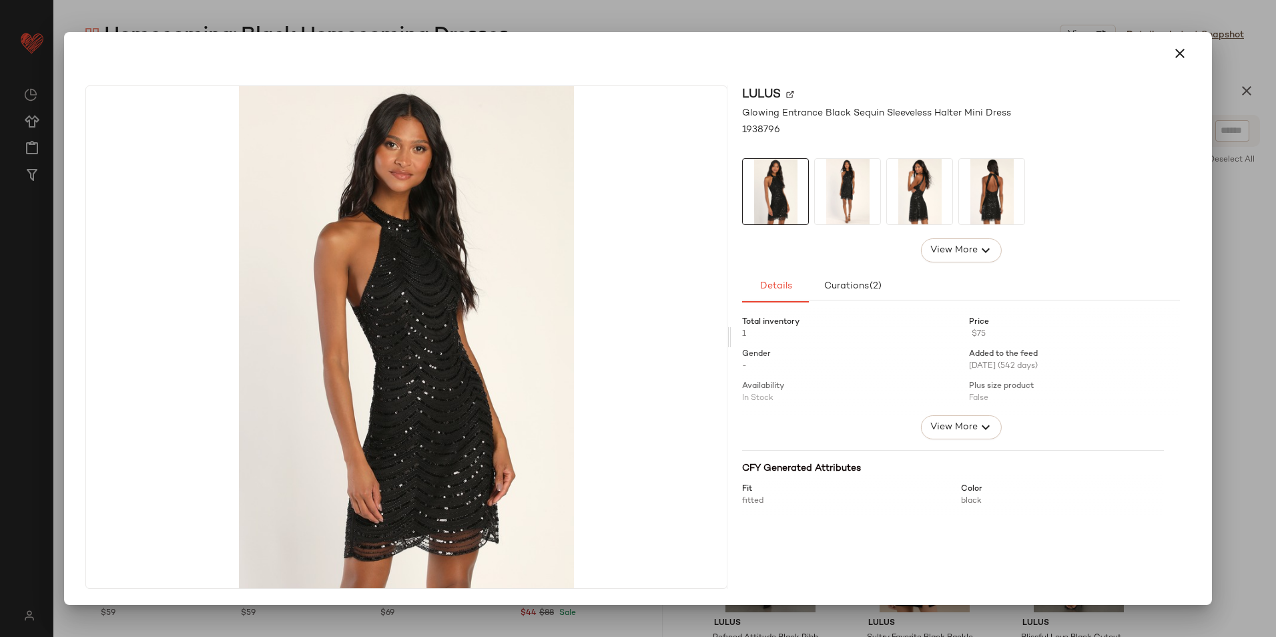
drag, startPoint x: 938, startPoint y: 326, endPoint x: 375, endPoint y: 463, distance: 579.0
click at [1190, 61] on button "button" at bounding box center [1180, 53] width 32 height 32
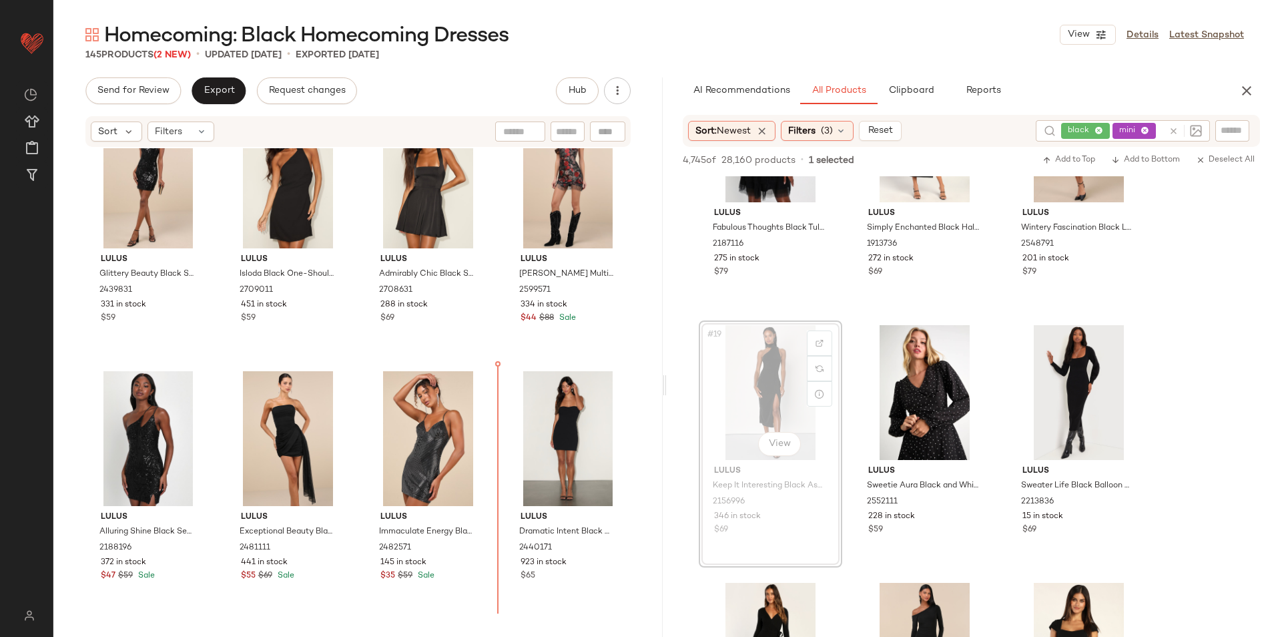
scroll to position [322, 0]
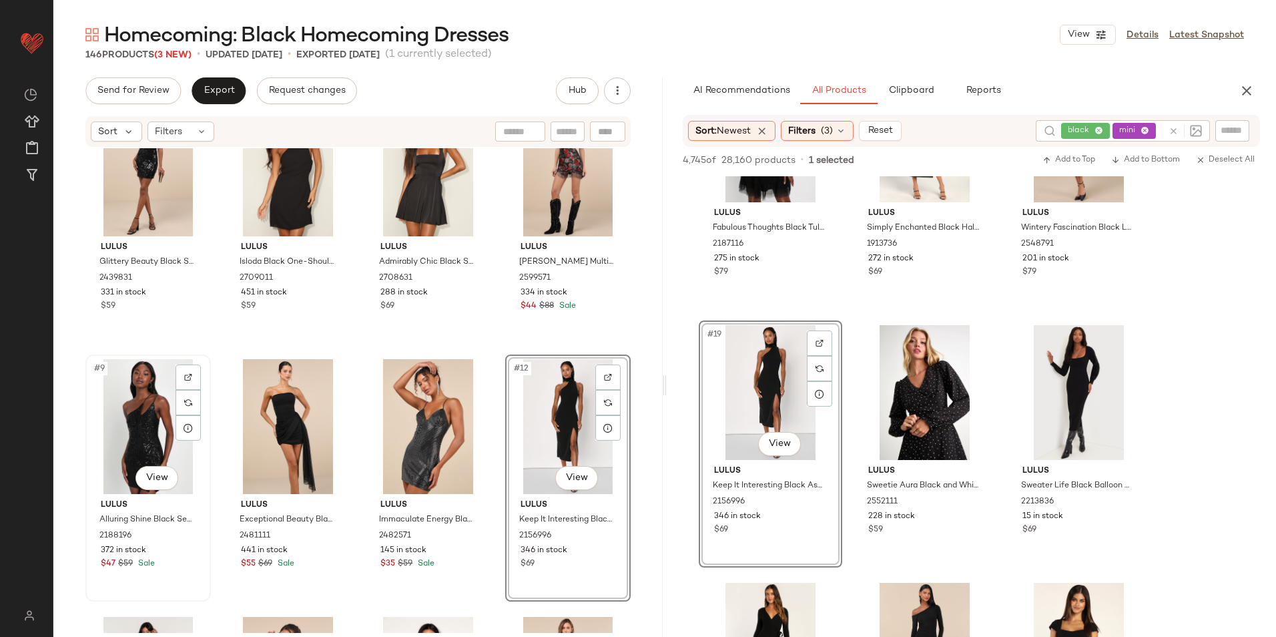
click at [159, 433] on div "#9 View" at bounding box center [148, 426] width 116 height 135
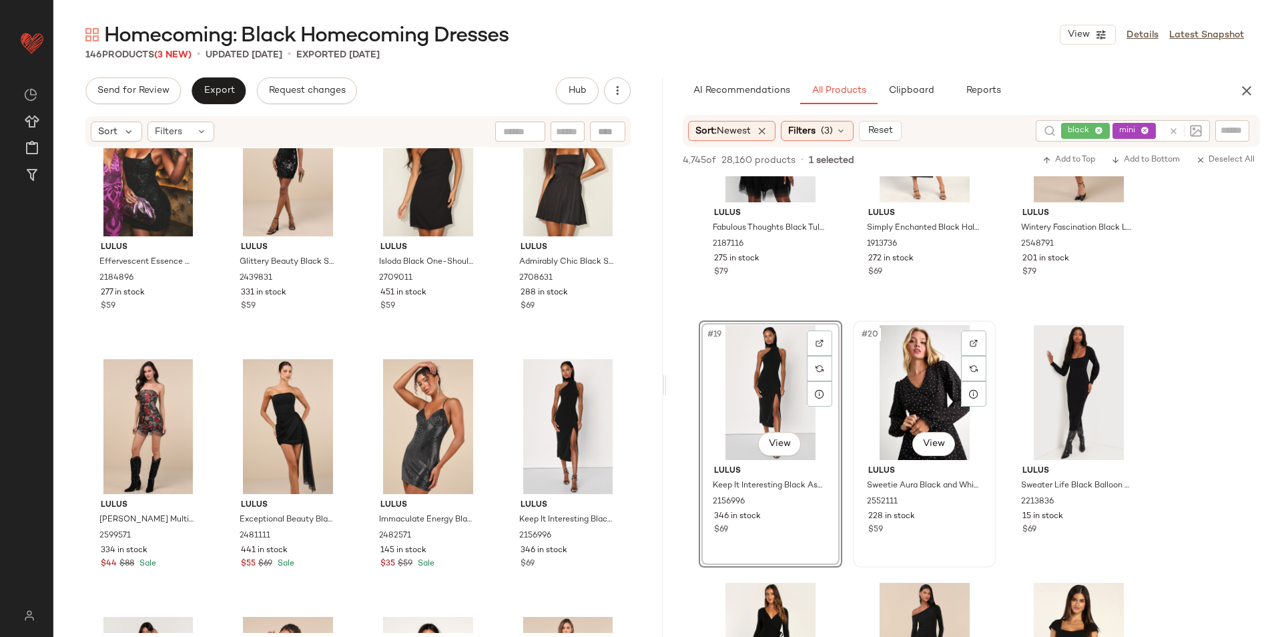
scroll to position [1669, 0]
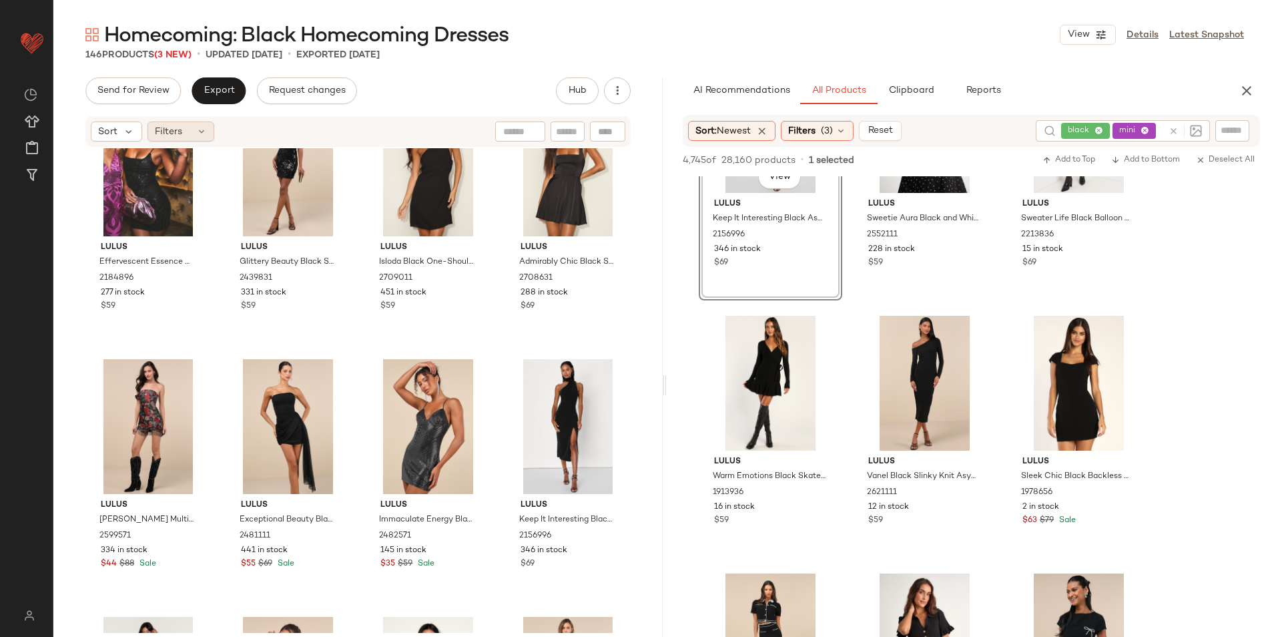
click at [179, 126] on span "Filters" at bounding box center [168, 132] width 27 height 14
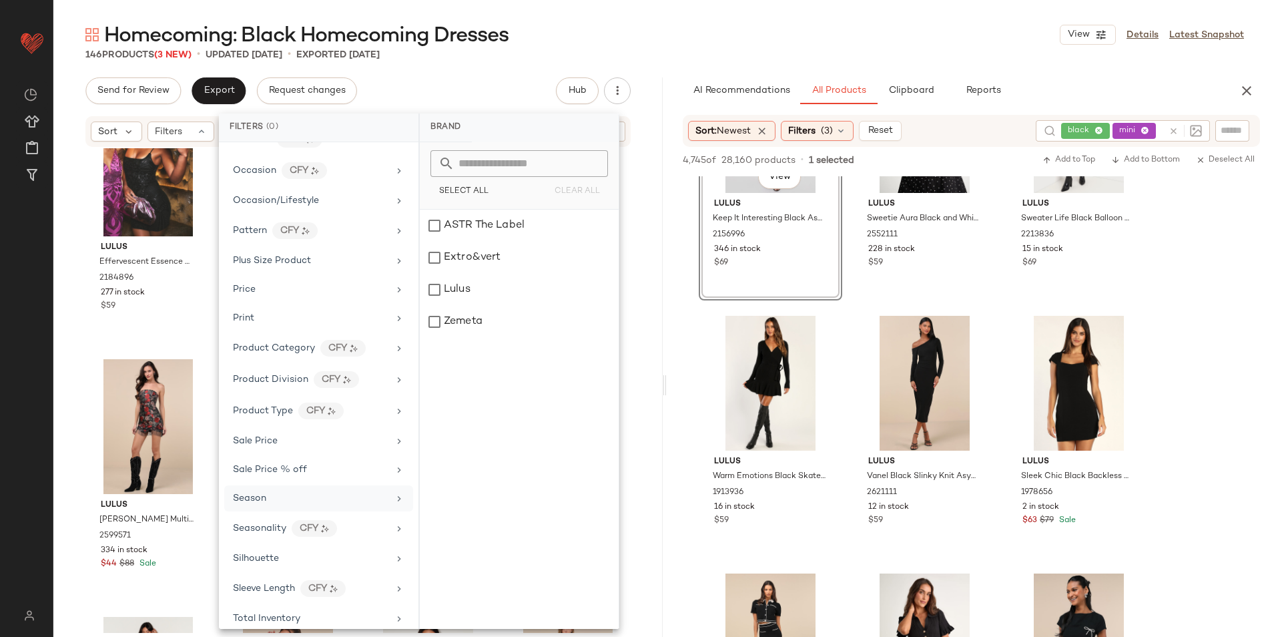
scroll to position [689, 0]
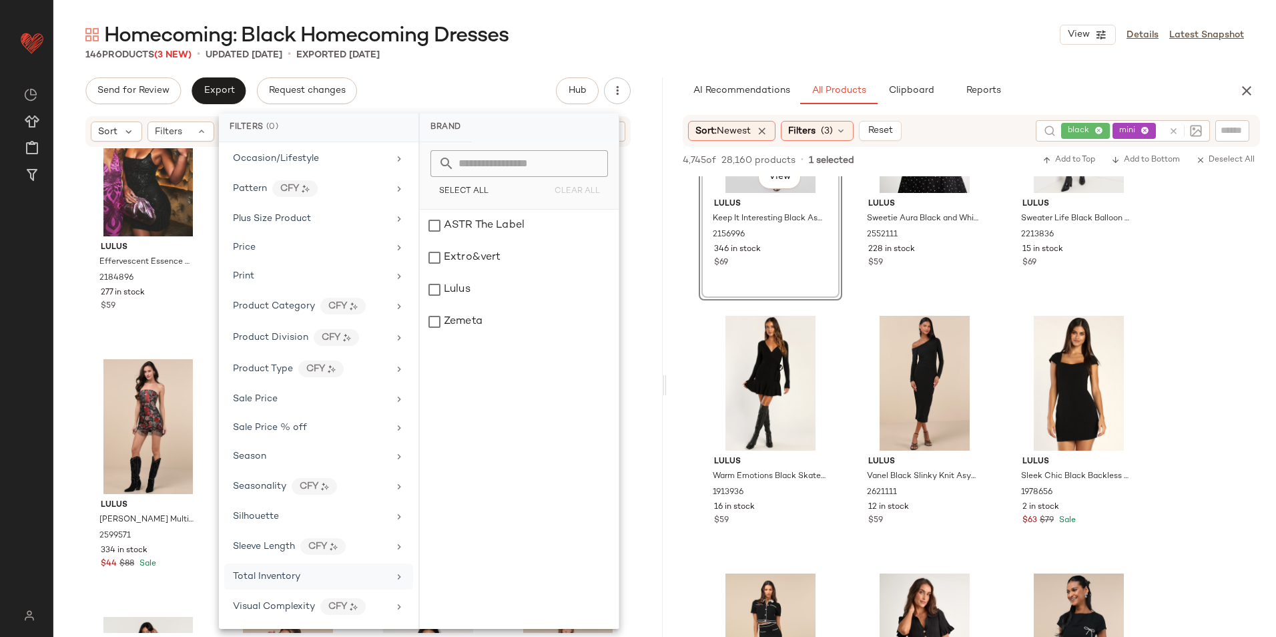
click at [279, 582] on div "Total Inventory" at bounding box center [266, 576] width 67 height 14
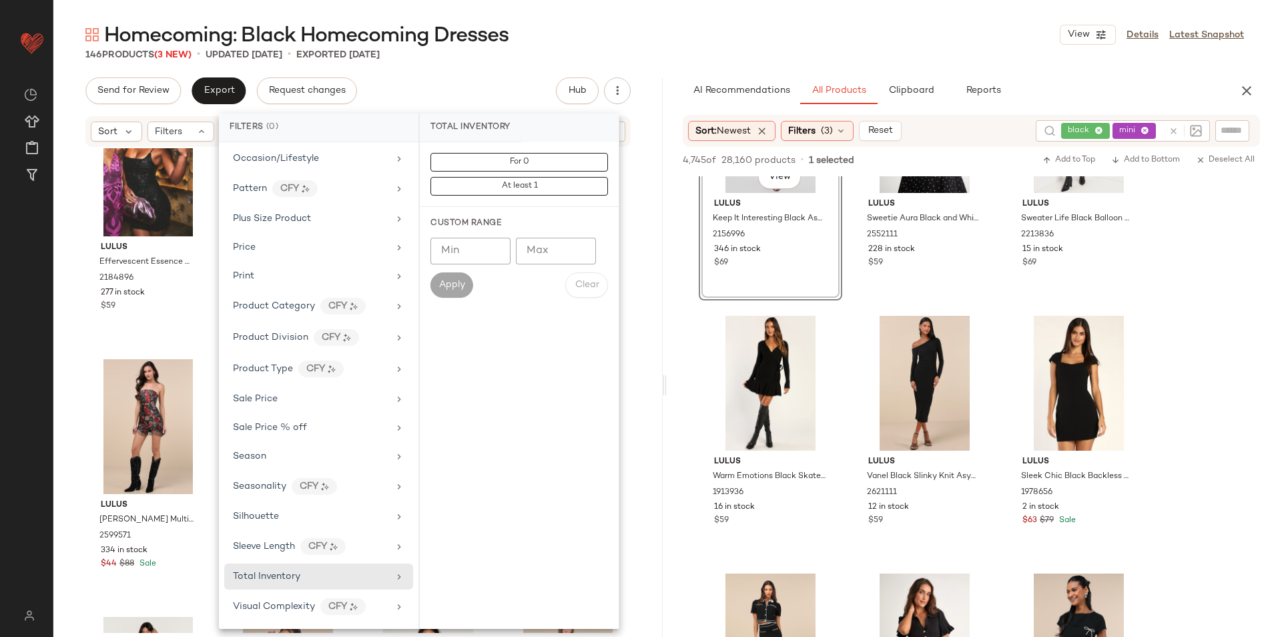
click at [539, 255] on input "Max" at bounding box center [556, 251] width 80 height 27
type input "**"
click at [454, 280] on span "Apply" at bounding box center [452, 285] width 27 height 11
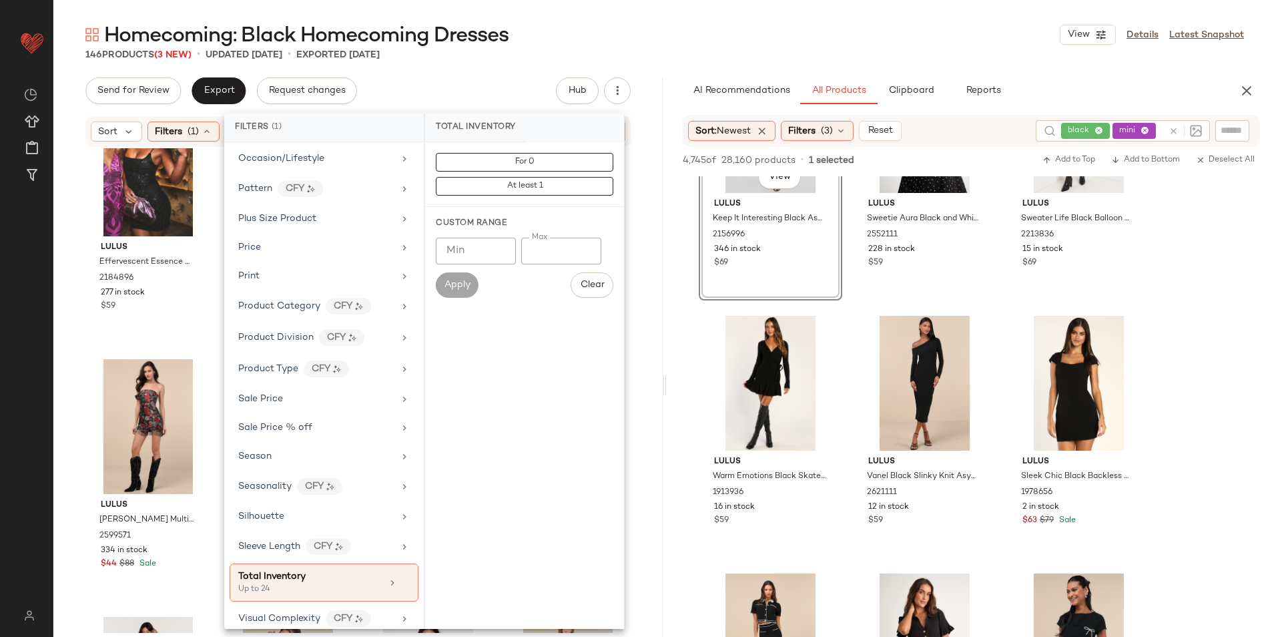
click at [666, 46] on div "Homecoming: Black Homecoming Dresses View Details Latest Snapshot" at bounding box center [664, 34] width 1223 height 27
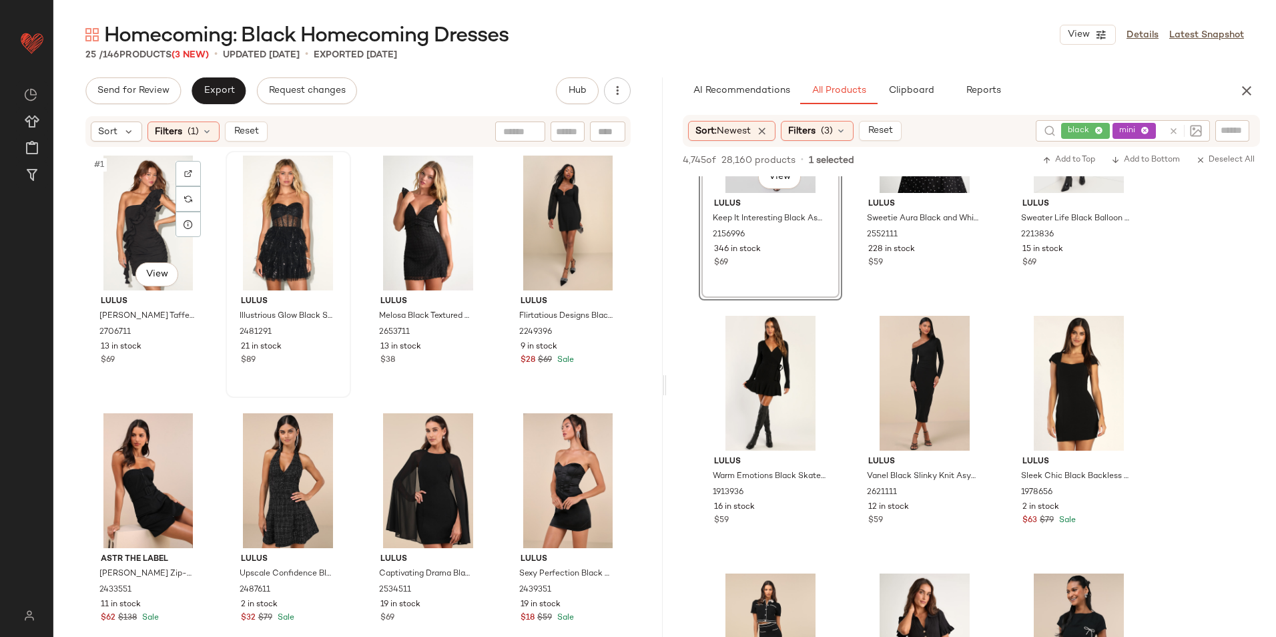
drag, startPoint x: 155, startPoint y: 214, endPoint x: 273, endPoint y: 268, distance: 129.7
click at [156, 214] on div "#1 View" at bounding box center [148, 223] width 116 height 135
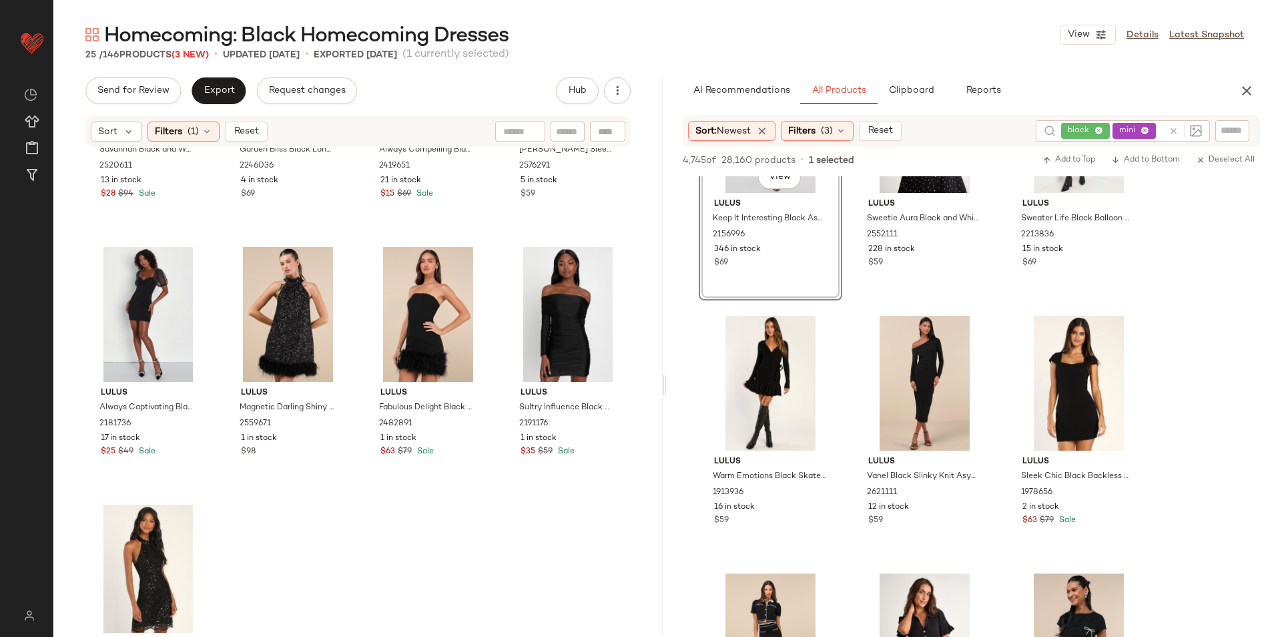
scroll to position [1322, 0]
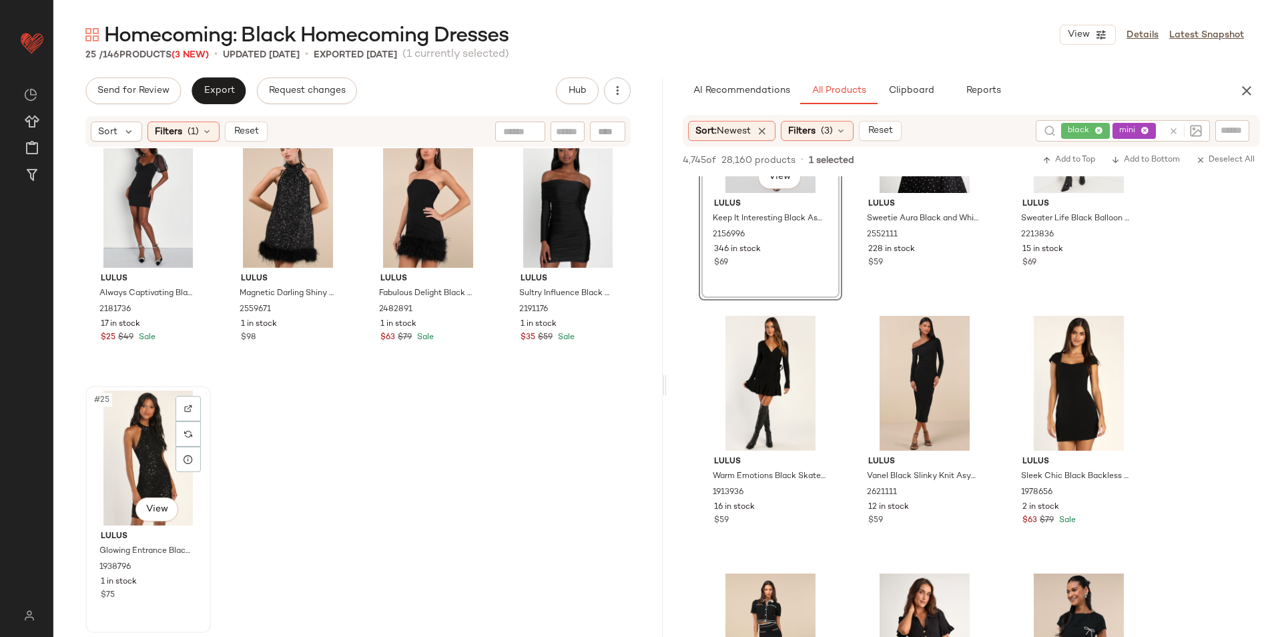
click at [117, 462] on div "#25 View" at bounding box center [148, 458] width 116 height 135
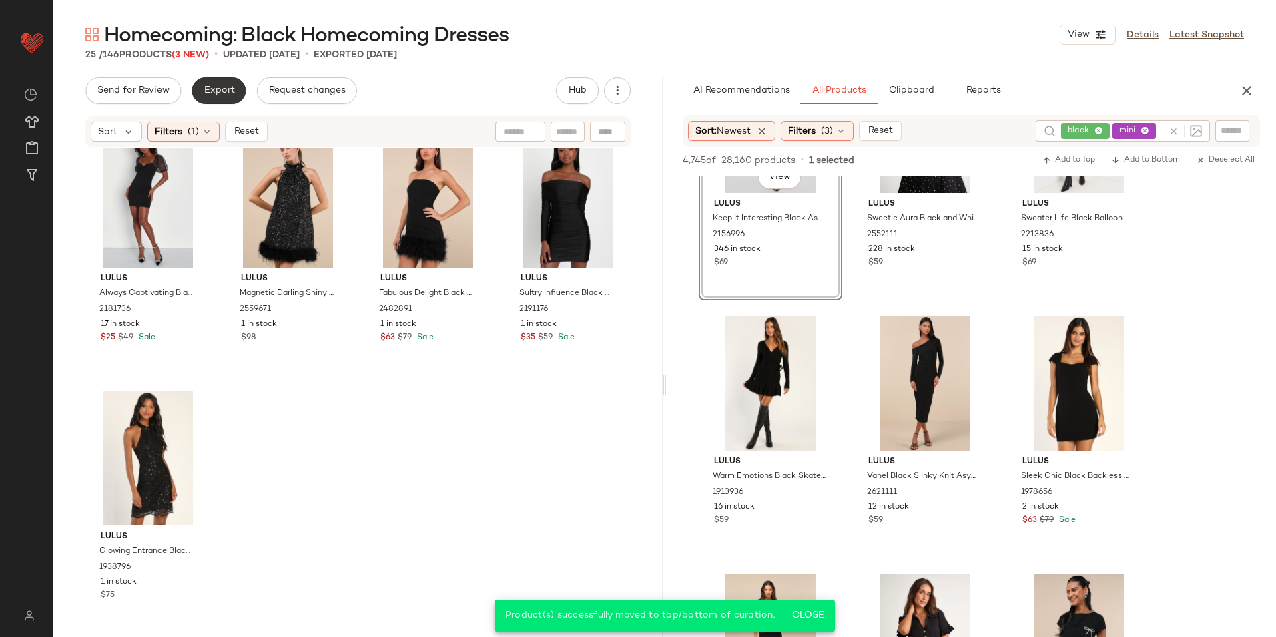
click at [230, 97] on button "Export" at bounding box center [219, 90] width 54 height 27
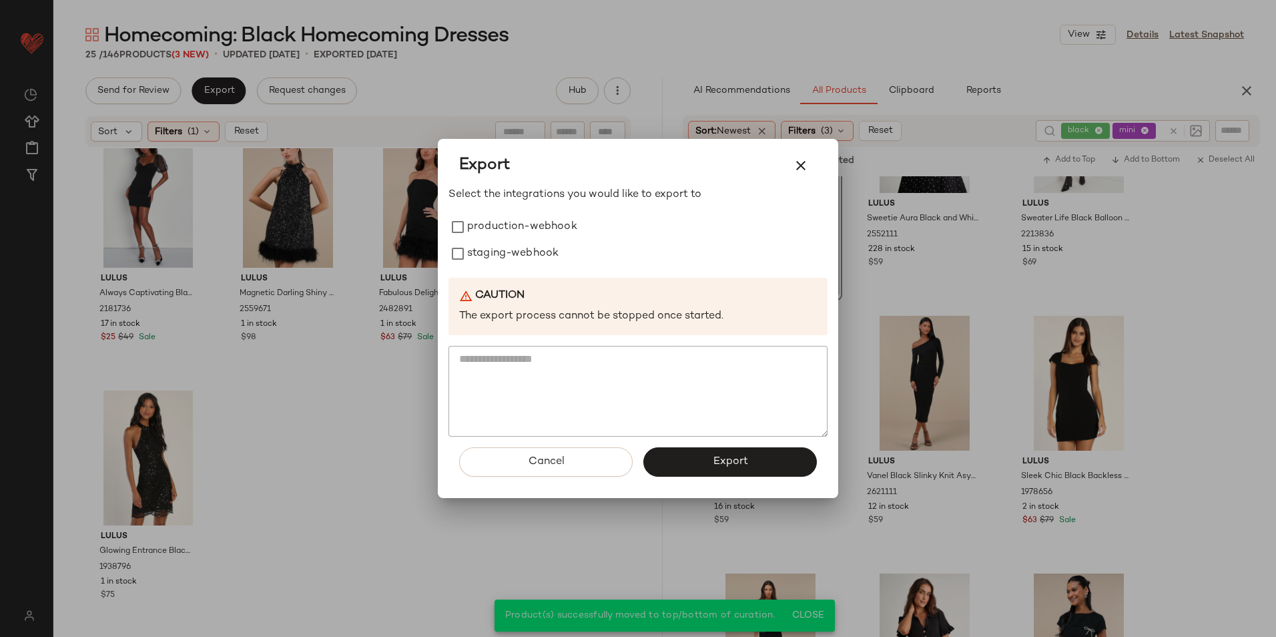
drag, startPoint x: 478, startPoint y: 234, endPoint x: 475, endPoint y: 272, distance: 37.5
click at [479, 238] on label "production-webhook" at bounding box center [522, 227] width 110 height 27
click at [475, 272] on div "Select the integrations you would like to export to production-webhook staging-…" at bounding box center [638, 312] width 379 height 250
click at [495, 254] on label "staging-webhook" at bounding box center [512, 253] width 91 height 27
click at [706, 457] on button "Export" at bounding box center [731, 461] width 174 height 29
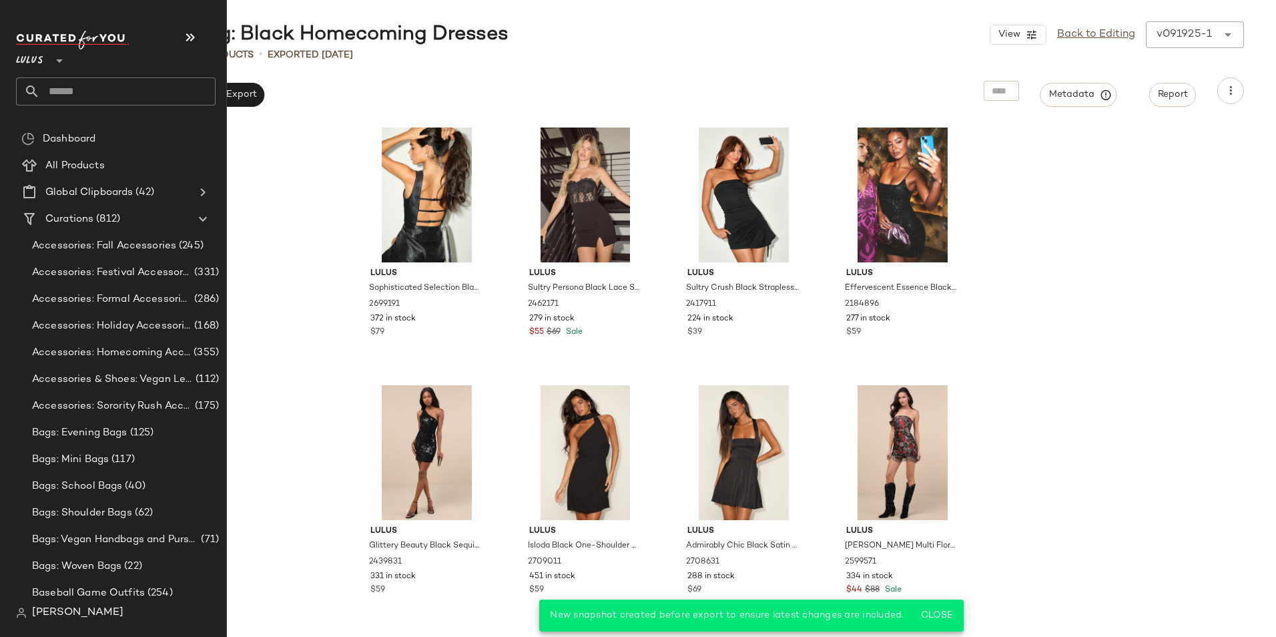
click at [91, 97] on input "text" at bounding box center [128, 91] width 176 height 28
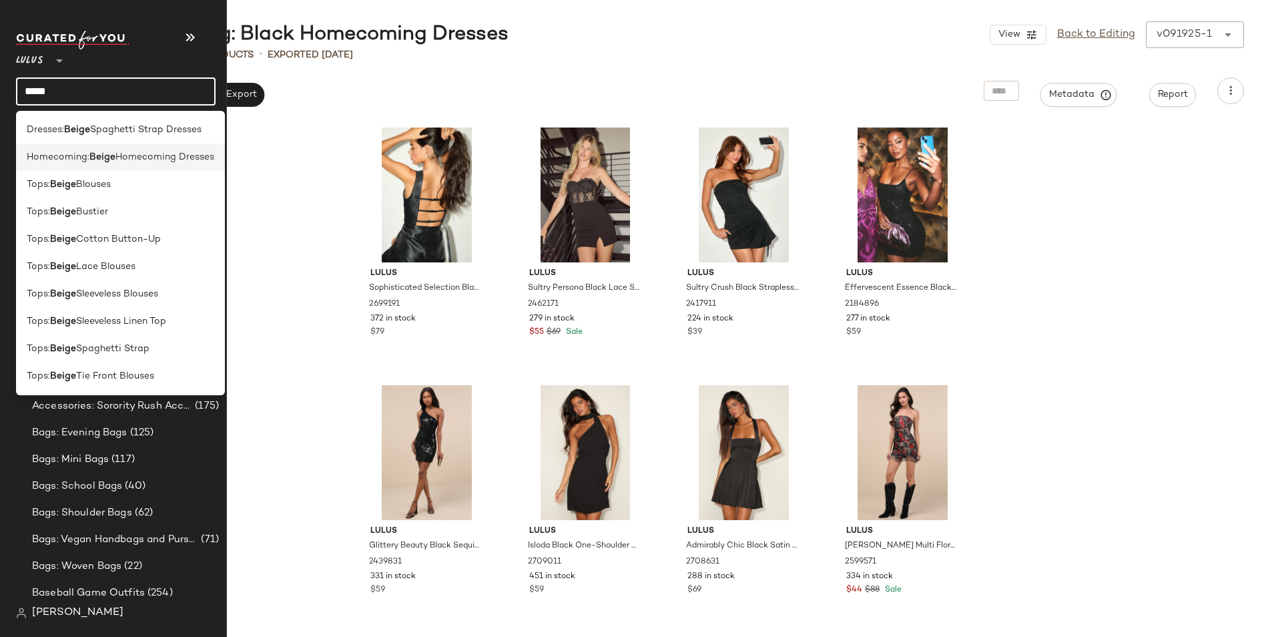
type input "*****"
click at [95, 154] on b "Beige" at bounding box center [102, 157] width 26 height 14
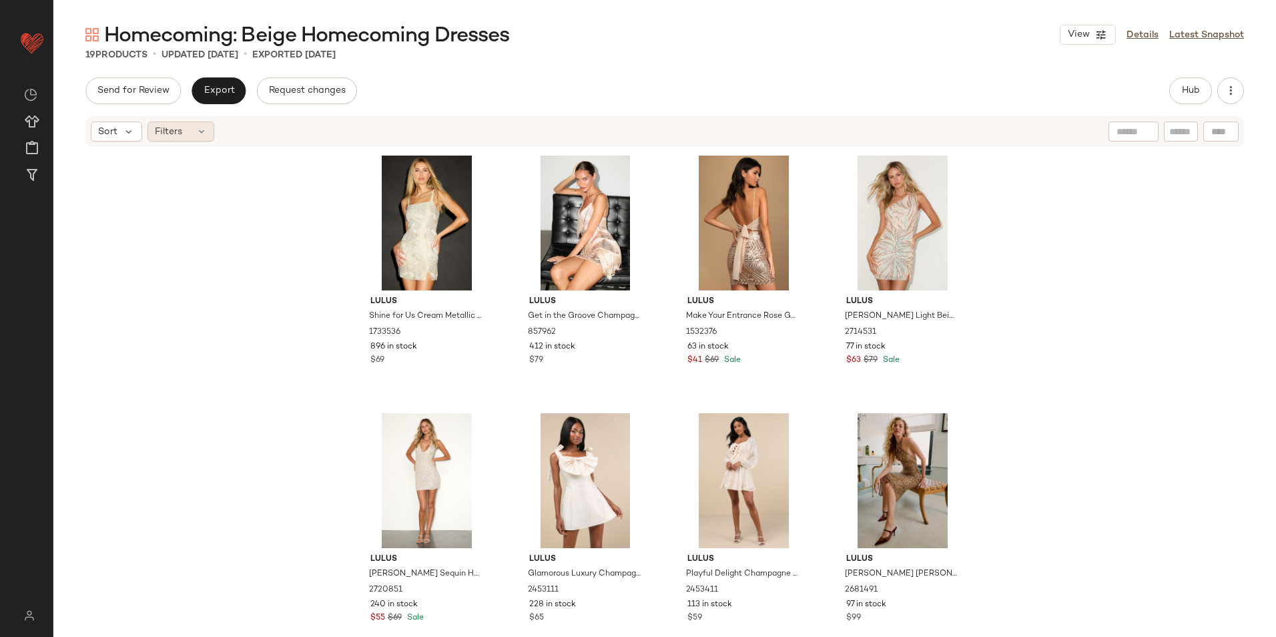
click at [177, 138] on span "Filters" at bounding box center [168, 132] width 27 height 14
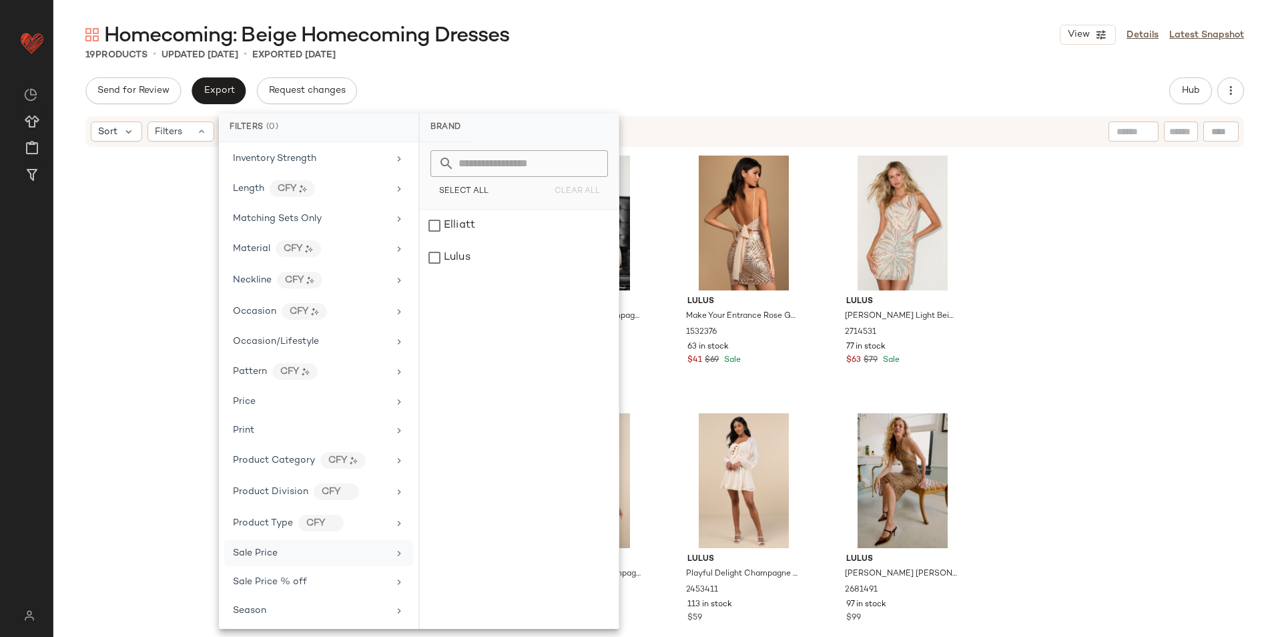
scroll to position [660, 0]
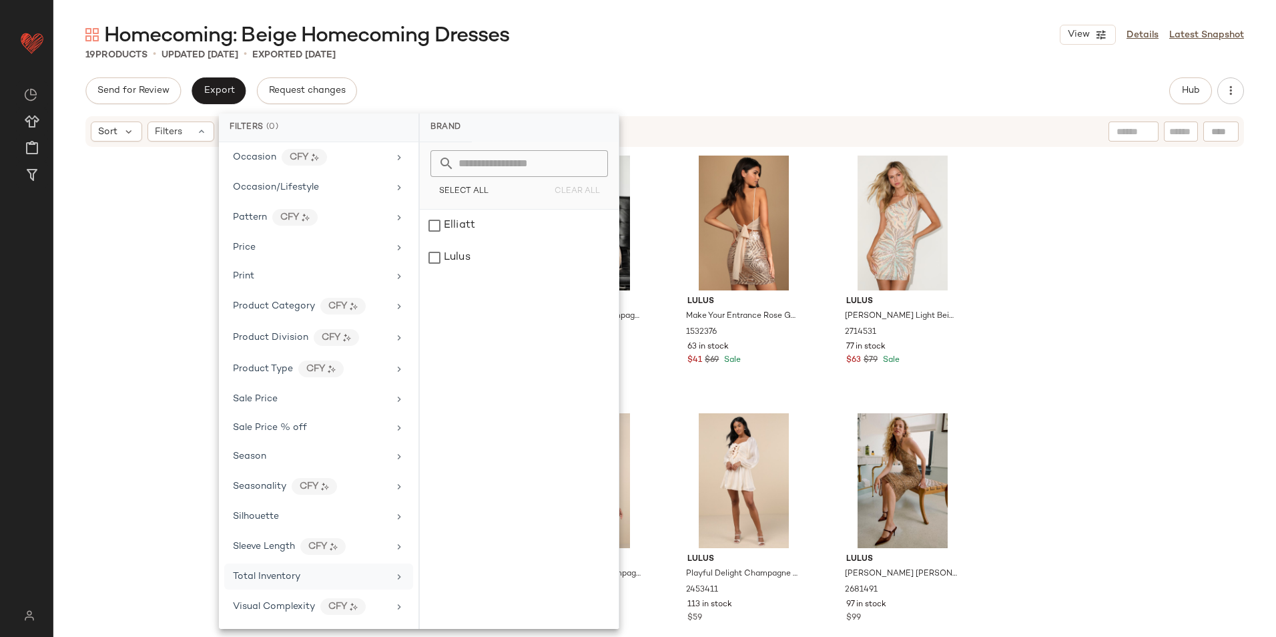
click at [299, 574] on span "Total Inventory" at bounding box center [266, 576] width 67 height 10
click at [539, 244] on input "Max" at bounding box center [556, 251] width 80 height 27
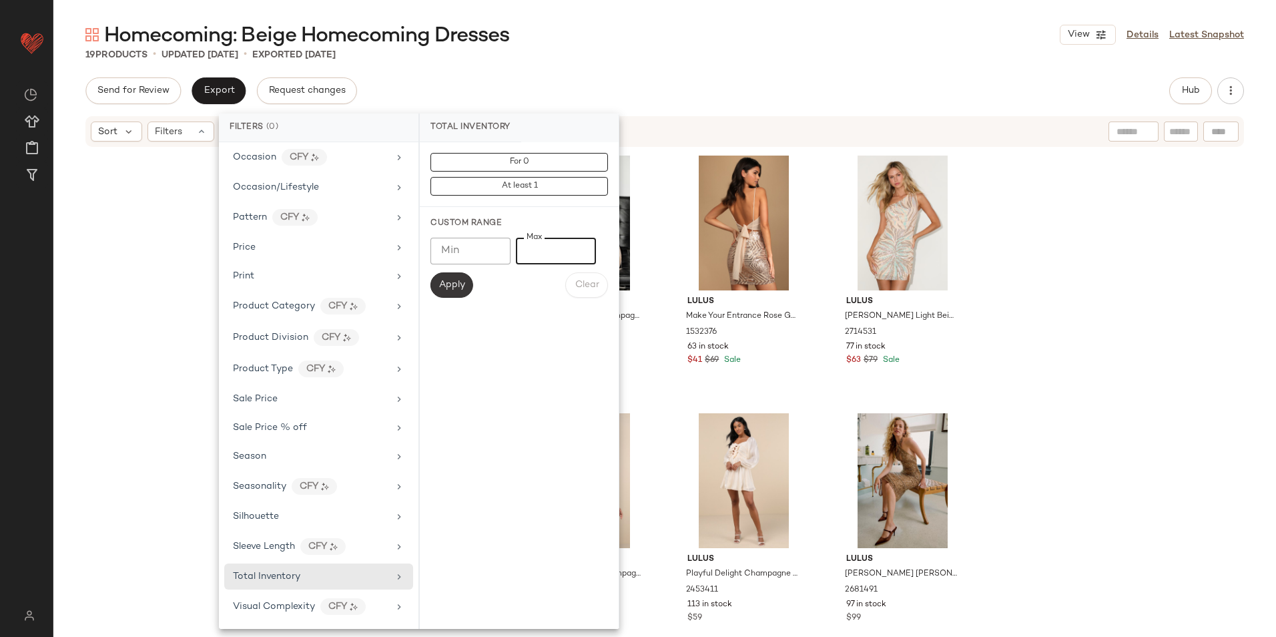
type input "**"
click at [463, 280] on span "Apply" at bounding box center [452, 285] width 27 height 11
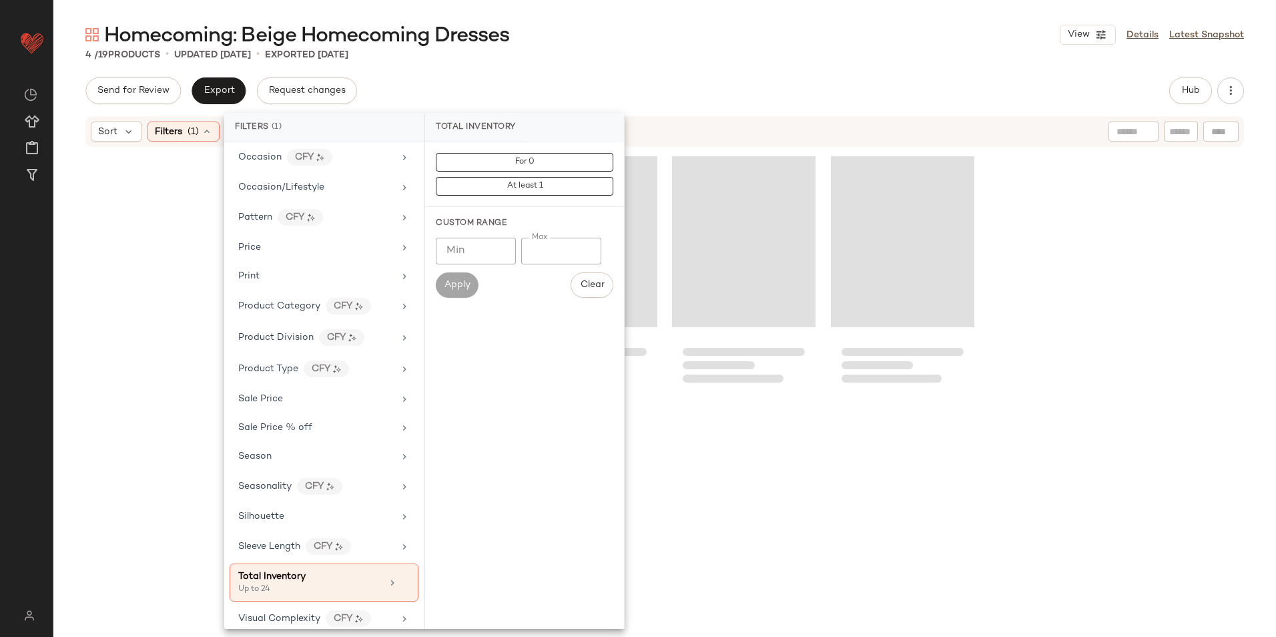
click at [646, 49] on div "4 / 19 Products • updated Sep 19th • Exported Sep 19th" at bounding box center [664, 54] width 1223 height 13
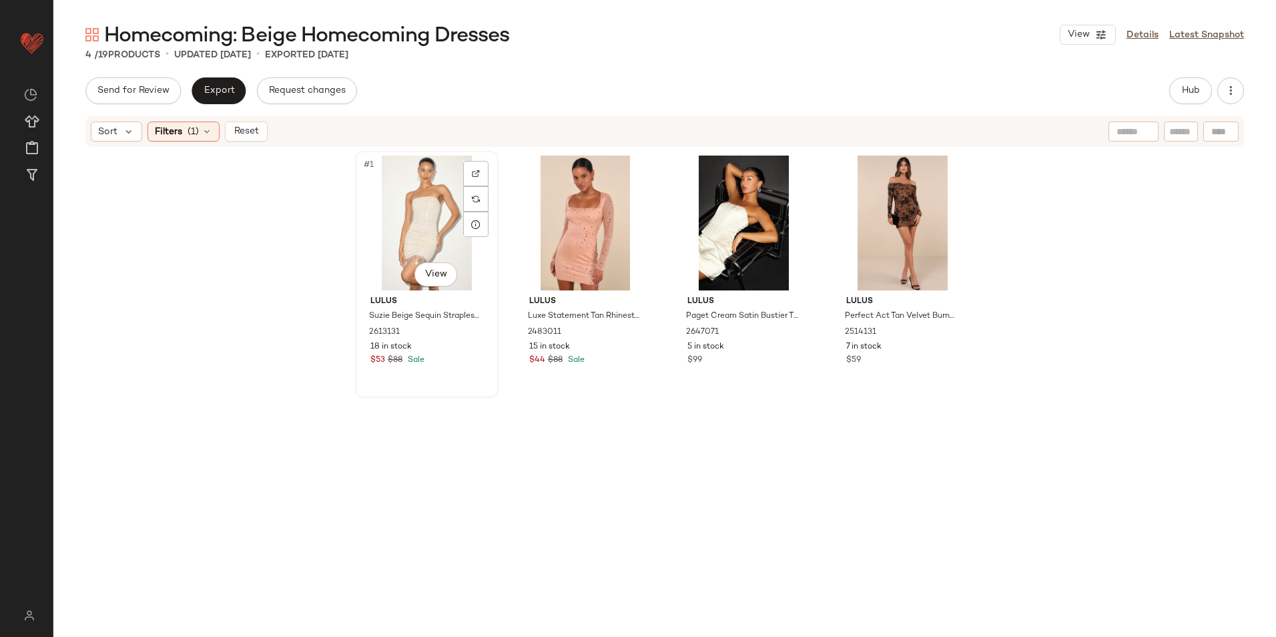
click at [391, 180] on div "#1 View" at bounding box center [427, 223] width 134 height 135
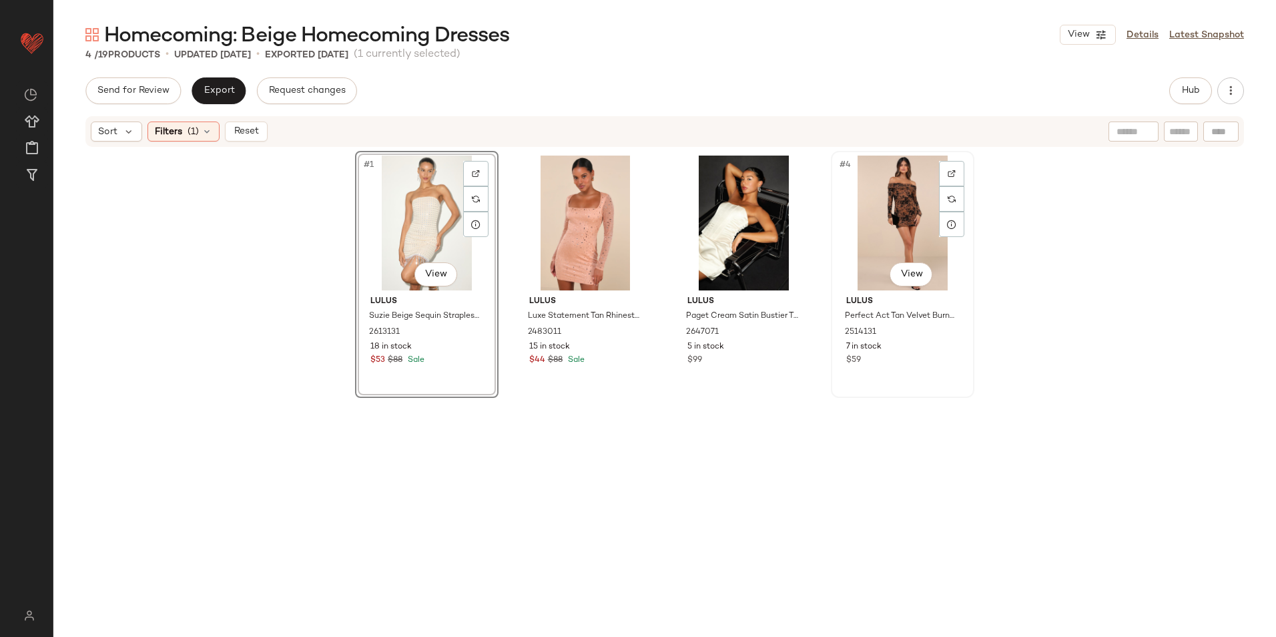
click at [895, 230] on div "#4 View" at bounding box center [903, 223] width 134 height 135
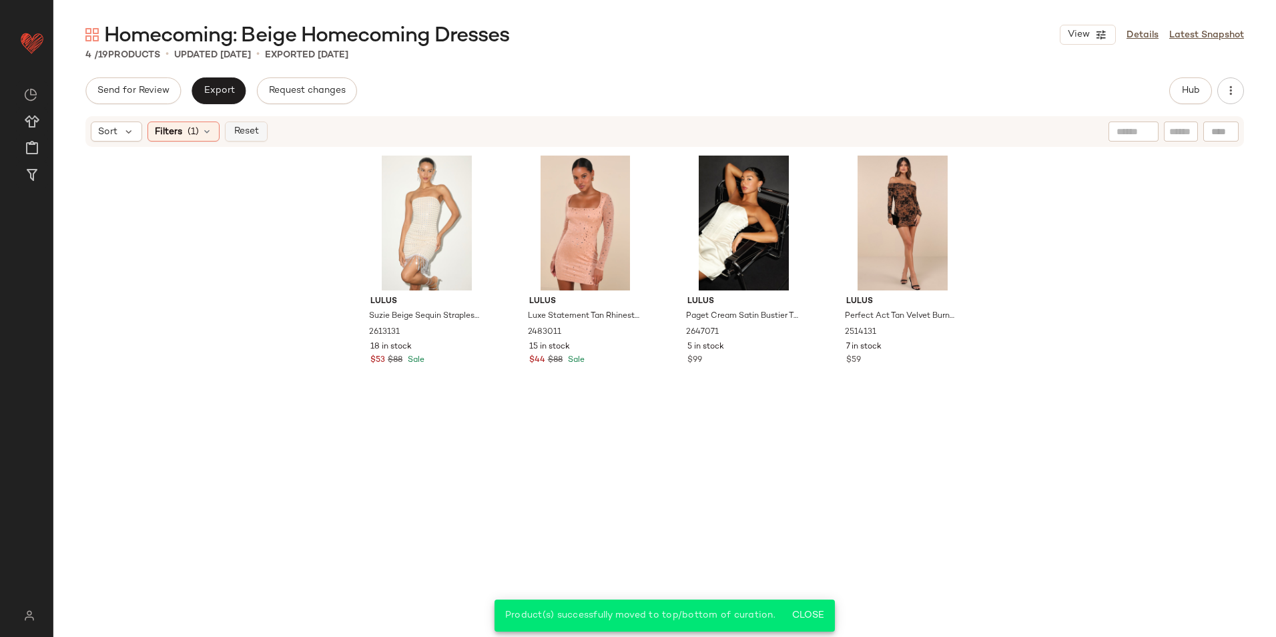
click at [240, 130] on span "Reset" at bounding box center [245, 131] width 25 height 11
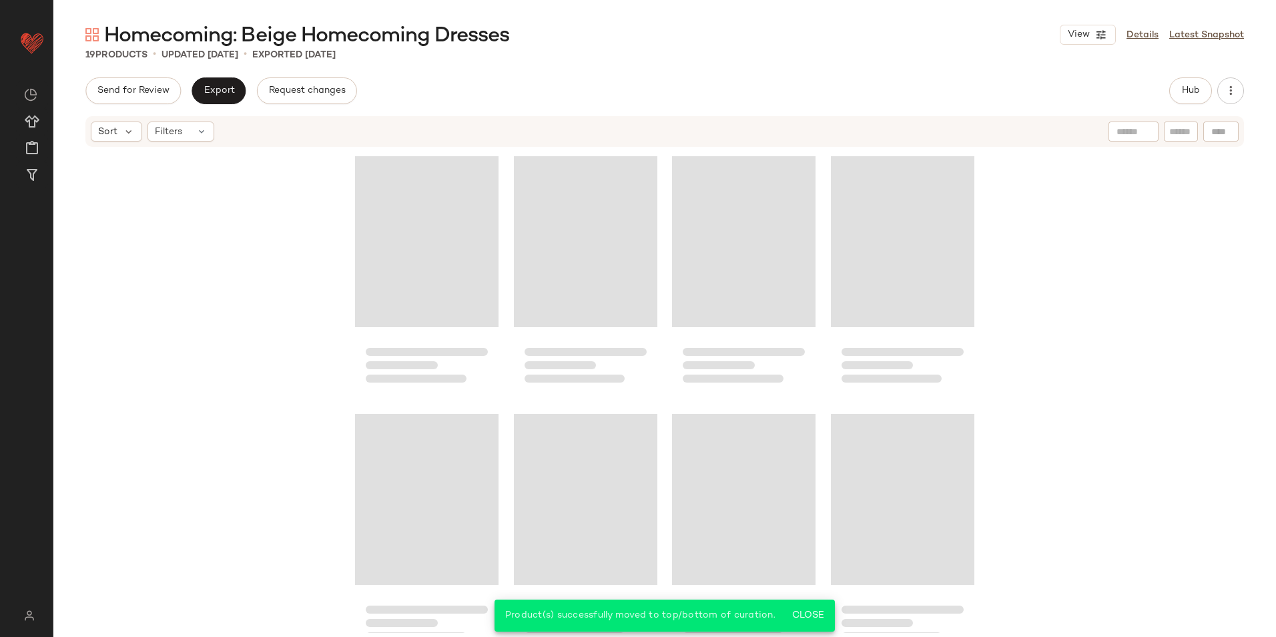
click at [561, 75] on div "Homecoming: Beige Homecoming Dresses View Details Latest Snapshot 19 Products •…" at bounding box center [664, 328] width 1223 height 615
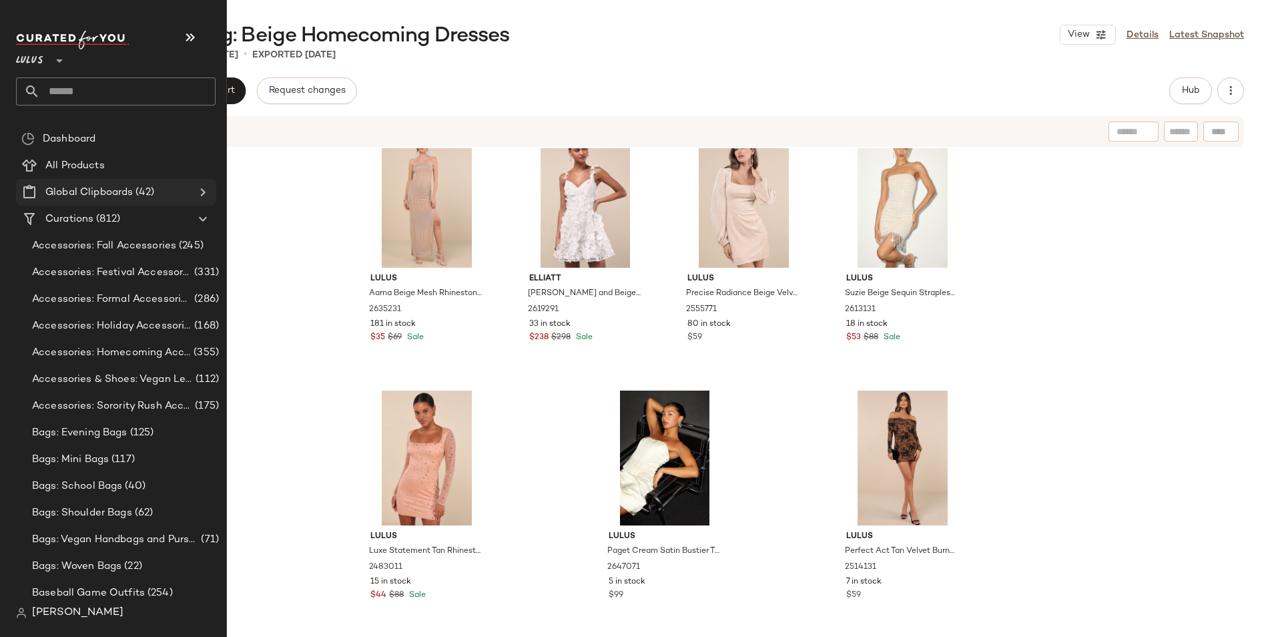
click at [146, 188] on span "(42)" at bounding box center [143, 192] width 21 height 15
click at [204, 191] on icon at bounding box center [203, 192] width 16 height 16
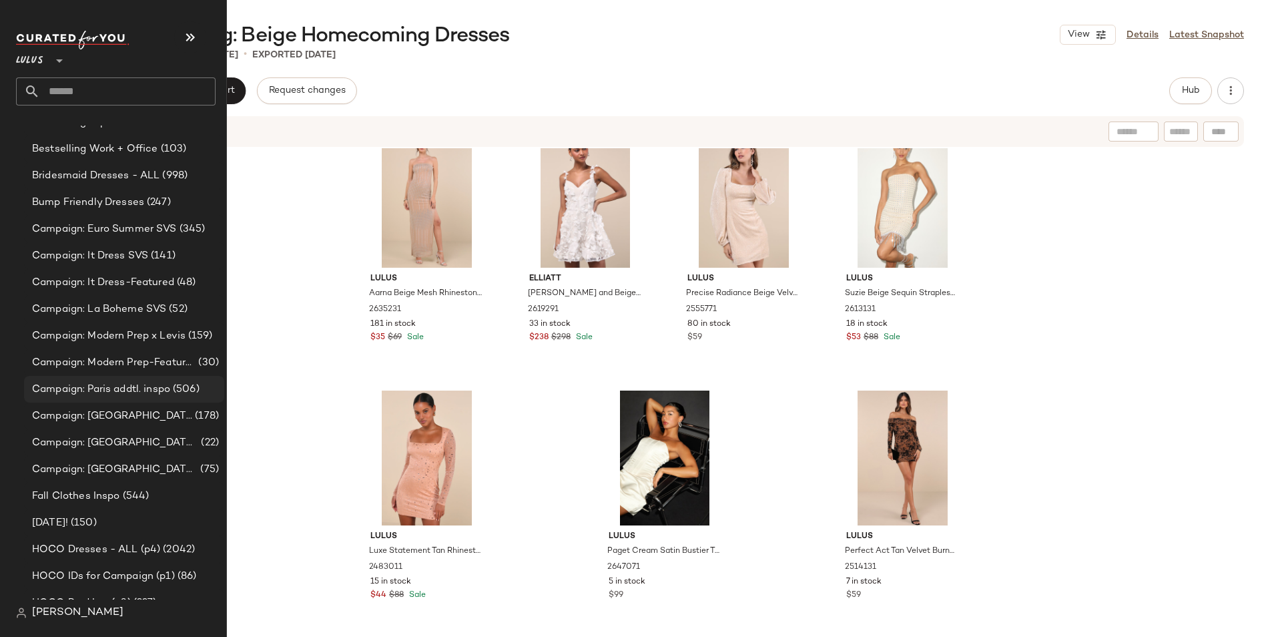
scroll to position [668, 0]
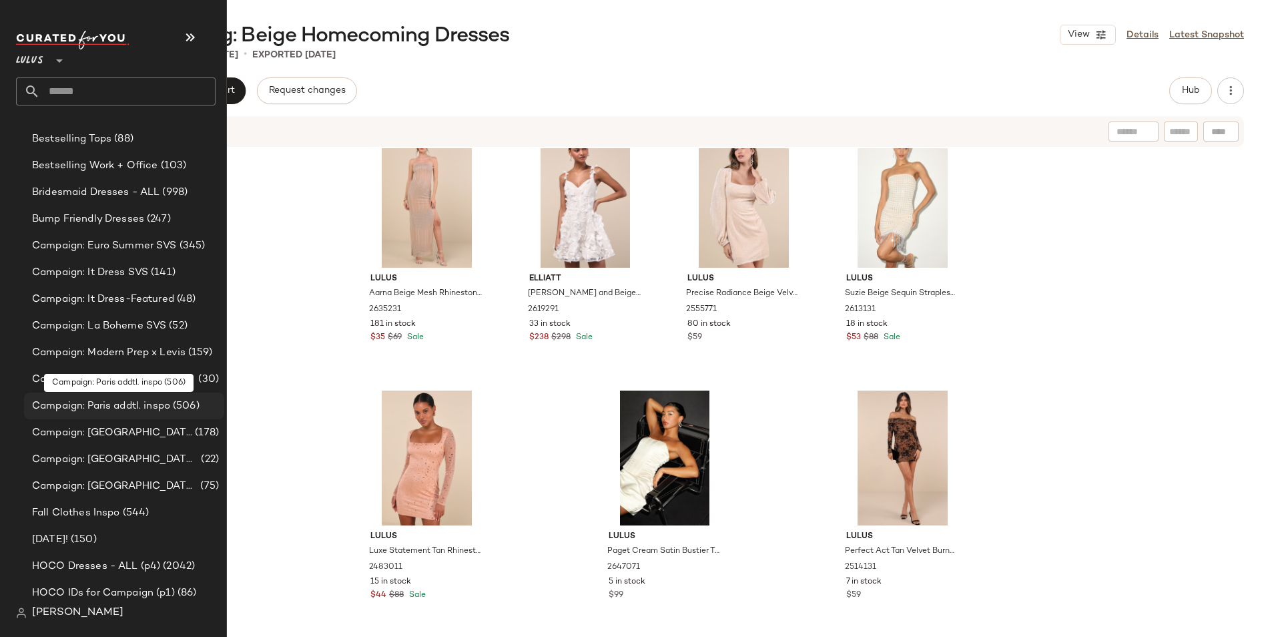
click at [159, 402] on span "Campaign: Paris addtl. inspo" at bounding box center [101, 406] width 138 height 15
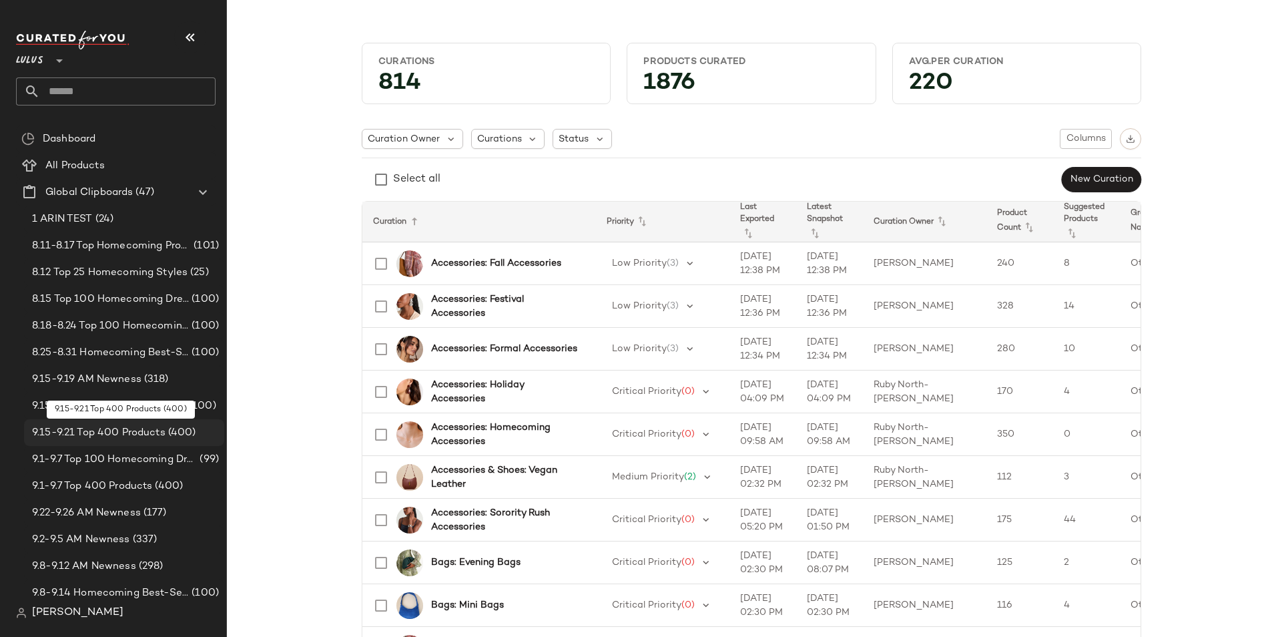
click at [121, 429] on span "9.15-9.21 Top 400 Products" at bounding box center [99, 432] width 134 height 15
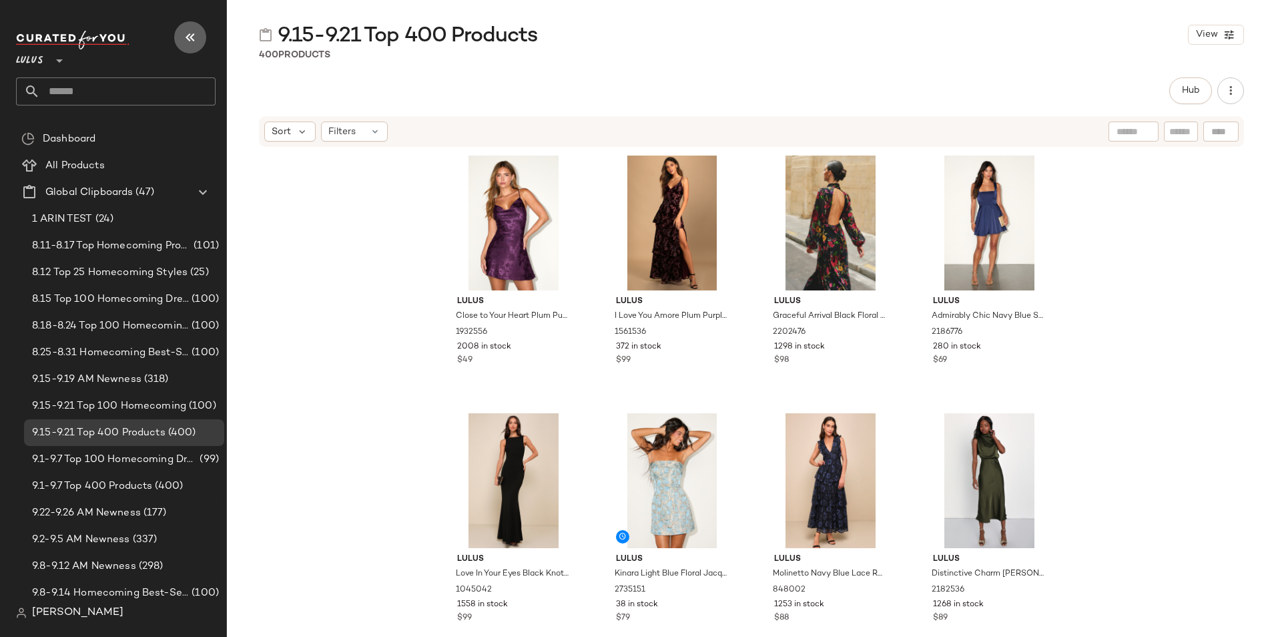
click at [182, 33] on icon "button" at bounding box center [190, 37] width 16 height 16
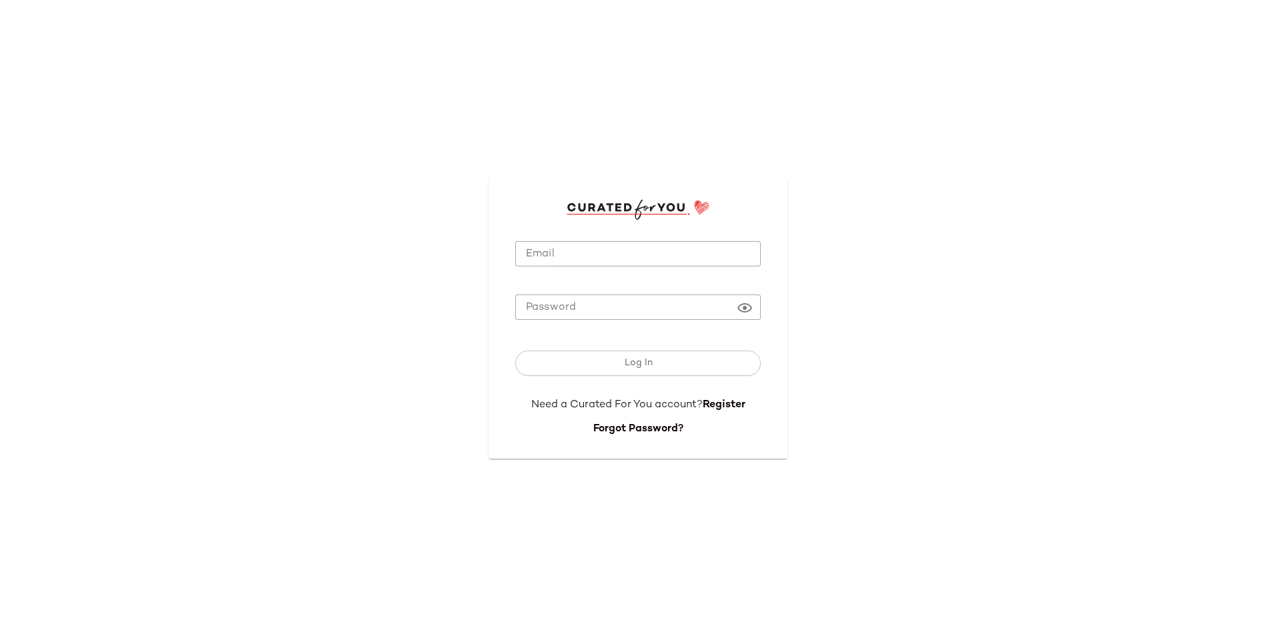
type input "**********"
click at [664, 252] on input "**********" at bounding box center [638, 254] width 246 height 26
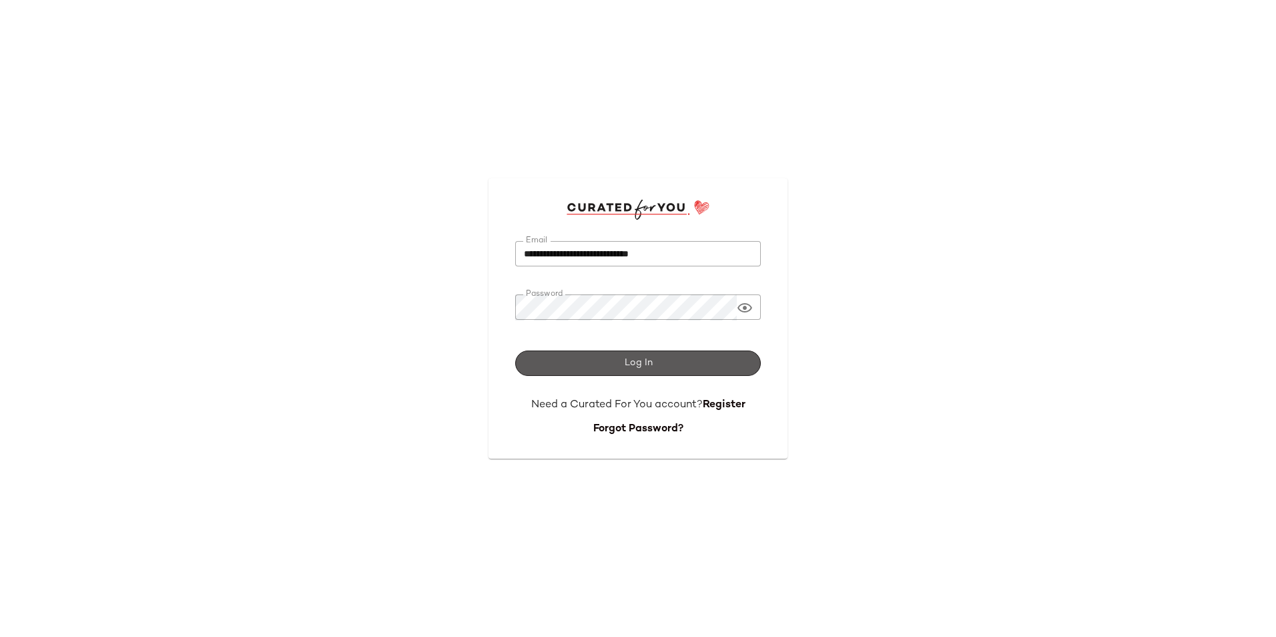
click at [615, 362] on button "Log In" at bounding box center [638, 362] width 246 height 25
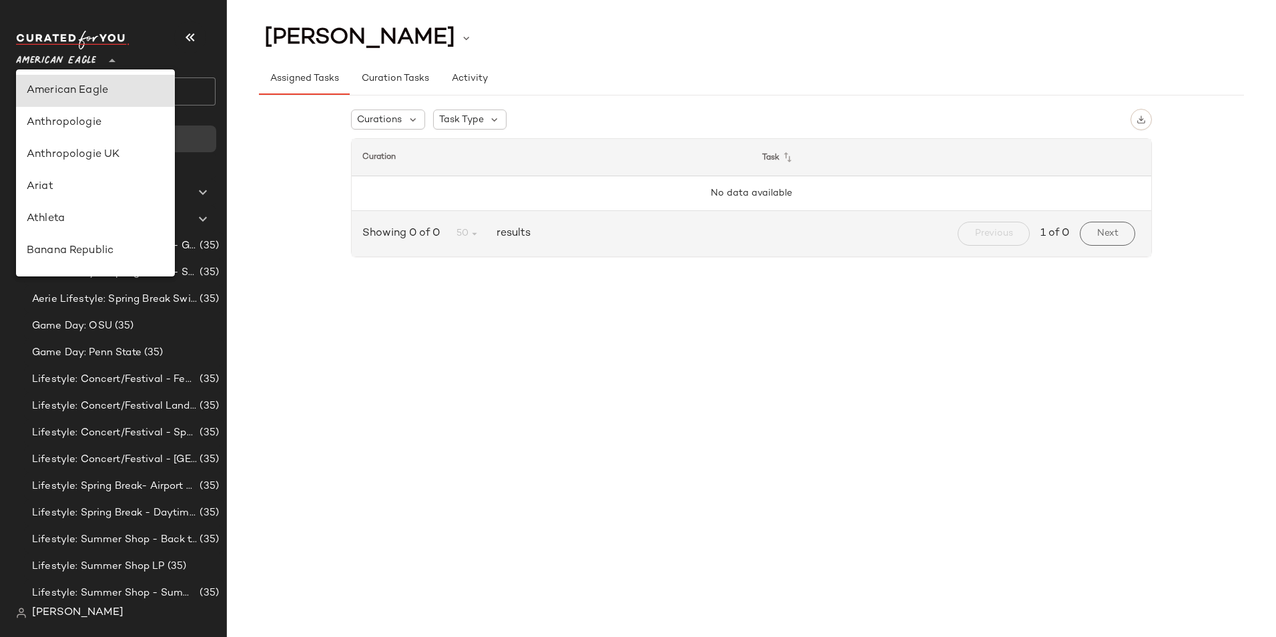
click at [85, 62] on span "American Eagle" at bounding box center [56, 57] width 80 height 24
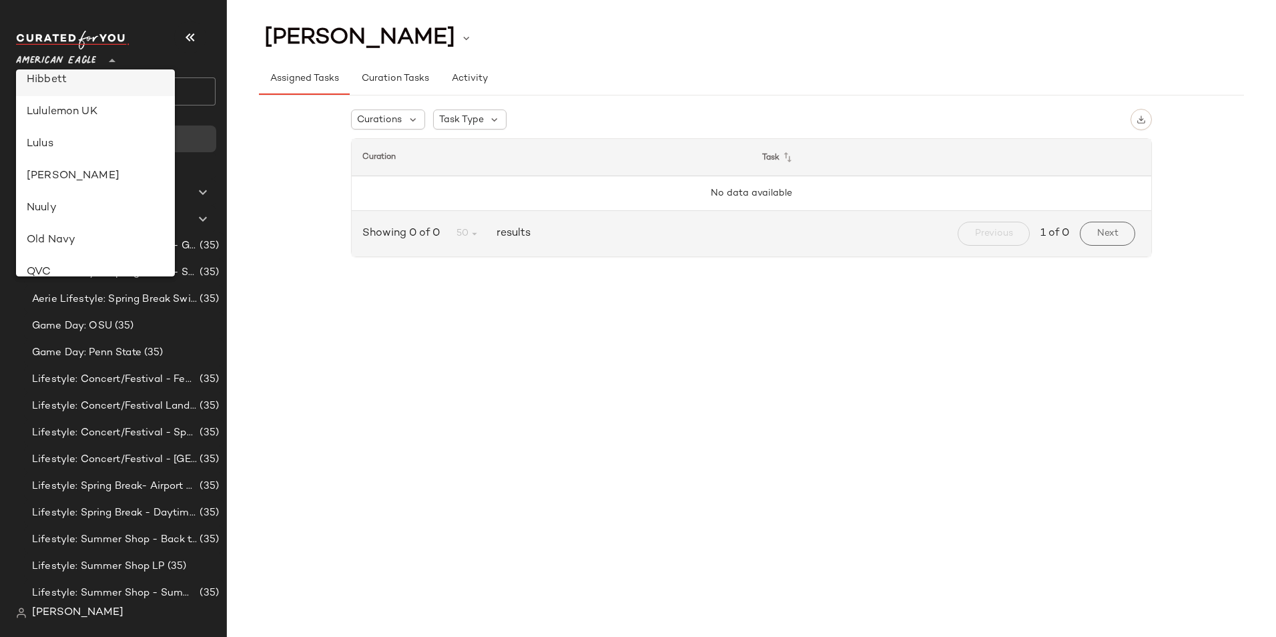
scroll to position [401, 0]
click at [74, 150] on div "Lulus" at bounding box center [95, 139] width 159 height 32
type input "**"
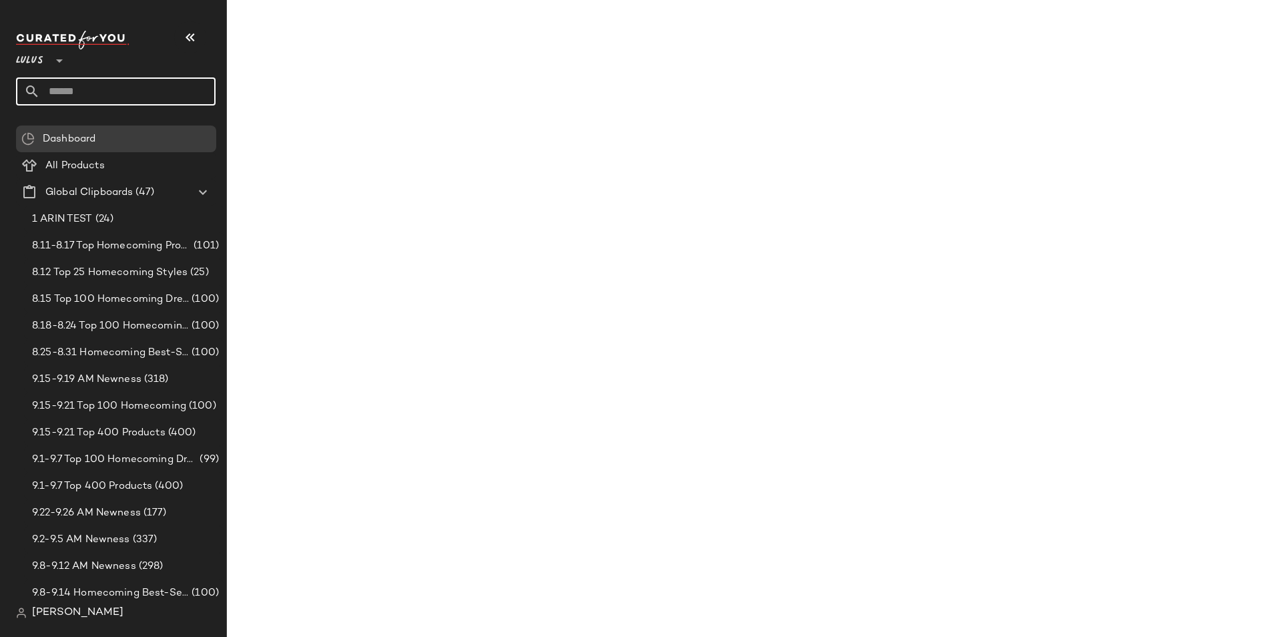
click at [146, 93] on input "text" at bounding box center [128, 91] width 176 height 28
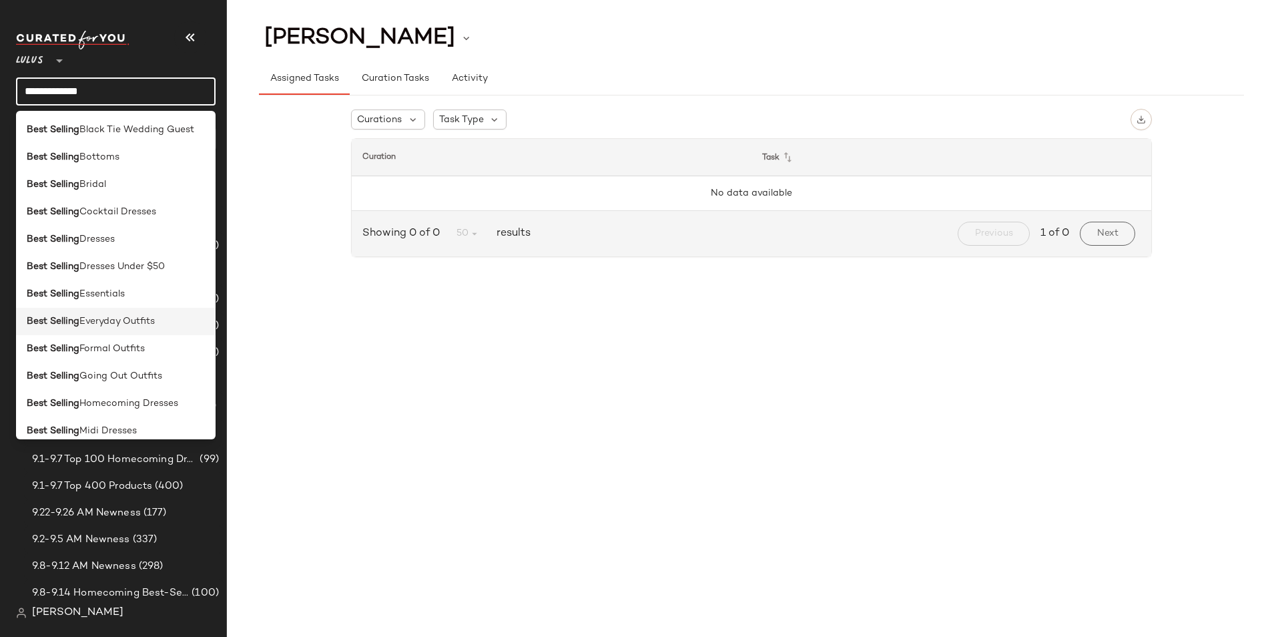
type input "**********"
click at [134, 319] on span "Everyday Outfits" at bounding box center [116, 321] width 75 height 14
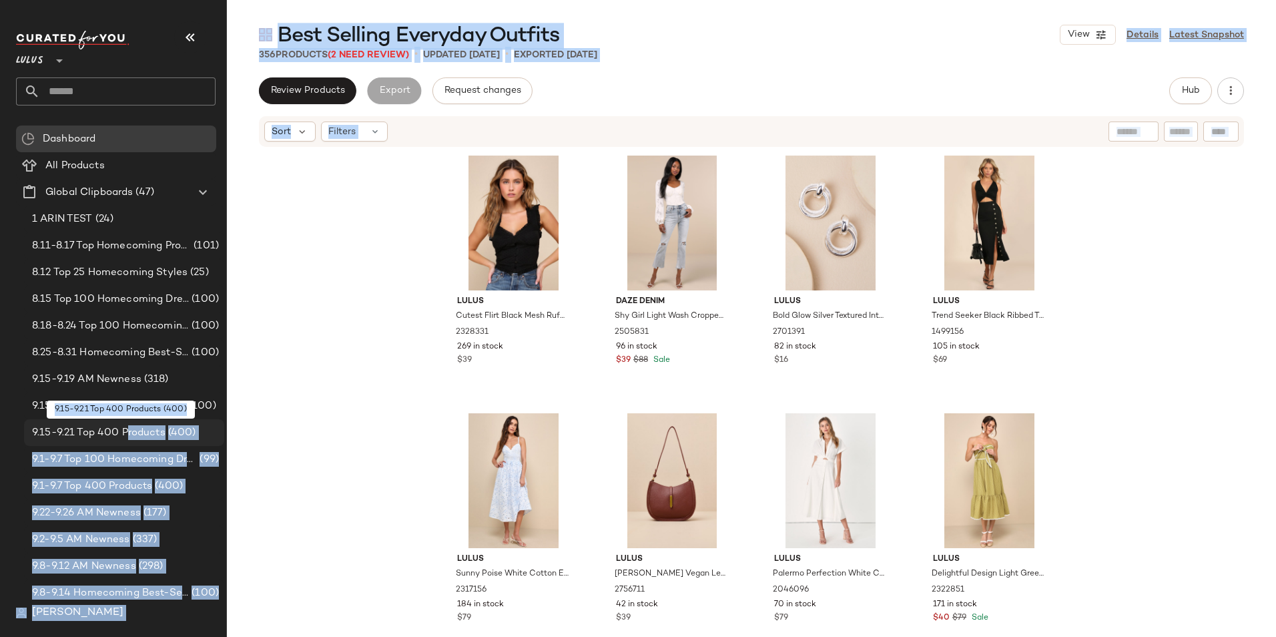
click at [128, 429] on span "9.15-9.21 Top 400 Products" at bounding box center [99, 432] width 134 height 15
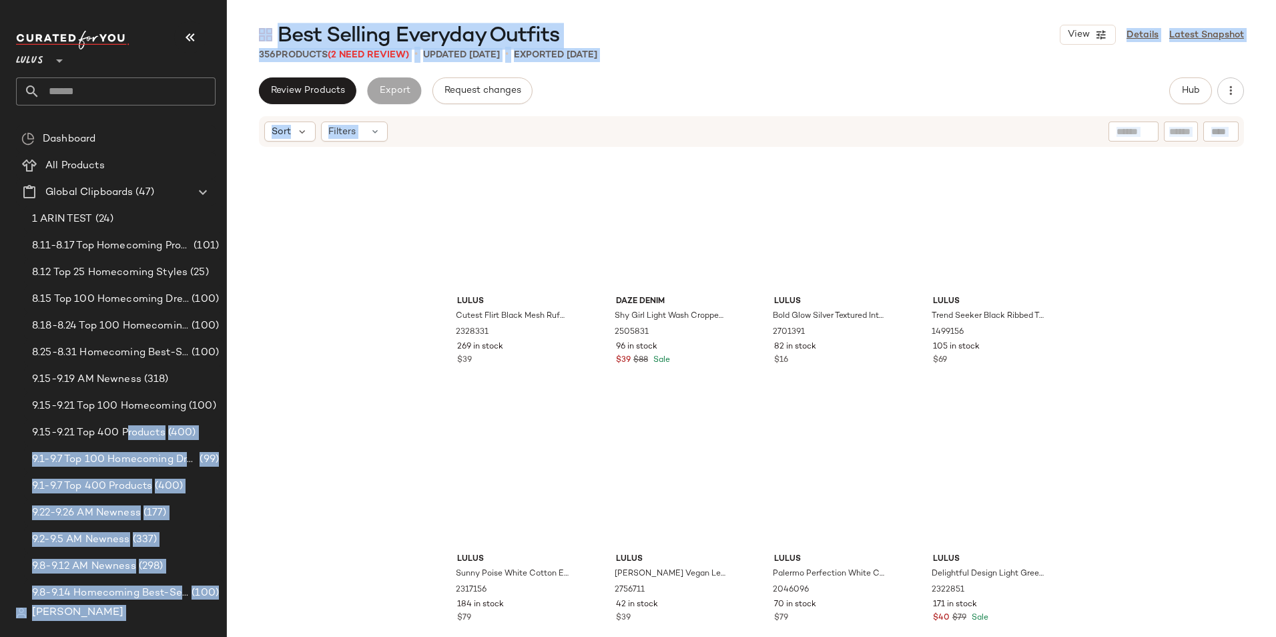
click at [323, 256] on div "Lulus Cutest Flirt Black Mesh Ruffled Swiss Dot Bustier Tank Top 2328331 269 in…" at bounding box center [751, 412] width 1049 height 529
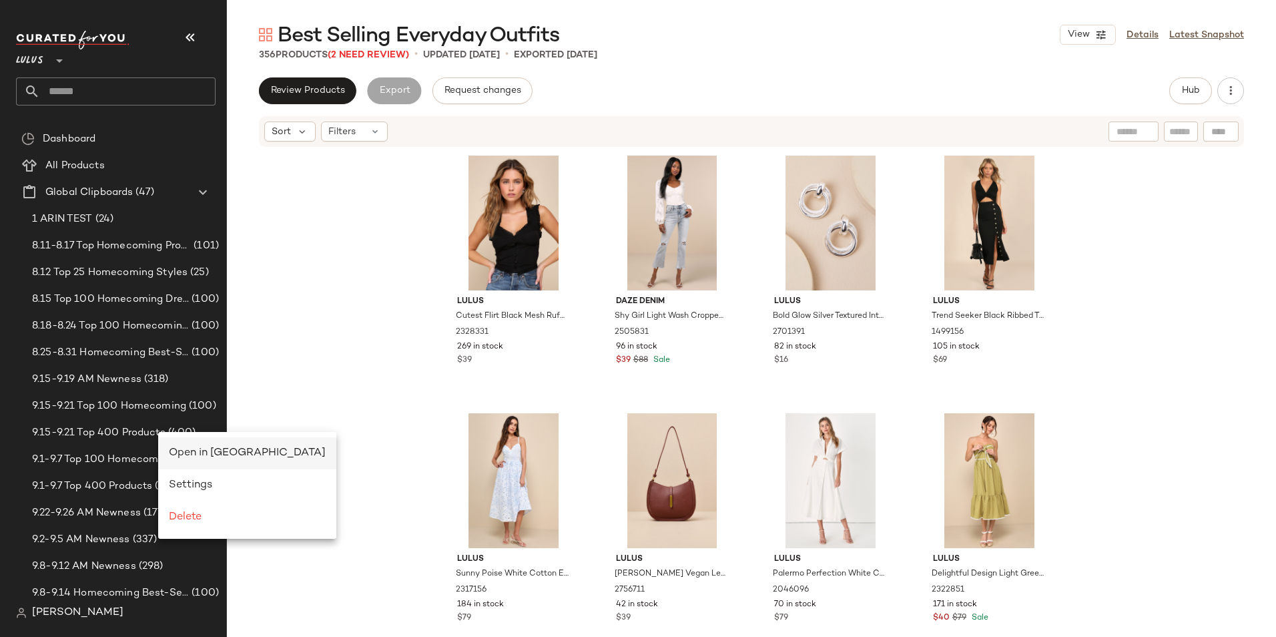
click at [181, 453] on span "Open in Split View" at bounding box center [247, 452] width 157 height 11
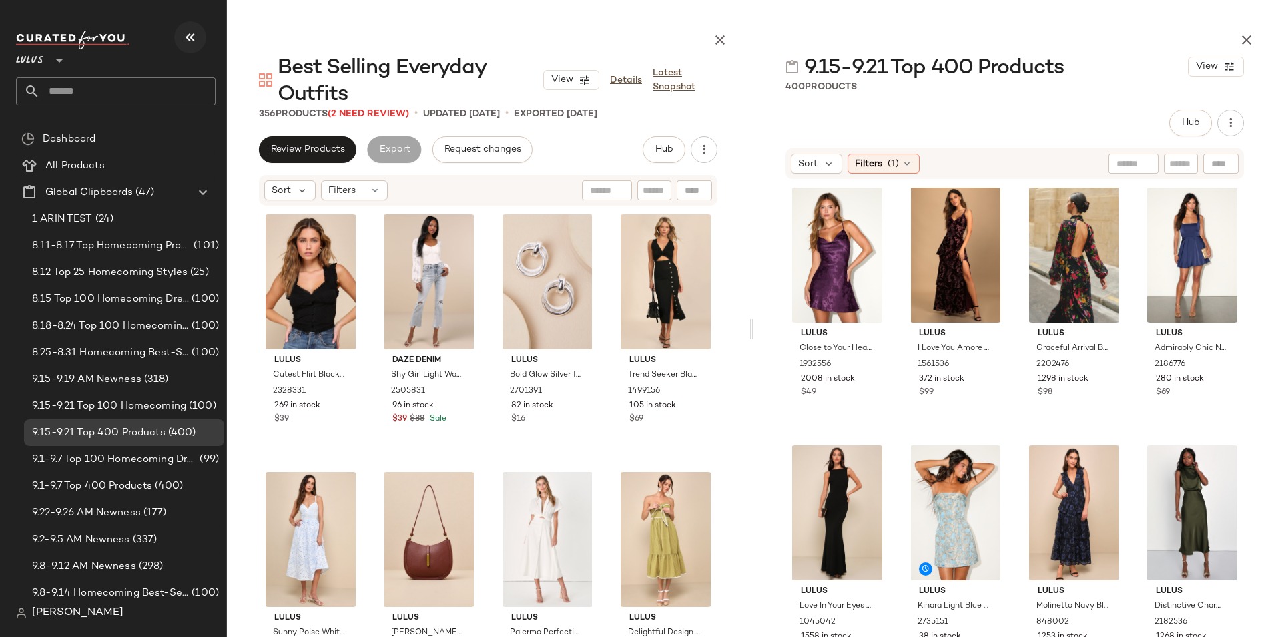
click at [188, 32] on icon "button" at bounding box center [190, 37] width 16 height 16
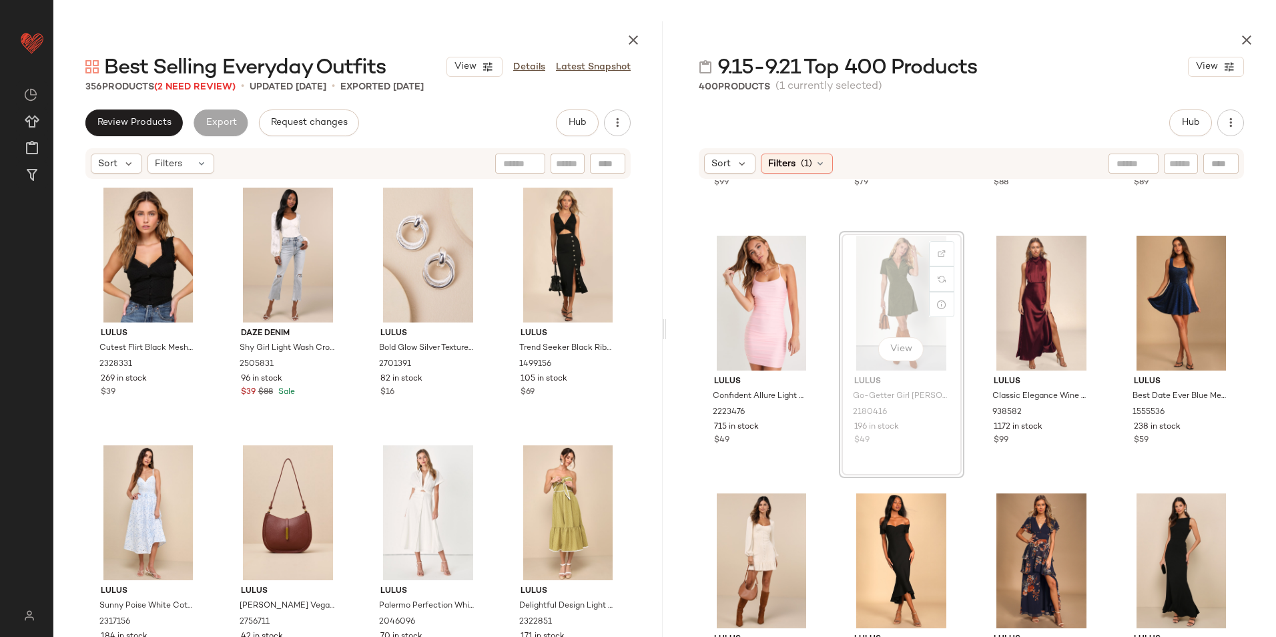
scroll to position [473, 0]
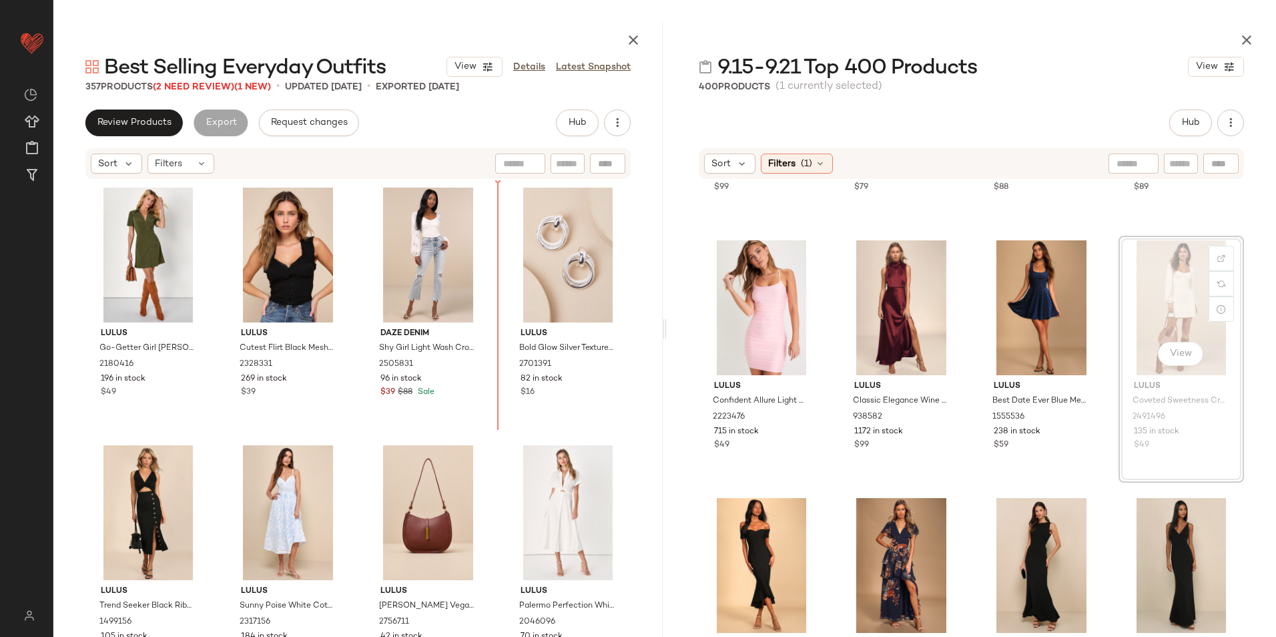
scroll to position [472, 0]
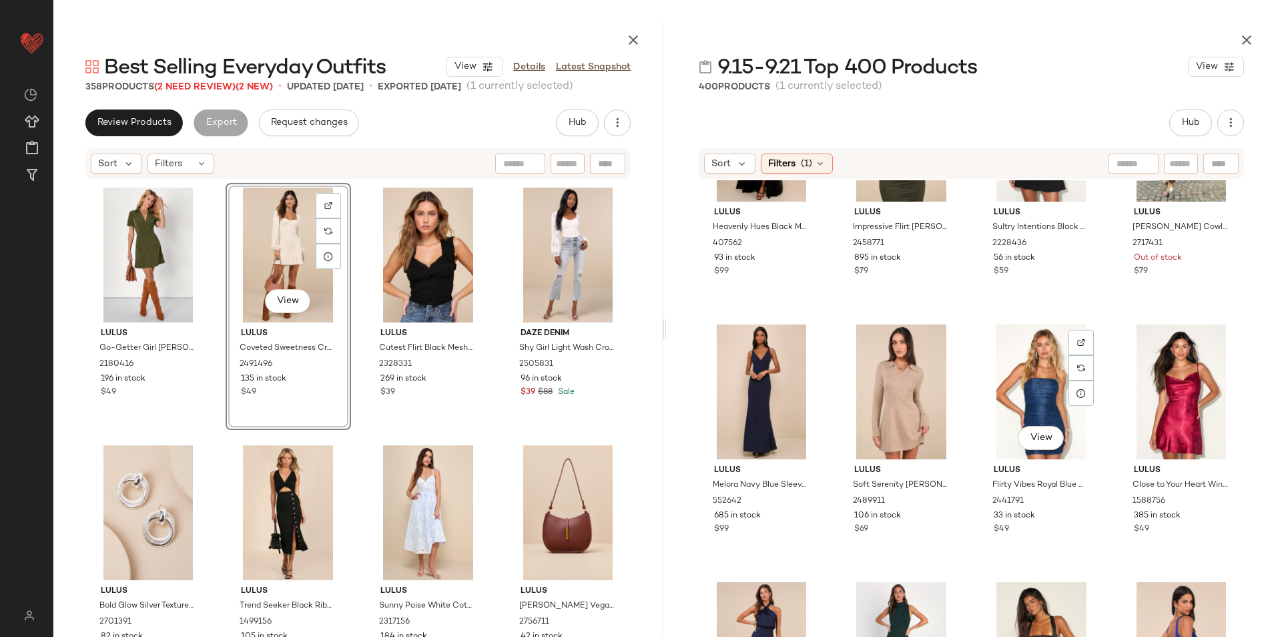
scroll to position [2742, 0]
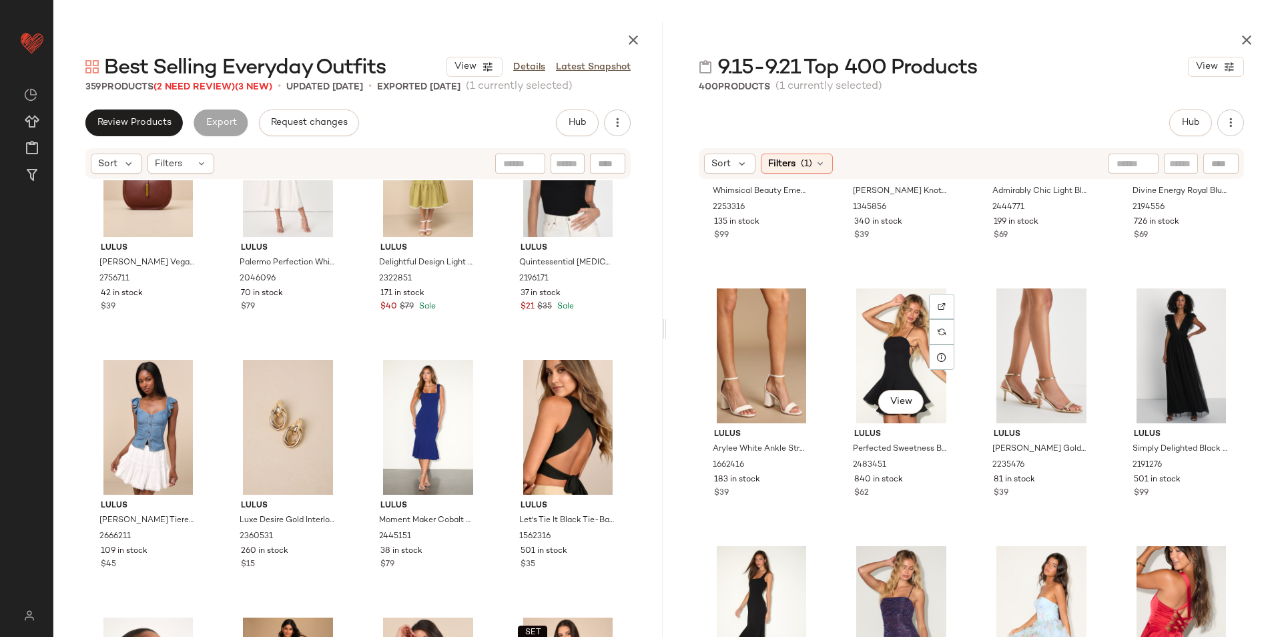
scroll to position [1073, 0]
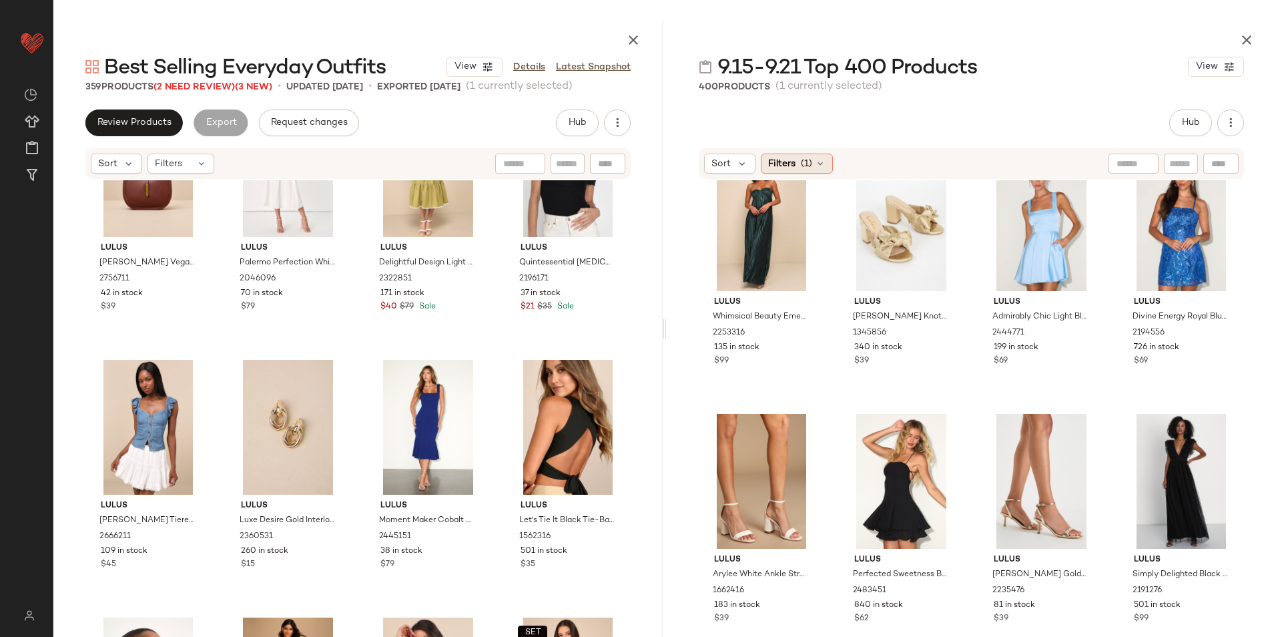
click at [784, 160] on span "Filters" at bounding box center [781, 164] width 27 height 14
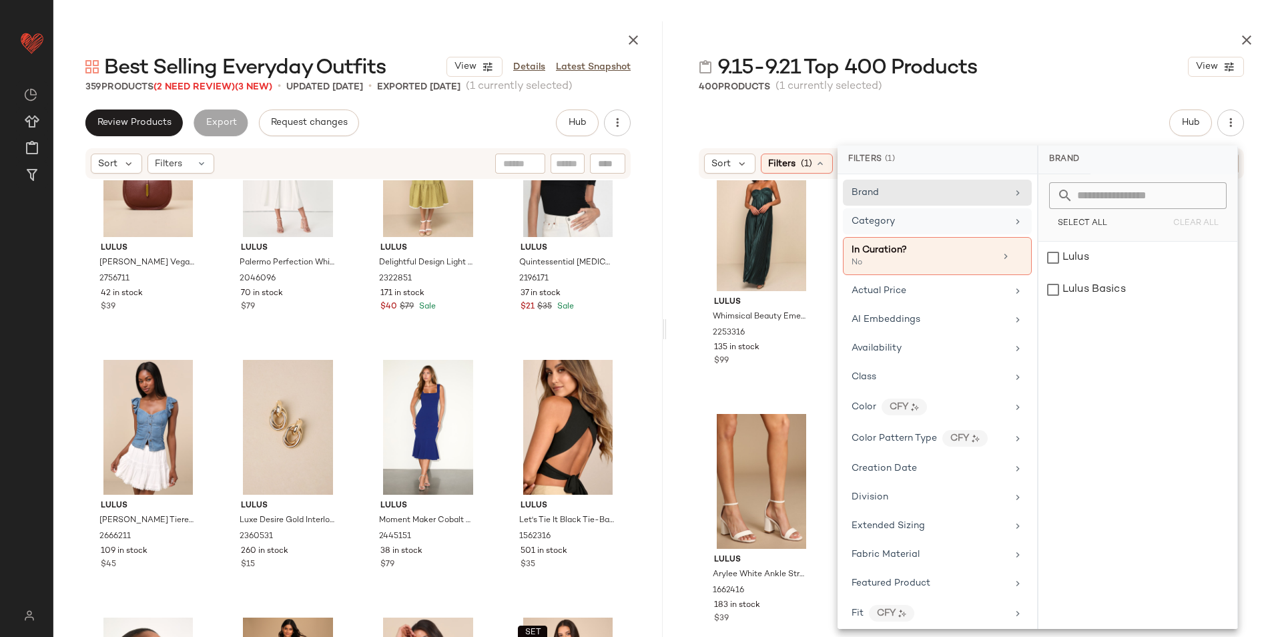
click at [912, 223] on div "Category" at bounding box center [930, 221] width 156 height 14
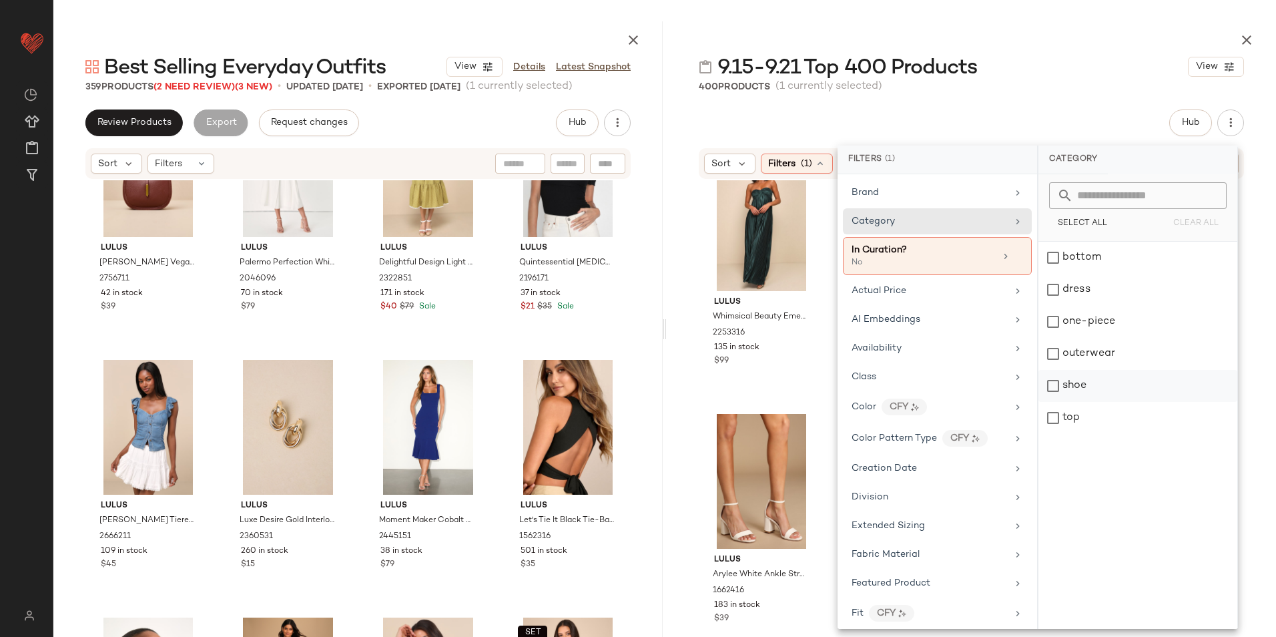
click at [1107, 385] on div "shoe" at bounding box center [1138, 386] width 199 height 32
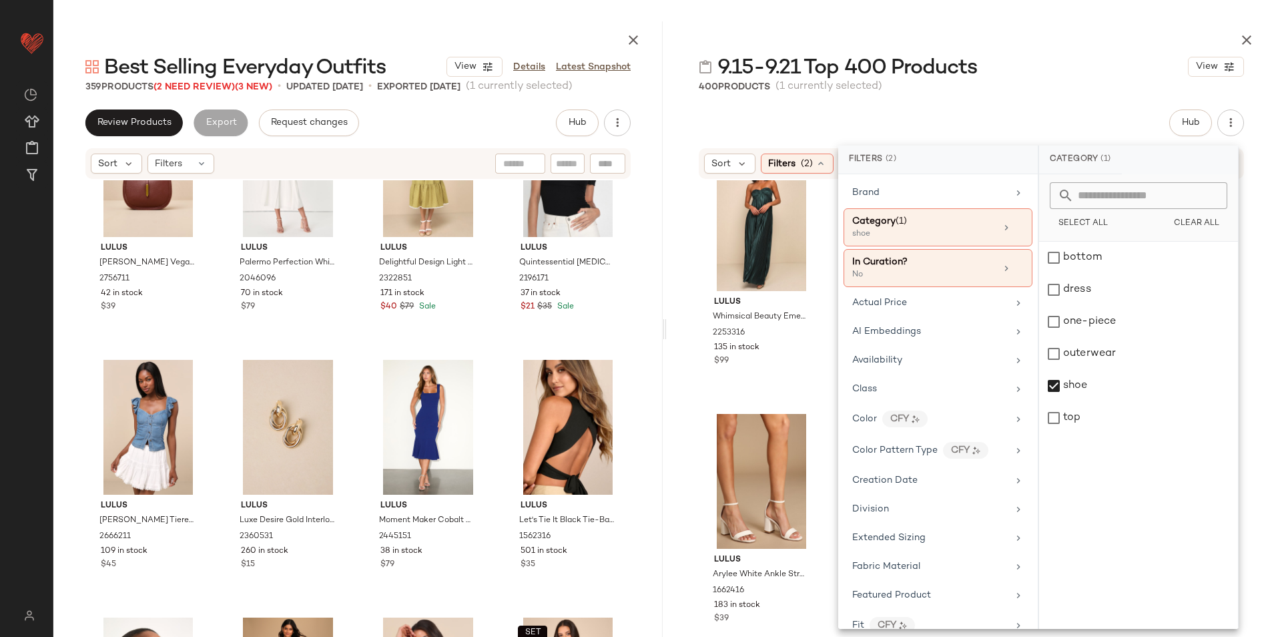
click at [1006, 62] on div "9.15-9.21 Top 400 Products View" at bounding box center [971, 66] width 609 height 27
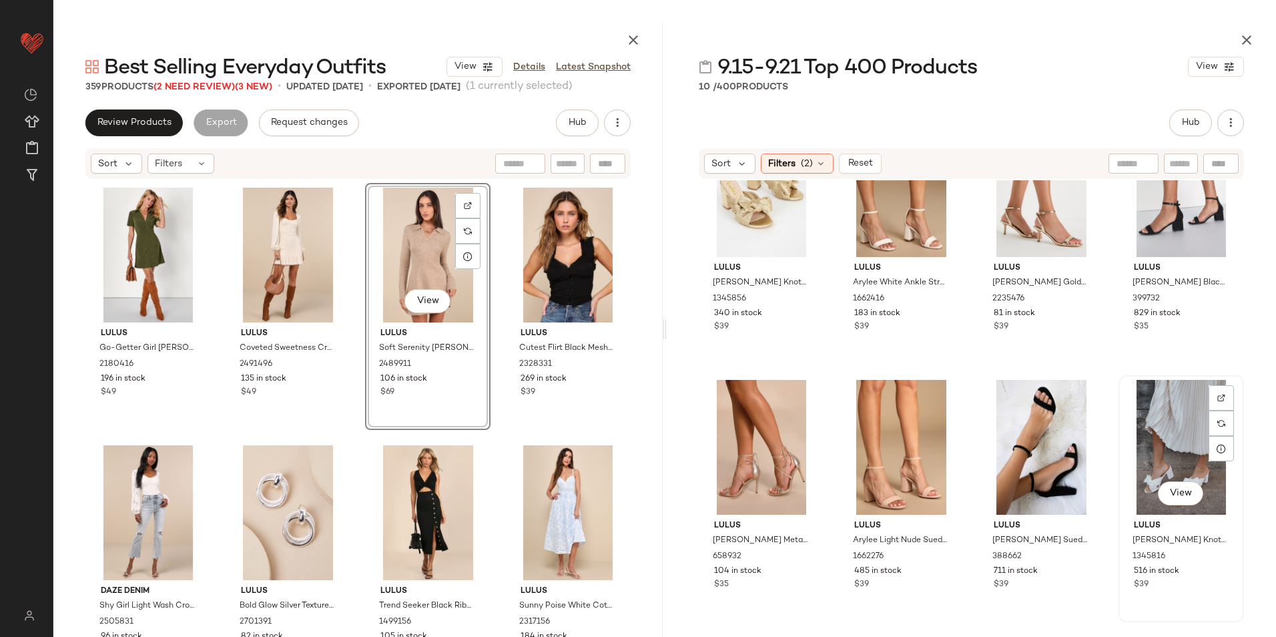
scroll to position [134, 0]
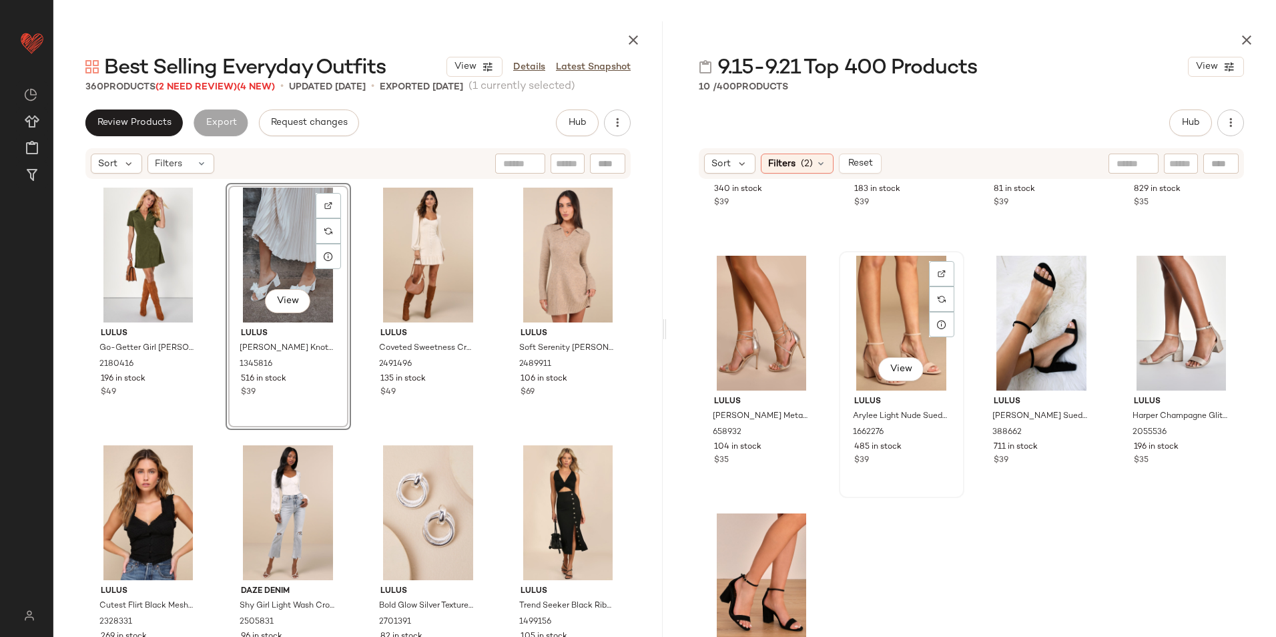
scroll to position [236, 0]
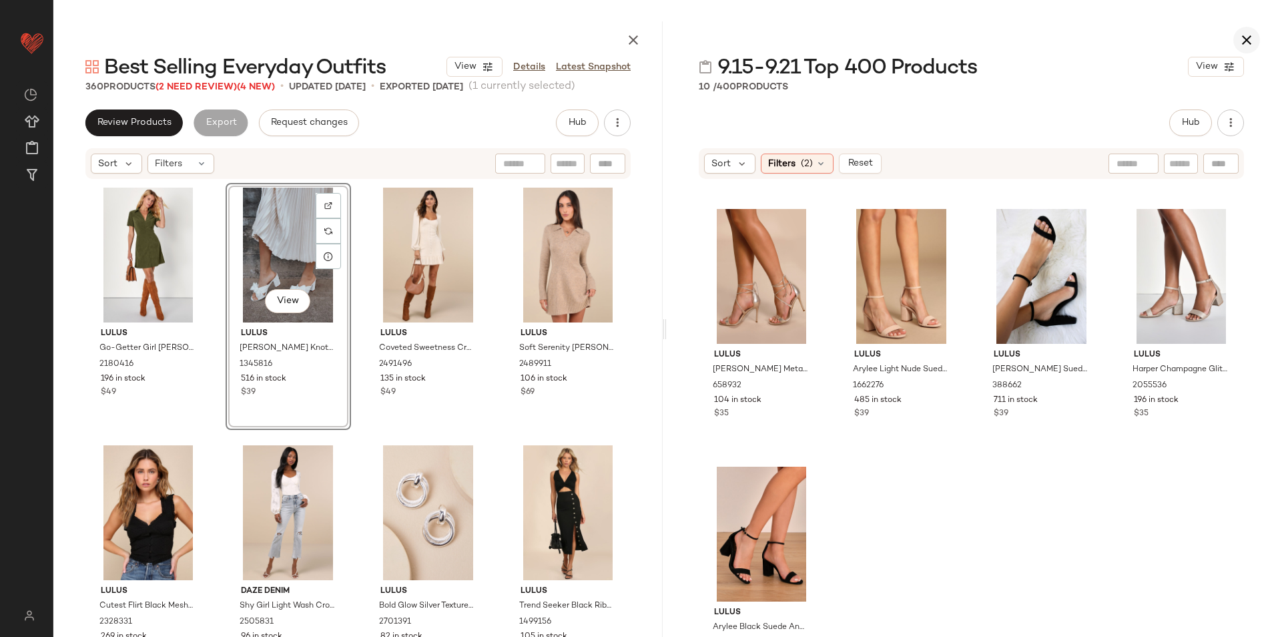
click at [1254, 37] on icon "button" at bounding box center [1247, 40] width 16 height 16
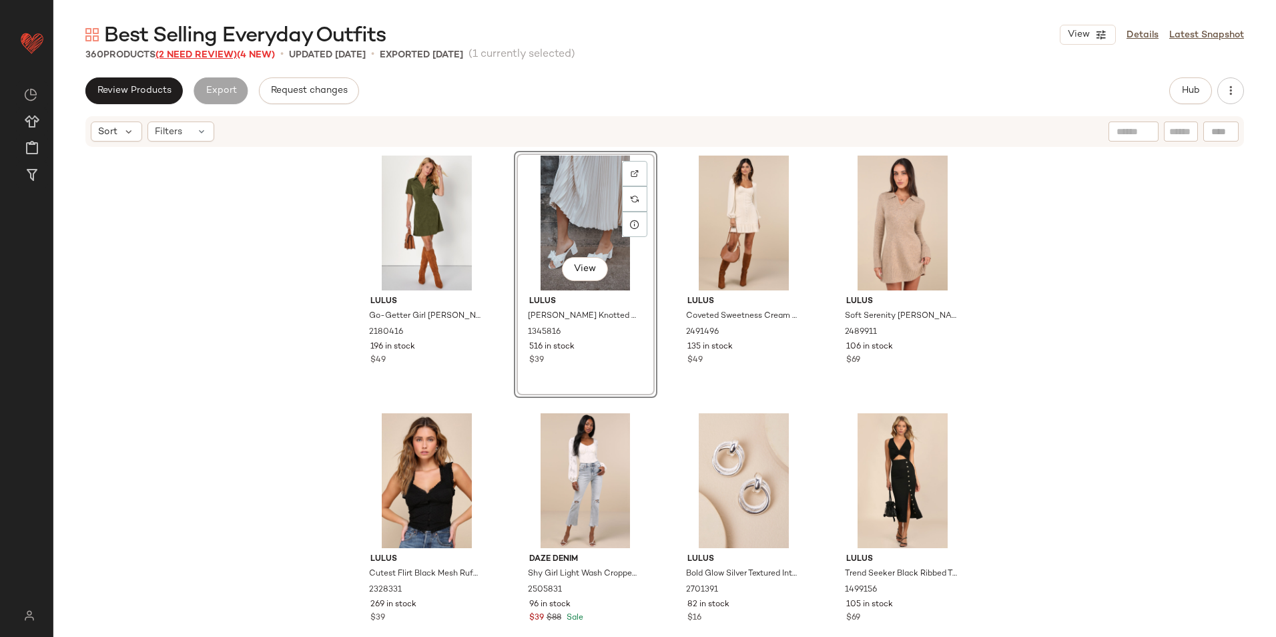
click at [212, 57] on span "(2 Need Review)" at bounding box center [196, 55] width 81 height 10
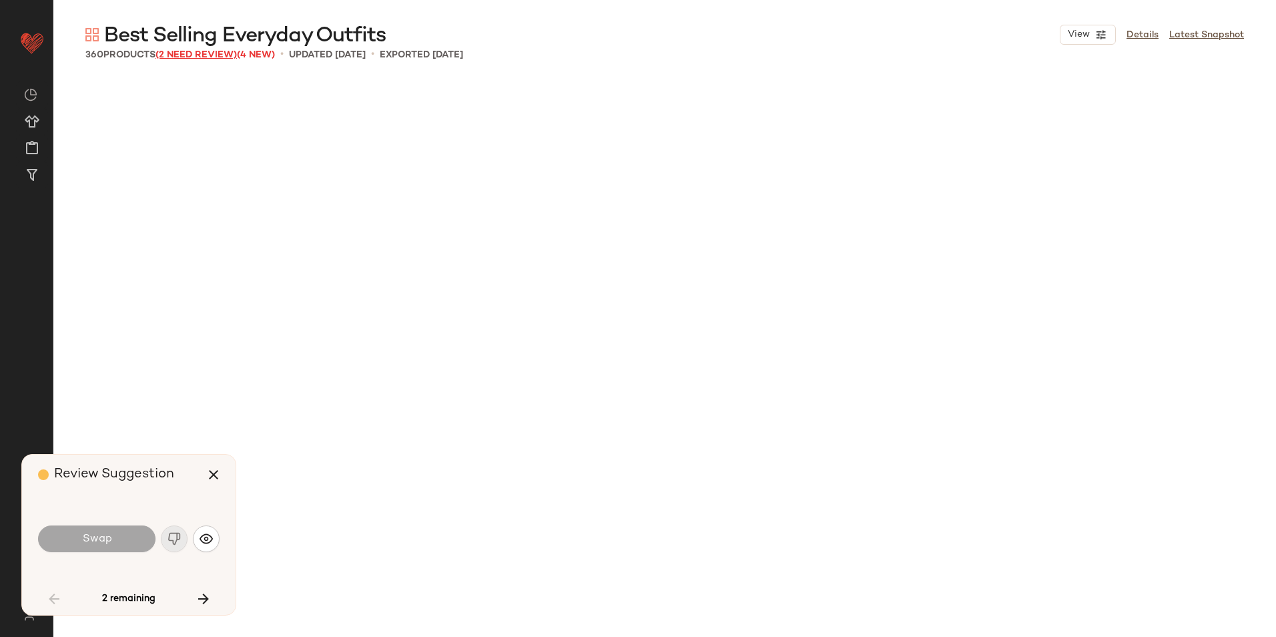
scroll to position [4123, 0]
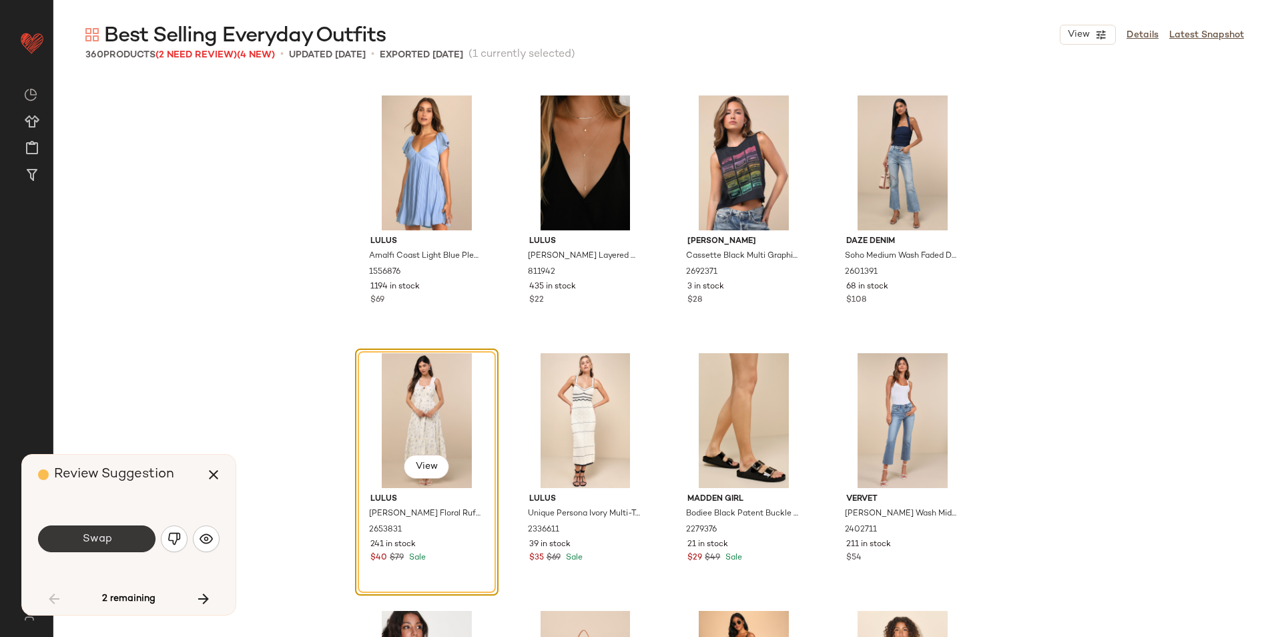
click at [101, 545] on span "Swap" at bounding box center [96, 539] width 30 height 13
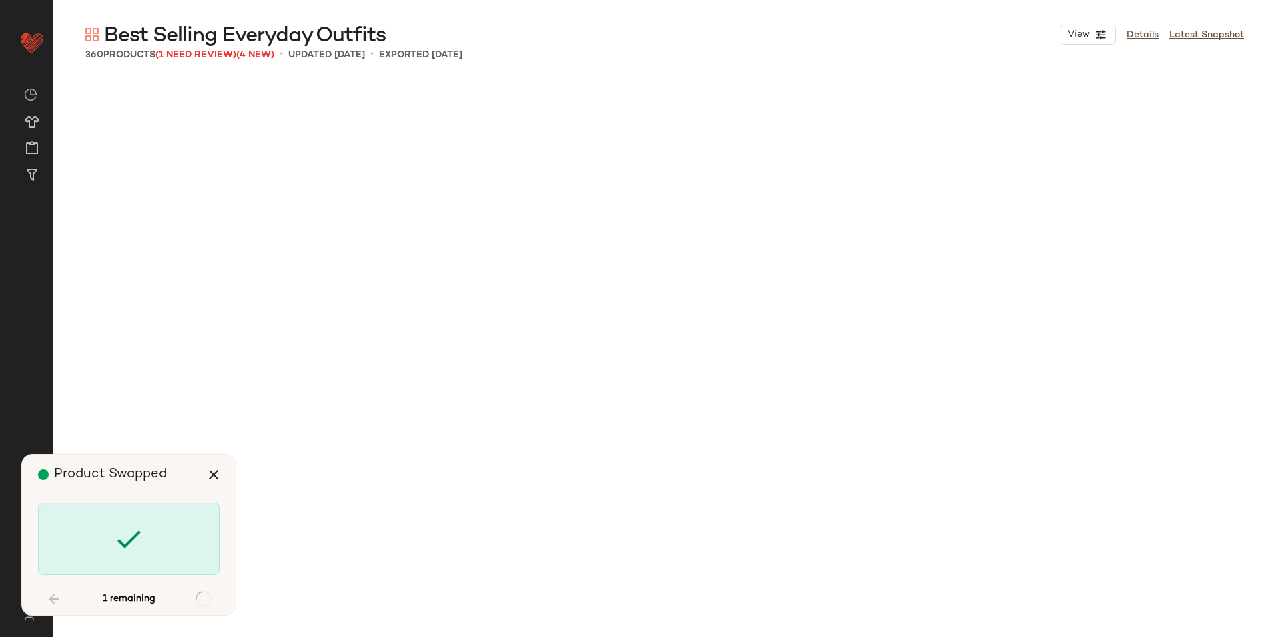
scroll to position [9019, 0]
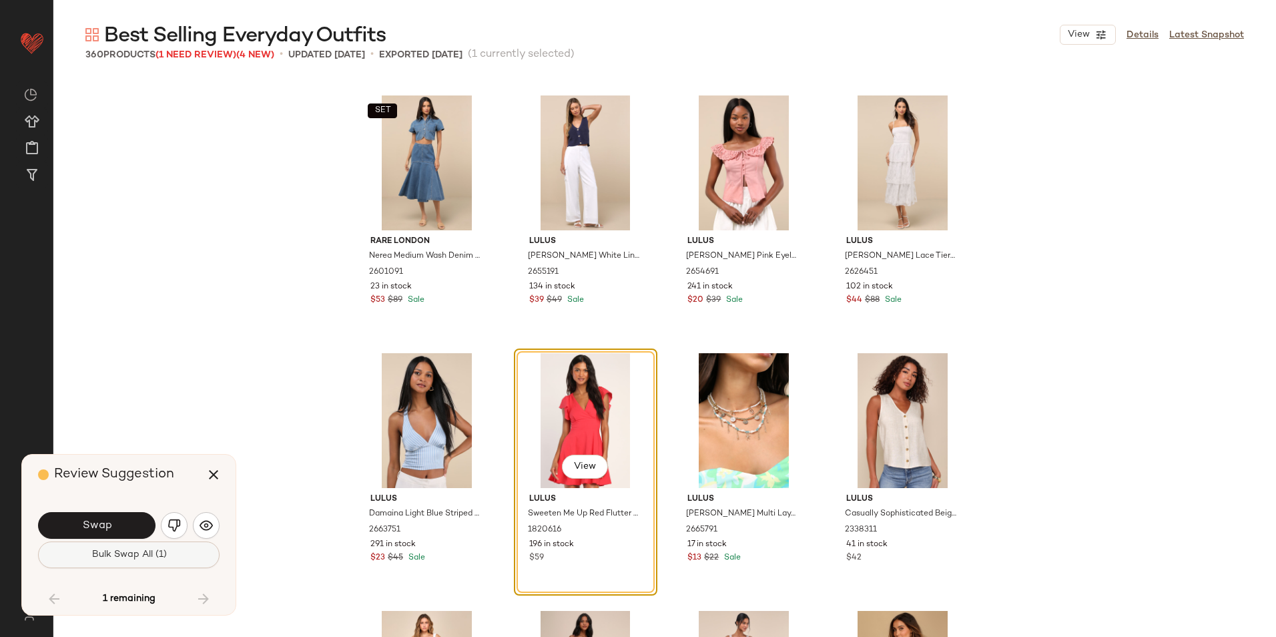
click at [139, 549] on span "Bulk Swap All (1)" at bounding box center [128, 554] width 75 height 11
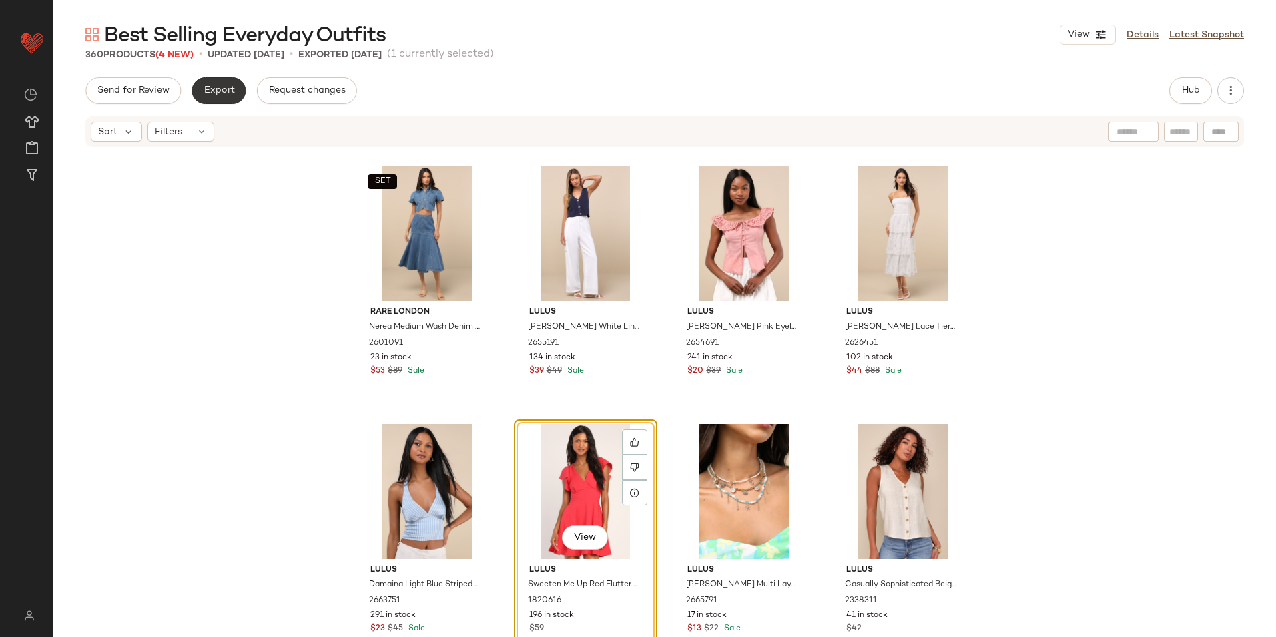
click at [222, 99] on button "Export" at bounding box center [219, 90] width 54 height 27
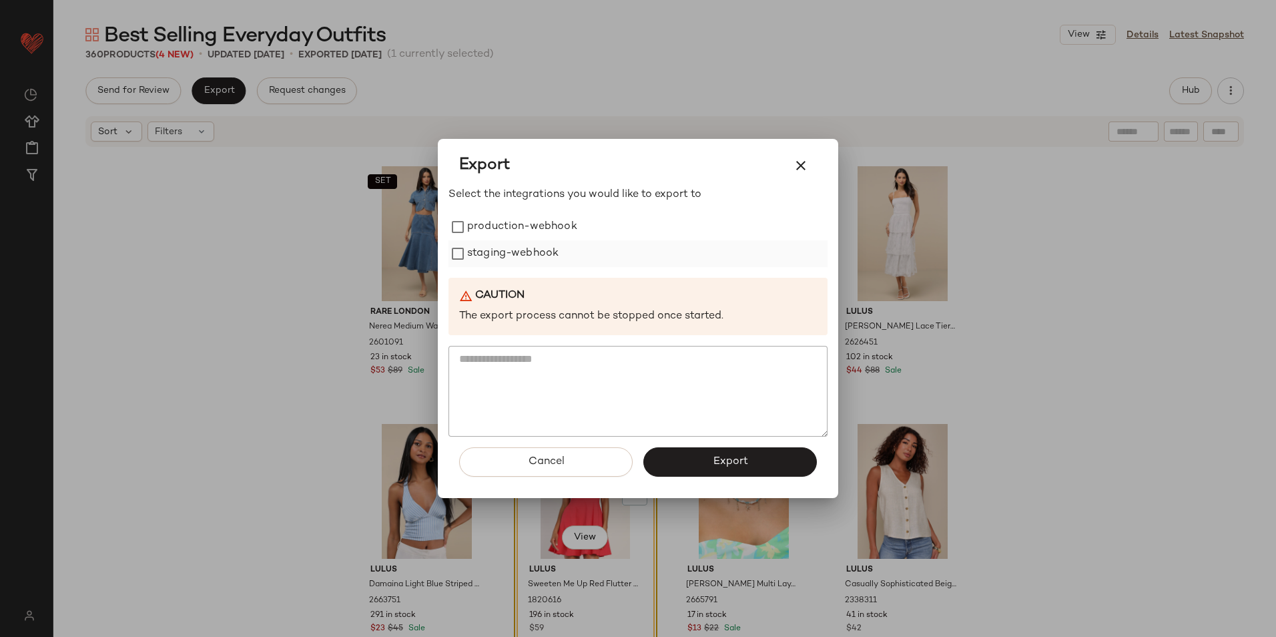
drag, startPoint x: 531, startPoint y: 237, endPoint x: 531, endPoint y: 244, distance: 6.7
click at [531, 238] on label "production-webhook" at bounding box center [522, 227] width 110 height 27
click at [529, 250] on label "staging-webhook" at bounding box center [512, 253] width 91 height 27
click at [726, 456] on span "Export" at bounding box center [729, 461] width 35 height 13
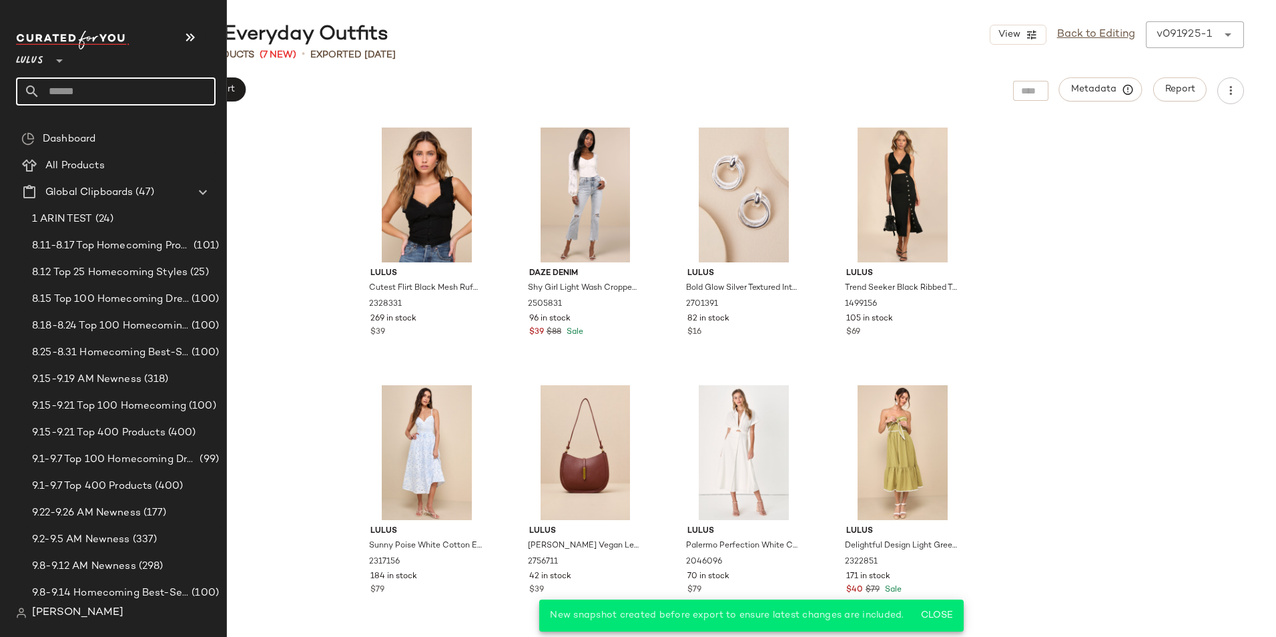
click at [43, 89] on input "text" at bounding box center [128, 91] width 176 height 28
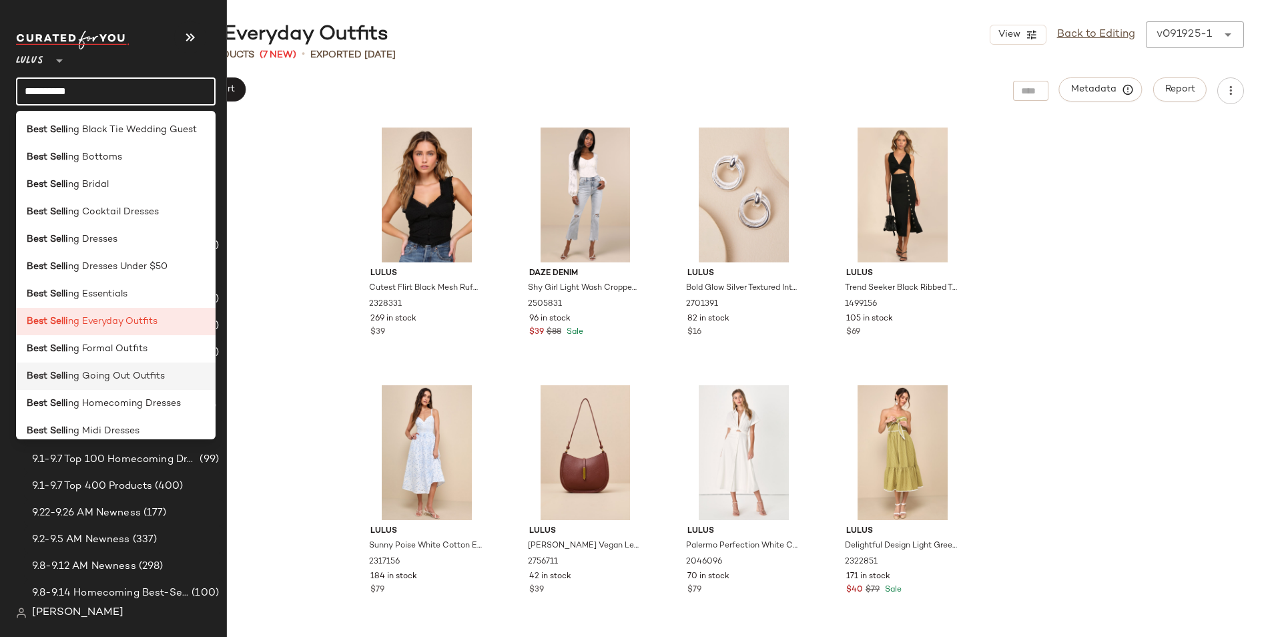
type input "**********"
click at [148, 377] on span "ng Going Out Outfits" at bounding box center [116, 376] width 97 height 14
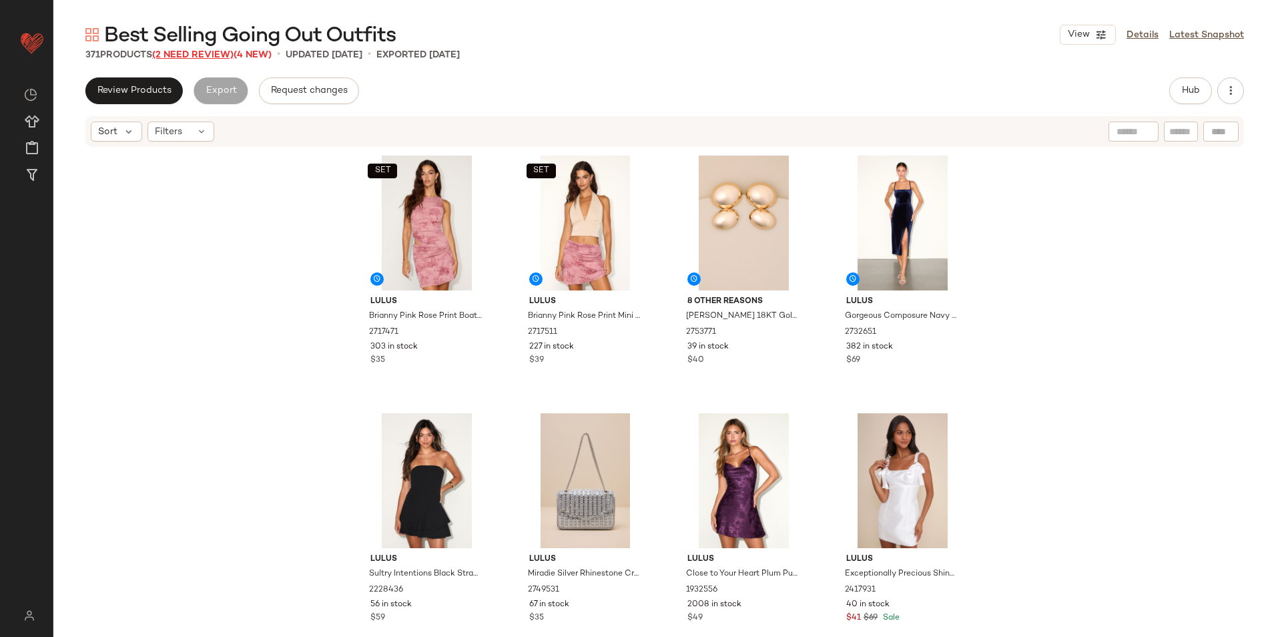
click at [190, 53] on span "(2 Need Review)" at bounding box center [192, 55] width 81 height 10
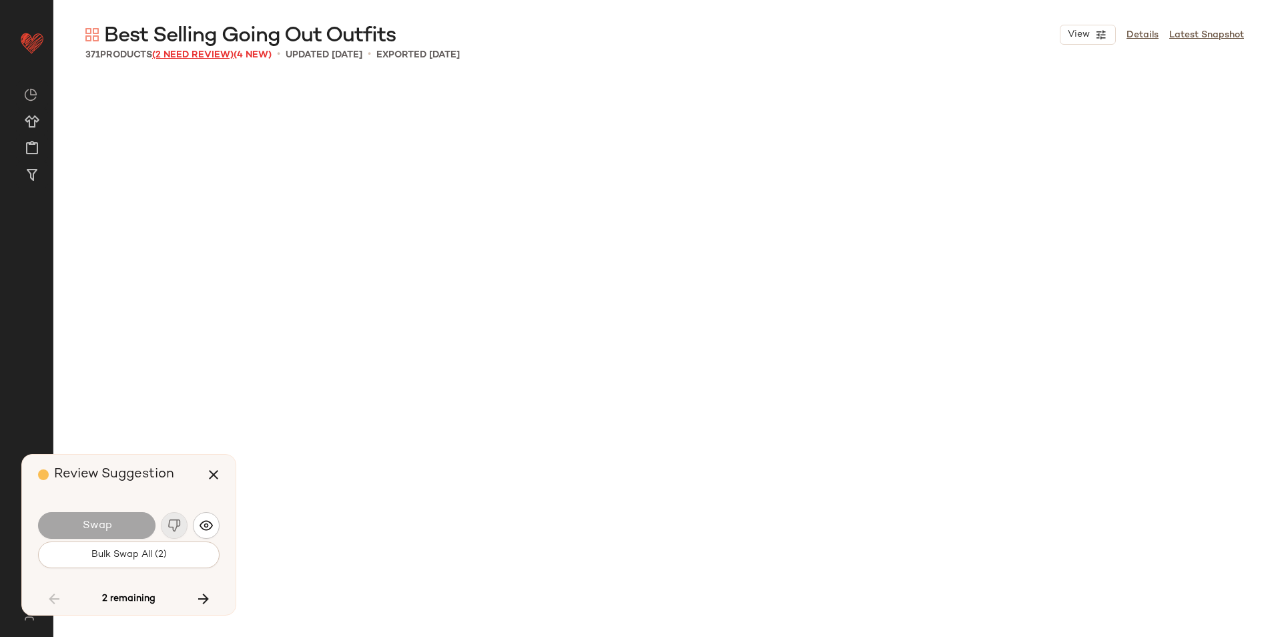
scroll to position [10822, 0]
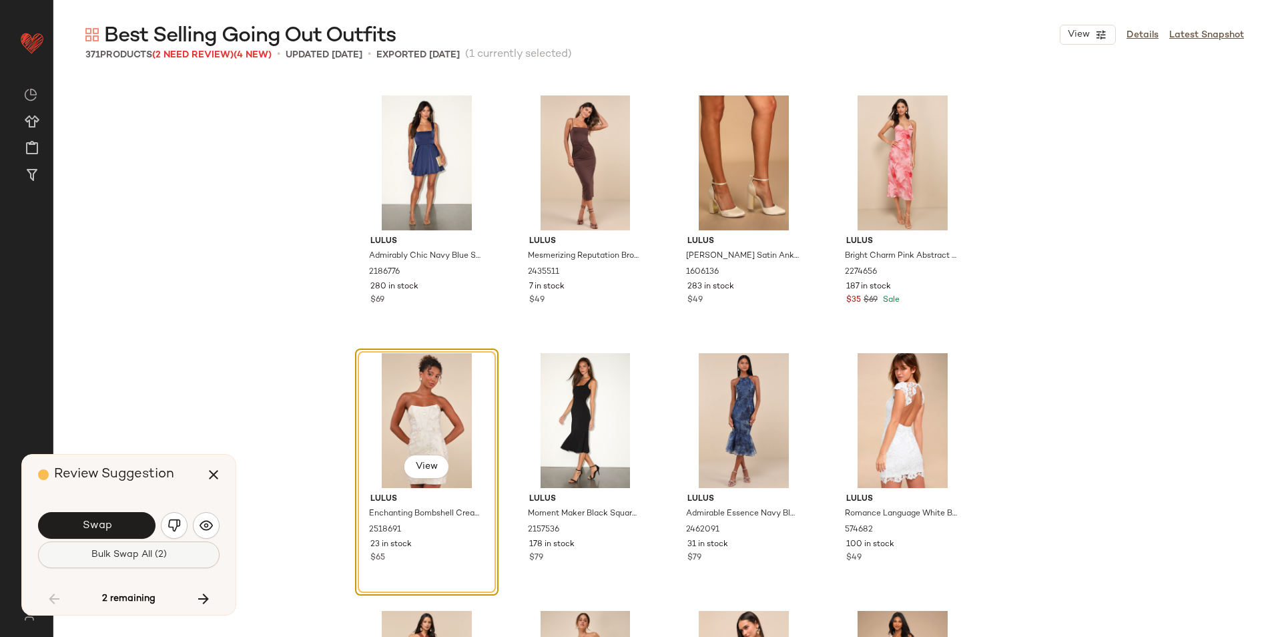
click at [95, 551] on span "Bulk Swap All (2)" at bounding box center [129, 554] width 76 height 11
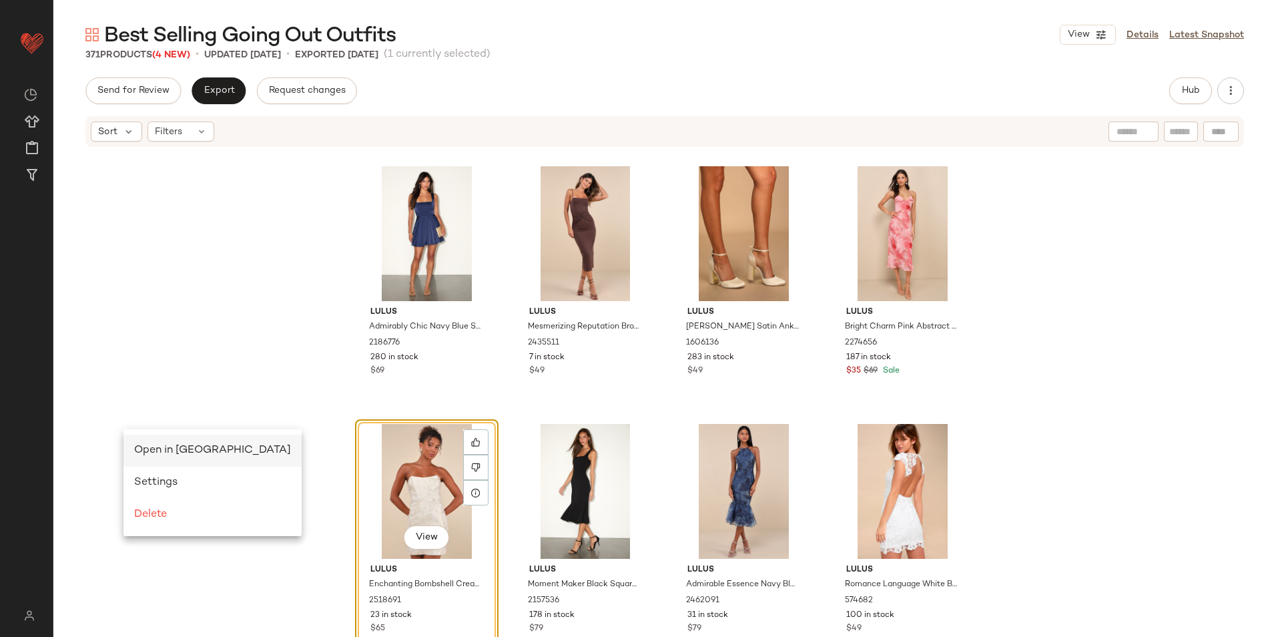
click at [160, 449] on span "Open in Split View" at bounding box center [212, 450] width 157 height 11
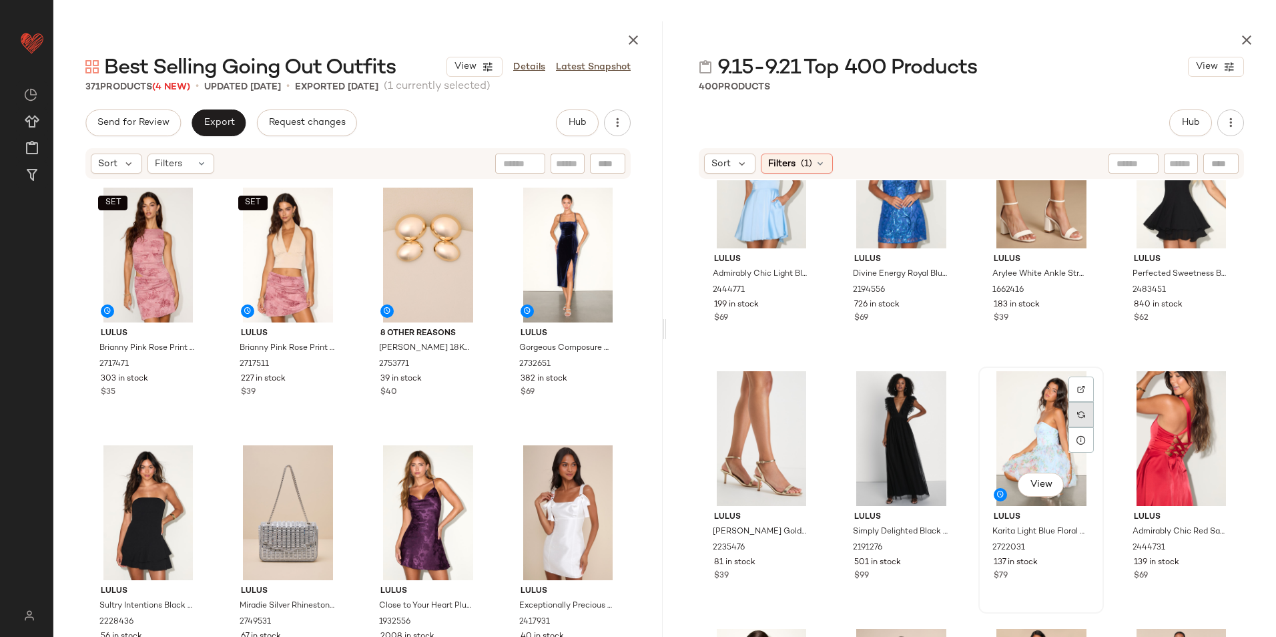
scroll to position [1146, 0]
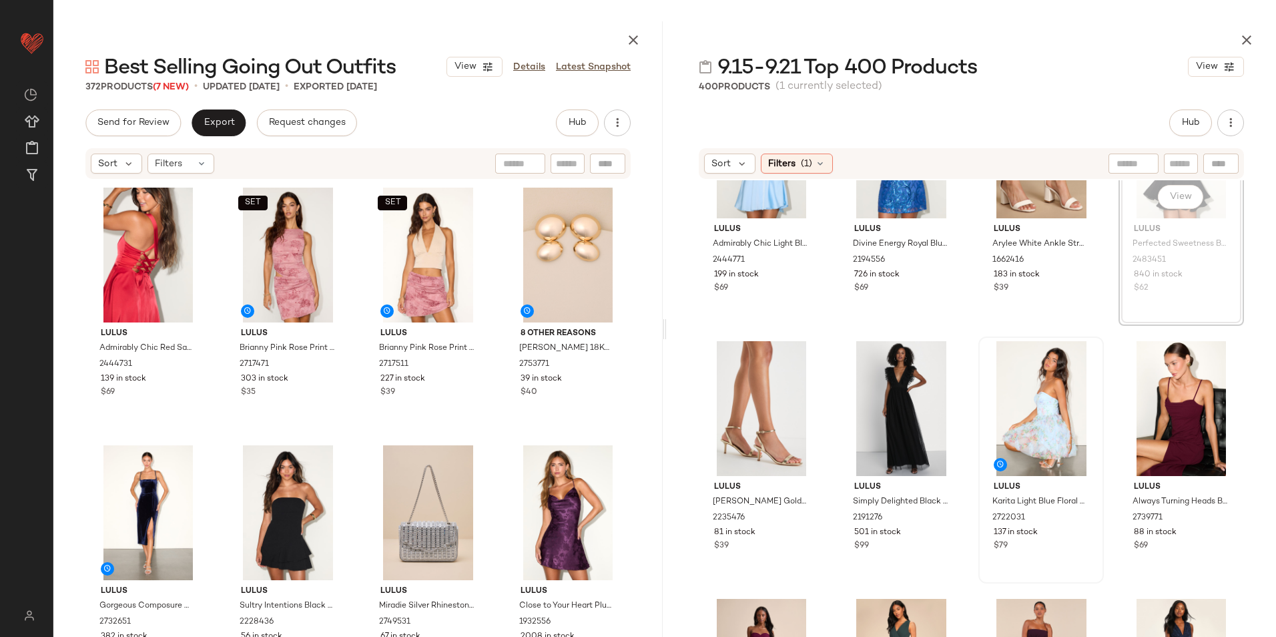
scroll to position [1138, 0]
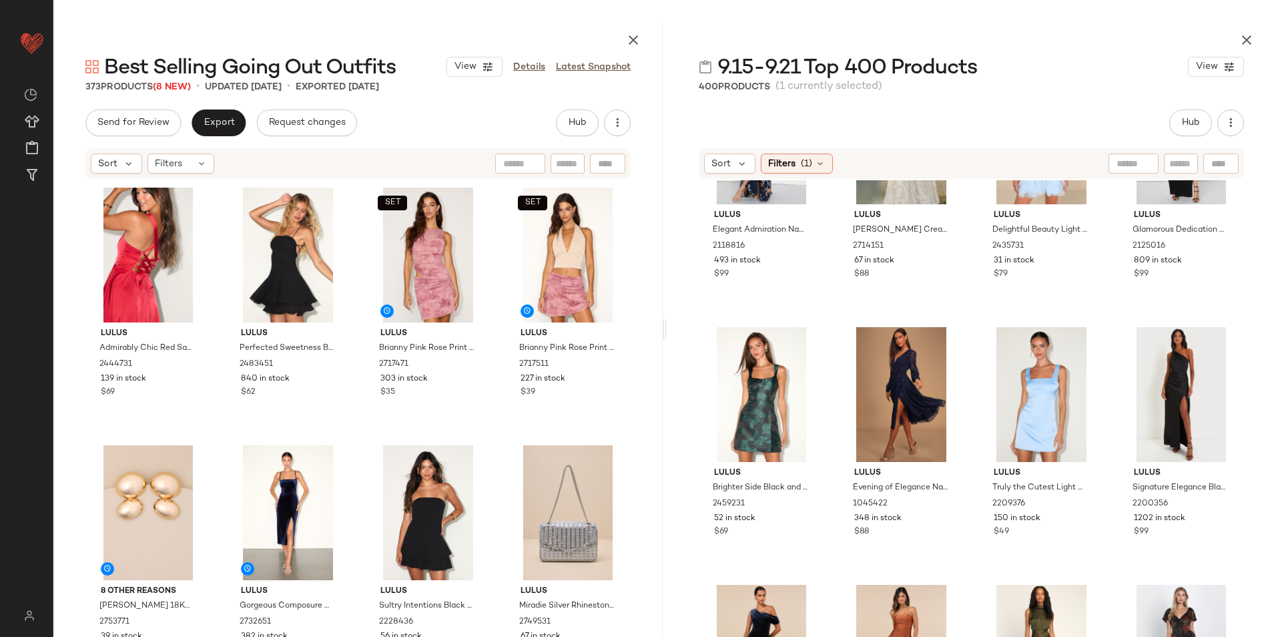
scroll to position [4275, 0]
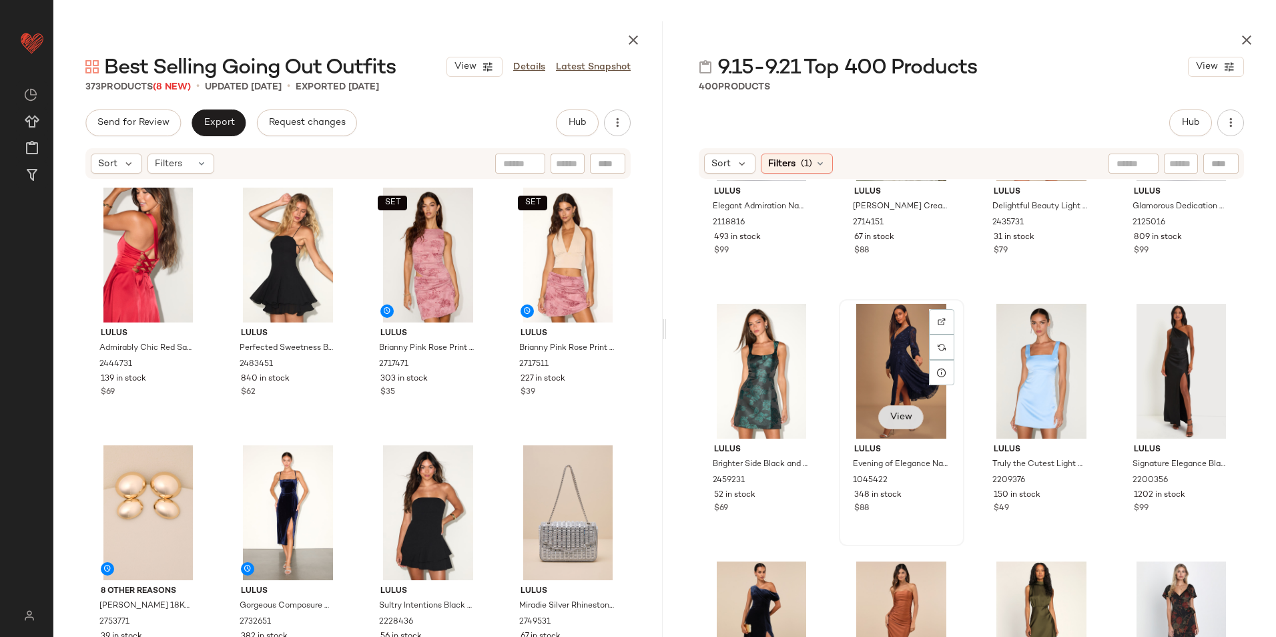
click at [905, 414] on span "View" at bounding box center [901, 417] width 23 height 11
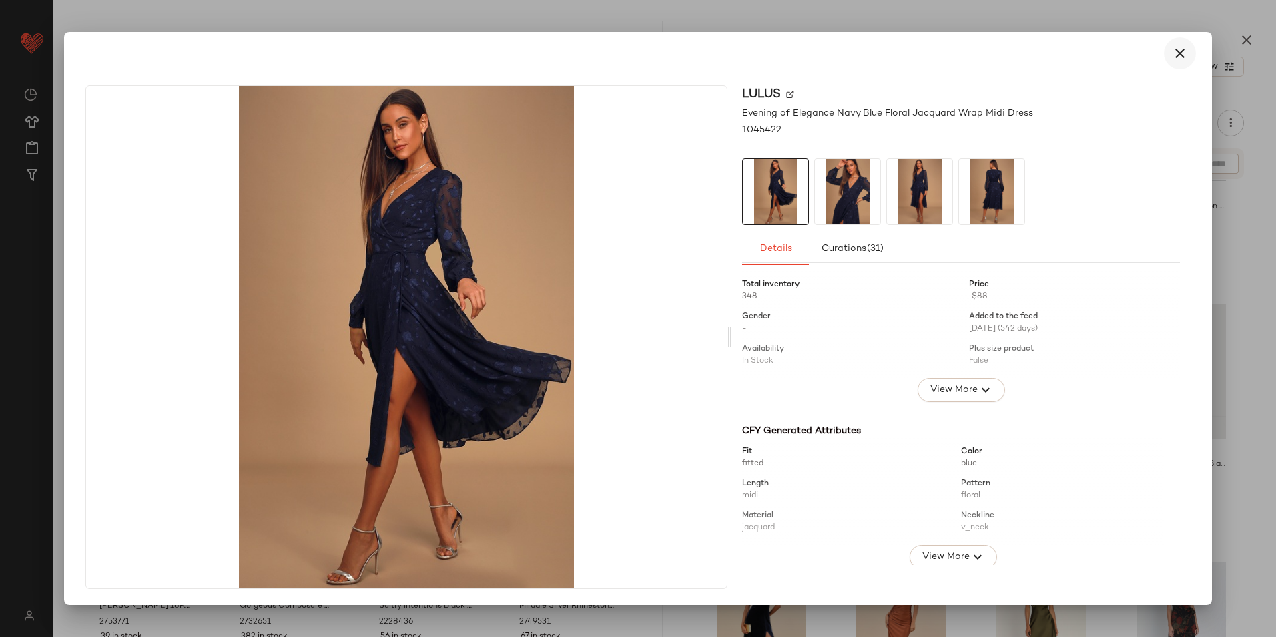
click at [1188, 51] on icon "button" at bounding box center [1180, 53] width 16 height 16
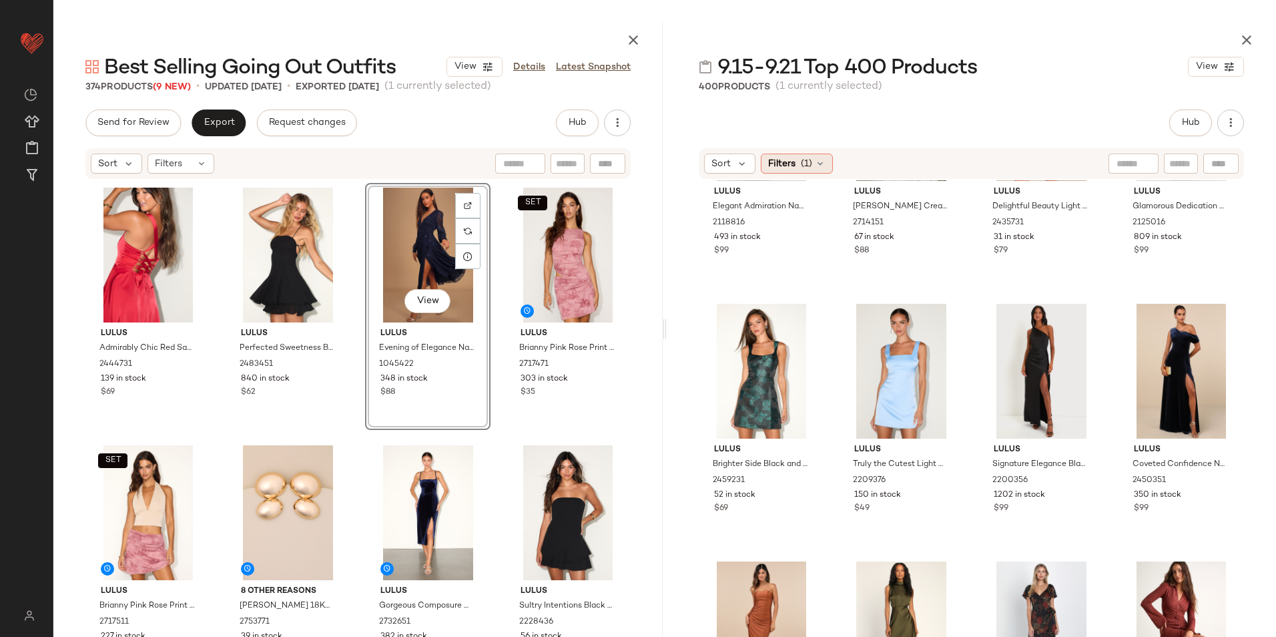
click at [819, 164] on icon at bounding box center [820, 163] width 11 height 11
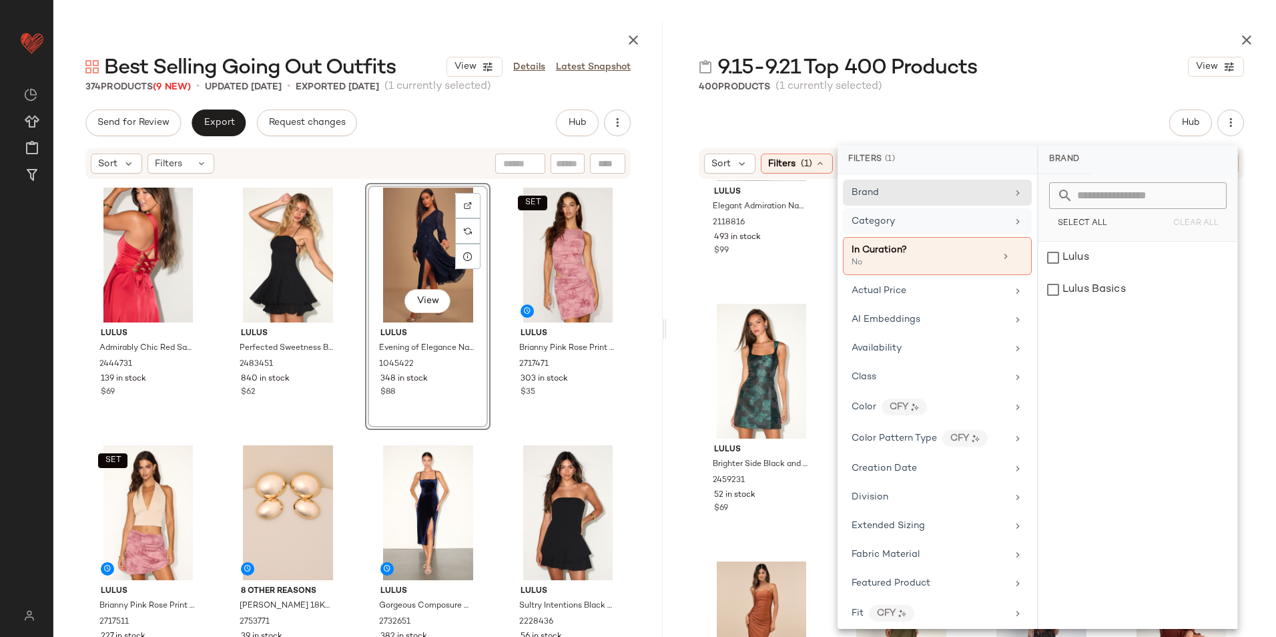
click at [897, 218] on div "Category" at bounding box center [930, 221] width 156 height 14
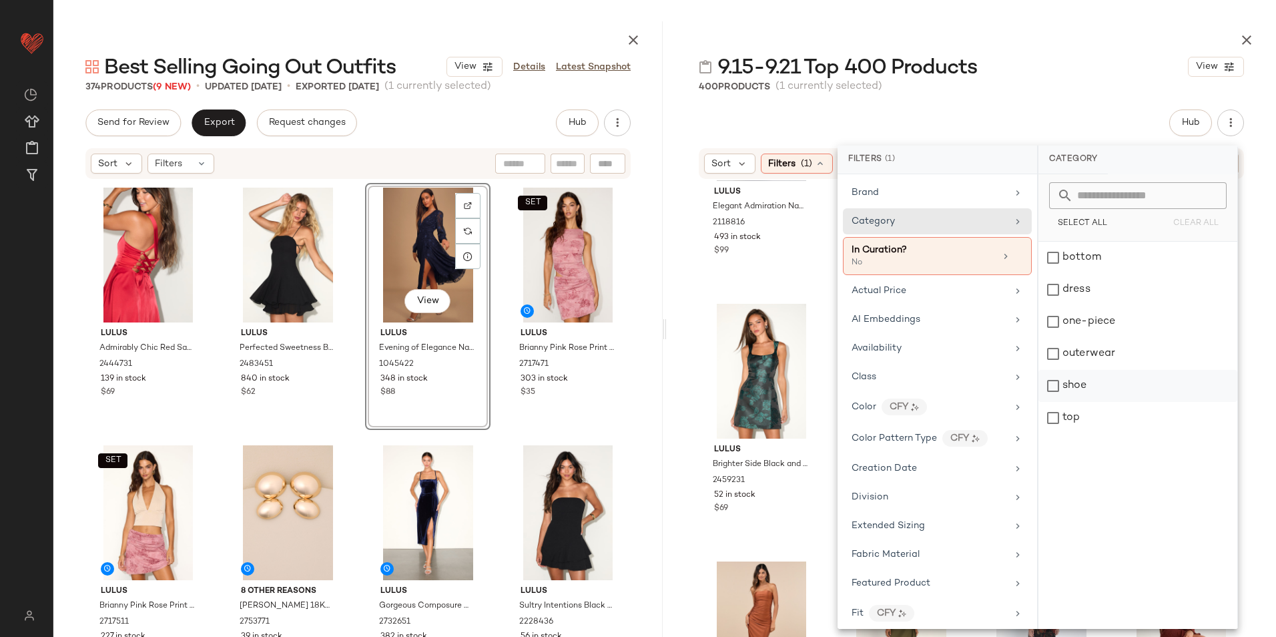
click at [1106, 389] on div "shoe" at bounding box center [1138, 386] width 199 height 32
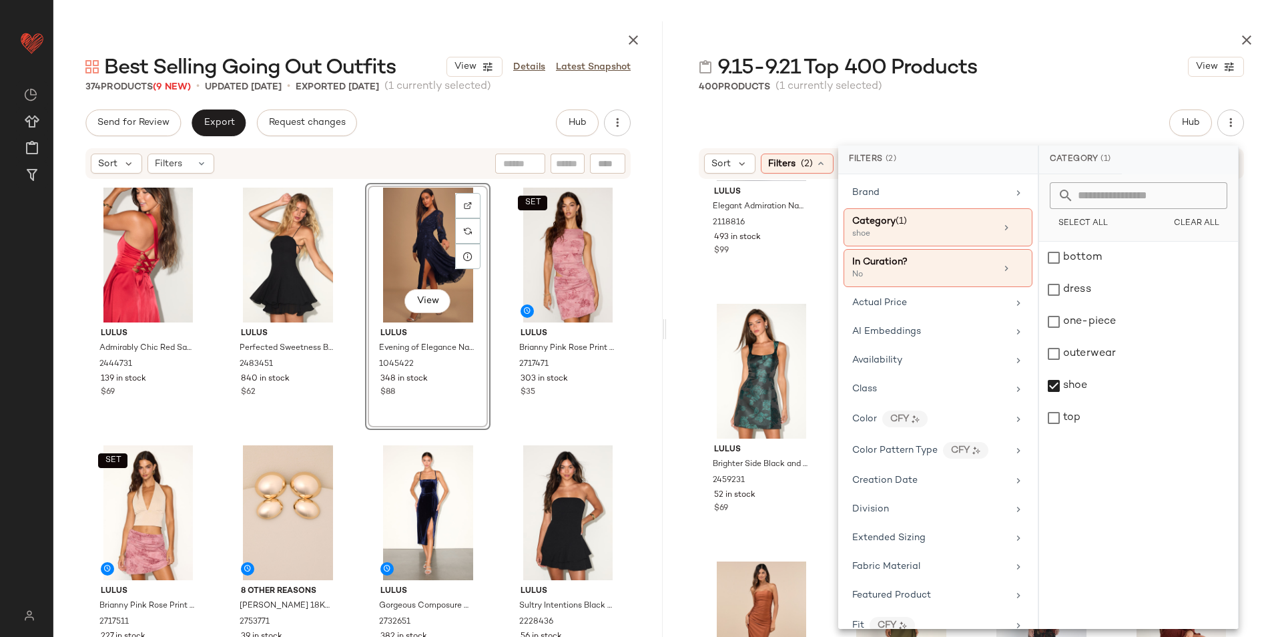
click at [968, 46] on div at bounding box center [971, 37] width 609 height 32
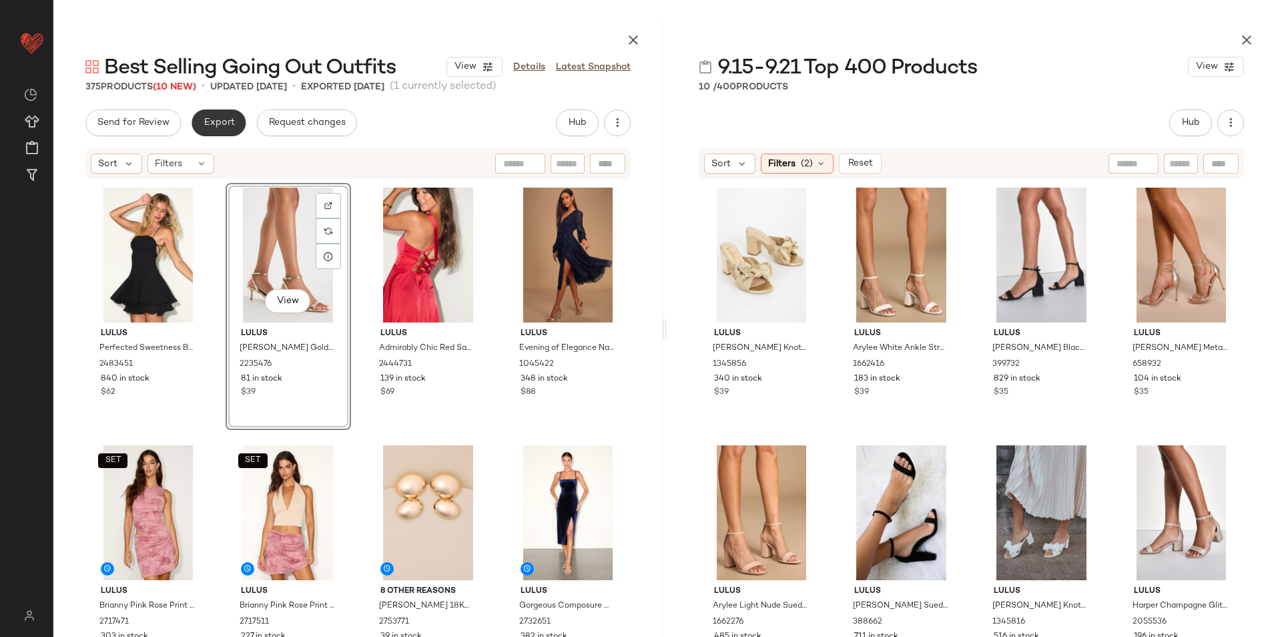
click at [230, 125] on span "Export" at bounding box center [218, 122] width 31 height 11
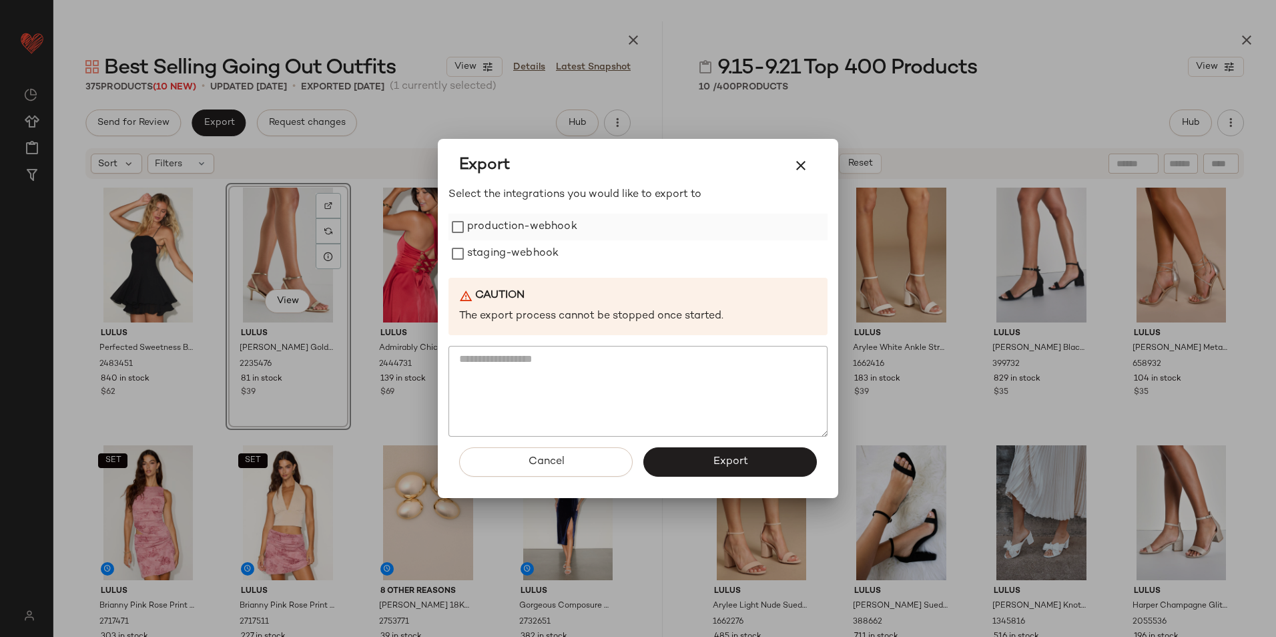
click at [513, 236] on label "production-webhook" at bounding box center [522, 227] width 110 height 27
click at [513, 247] on label "staging-webhook" at bounding box center [512, 253] width 91 height 27
click at [699, 461] on button "Export" at bounding box center [731, 461] width 174 height 29
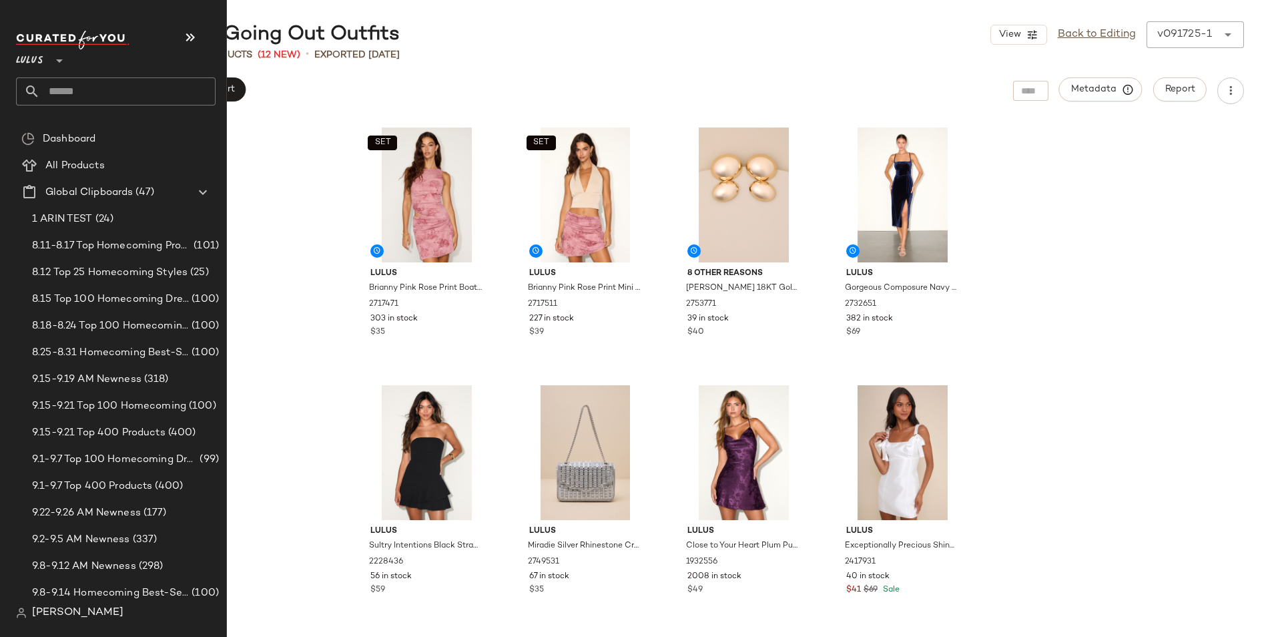
click at [65, 90] on input "text" at bounding box center [128, 91] width 176 height 28
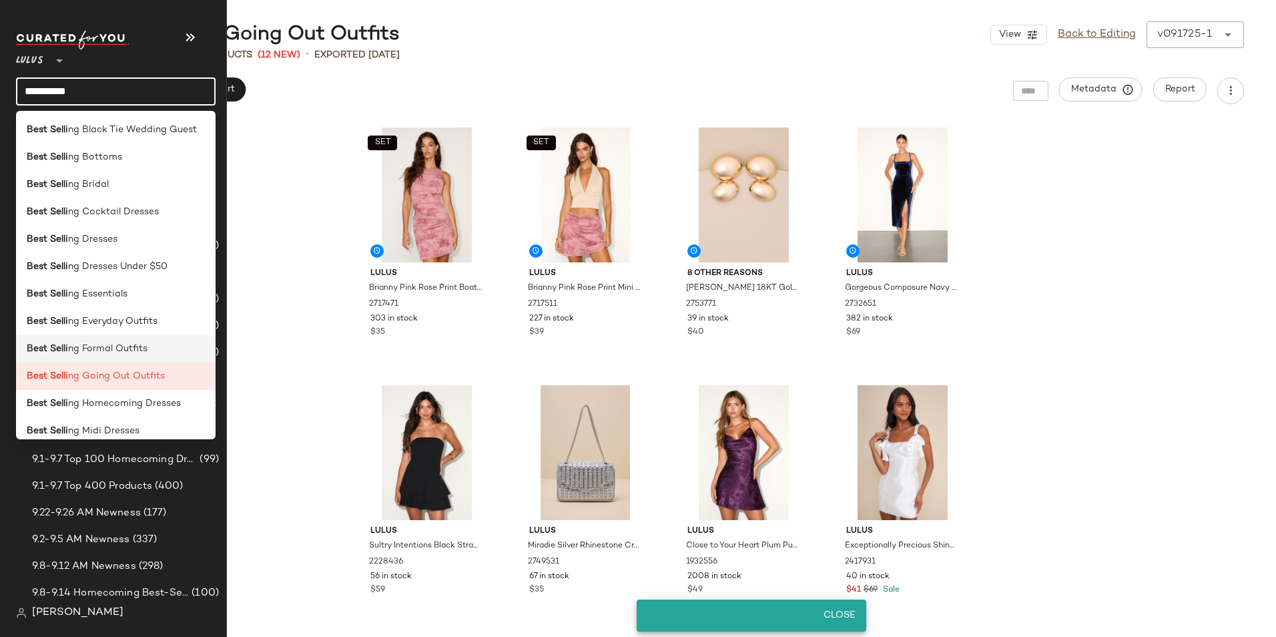
scroll to position [67, 0]
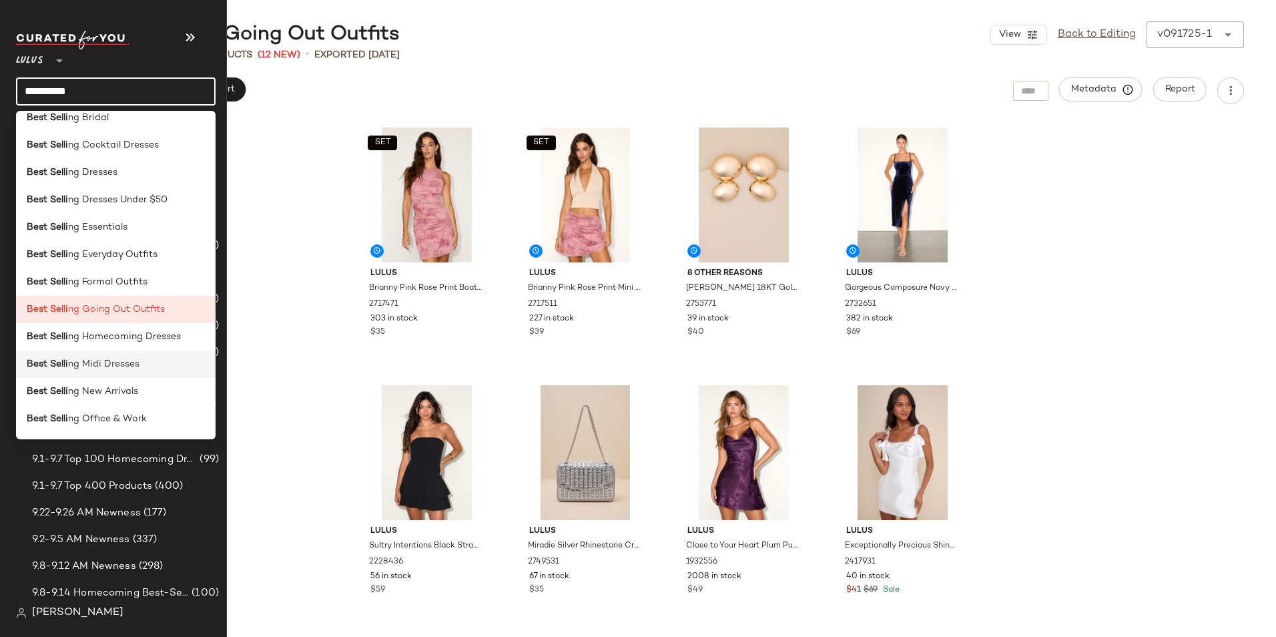
type input "**********"
click at [124, 362] on span "ng Midi Dresses" at bounding box center [103, 364] width 71 height 14
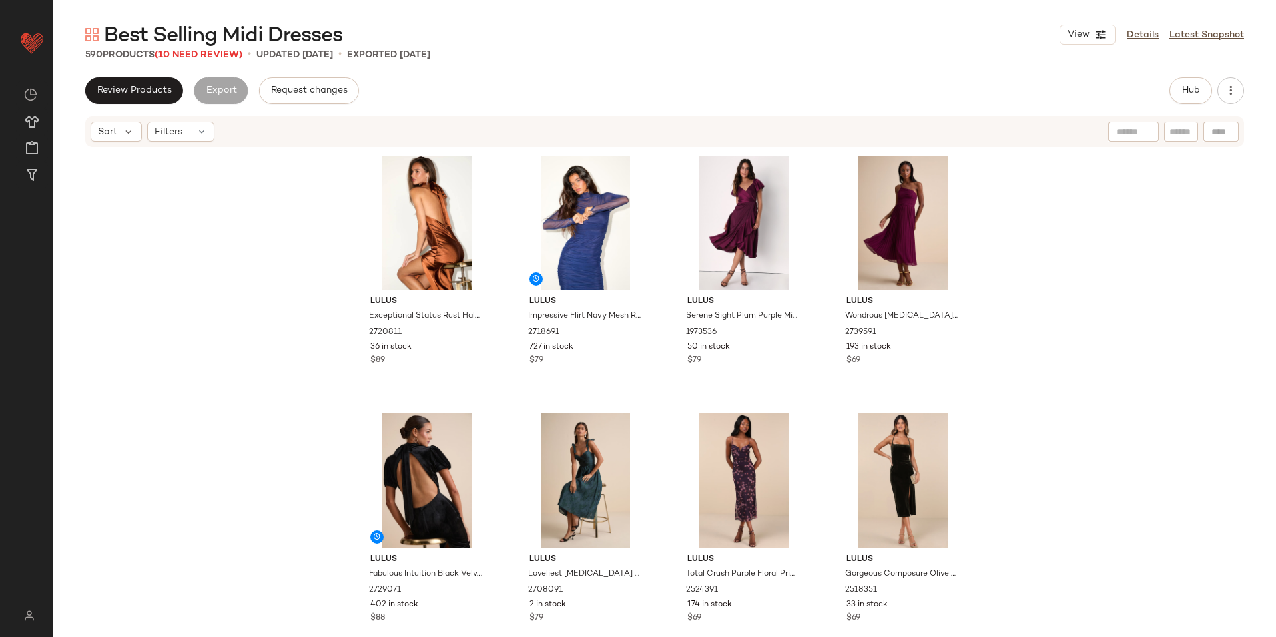
click at [1254, 548] on div "Lulus Exceptional Status Rust Halter Backless Slip Midi Dress 2720811 36 in sto…" at bounding box center [664, 412] width 1223 height 529
click at [193, 123] on div "Filters" at bounding box center [181, 131] width 67 height 20
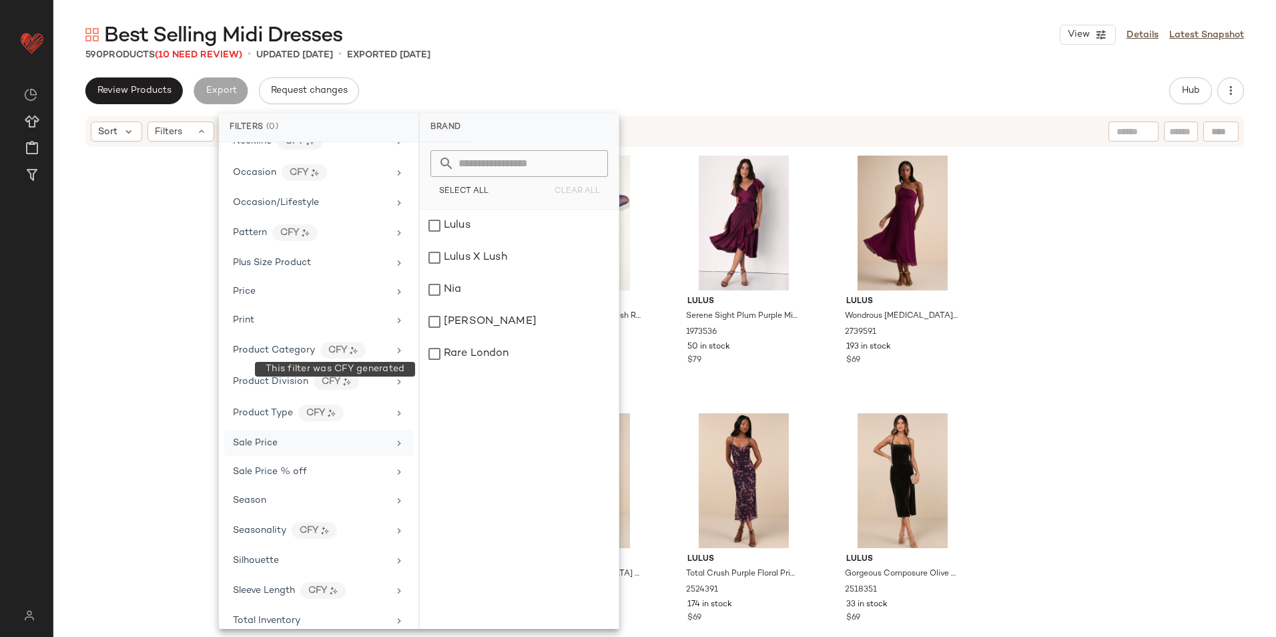
scroll to position [689, 0]
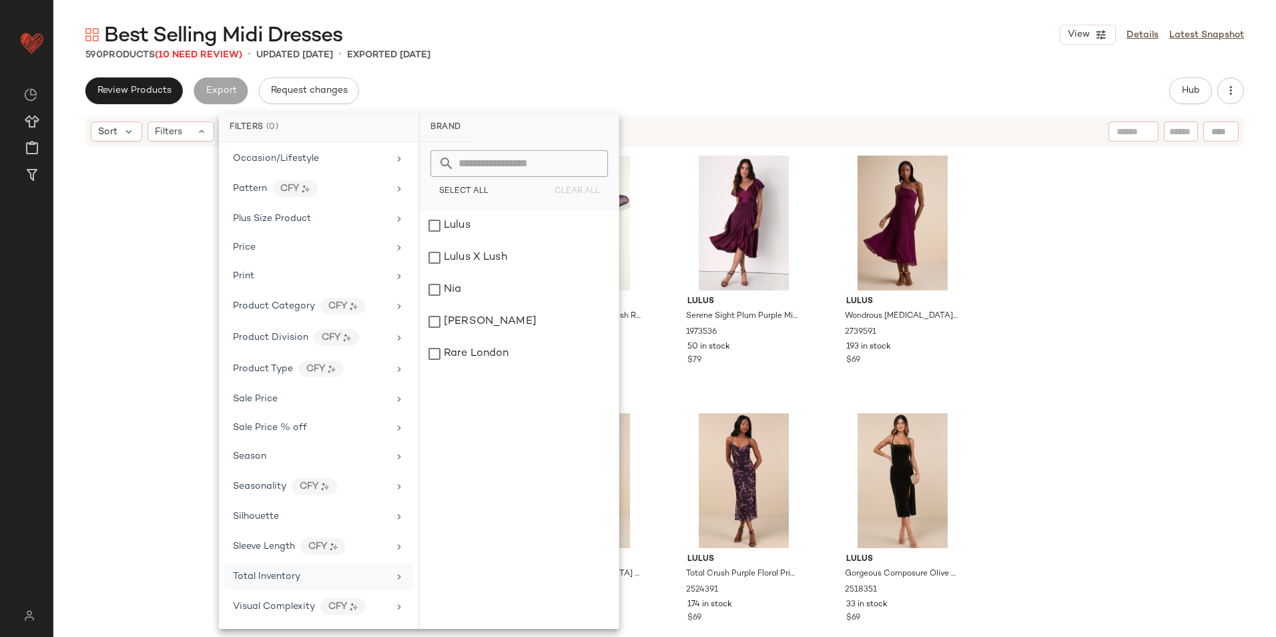
click at [310, 571] on div "Total Inventory" at bounding box center [311, 576] width 156 height 14
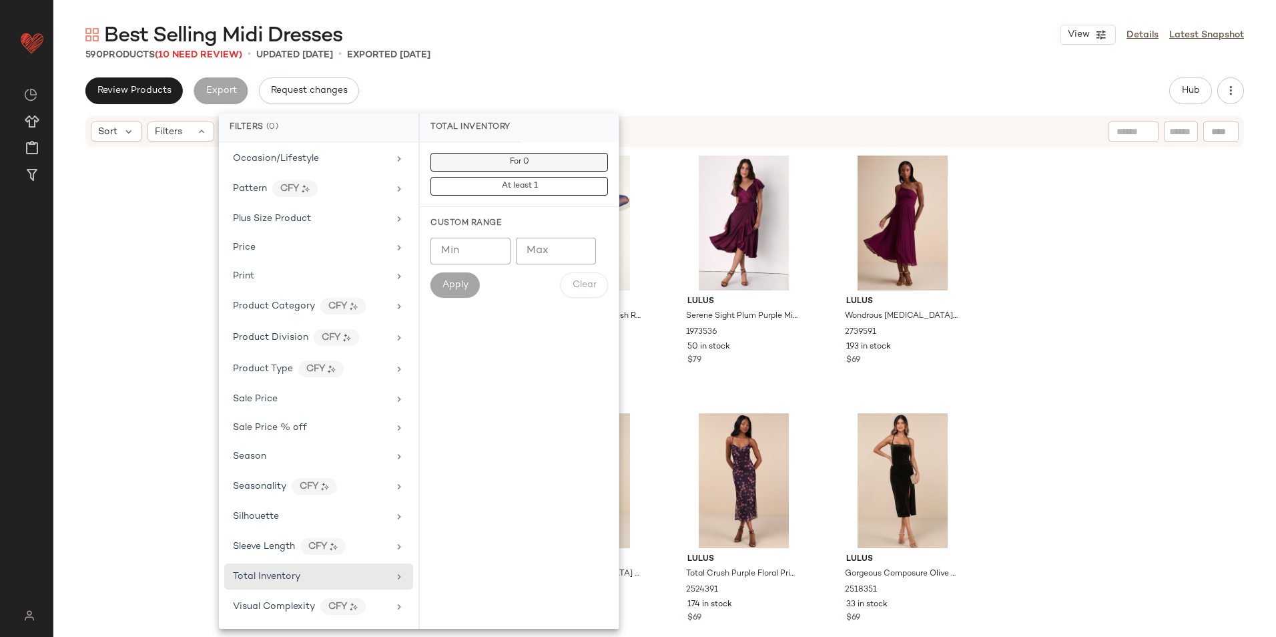
click at [558, 161] on button "For 0" at bounding box center [520, 162] width 178 height 19
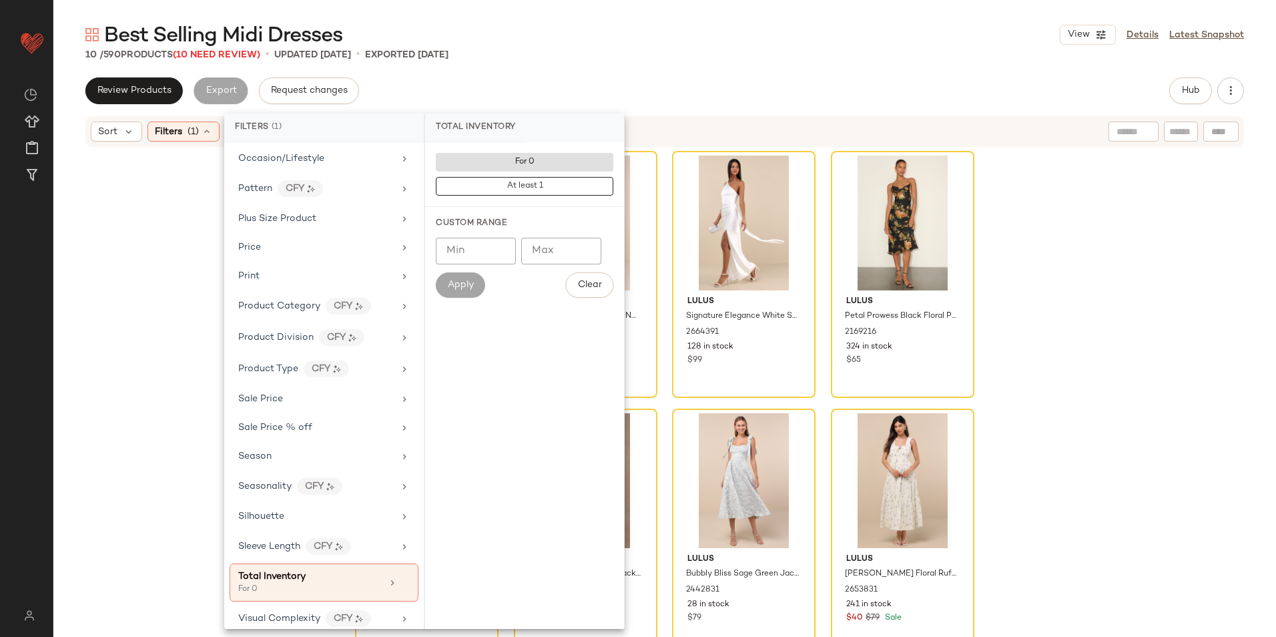
click at [738, 31] on div "Best Selling Midi Dresses View Details Latest Snapshot" at bounding box center [664, 34] width 1223 height 27
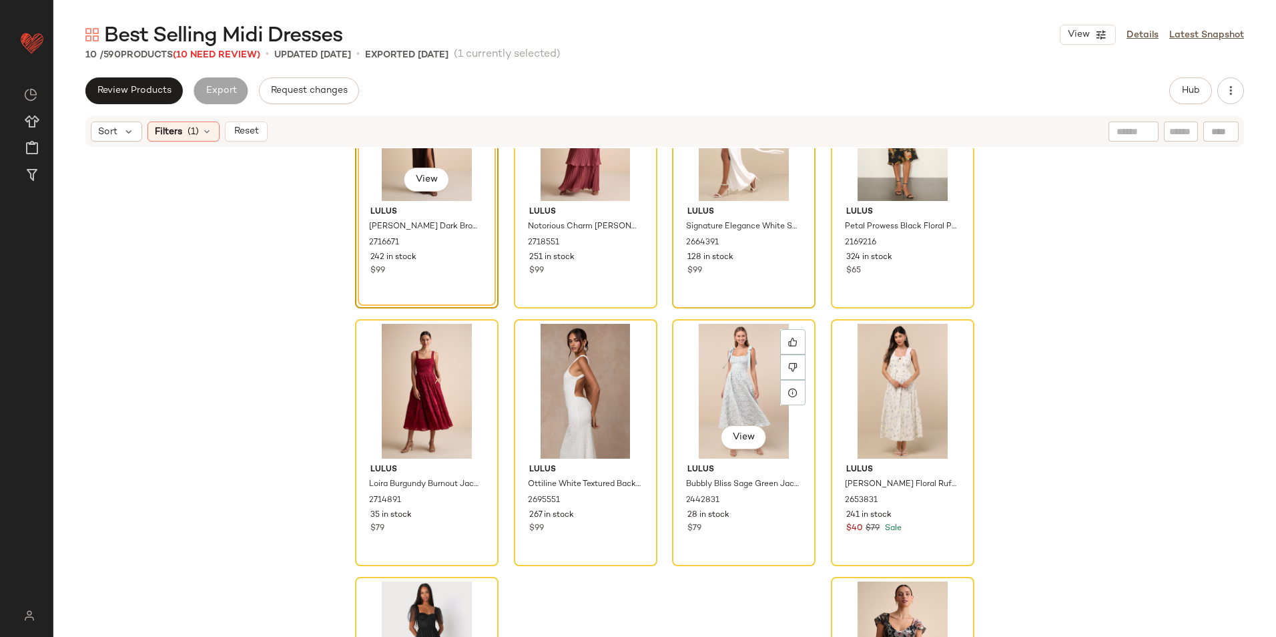
scroll to position [236, 0]
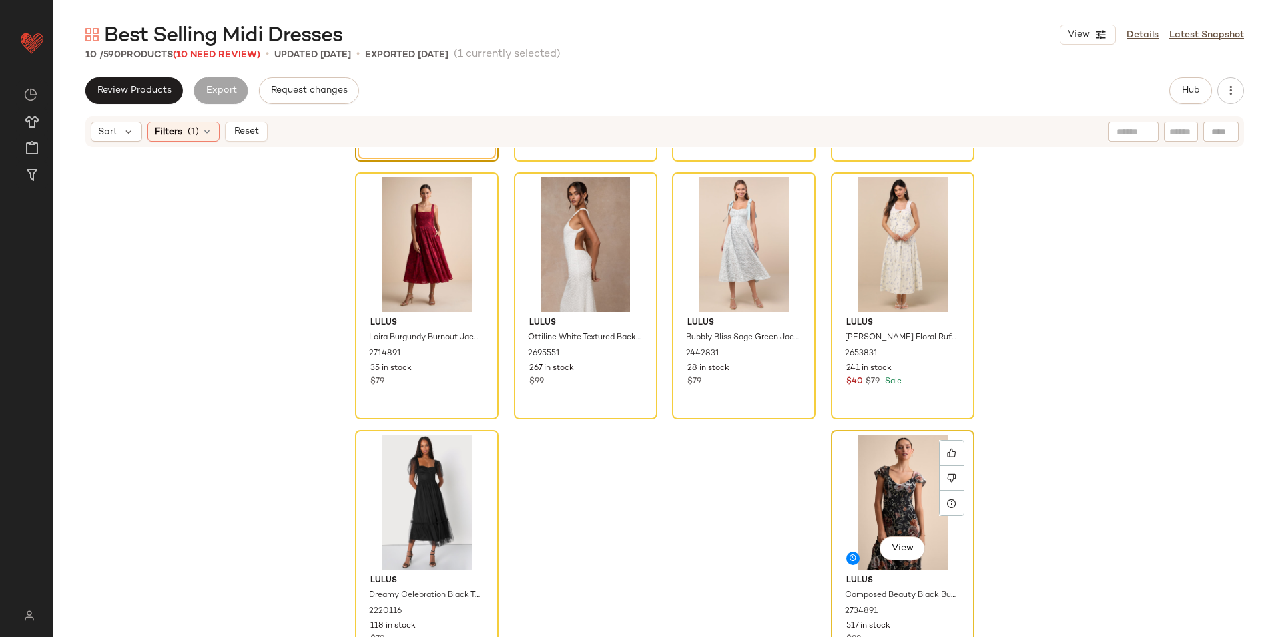
click at [905, 471] on div "View" at bounding box center [903, 502] width 134 height 135
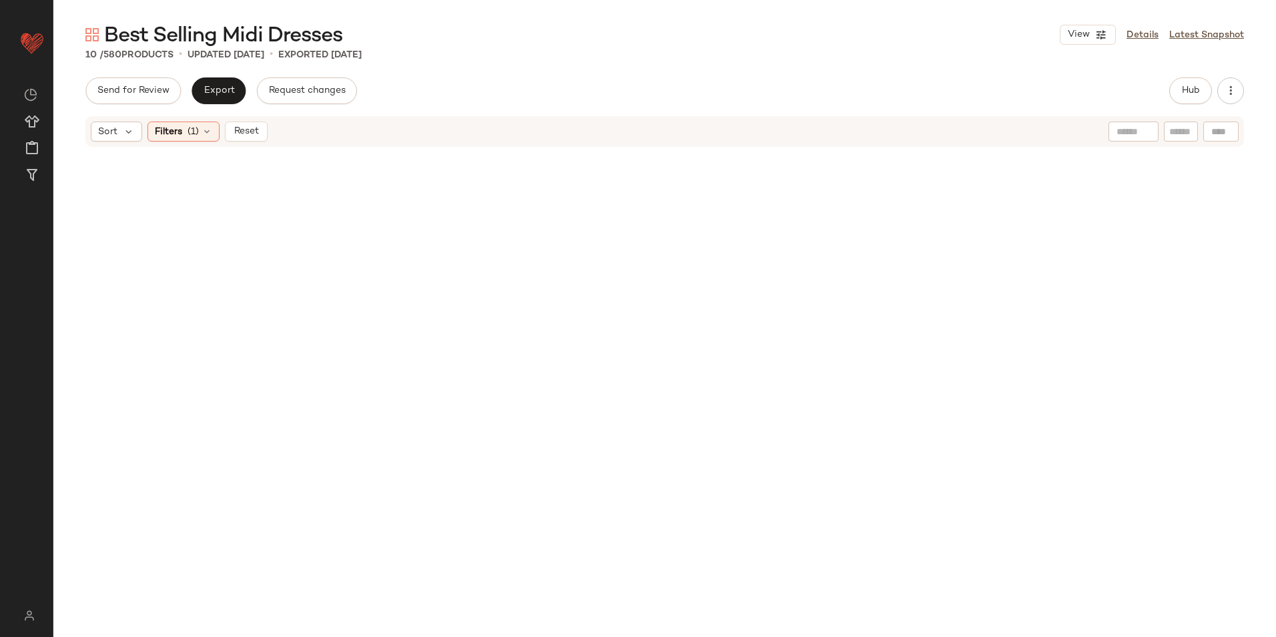
drag, startPoint x: 234, startPoint y: 127, endPoint x: 261, endPoint y: 123, distance: 27.0
click at [235, 127] on span "Reset" at bounding box center [245, 131] width 25 height 11
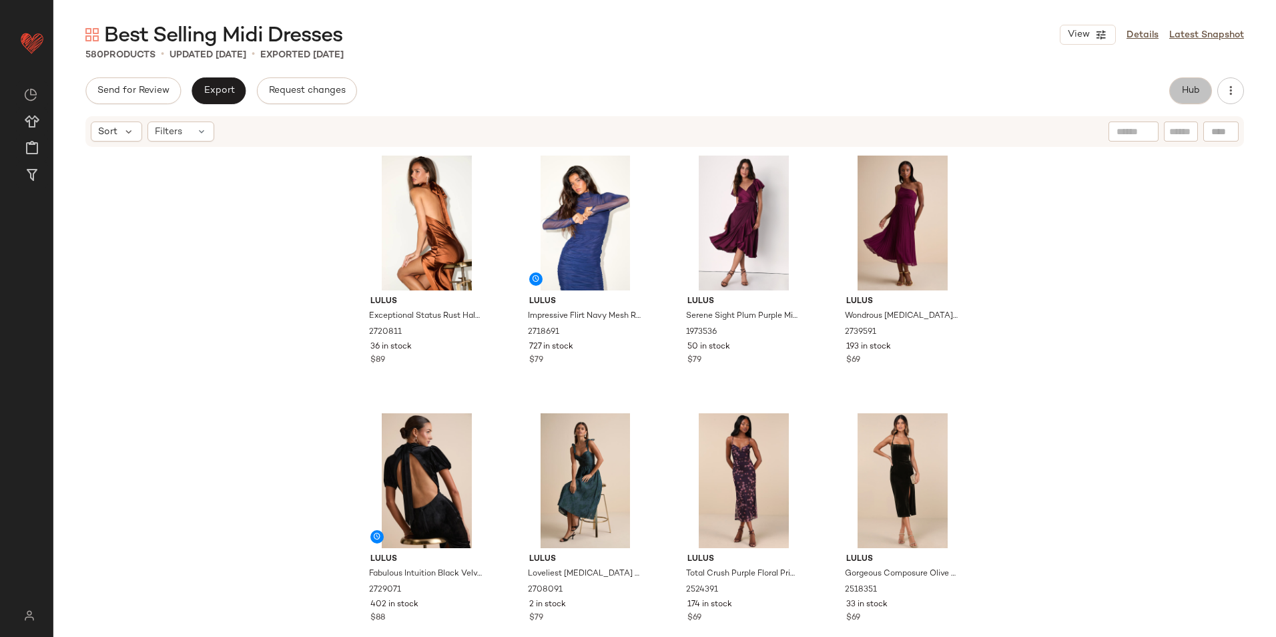
click at [1186, 96] on span "Hub" at bounding box center [1191, 90] width 19 height 11
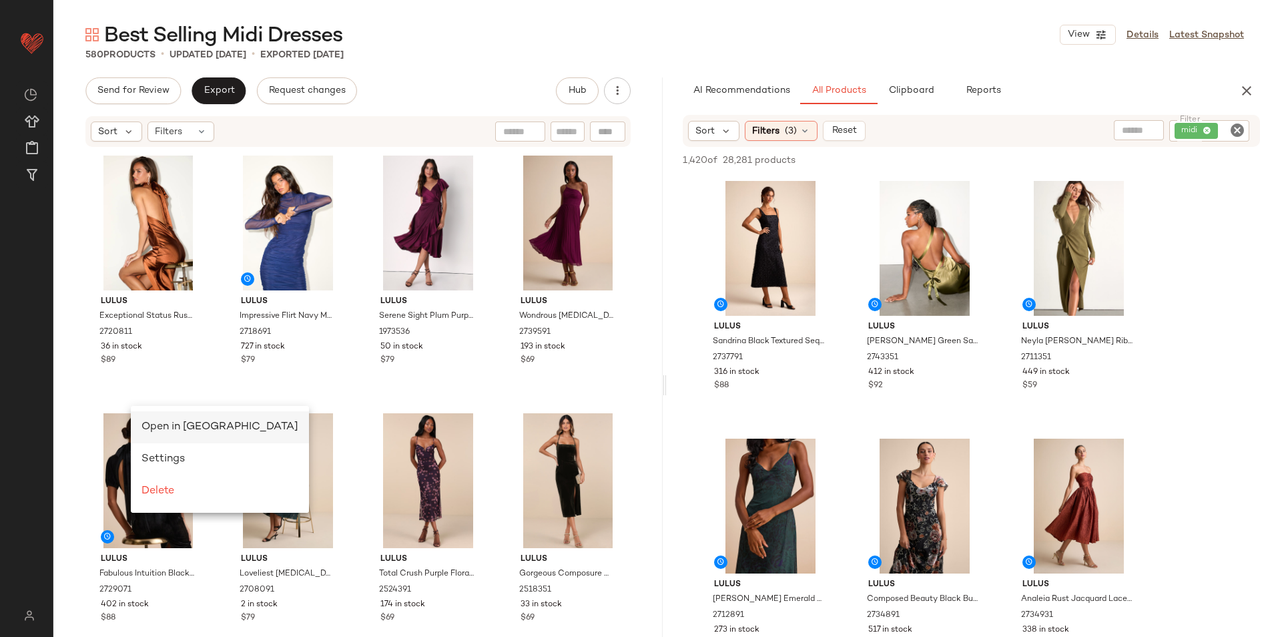
click at [166, 421] on span "Open in Split View" at bounding box center [220, 426] width 157 height 11
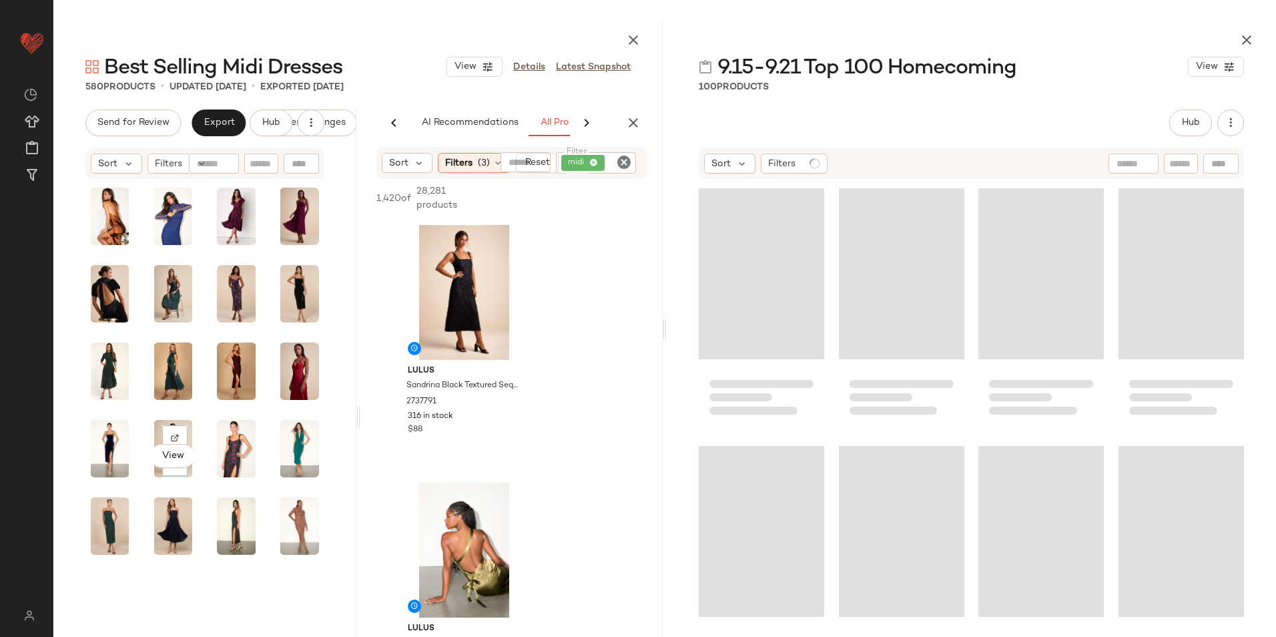
scroll to position [0, 65]
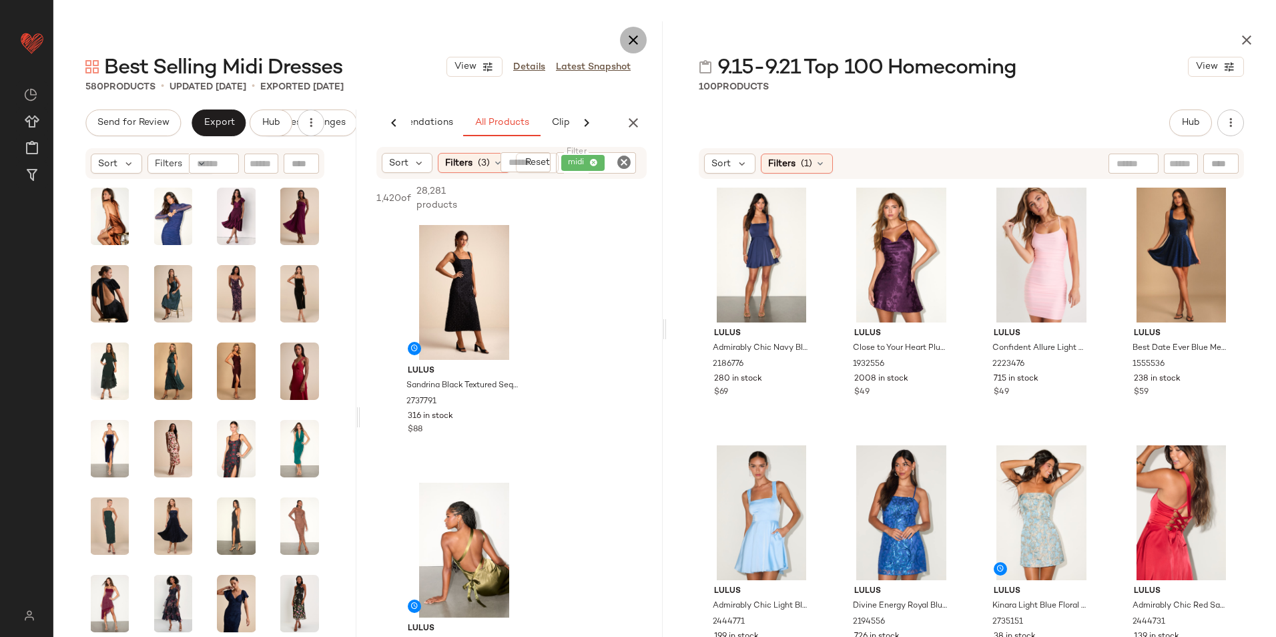
click at [641, 34] on icon "button" at bounding box center [633, 40] width 16 height 16
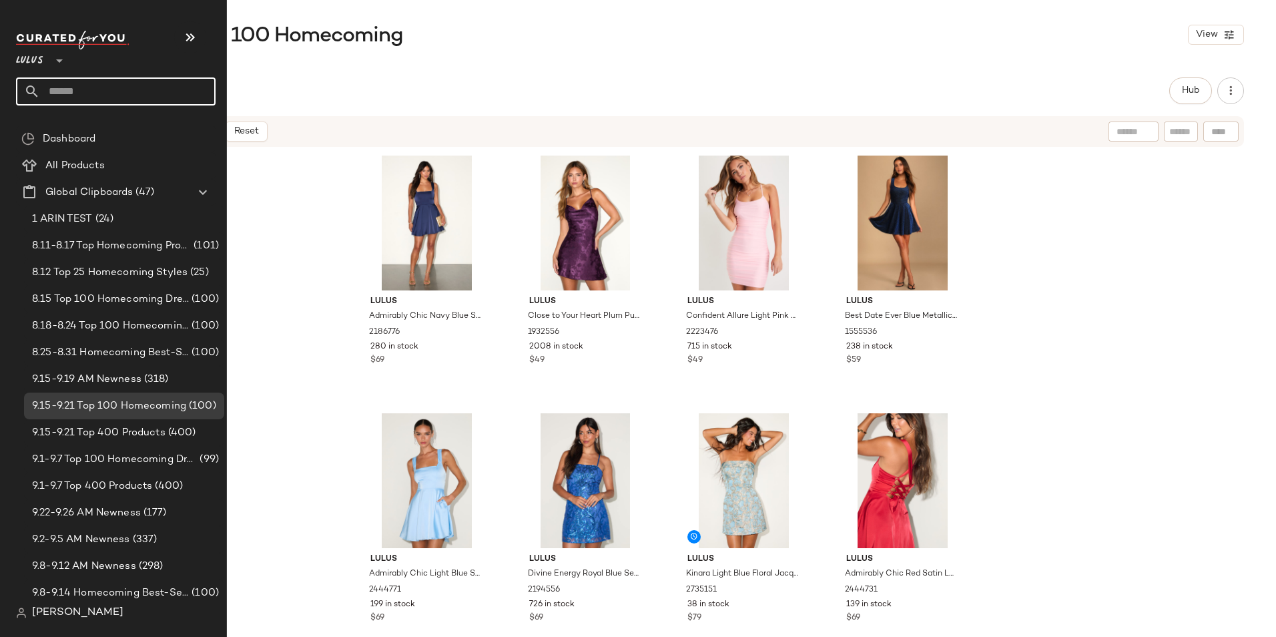
click at [83, 90] on input "text" at bounding box center [128, 91] width 176 height 28
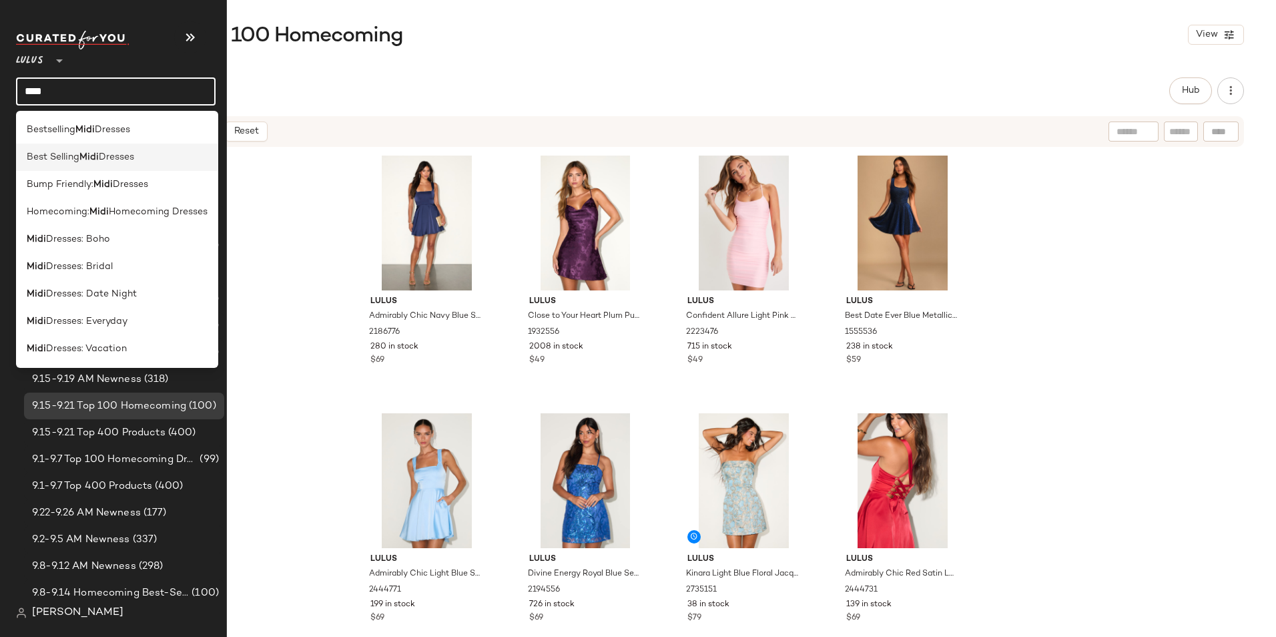
type input "****"
click at [119, 157] on span "Dresses" at bounding box center [116, 157] width 35 height 14
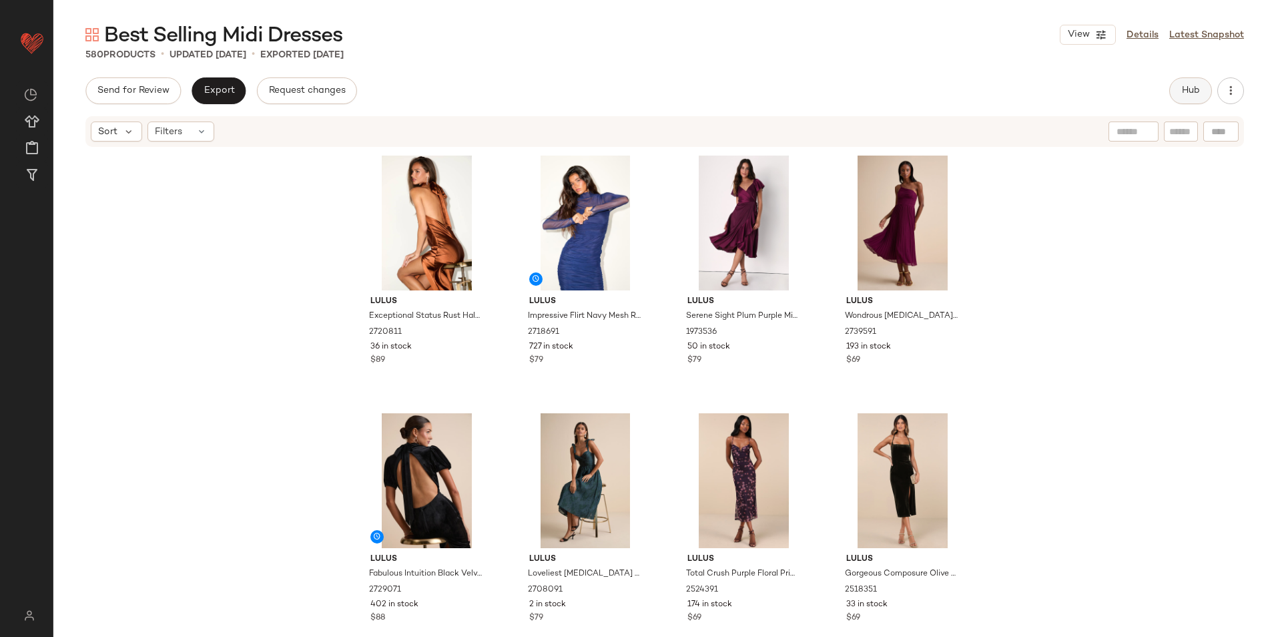
click at [1178, 87] on button "Hub" at bounding box center [1191, 90] width 43 height 27
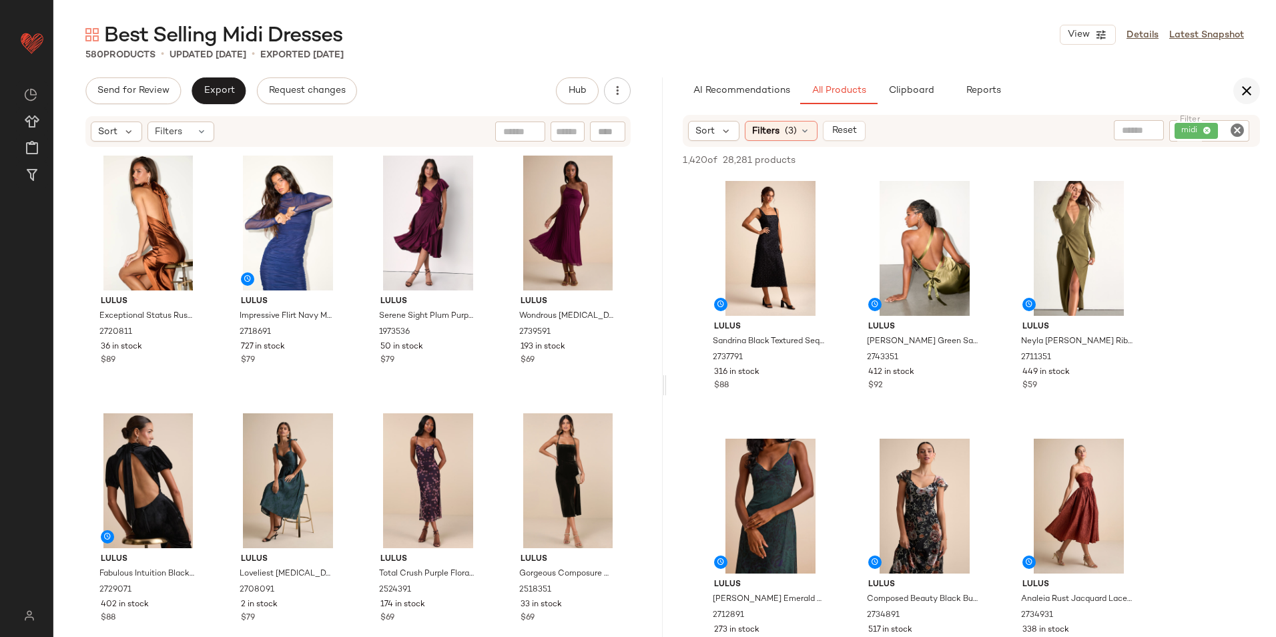
click at [1250, 85] on icon "button" at bounding box center [1247, 91] width 16 height 16
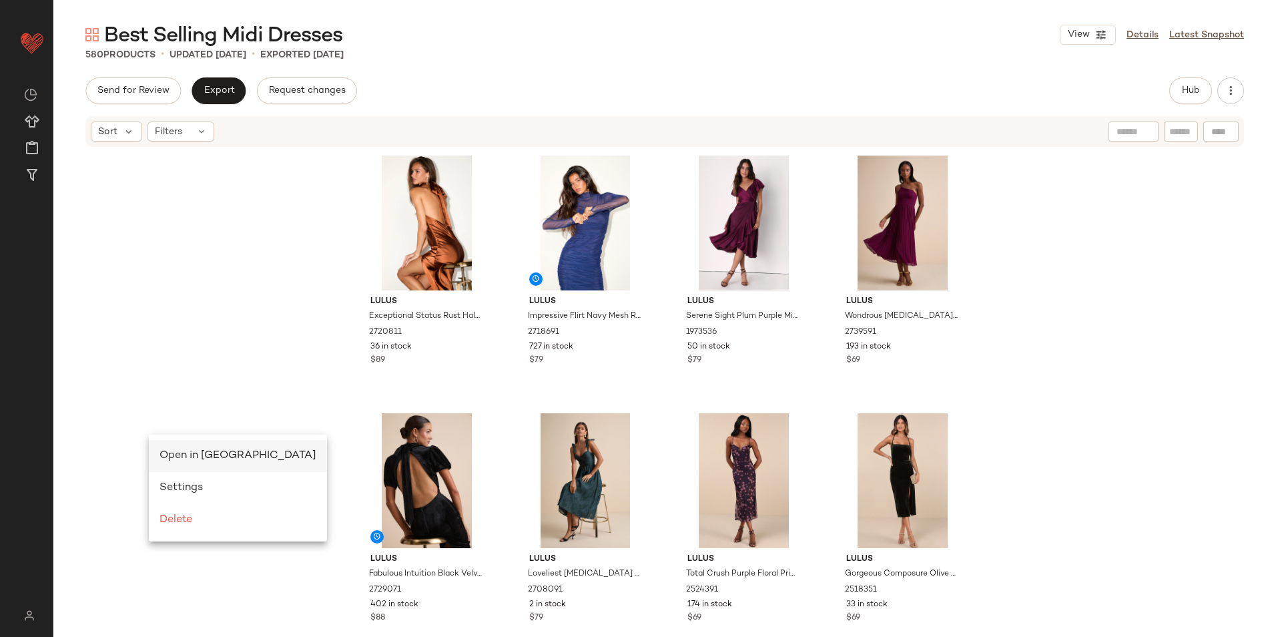
click at [173, 453] on span "Open in Split View" at bounding box center [238, 455] width 157 height 11
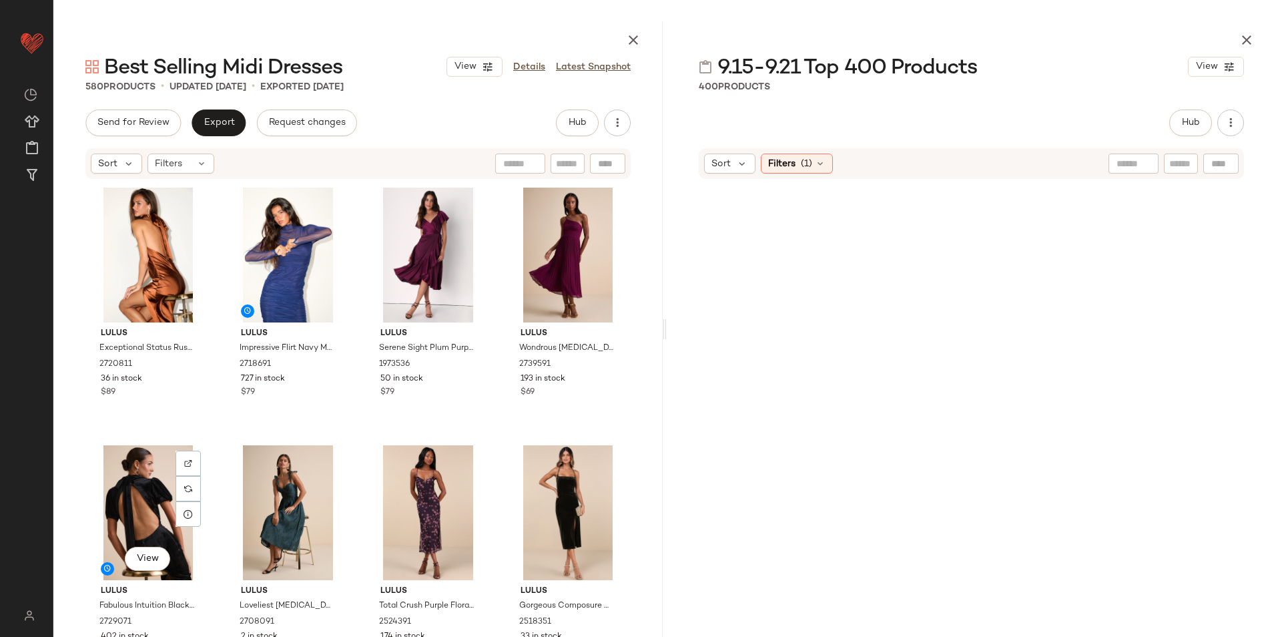
scroll to position [1041, 0]
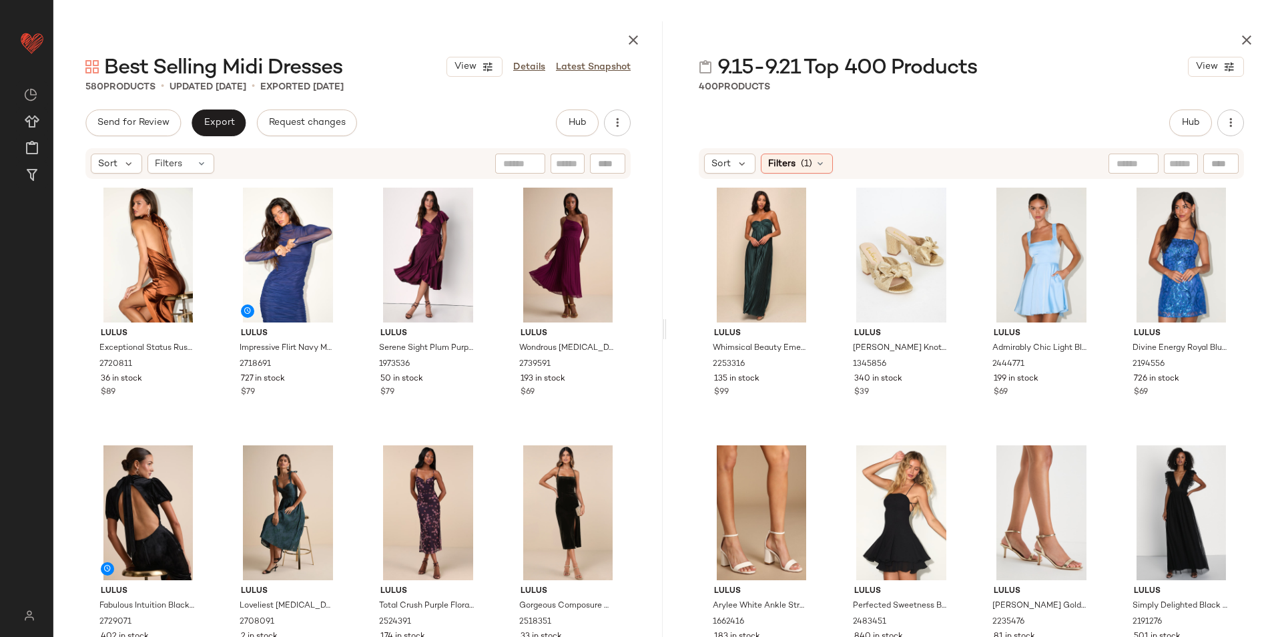
click at [1180, 166] on input "text" at bounding box center [1181, 164] width 23 height 14
type input "****"
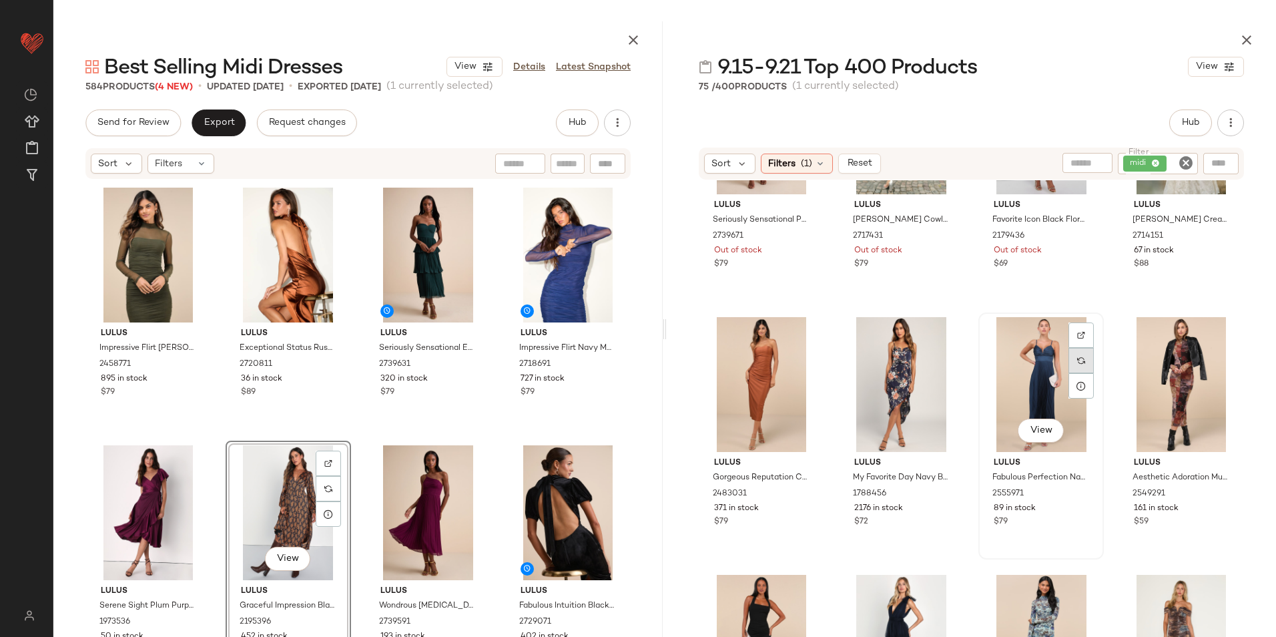
scroll to position [134, 0]
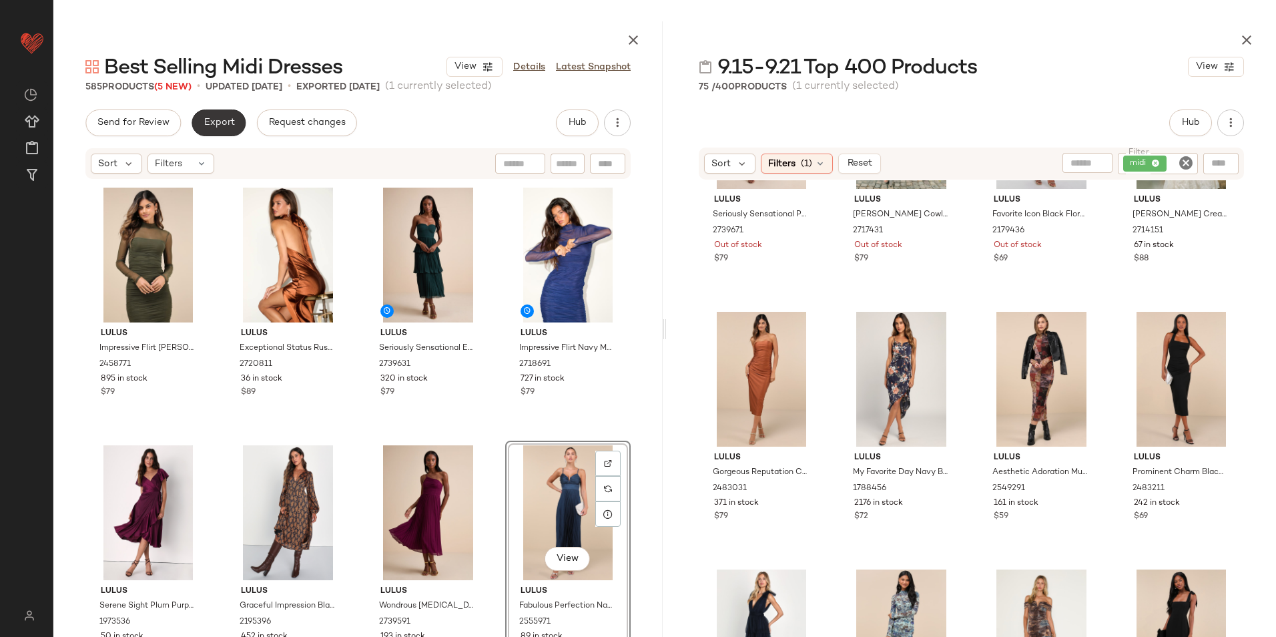
click at [215, 119] on span "Export" at bounding box center [218, 122] width 31 height 11
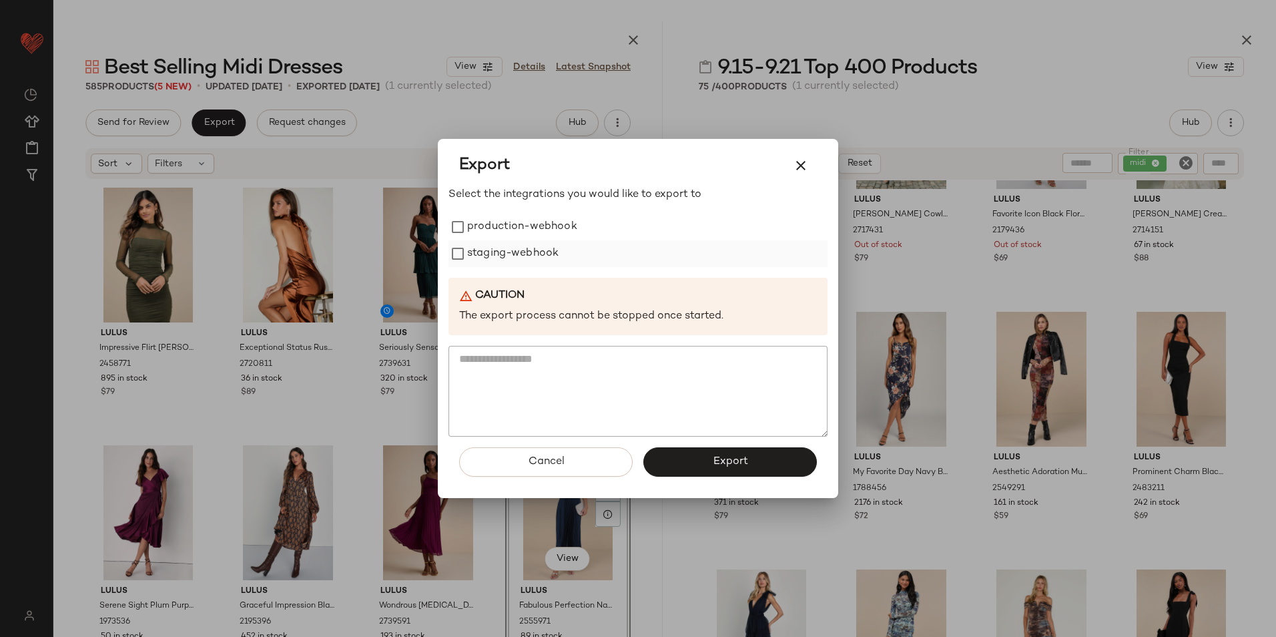
click at [513, 227] on label "production-webhook" at bounding box center [522, 227] width 110 height 27
click at [495, 257] on label "staging-webhook" at bounding box center [512, 253] width 91 height 27
click at [732, 450] on button "Export" at bounding box center [731, 461] width 174 height 29
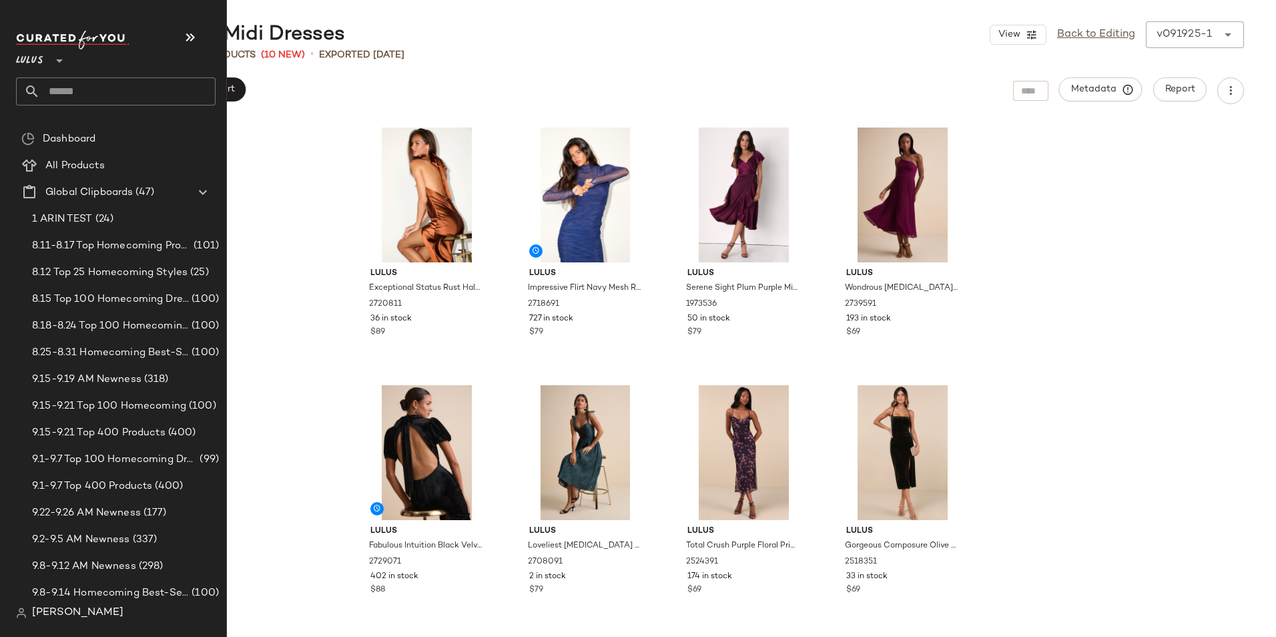
click at [77, 87] on input "text" at bounding box center [128, 91] width 176 height 28
click at [71, 85] on input "text" at bounding box center [128, 91] width 176 height 28
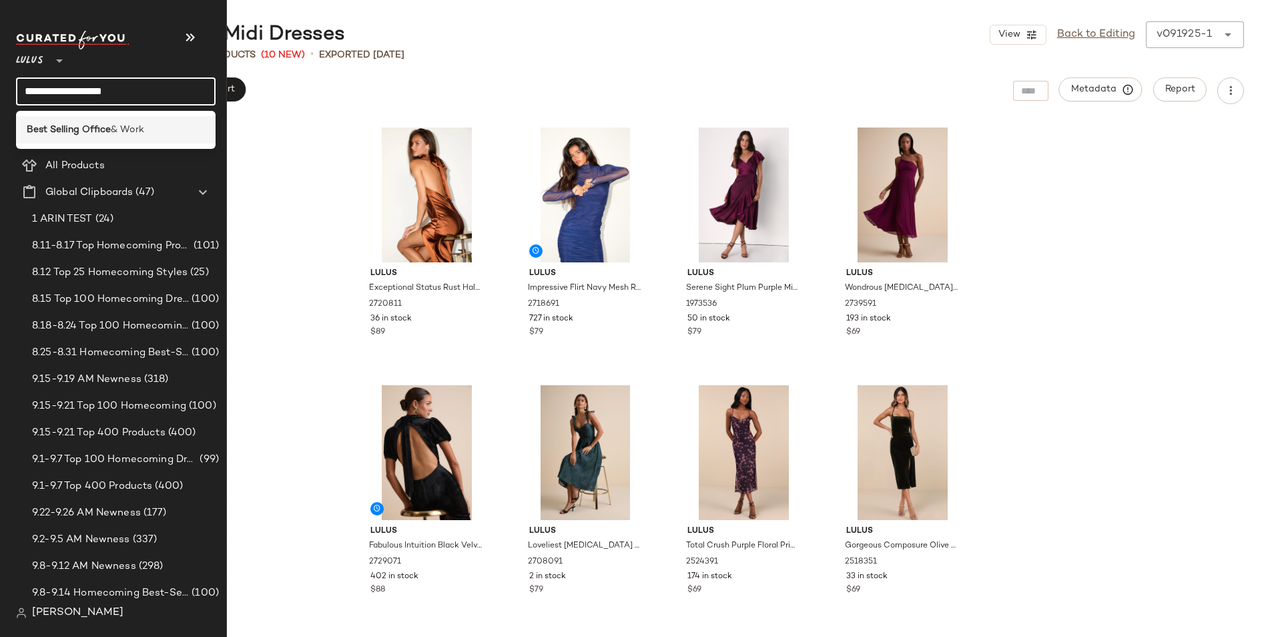
type input "**********"
click at [155, 121] on div "Best Selling Office & Work" at bounding box center [116, 129] width 200 height 27
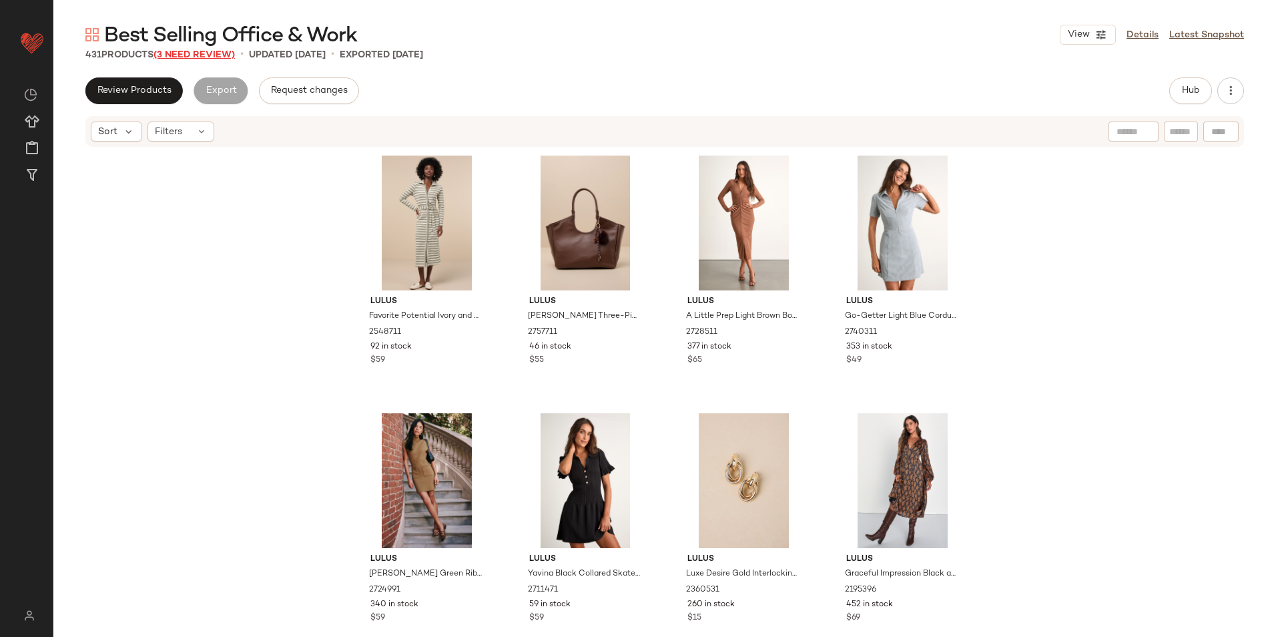
click at [190, 52] on span "(3 Need Review)" at bounding box center [194, 55] width 81 height 10
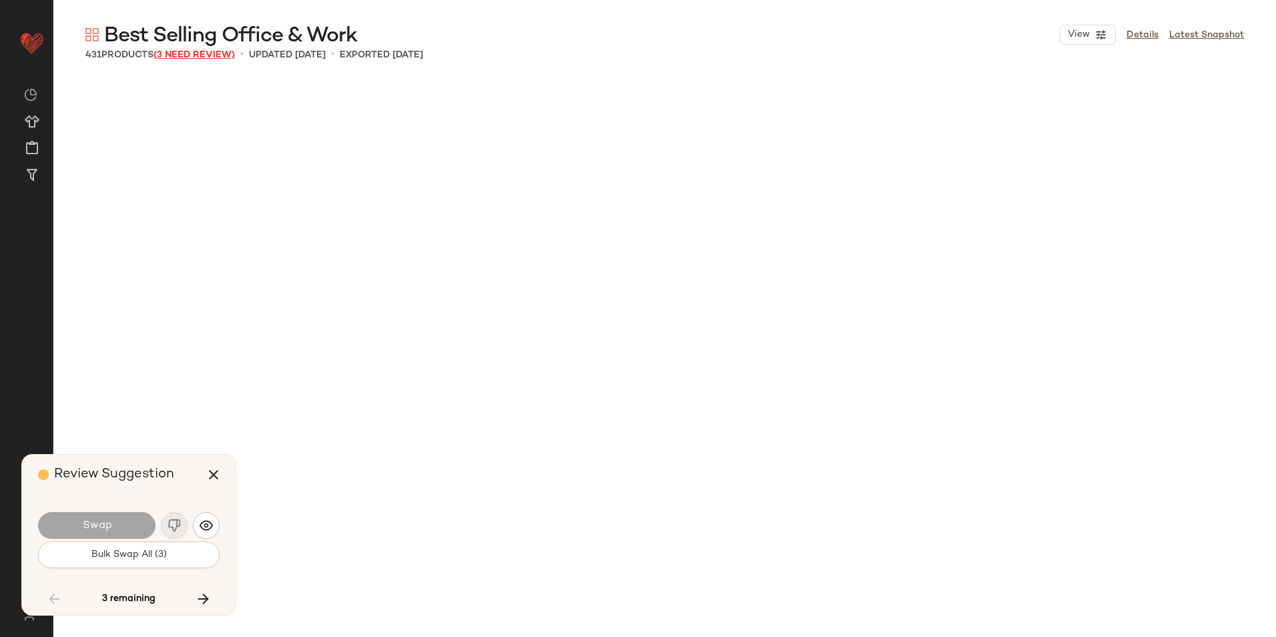
scroll to position [11338, 0]
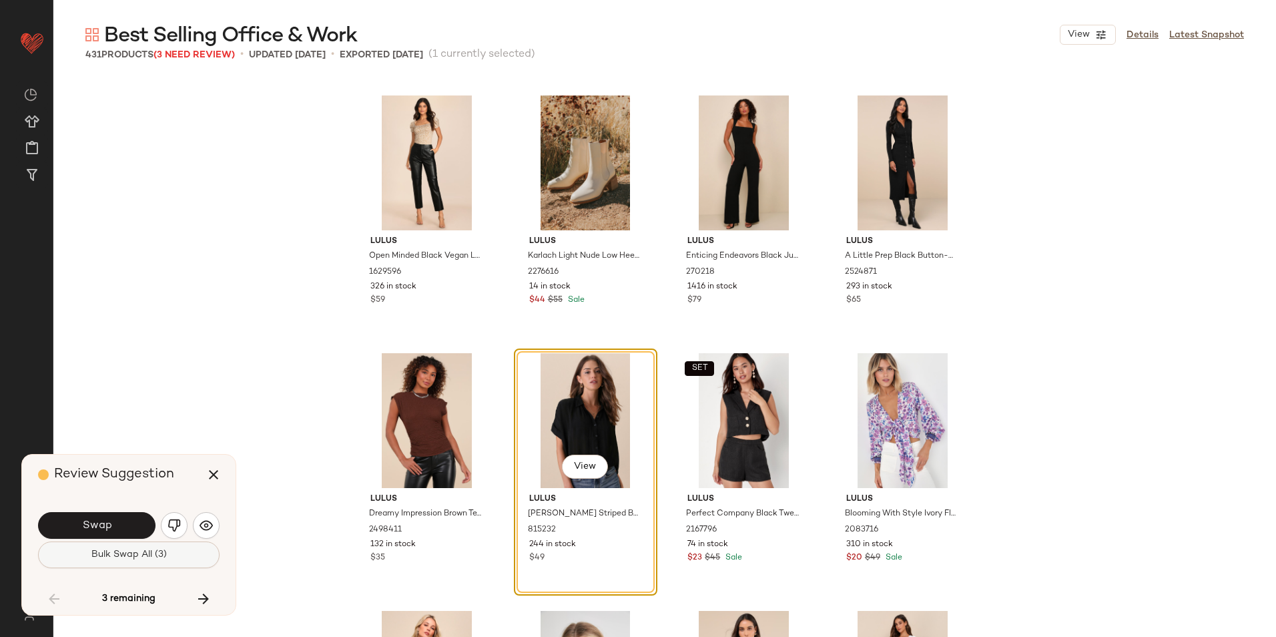
click at [104, 551] on span "Bulk Swap All (3)" at bounding box center [129, 554] width 76 height 11
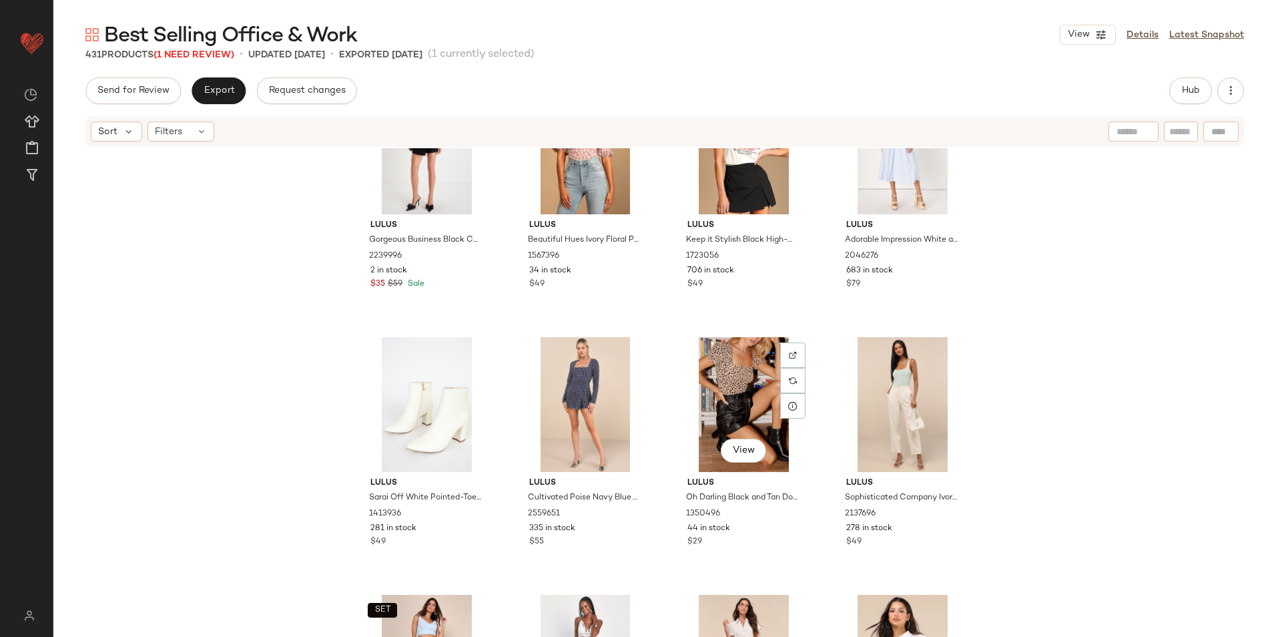
scroll to position [9802, 0]
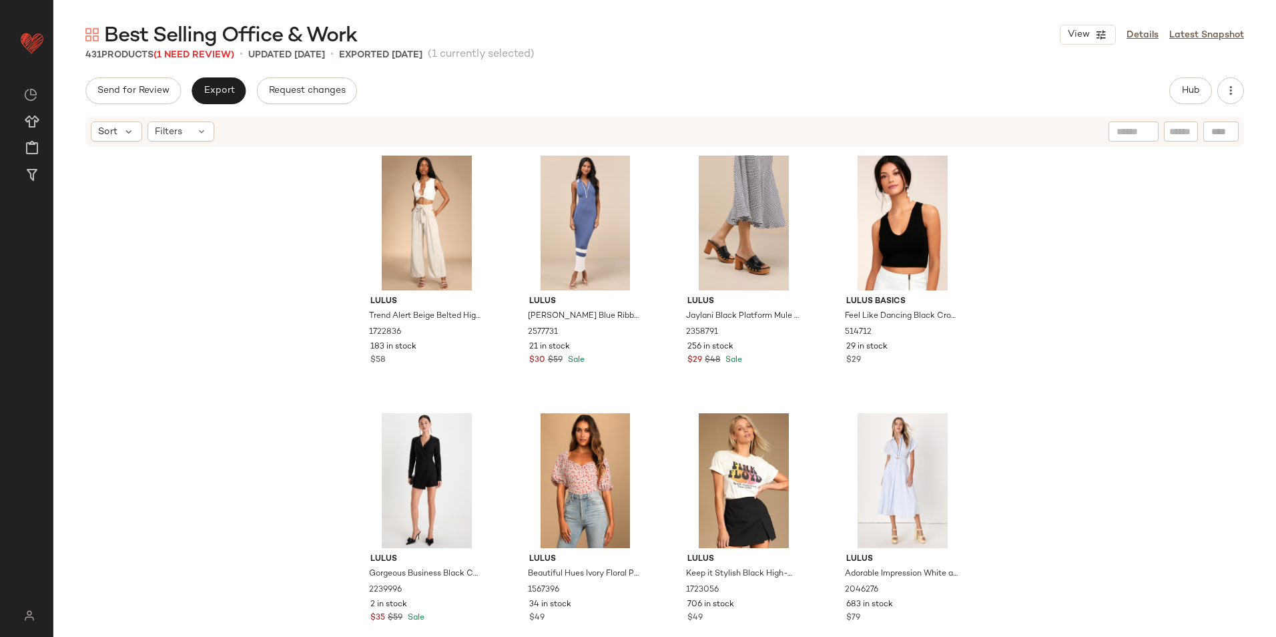
click at [215, 49] on span "Best Selling Office & Work" at bounding box center [230, 36] width 253 height 27
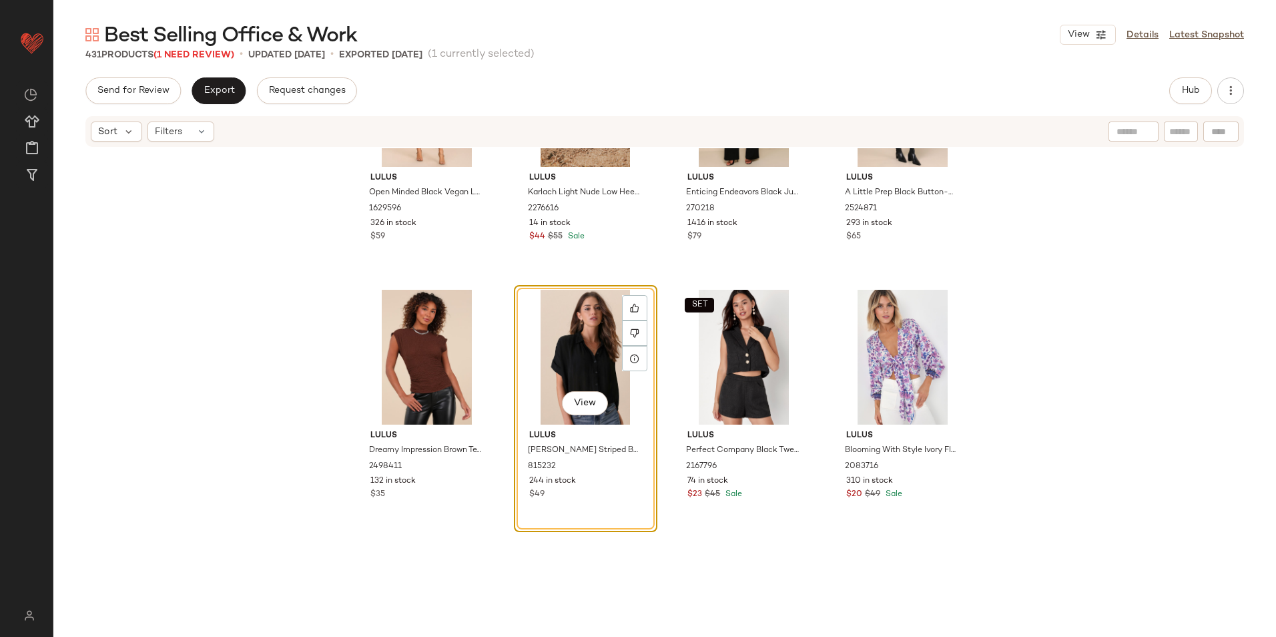
scroll to position [11538, 0]
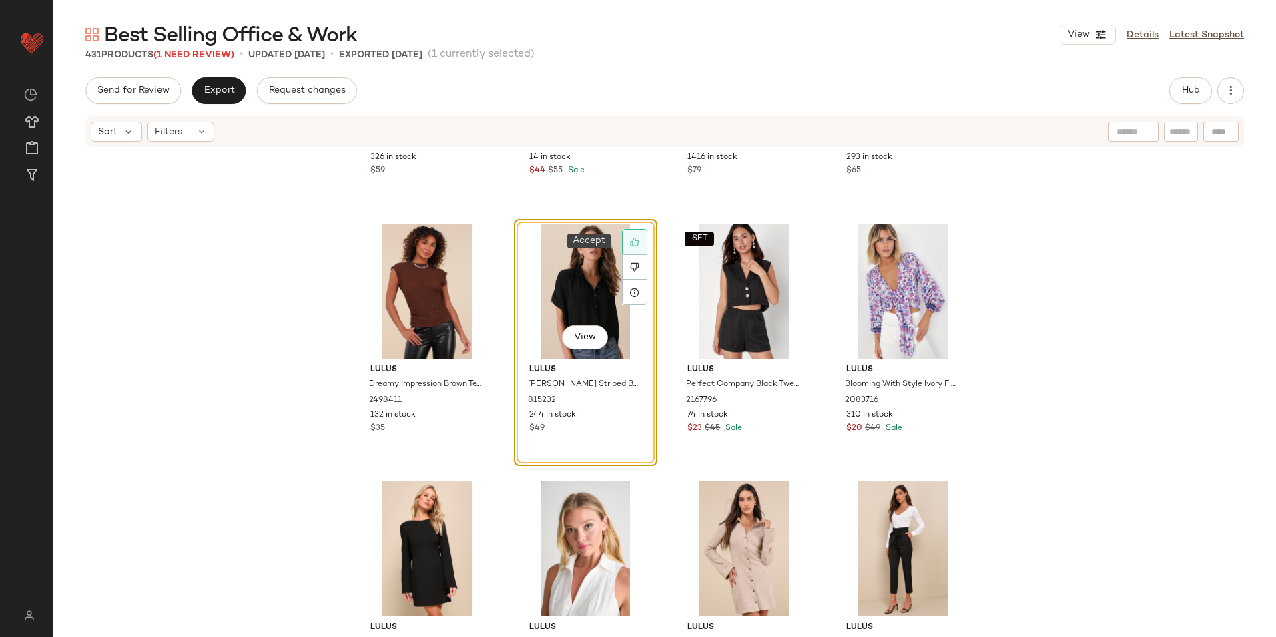
click at [638, 240] on div at bounding box center [634, 241] width 25 height 25
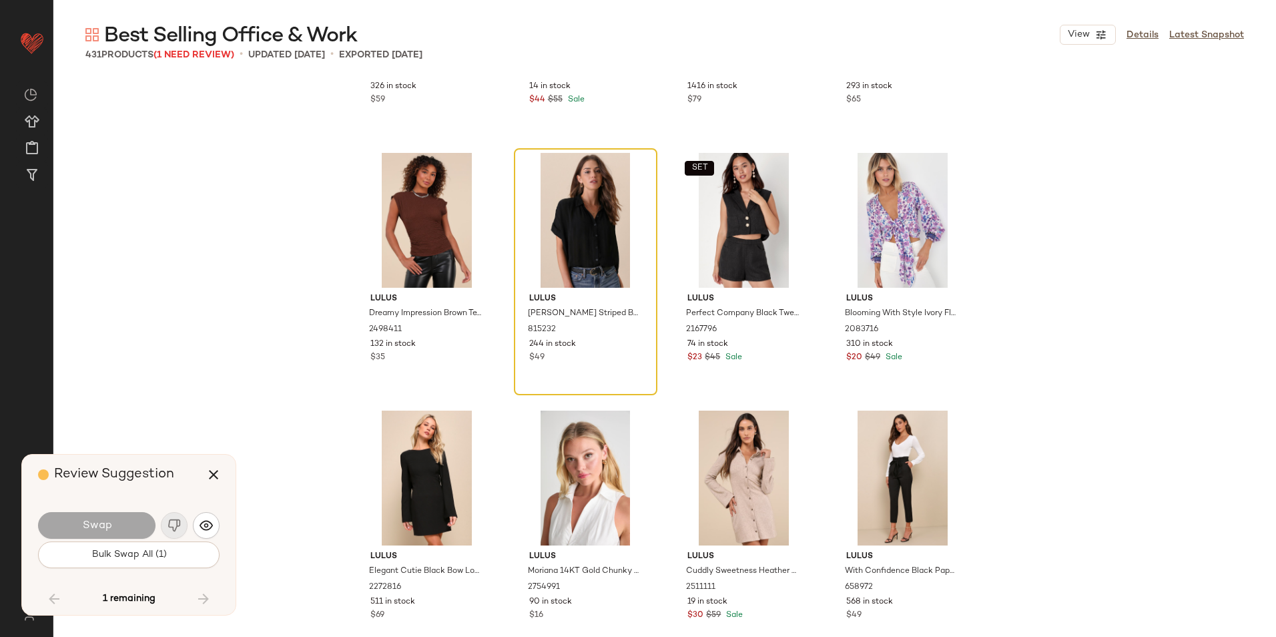
scroll to position [26025, 0]
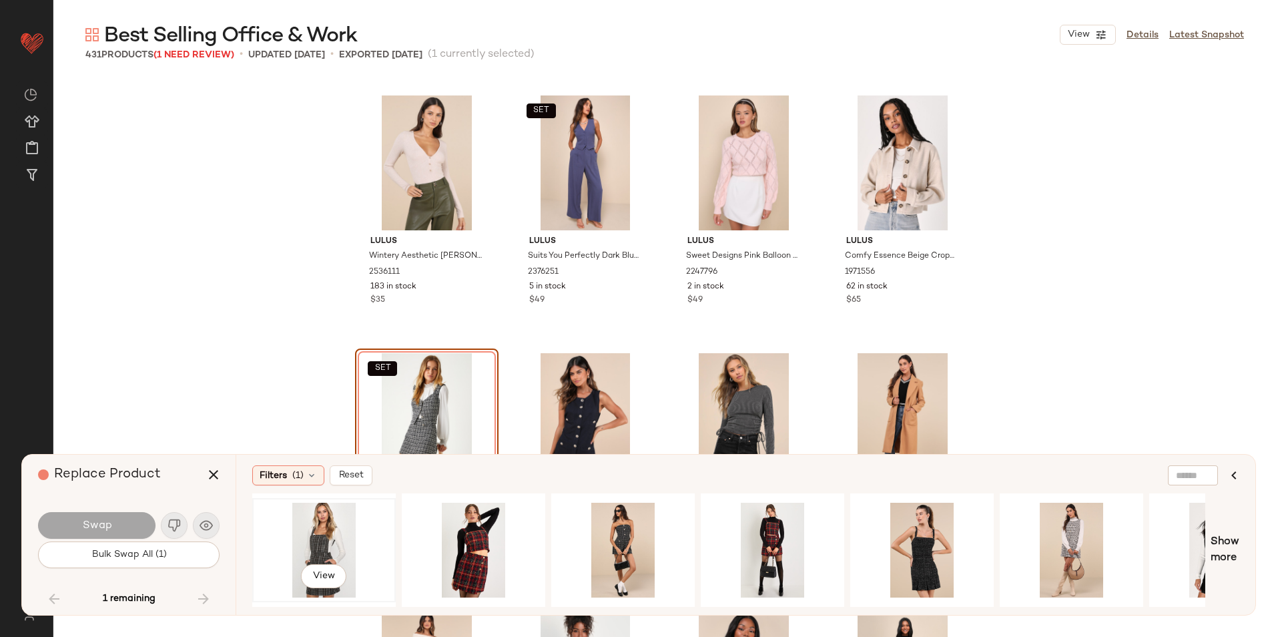
click at [306, 535] on div "View" at bounding box center [324, 550] width 134 height 95
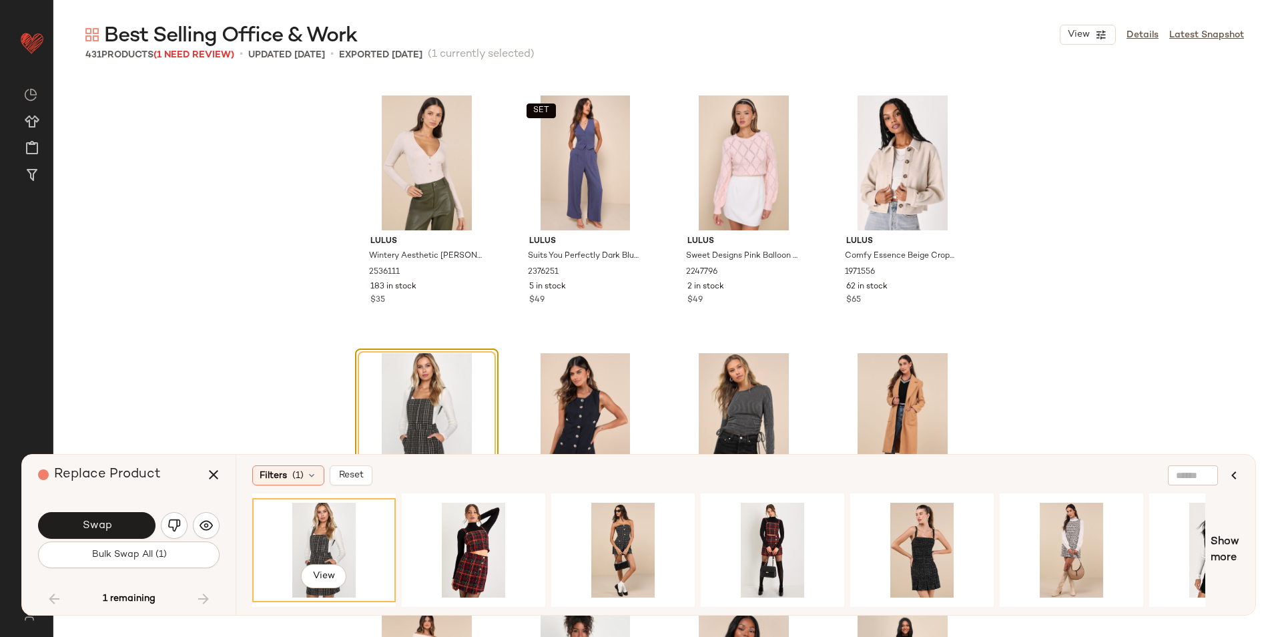
click at [166, 558] on span "Bulk Swap All (1)" at bounding box center [128, 554] width 75 height 11
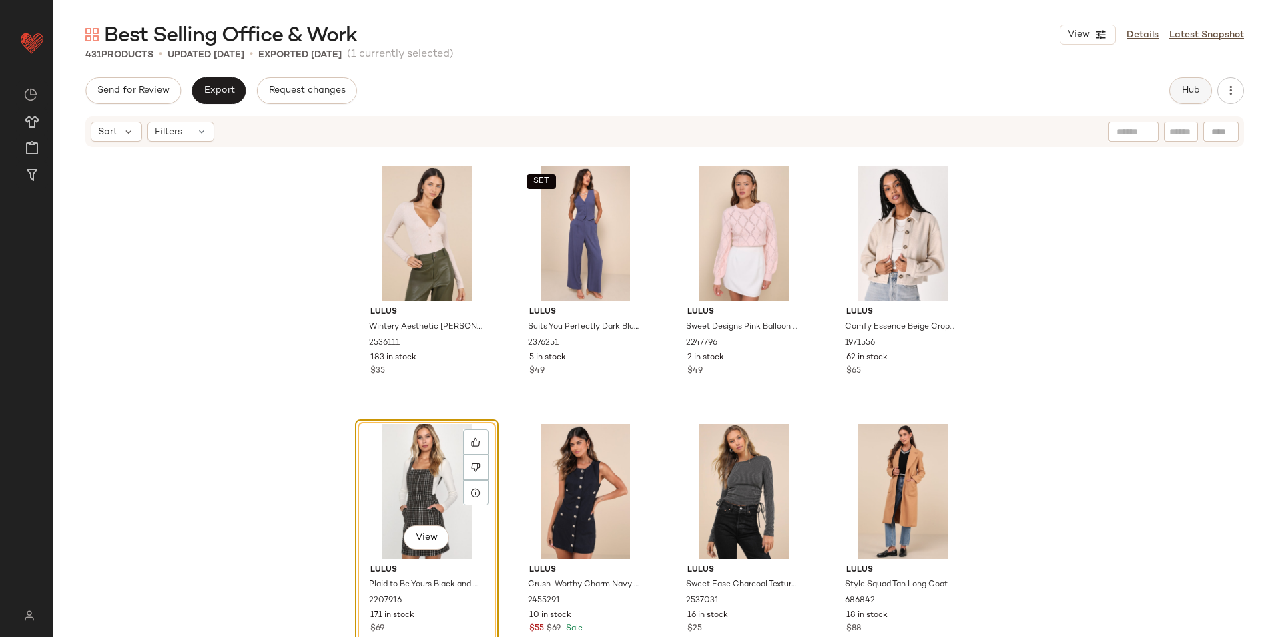
click at [1180, 85] on button "Hub" at bounding box center [1191, 90] width 43 height 27
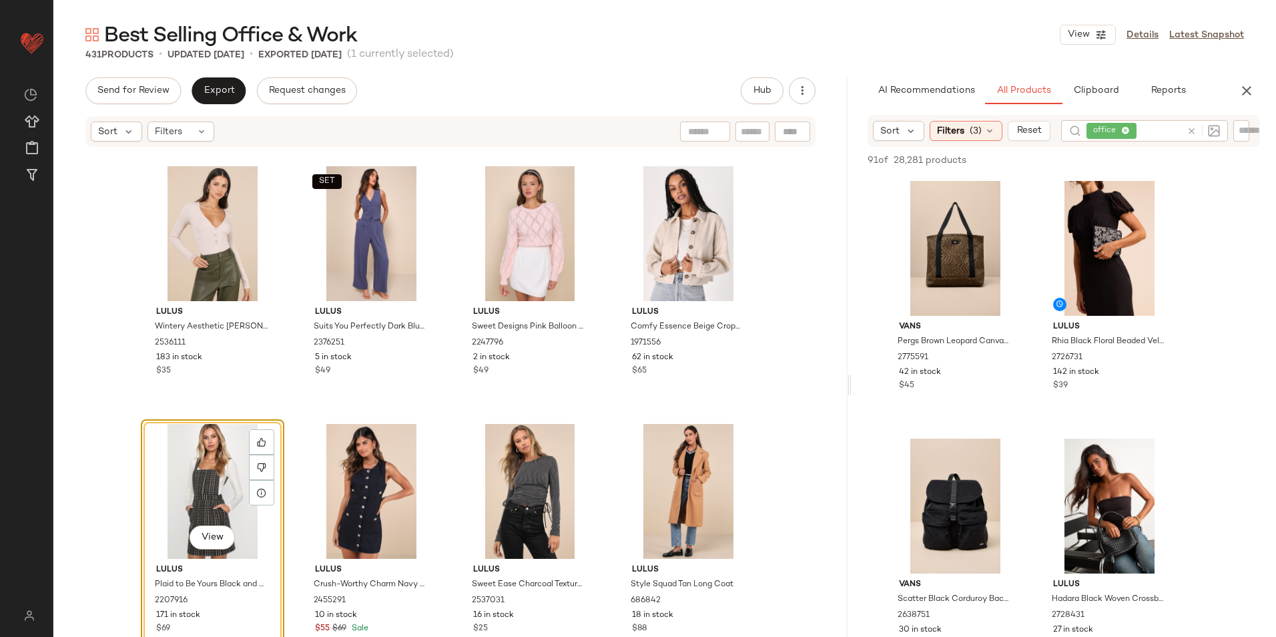
drag, startPoint x: 665, startPoint y: 383, endPoint x: 961, endPoint y: 358, distance: 297.4
click at [961, 358] on div "Best Selling Office & Work View Details Latest Snapshot 431 Products • updated …" at bounding box center [664, 328] width 1223 height 615
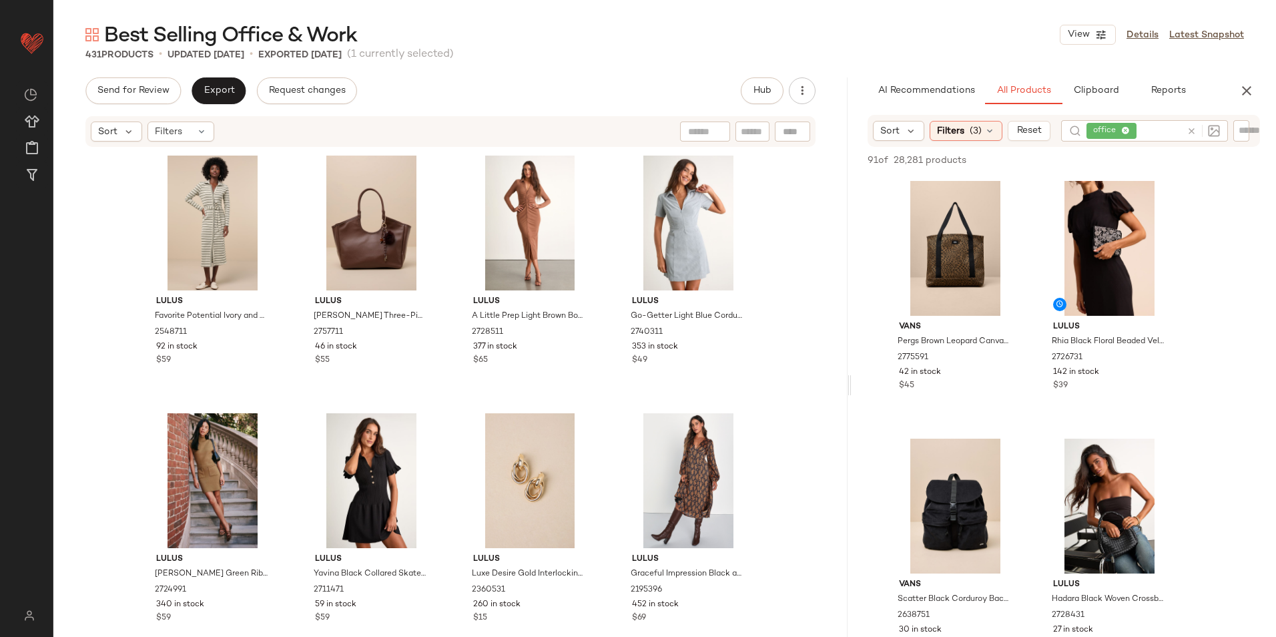
click at [1193, 128] on div at bounding box center [1201, 130] width 39 height 21
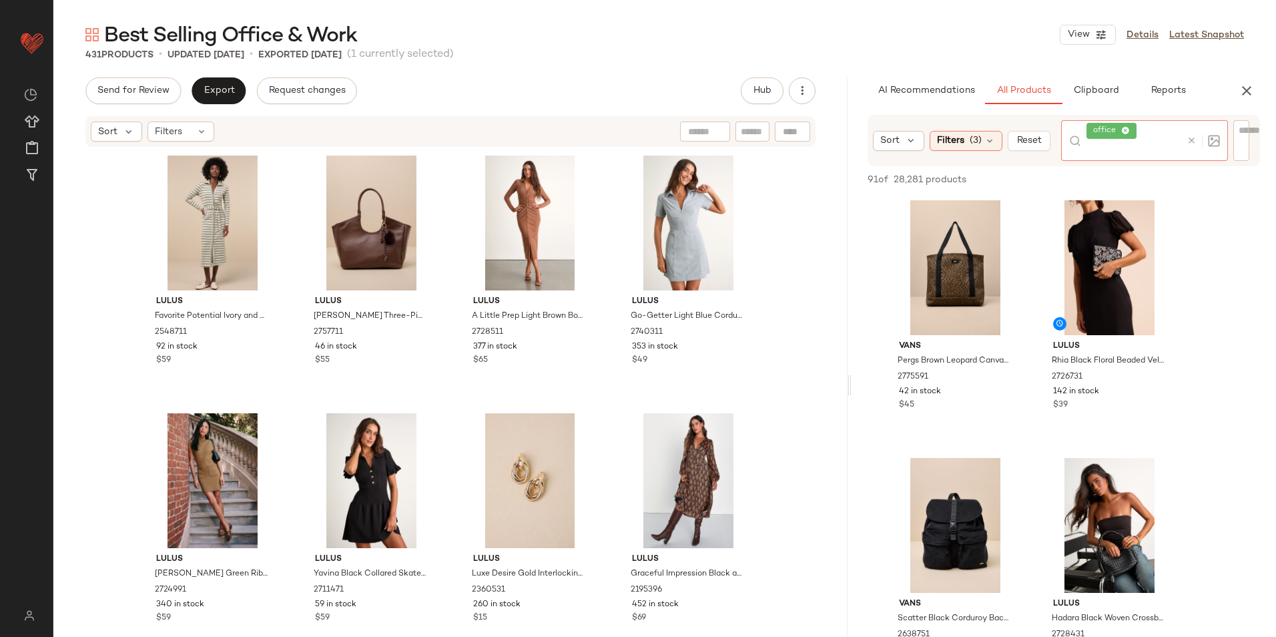
click at [1189, 146] on div at bounding box center [1203, 141] width 33 height 12
click at [1193, 140] on icon at bounding box center [1192, 141] width 10 height 10
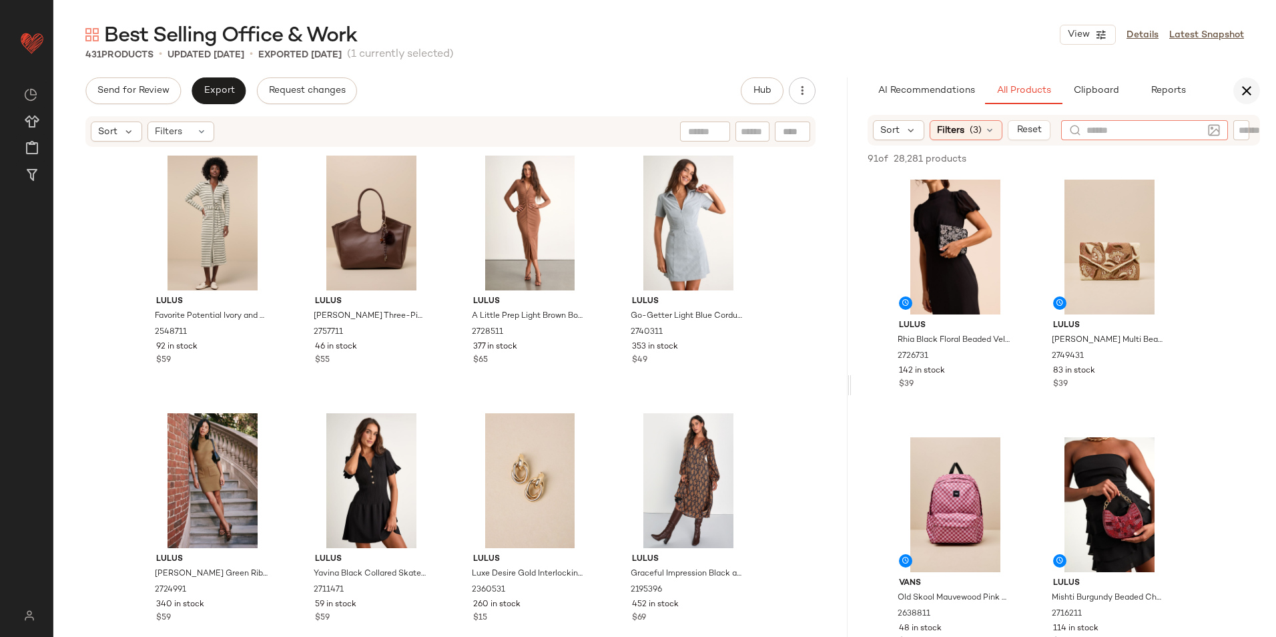
click at [1251, 88] on icon "button" at bounding box center [1247, 91] width 16 height 16
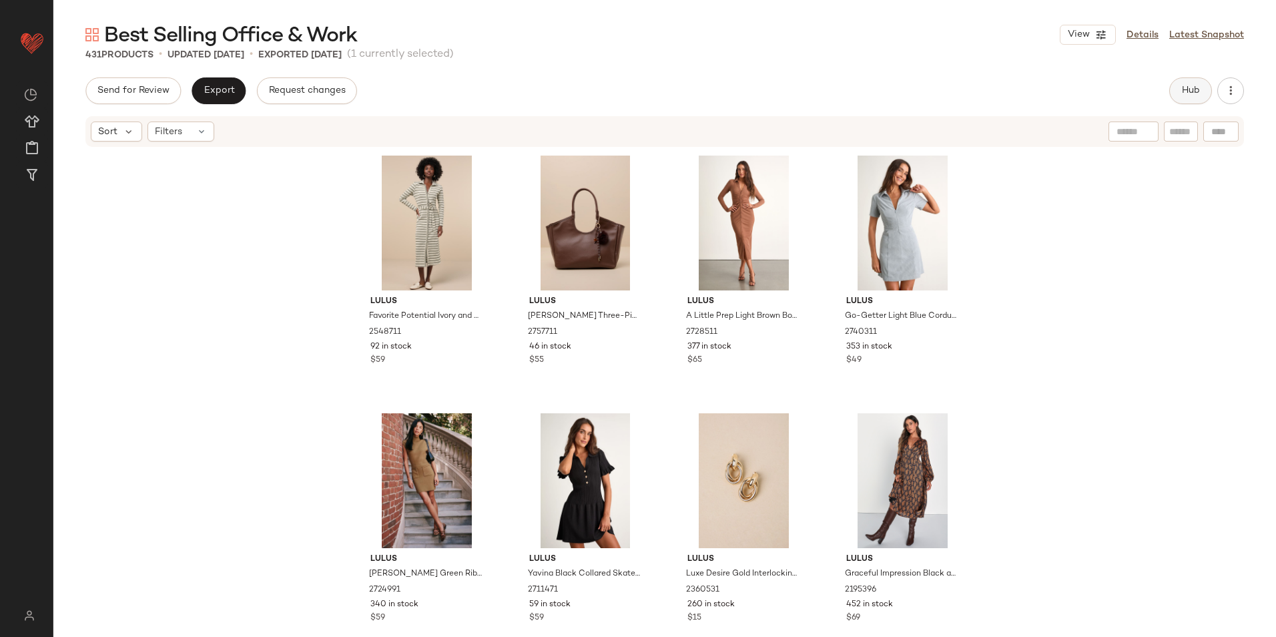
click at [1196, 87] on span "Hub" at bounding box center [1191, 90] width 19 height 11
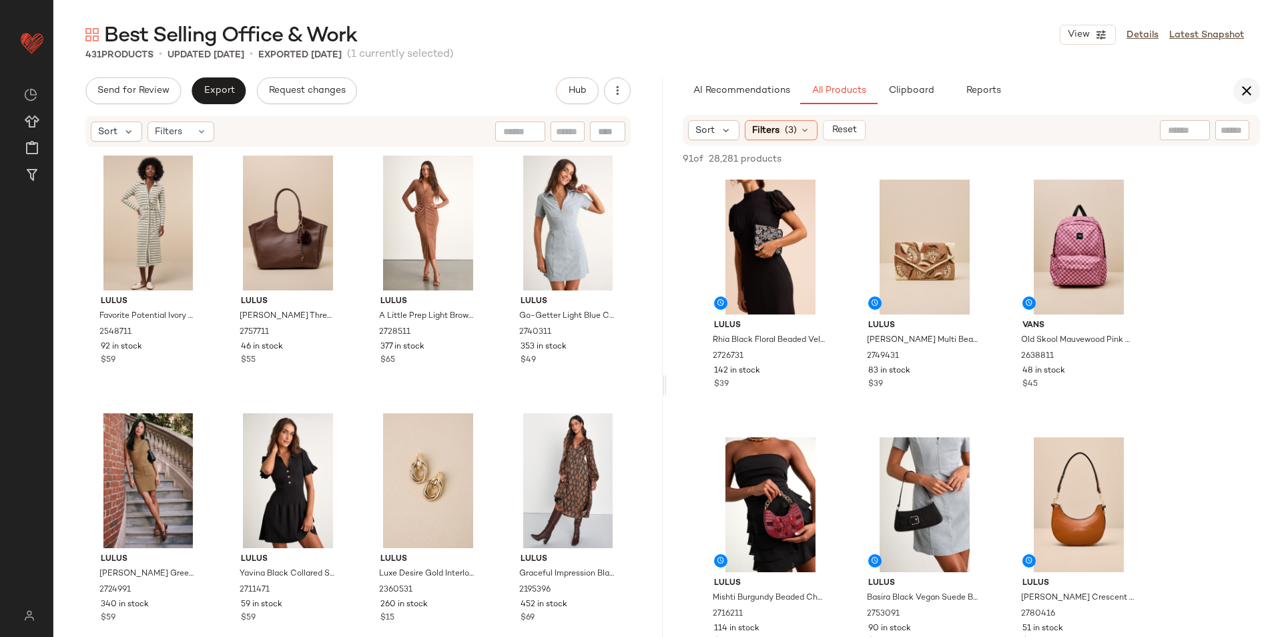
click at [1242, 89] on icon "button" at bounding box center [1247, 91] width 16 height 16
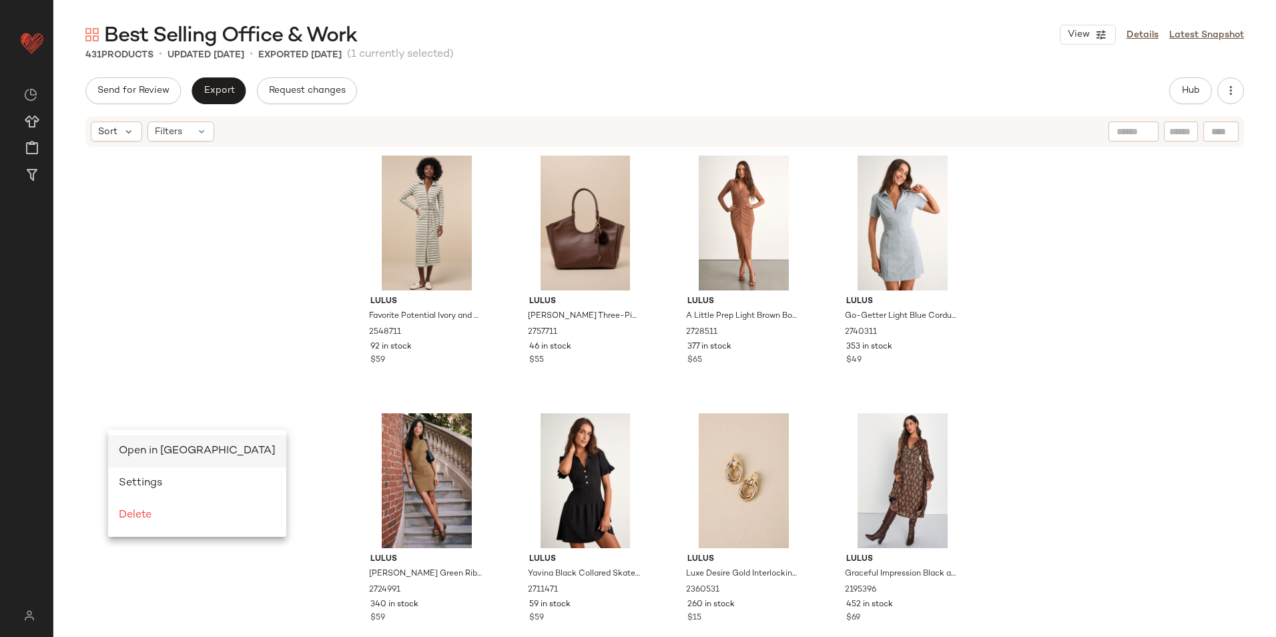
click at [163, 446] on span "Open in Split View" at bounding box center [197, 450] width 157 height 11
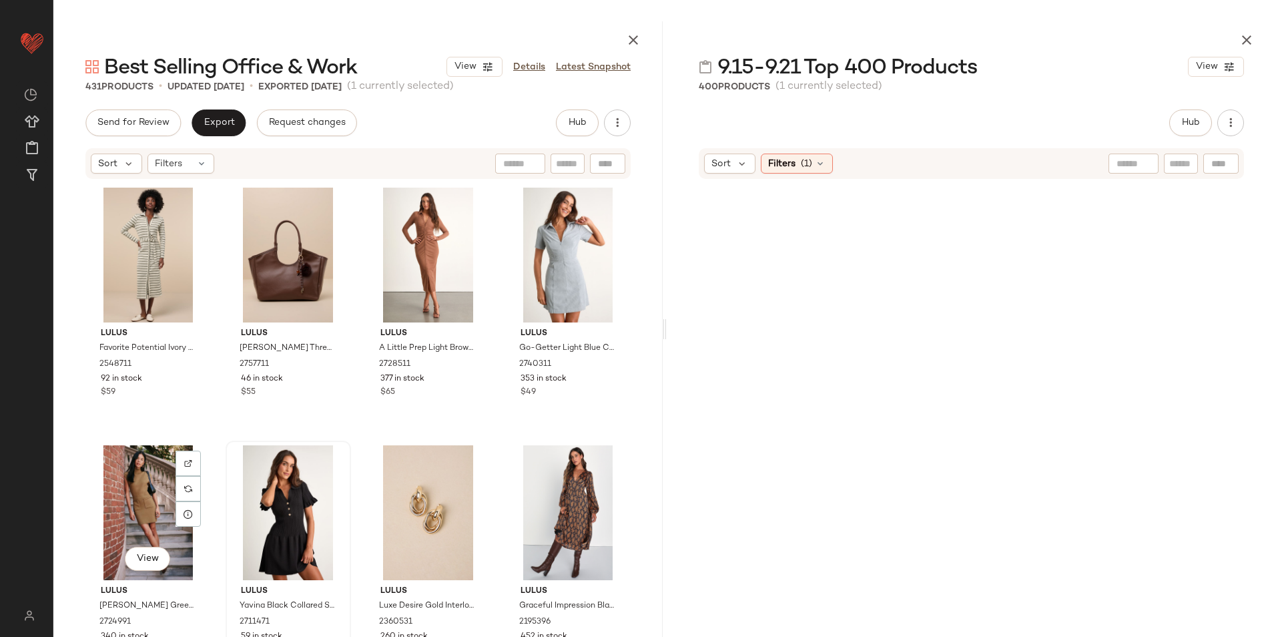
scroll to position [6184, 0]
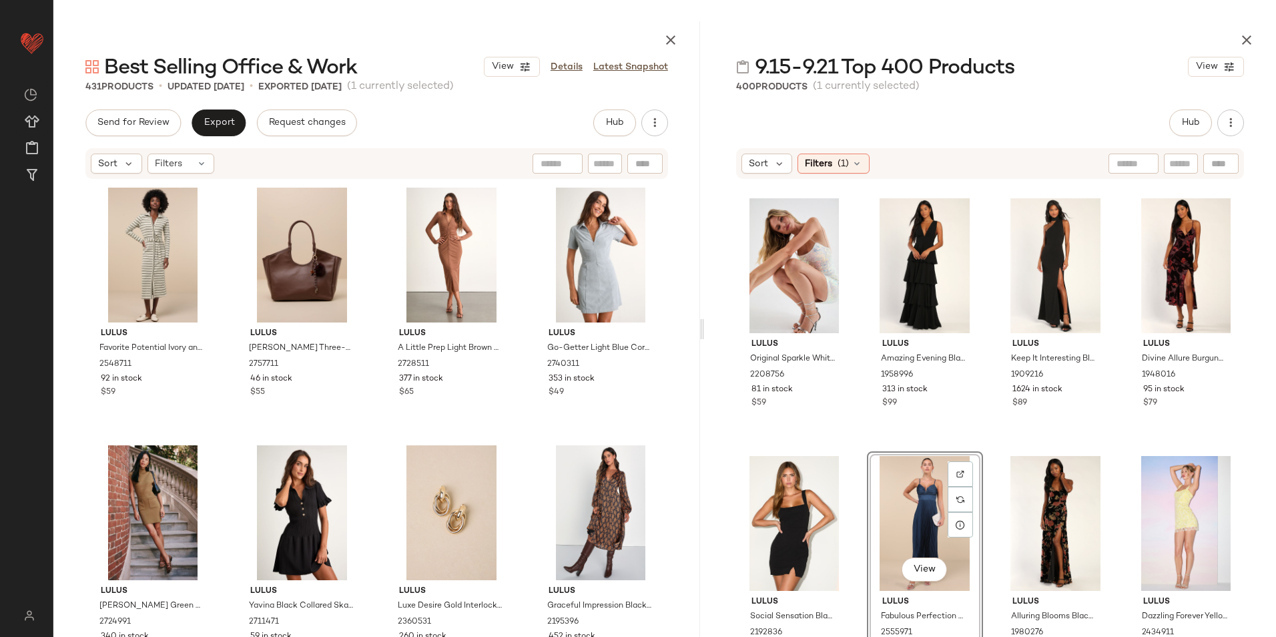
drag, startPoint x: 662, startPoint y: 329, endPoint x: 750, endPoint y: 330, distance: 87.5
click at [704, 330] on div at bounding box center [702, 328] width 5 height 615
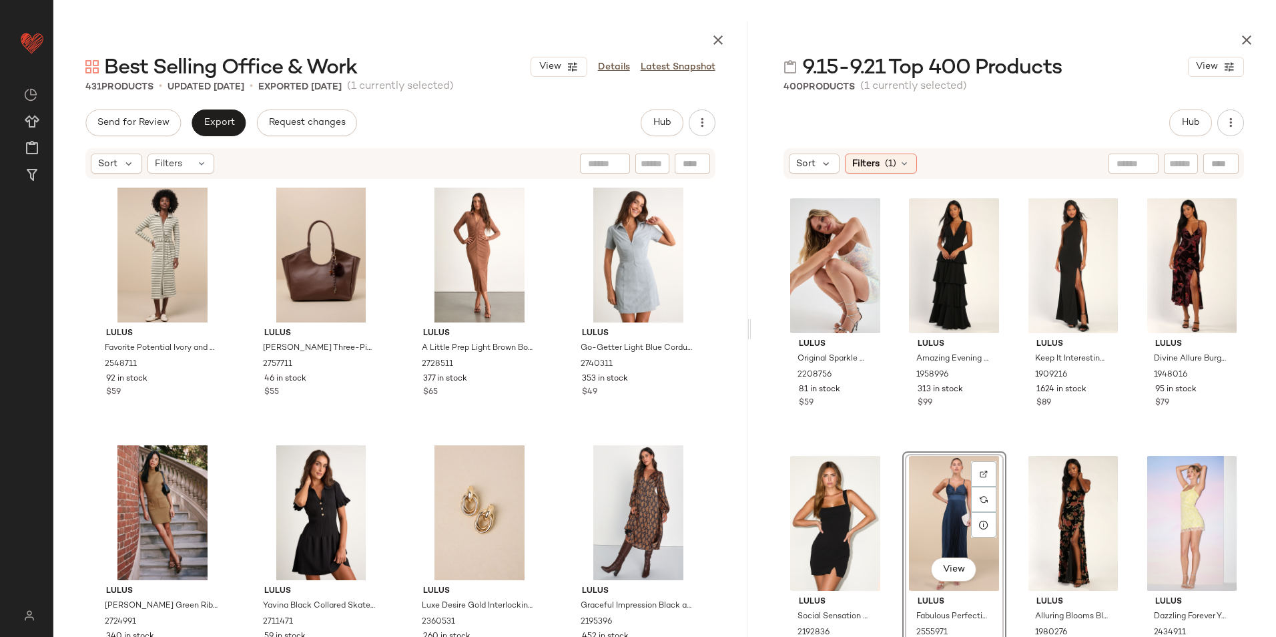
click at [1184, 162] on input "text" at bounding box center [1181, 164] width 23 height 14
click at [1032, 158] on input "text" at bounding box center [1044, 164] width 34 height 14
type input "*****"
